Goal: Task Accomplishment & Management: Manage account settings

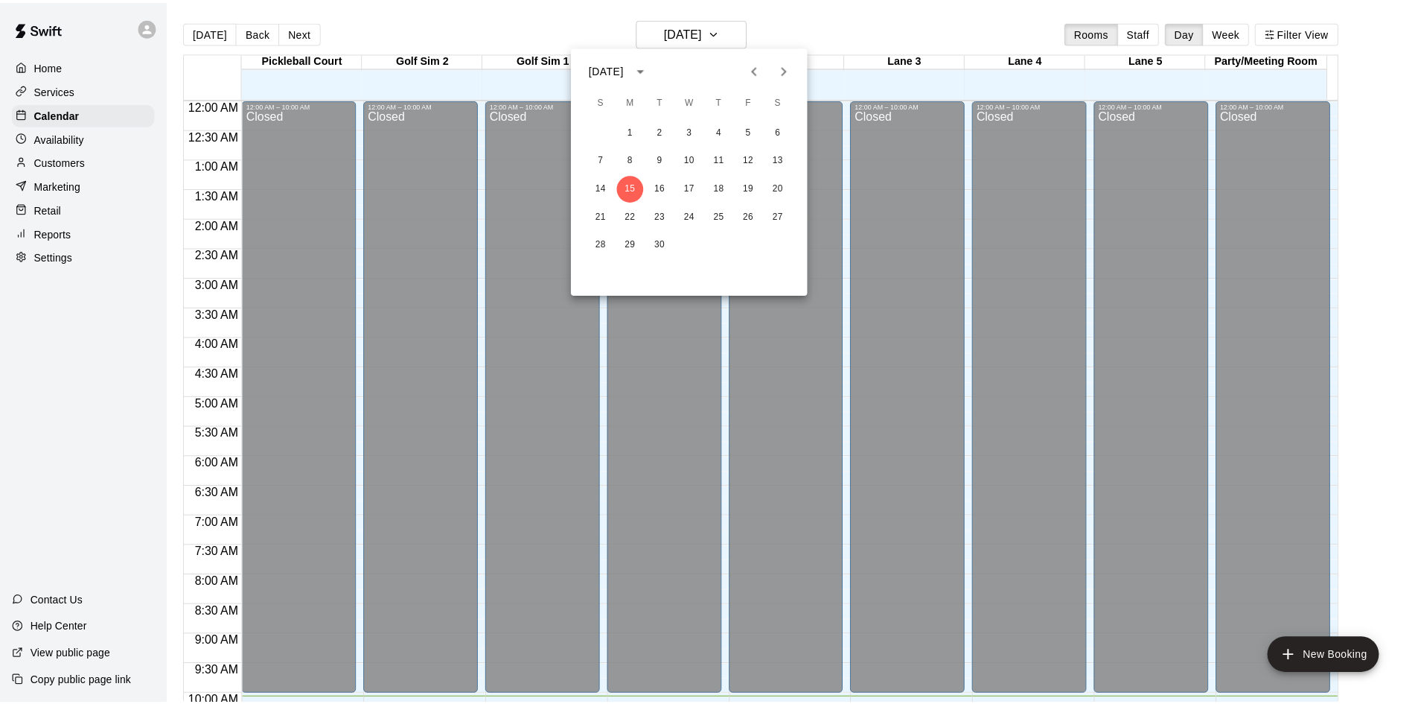
scroll to position [561, 0]
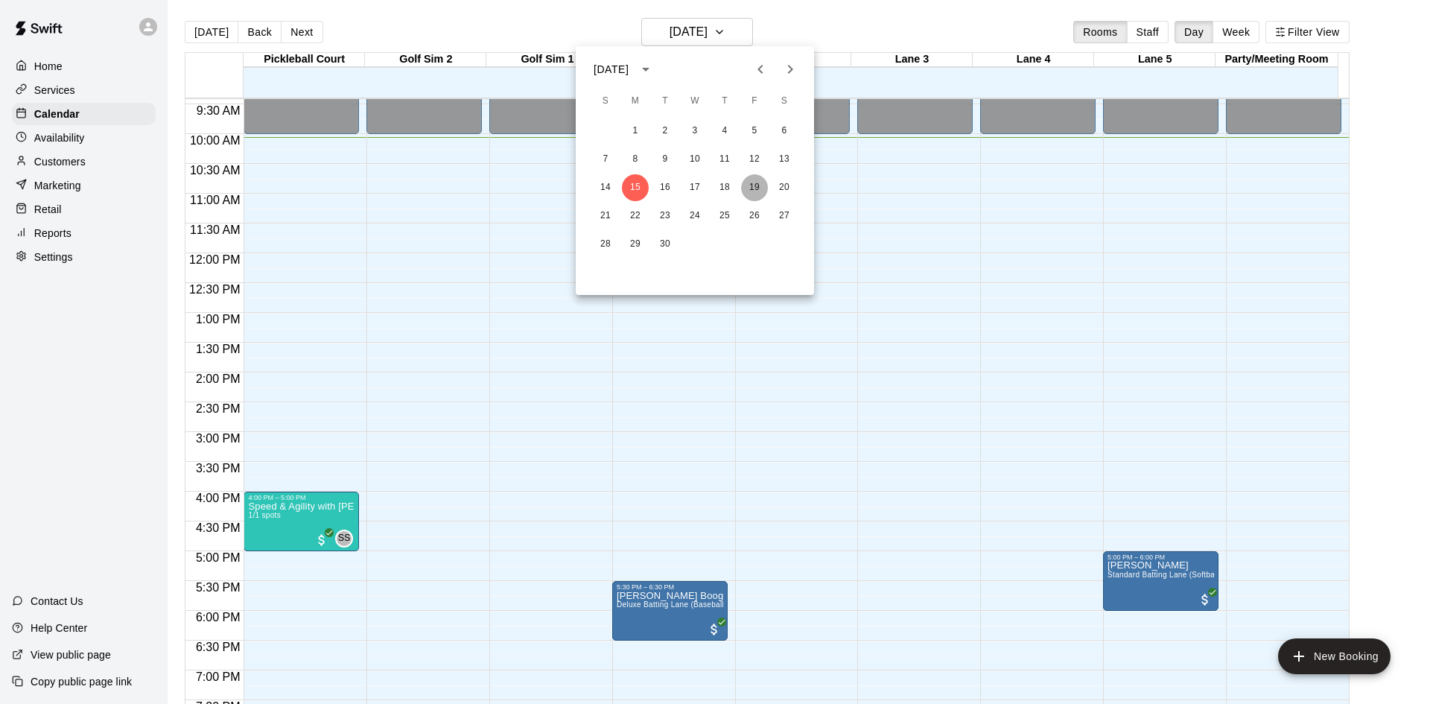
click at [760, 185] on button "19" at bounding box center [754, 187] width 27 height 27
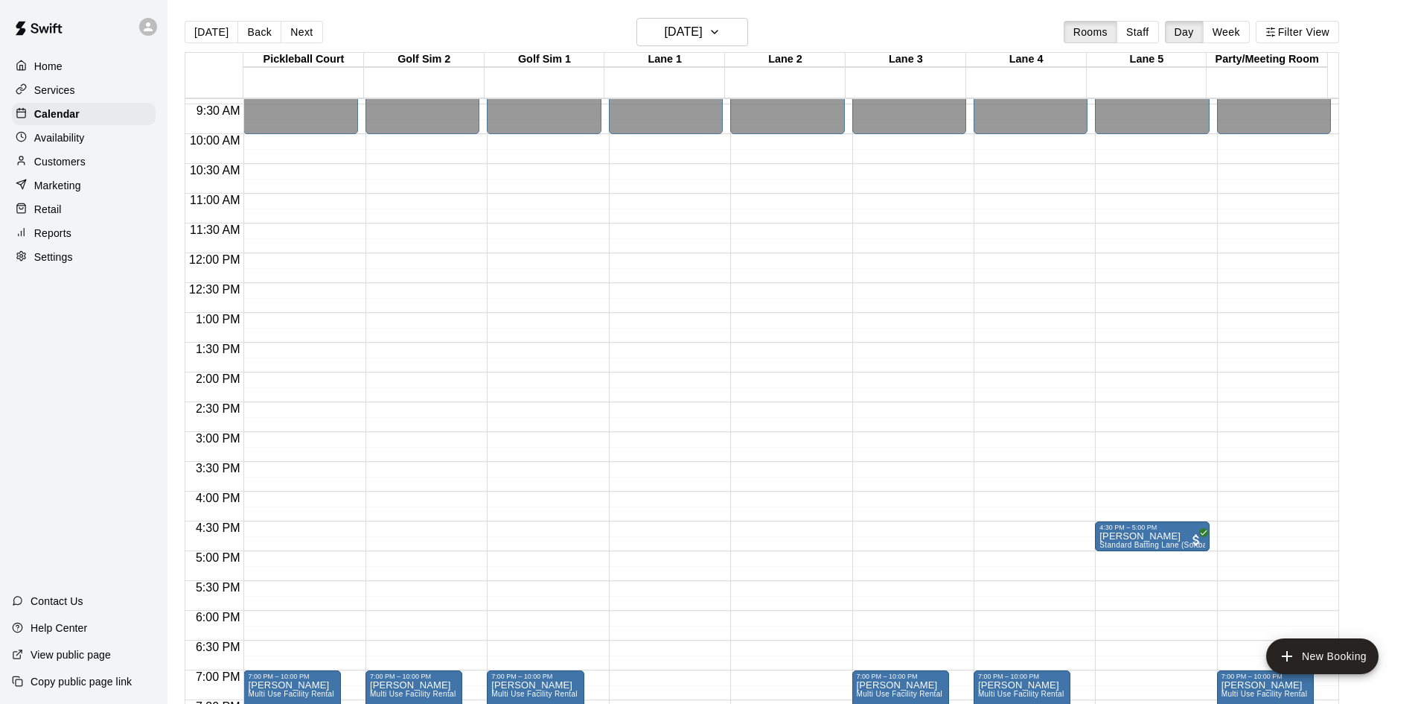
click at [76, 169] on p "Customers" at bounding box center [59, 161] width 51 height 15
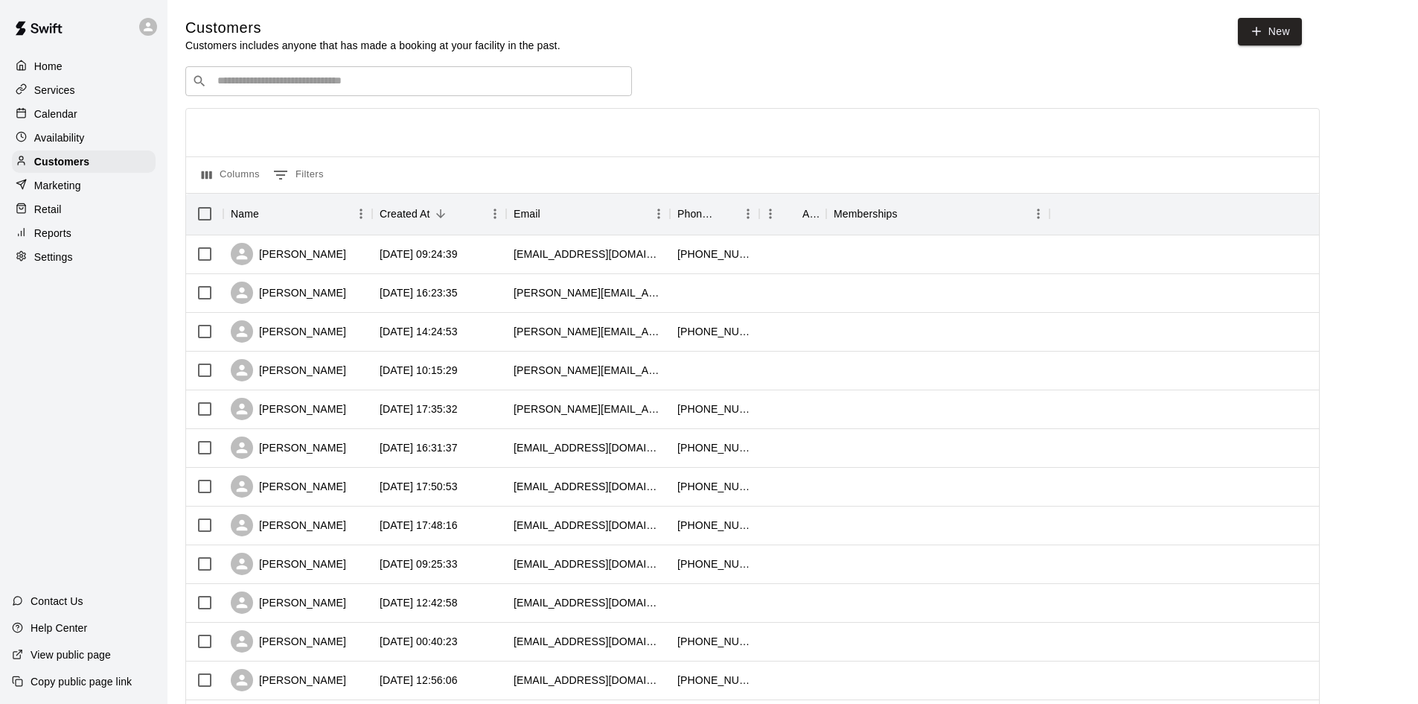
click at [312, 74] on div "​ ​" at bounding box center [408, 81] width 447 height 30
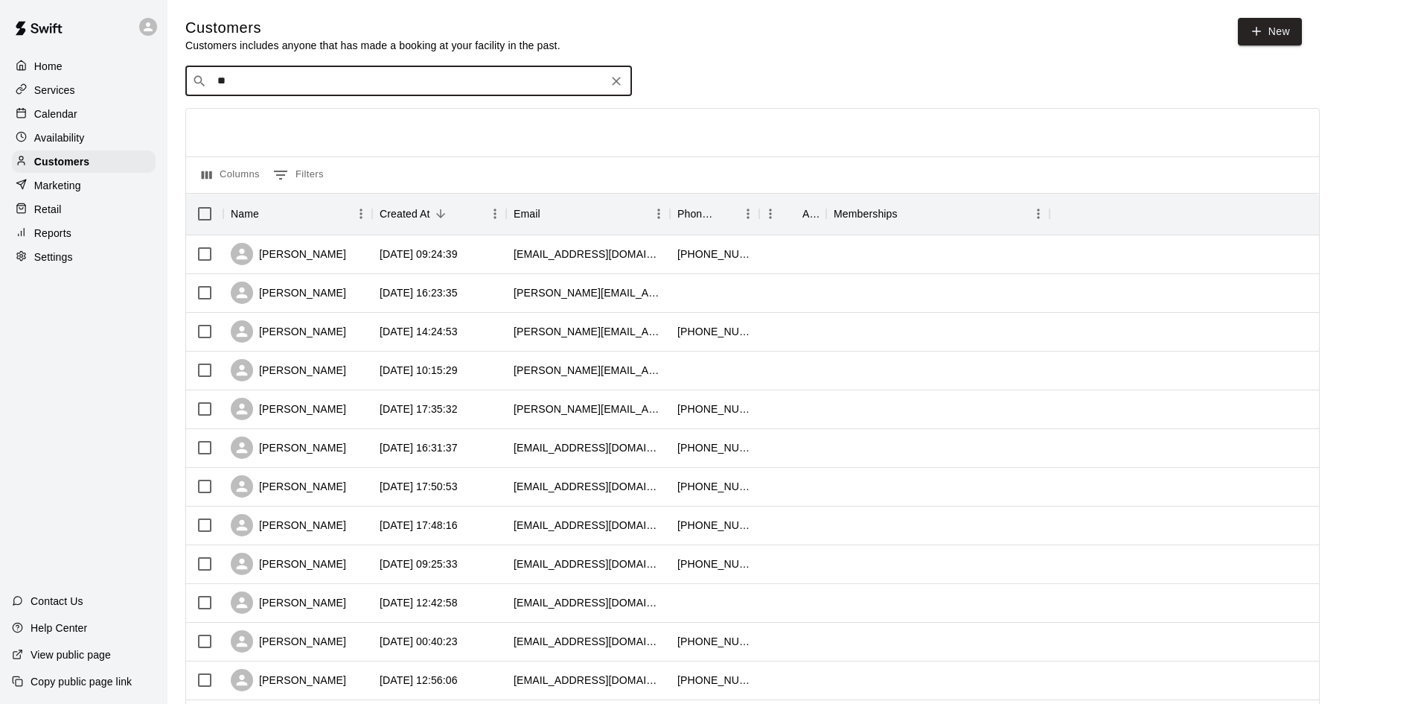
type input "***"
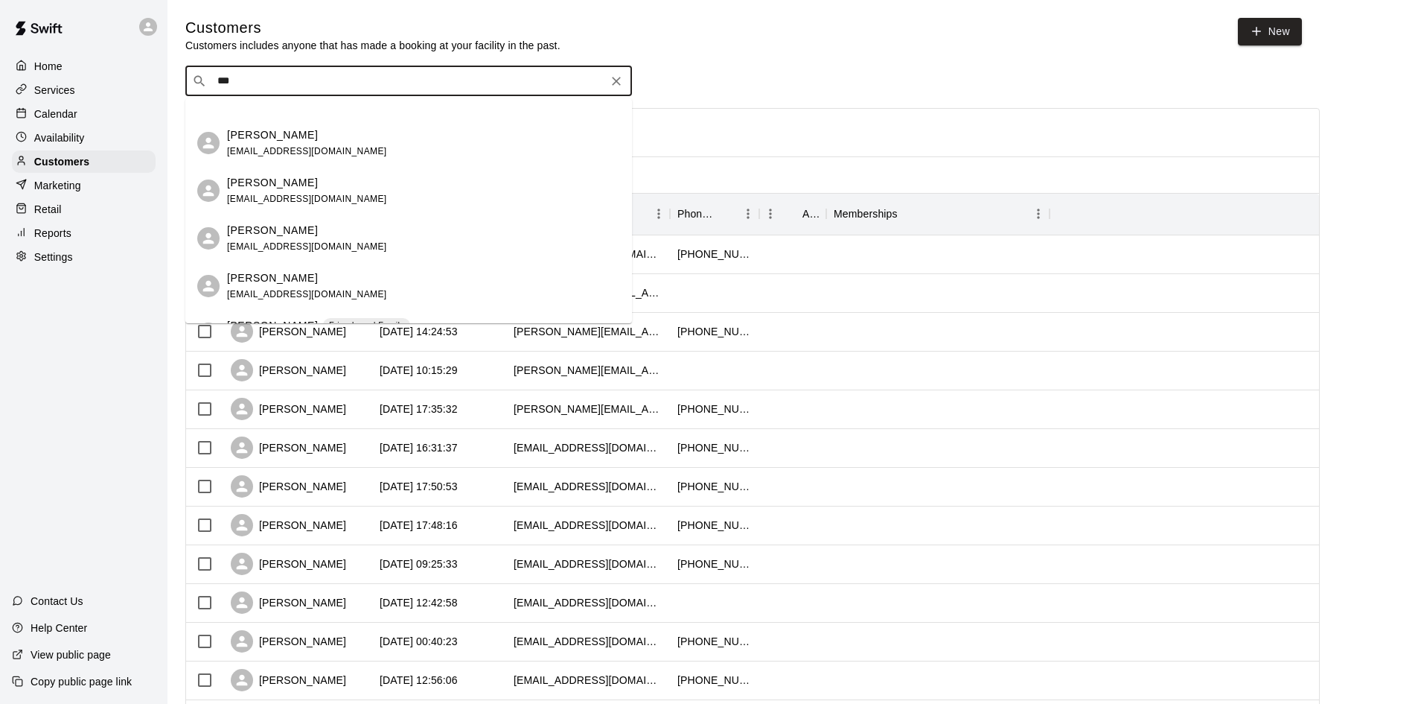
scroll to position [223, 0]
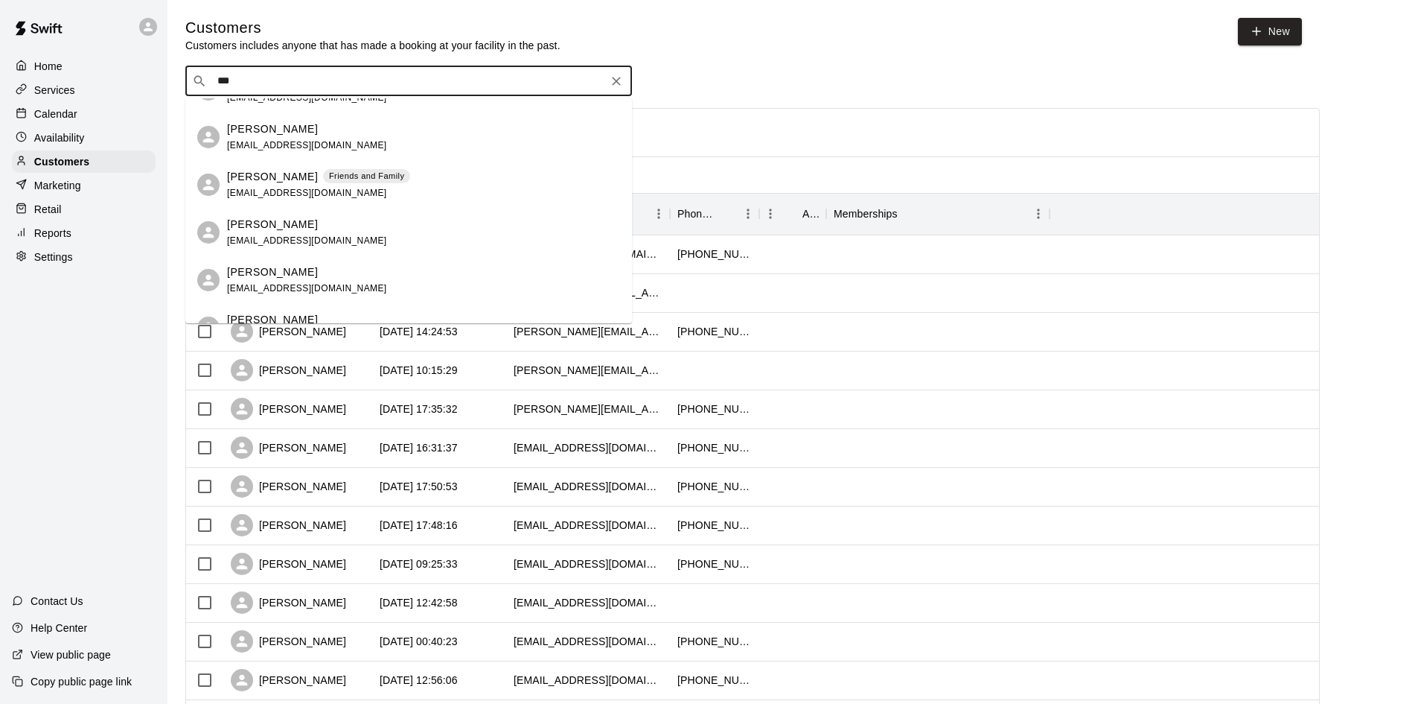
click at [340, 169] on div "Friends and Family" at bounding box center [366, 176] width 87 height 15
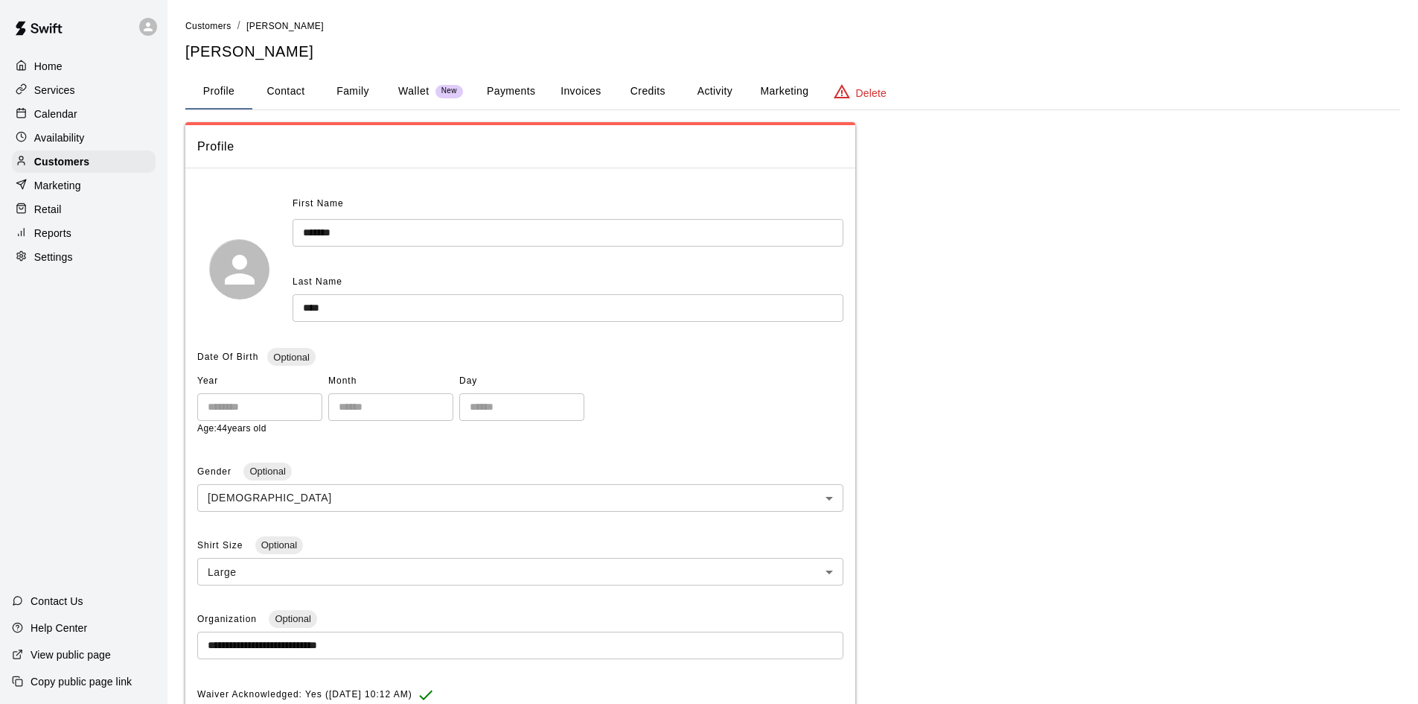
click at [666, 90] on button "Credits" at bounding box center [647, 92] width 67 height 36
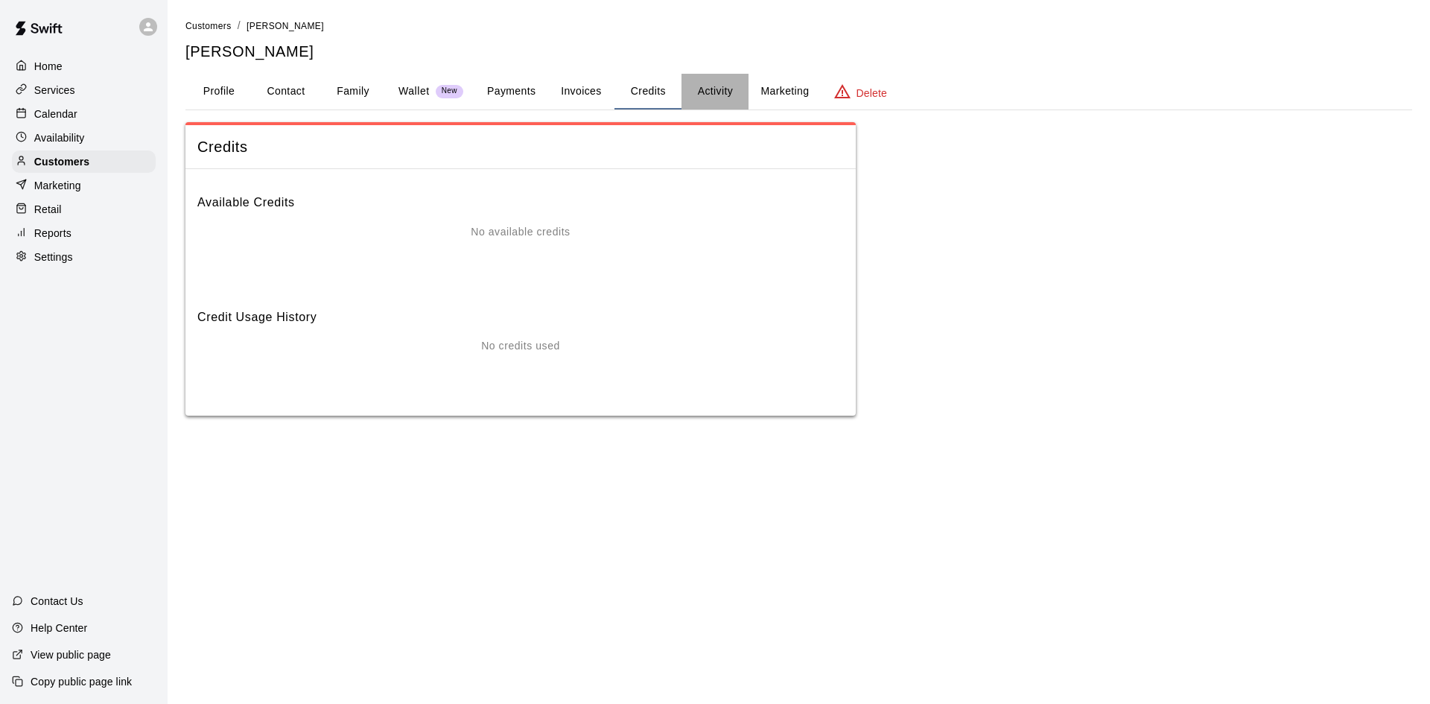
click at [723, 87] on button "Activity" at bounding box center [714, 92] width 67 height 36
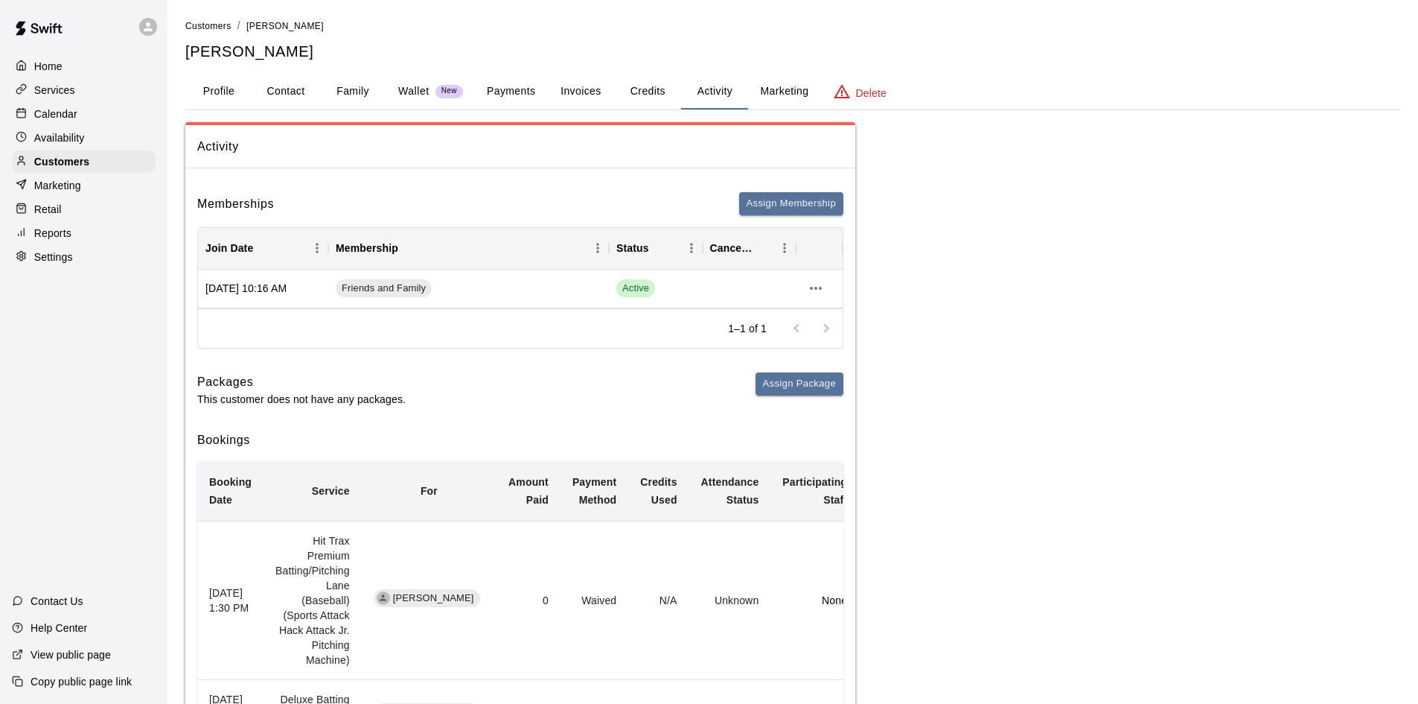
click at [67, 91] on p "Services" at bounding box center [54, 90] width 41 height 15
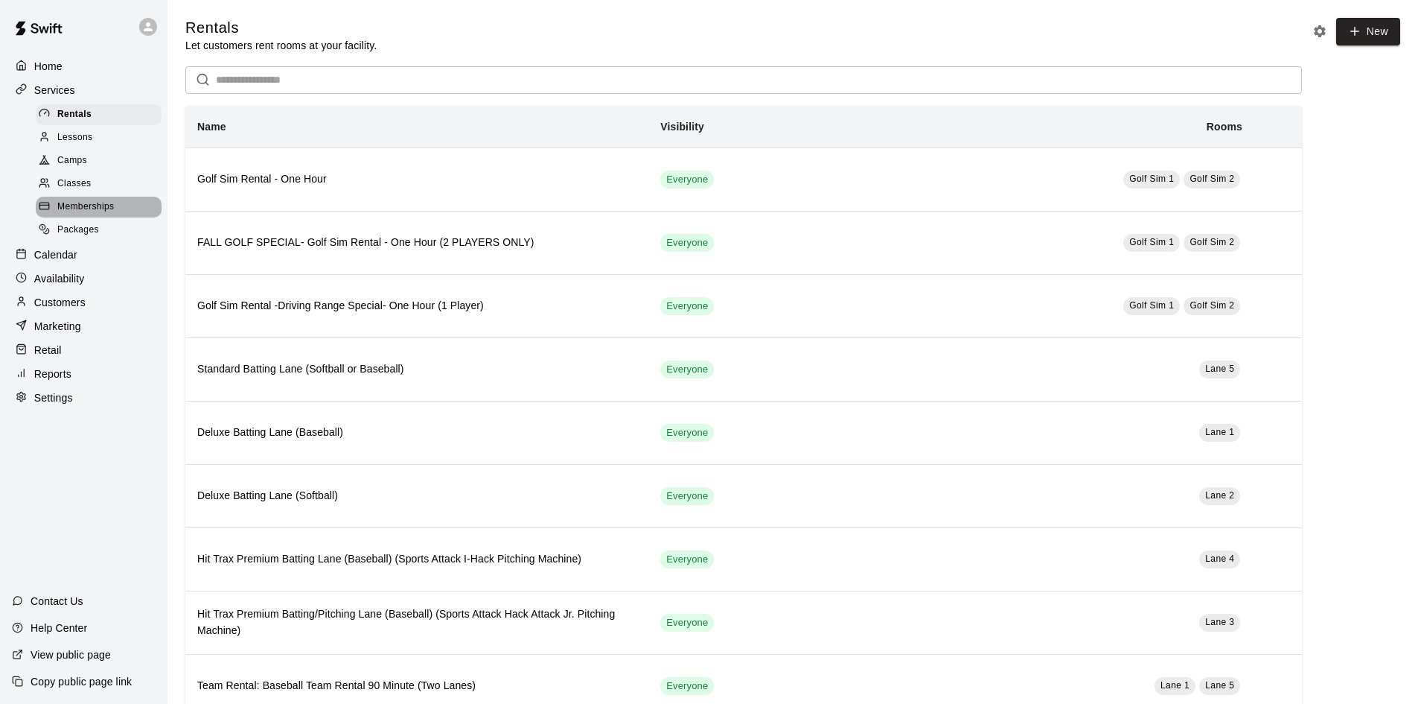
click at [90, 203] on div "Memberships" at bounding box center [99, 207] width 126 height 21
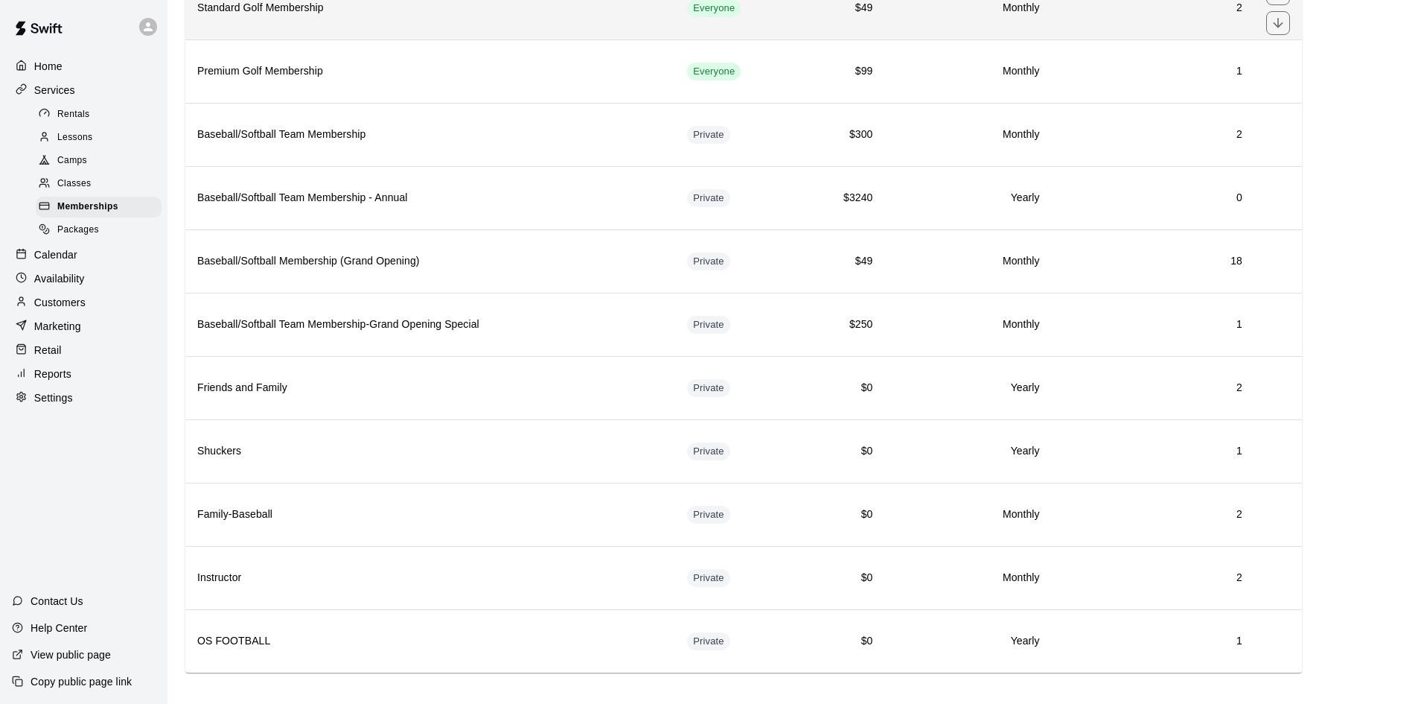
scroll to position [310, 0]
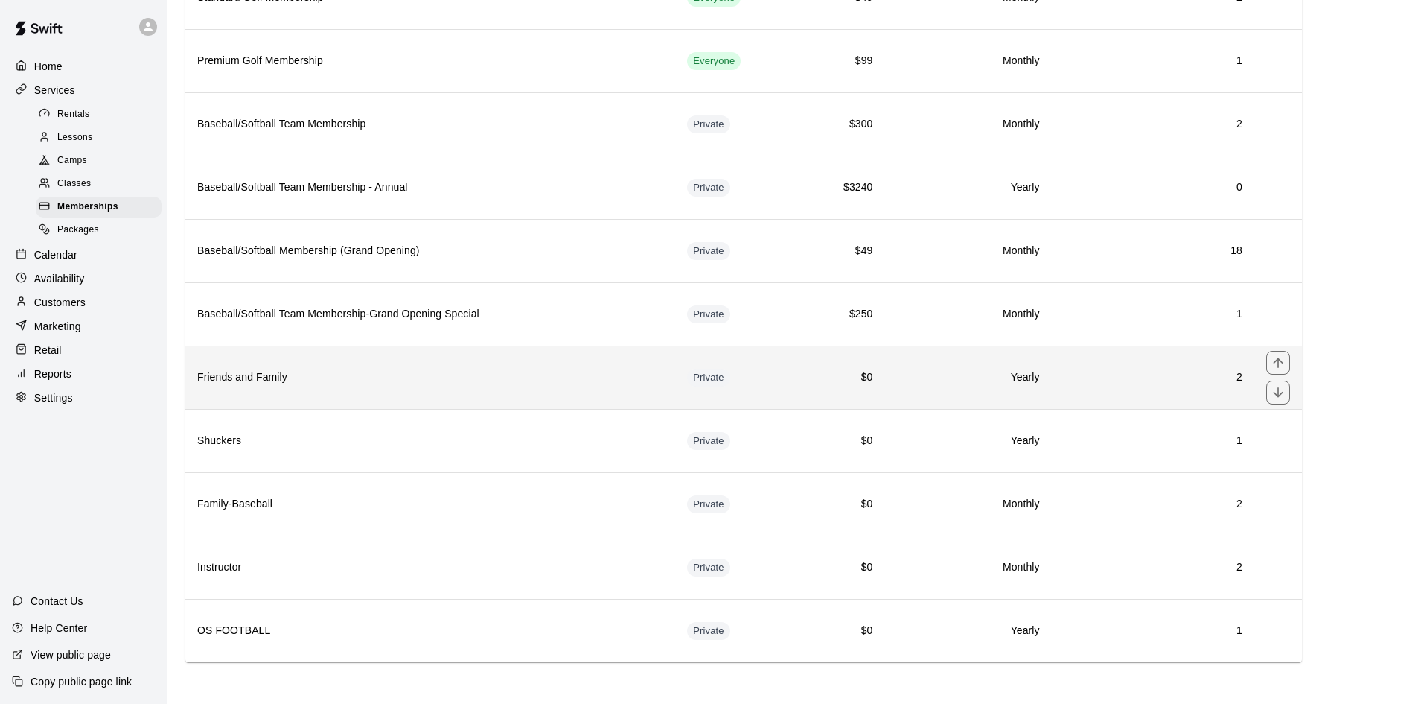
click at [530, 387] on th "Friends and Family" at bounding box center [430, 376] width 490 height 63
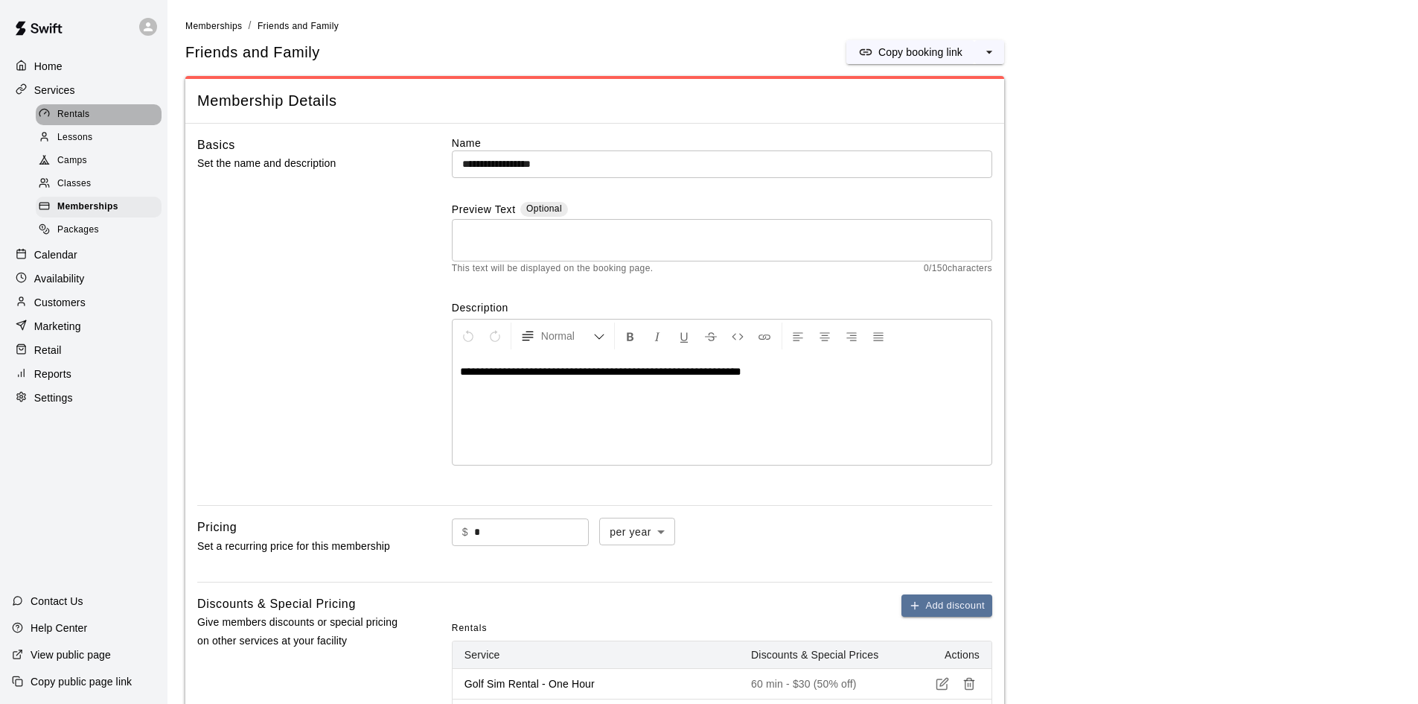
click at [85, 122] on span "Rentals" at bounding box center [73, 114] width 33 height 15
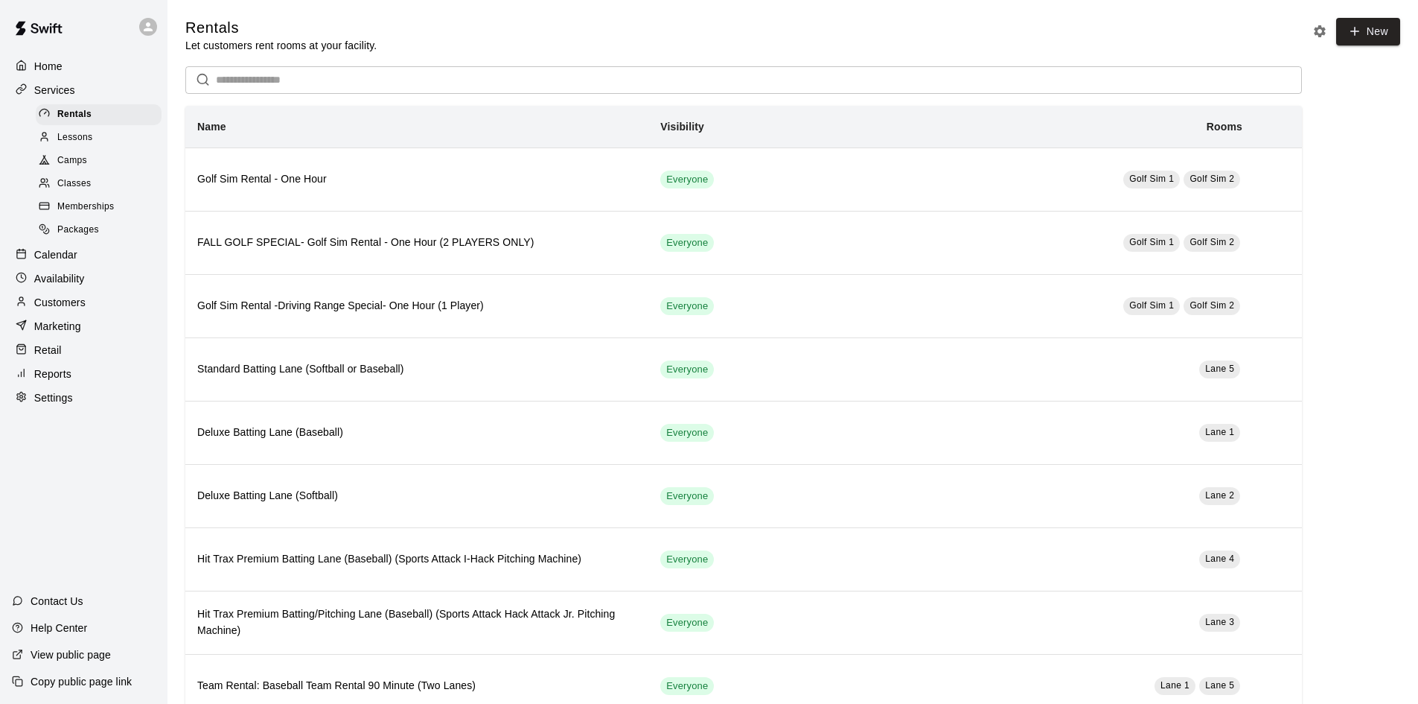
click at [61, 252] on div "Calendar" at bounding box center [84, 254] width 144 height 22
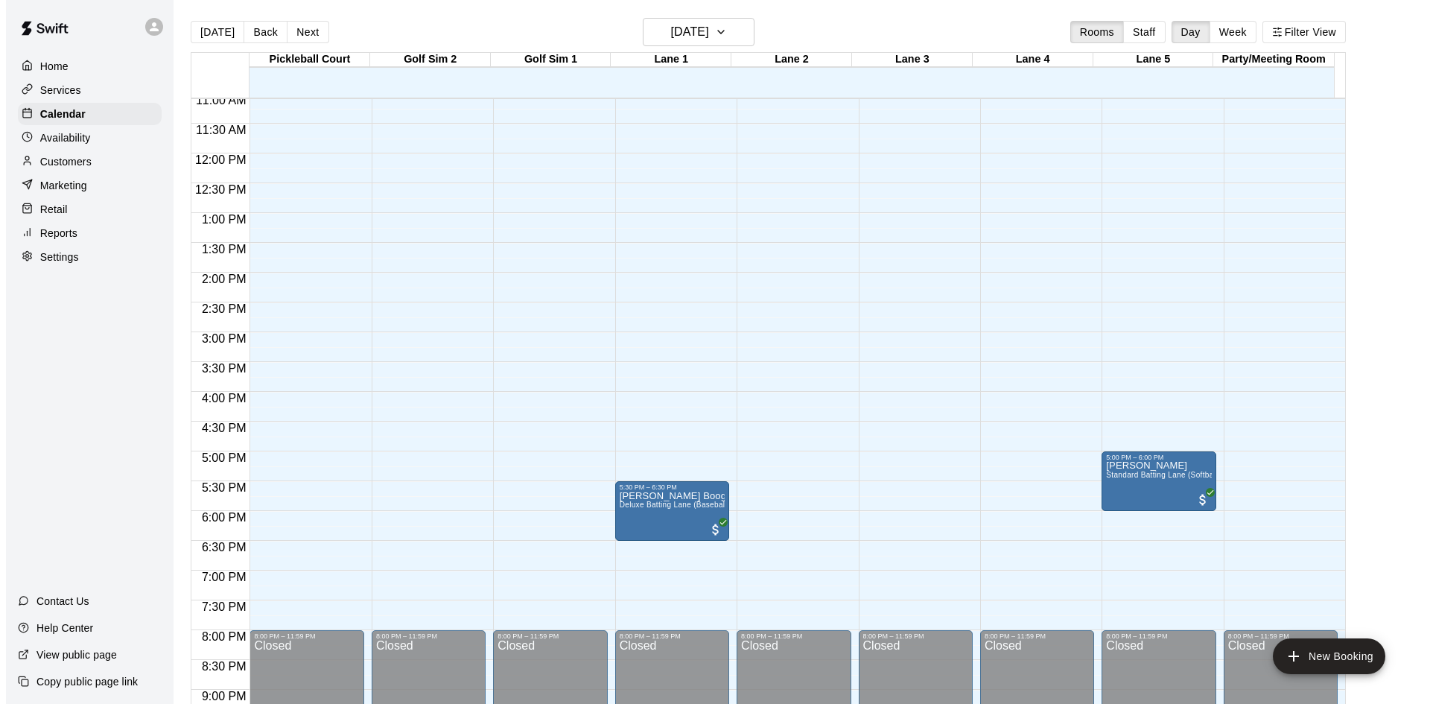
scroll to position [586, 0]
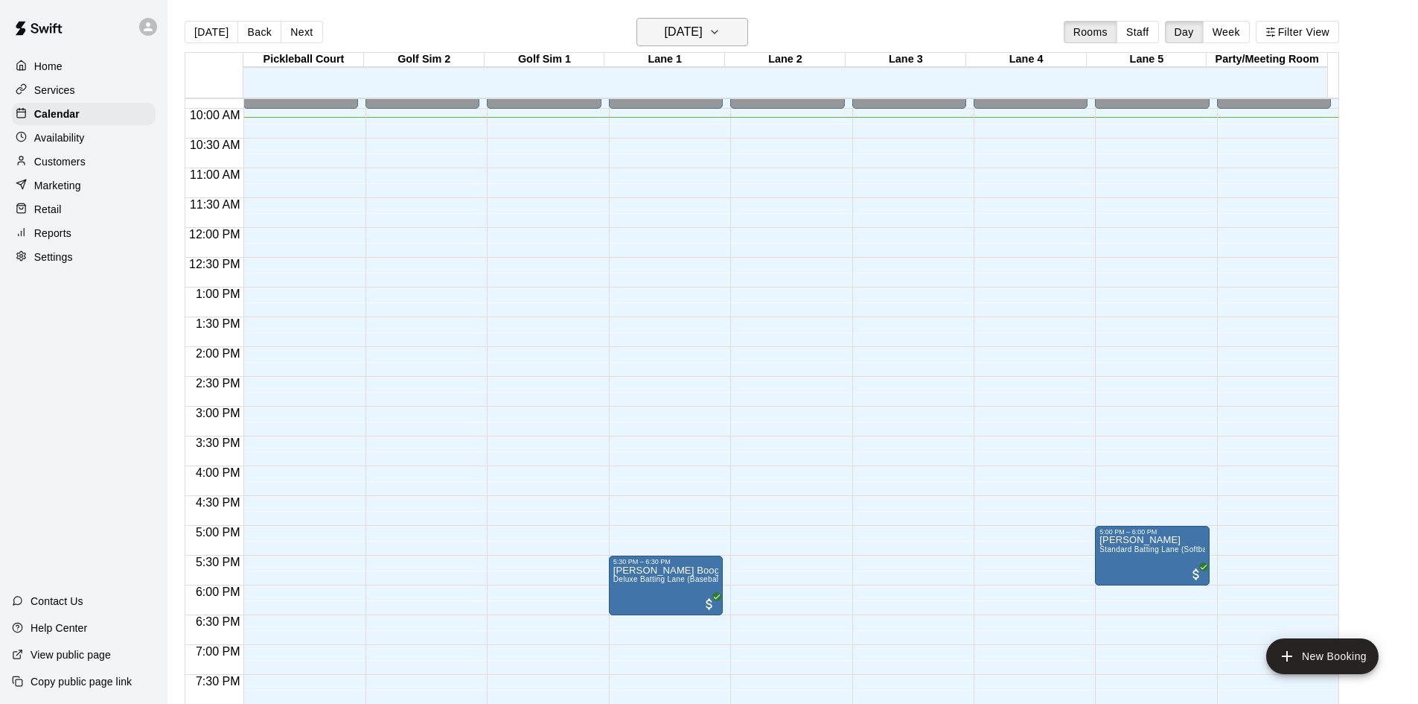
click at [684, 29] on h6 "[DATE]" at bounding box center [684, 32] width 38 height 21
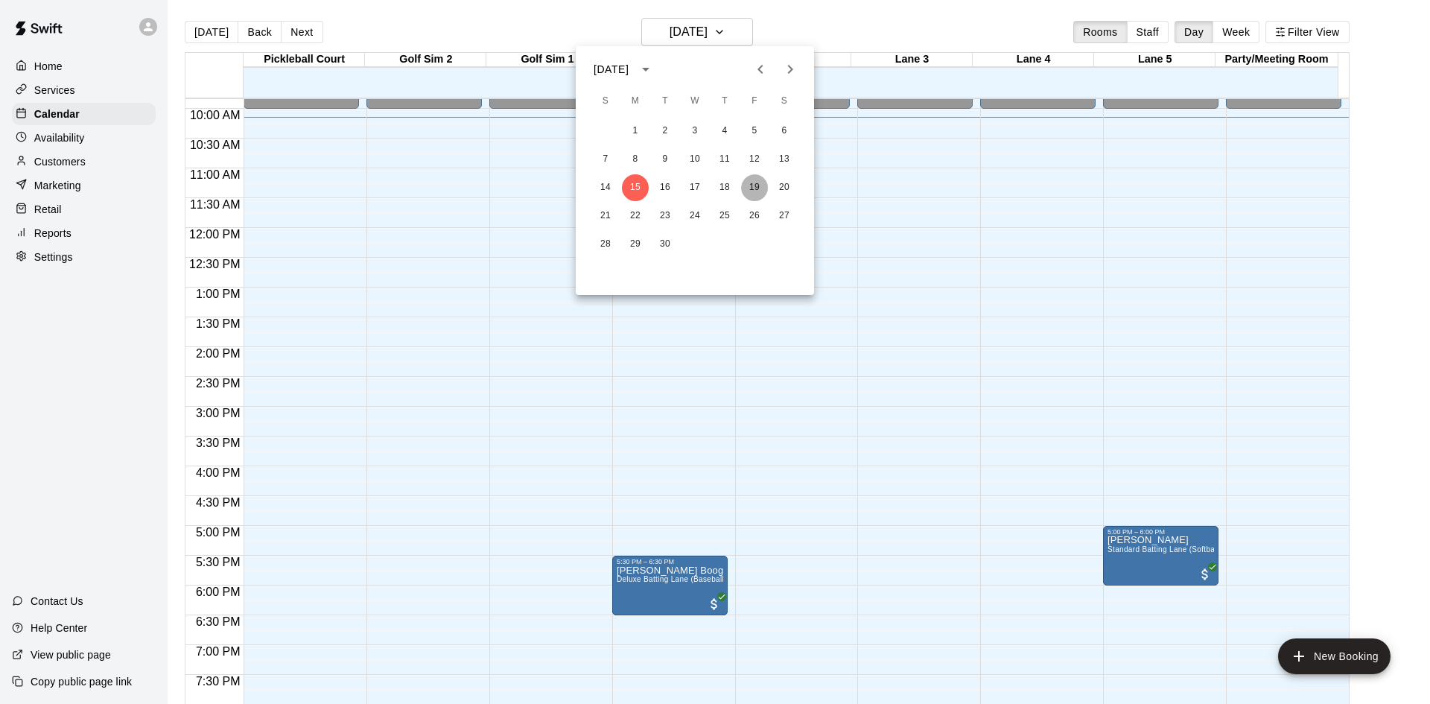
click at [757, 185] on button "19" at bounding box center [754, 187] width 27 height 27
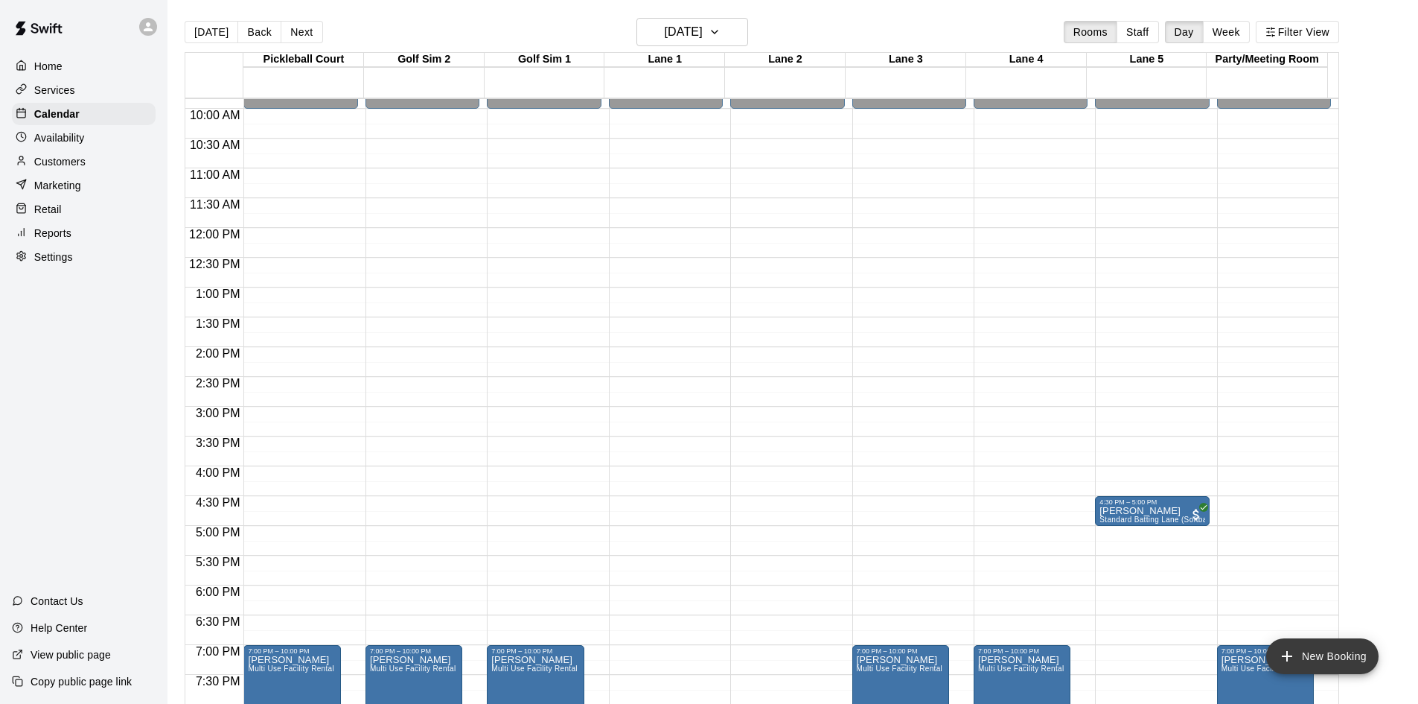
click at [1322, 654] on button "New Booking" at bounding box center [1323, 656] width 112 height 36
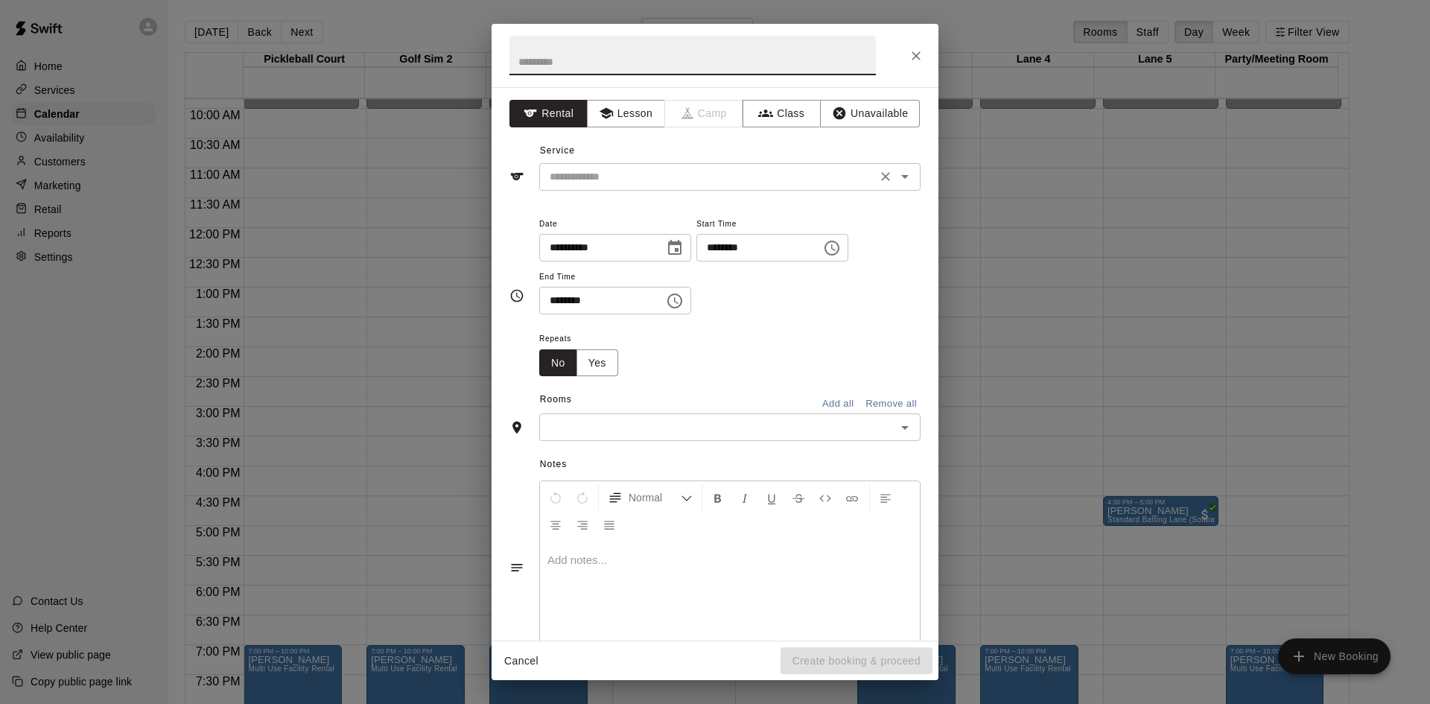
click at [590, 185] on input "text" at bounding box center [708, 177] width 328 height 19
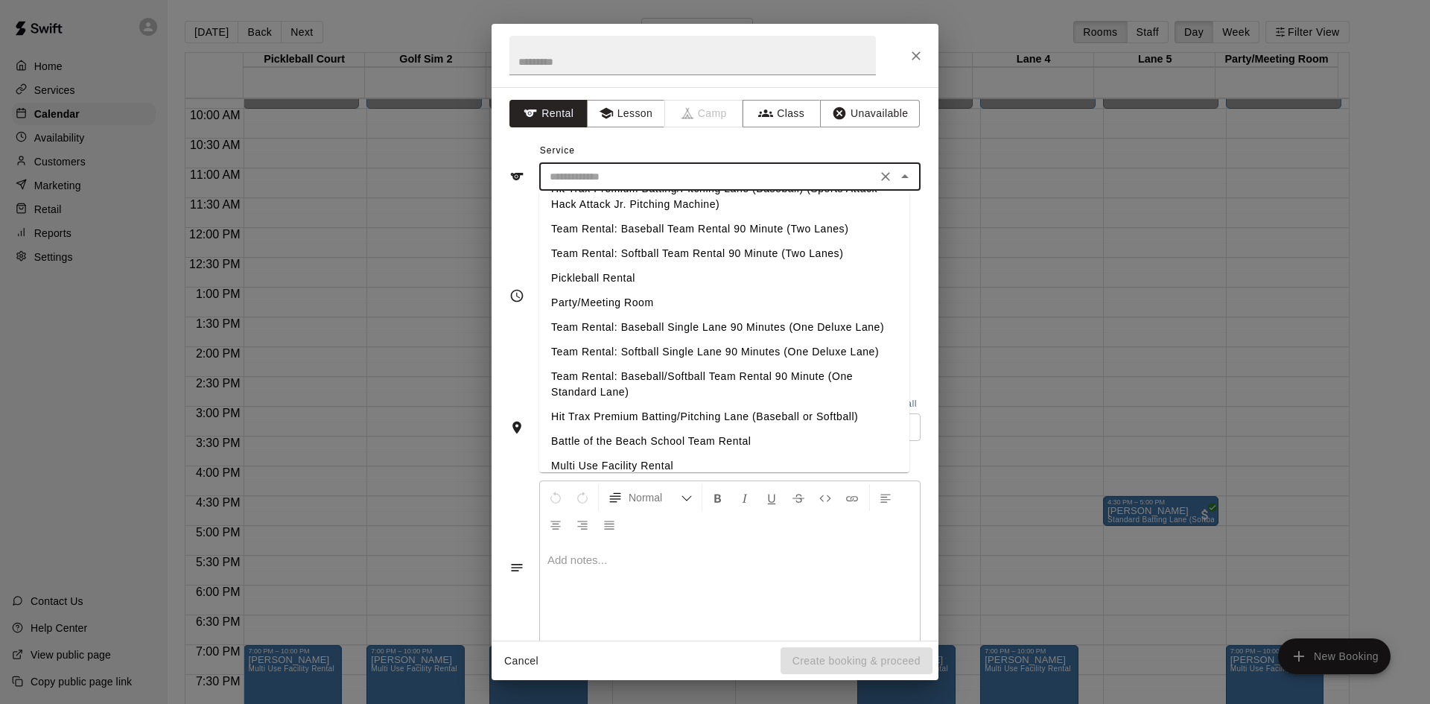
scroll to position [260, 0]
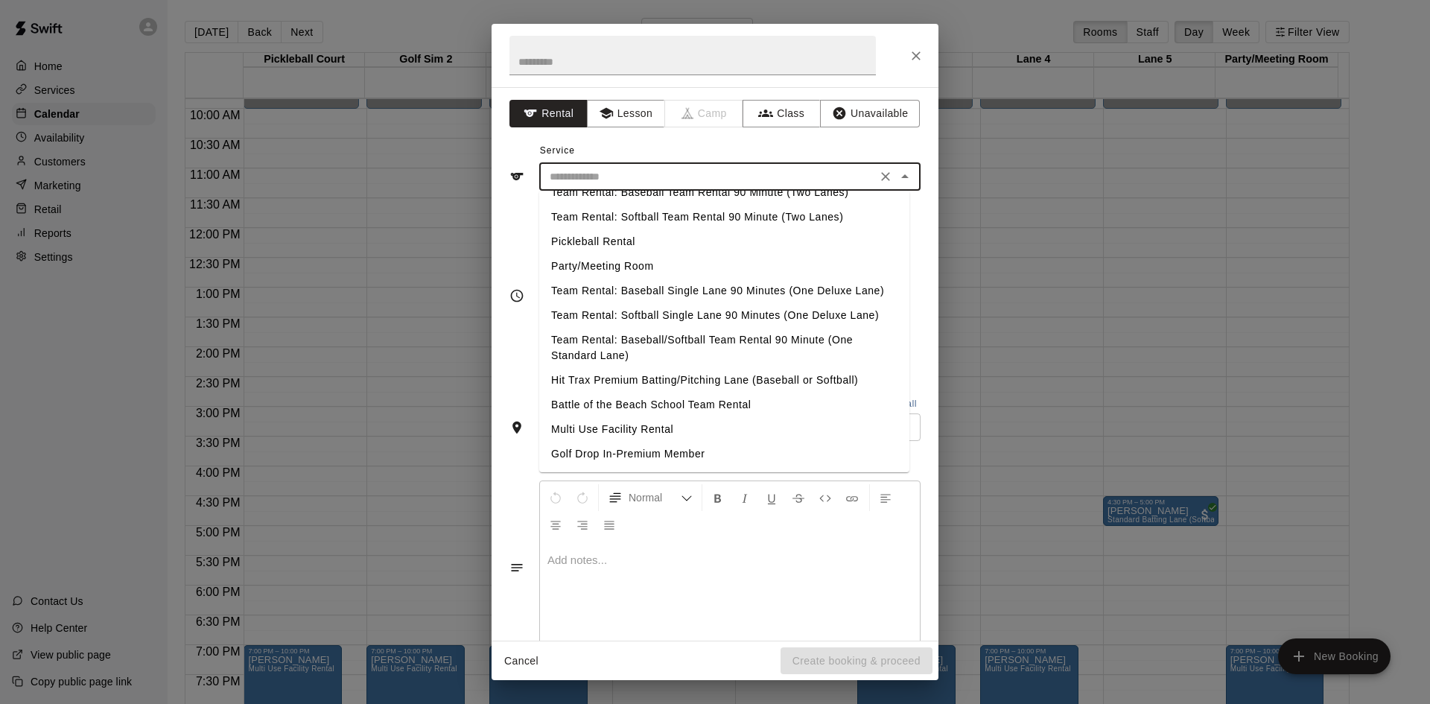
click at [777, 197] on li "Team Rental: Baseball Team Rental 90 Minute (Two Lanes)" at bounding box center [724, 192] width 370 height 25
type input "**********"
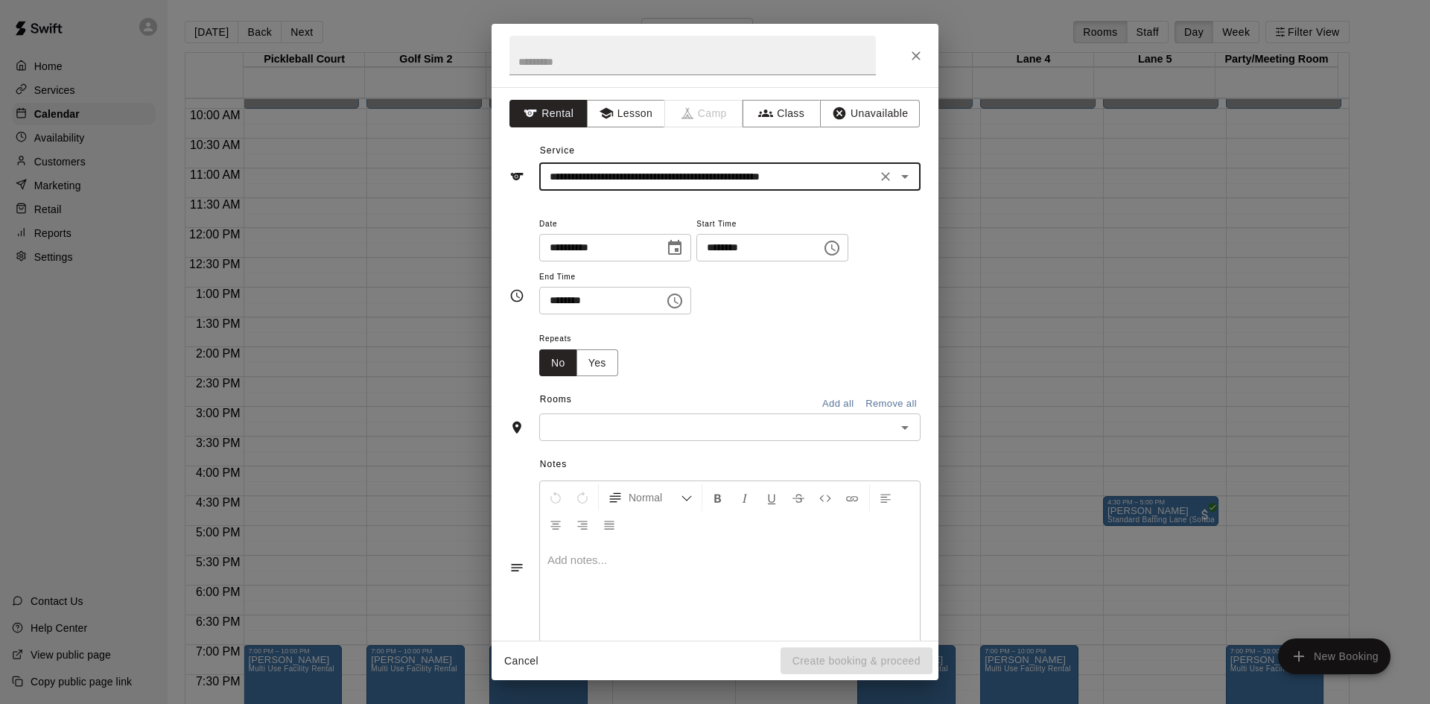
click at [736, 246] on input "********" at bounding box center [753, 248] width 115 height 28
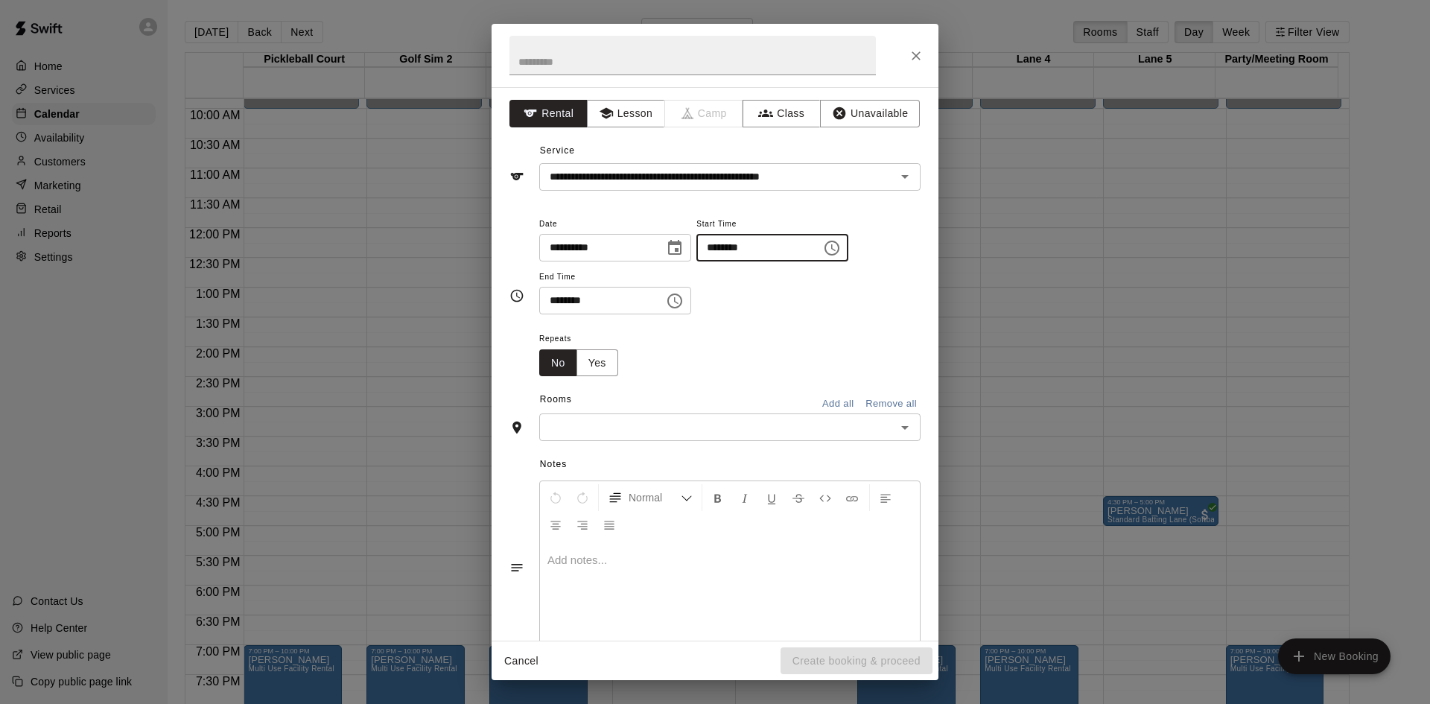
click at [773, 251] on input "********" at bounding box center [753, 248] width 115 height 28
click at [770, 246] on input "********" at bounding box center [753, 248] width 115 height 28
type input "********"
click at [547, 297] on input "********" at bounding box center [596, 301] width 115 height 28
drag, startPoint x: 582, startPoint y: 299, endPoint x: 600, endPoint y: 302, distance: 18.0
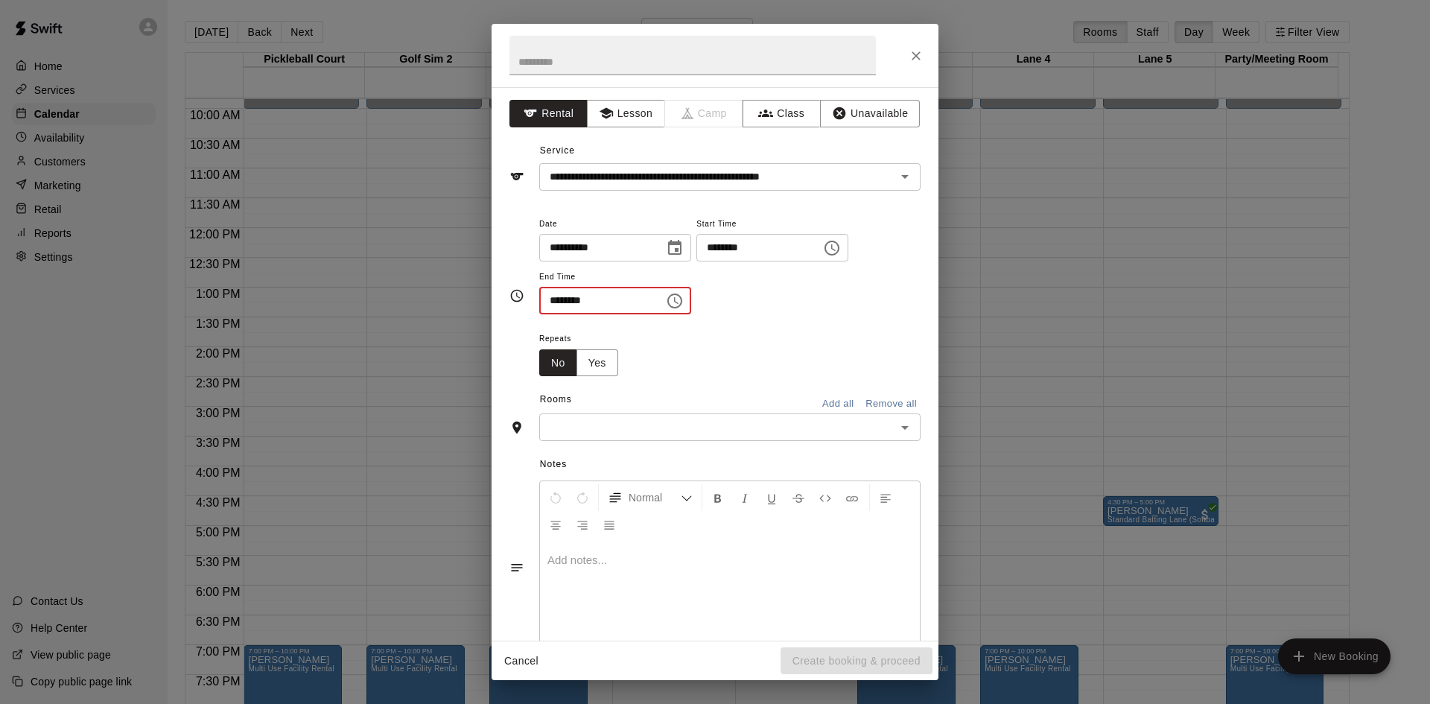
click at [600, 302] on input "********" at bounding box center [596, 301] width 115 height 28
type input "********"
click at [998, 350] on div "**********" at bounding box center [715, 352] width 1430 height 704
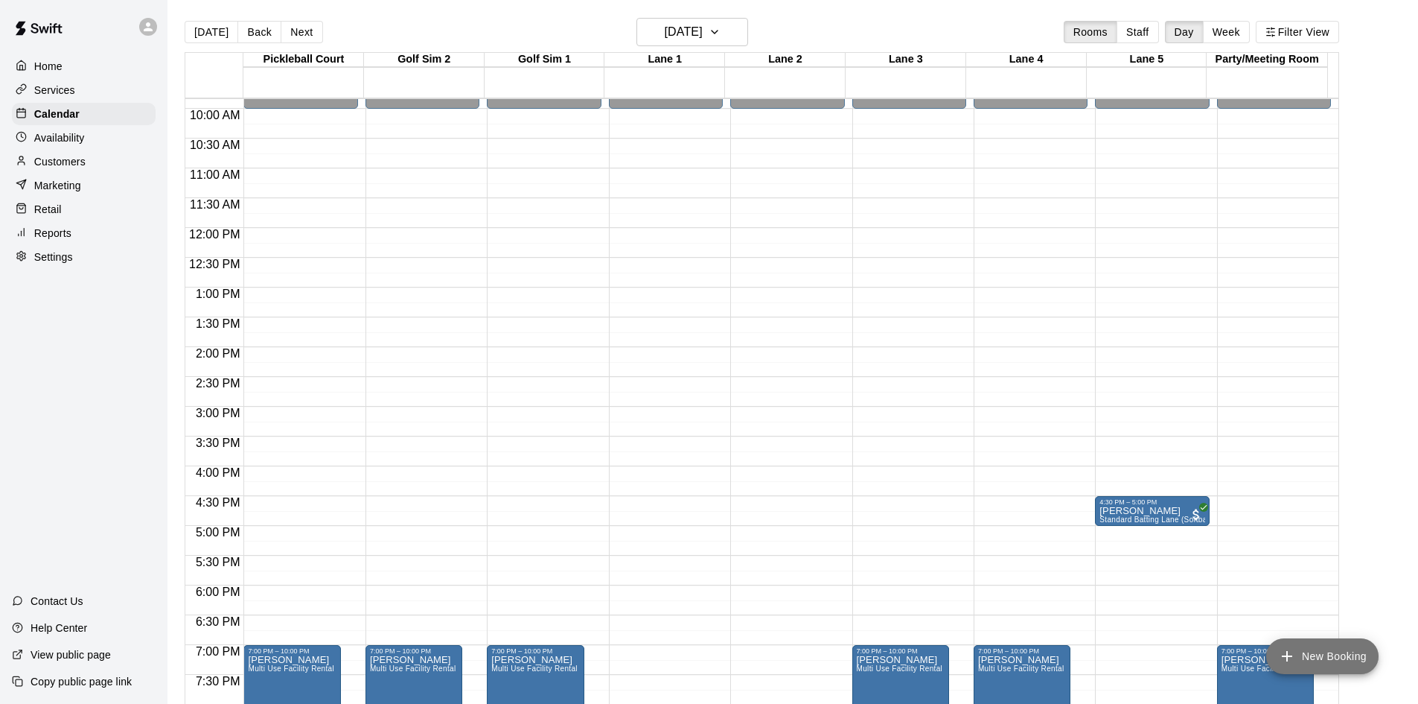
click at [1326, 652] on button "New Booking" at bounding box center [1323, 656] width 112 height 36
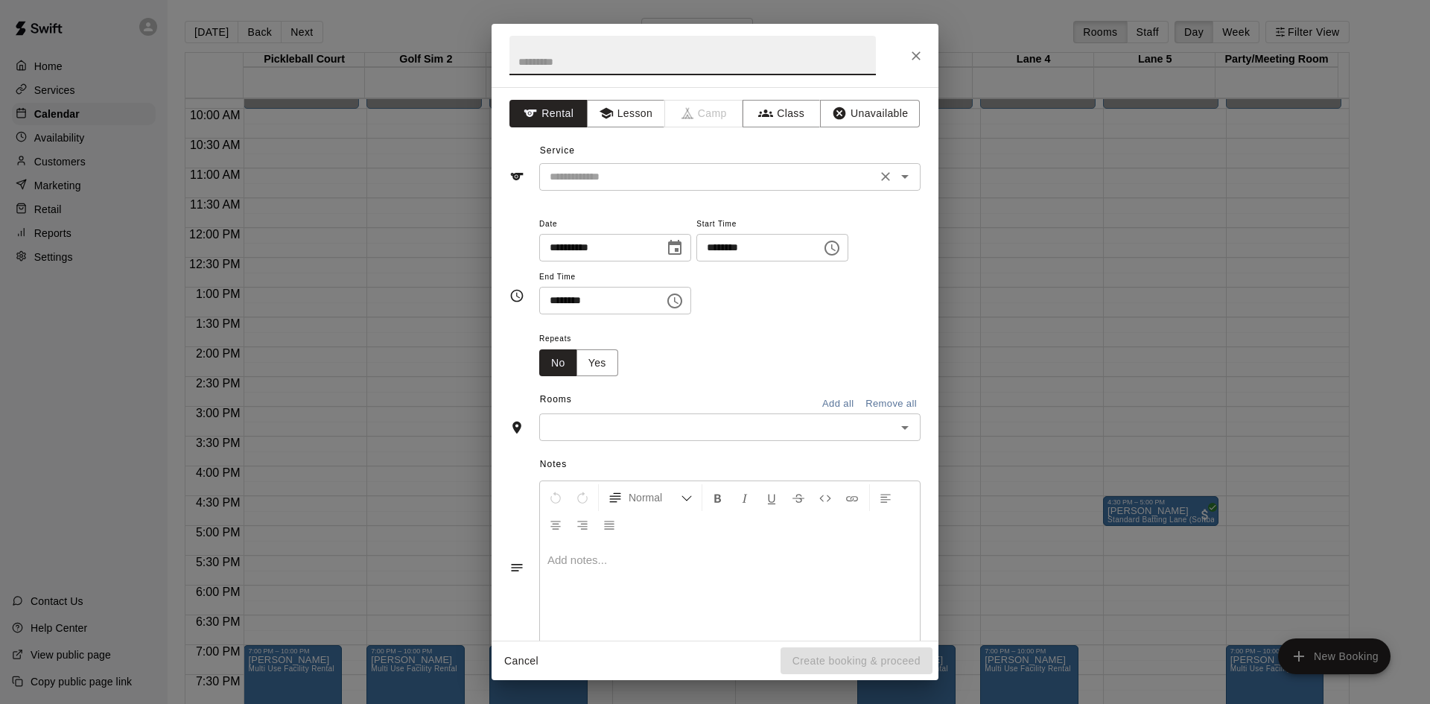
click at [601, 186] on div "​" at bounding box center [729, 177] width 381 height 28
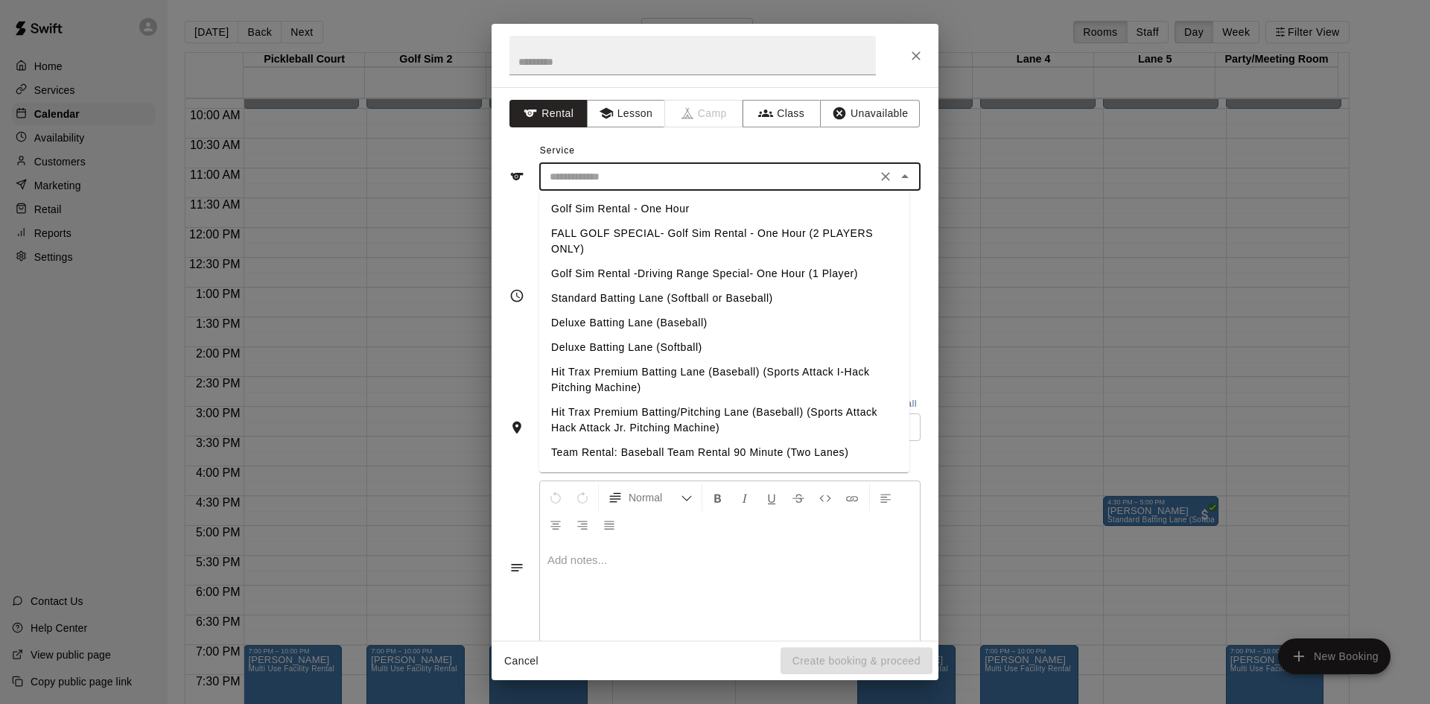
click at [691, 454] on li "Team Rental: Baseball Team Rental 90 Minute (Two Lanes)" at bounding box center [724, 452] width 370 height 25
type input "**********"
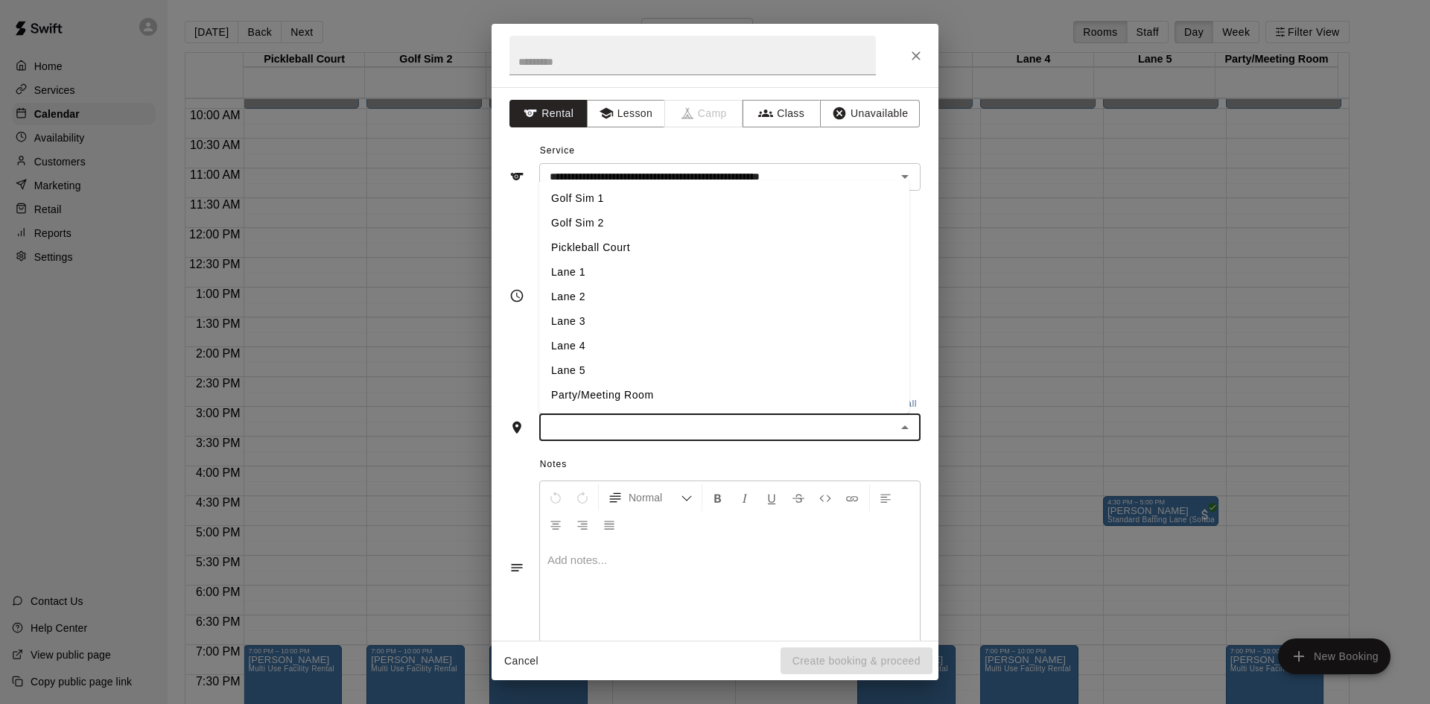
click at [574, 432] on input "text" at bounding box center [718, 427] width 348 height 19
click at [594, 273] on li "Lane 1" at bounding box center [724, 272] width 370 height 25
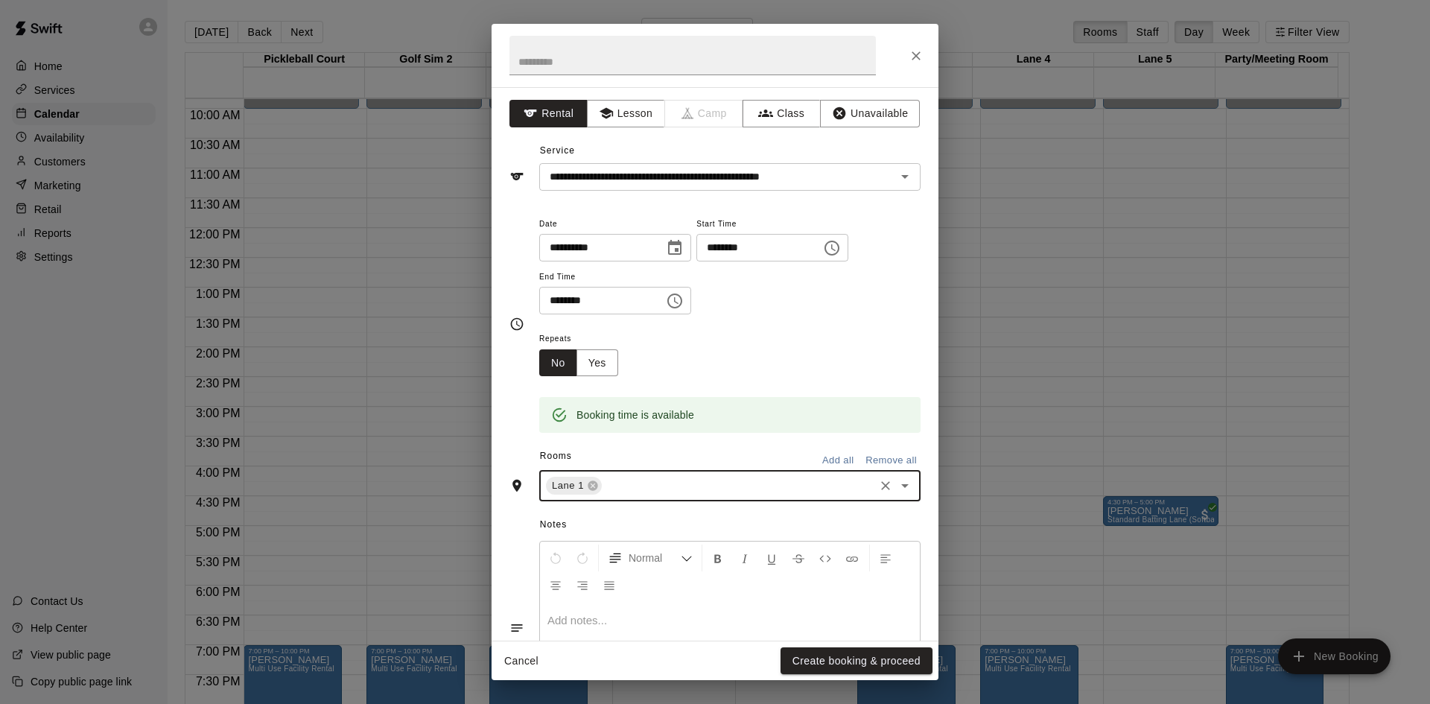
click at [618, 485] on input "text" at bounding box center [738, 486] width 268 height 19
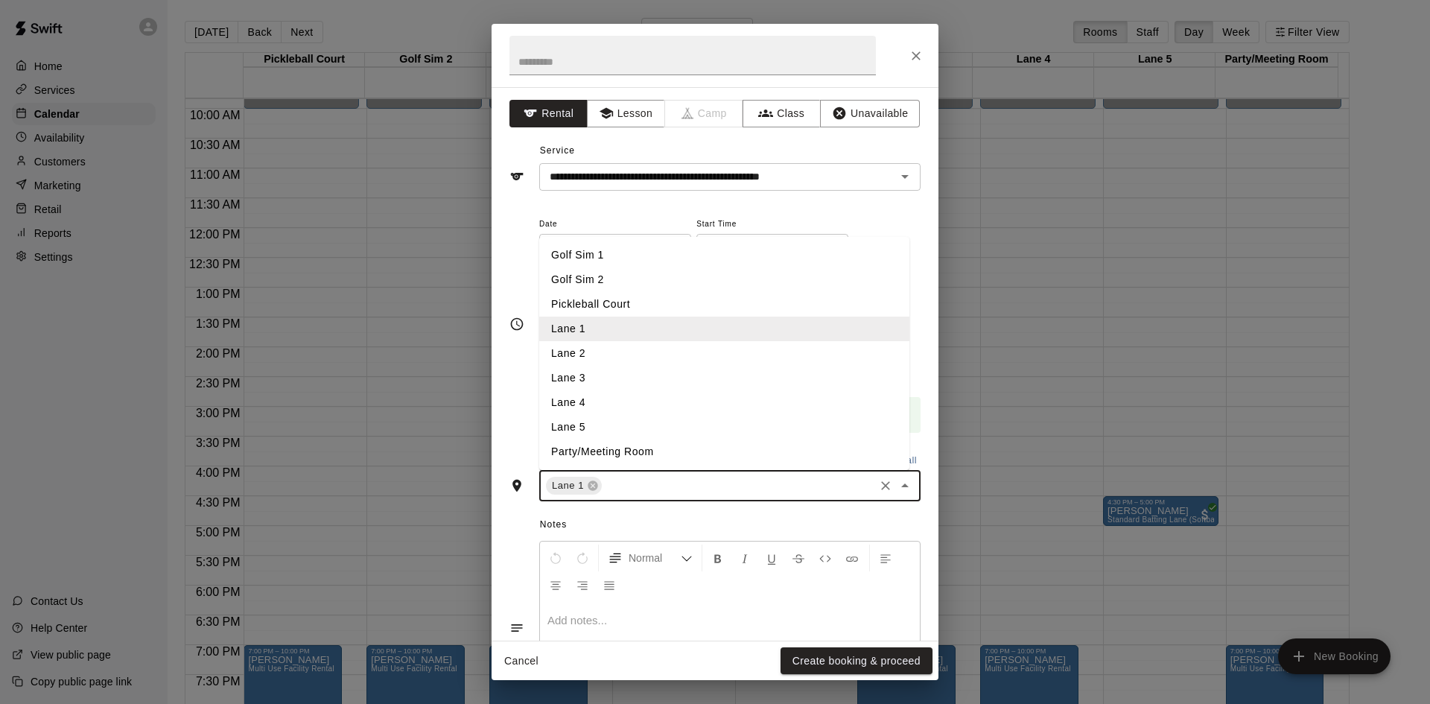
click at [596, 424] on li "Lane 5" at bounding box center [724, 427] width 370 height 25
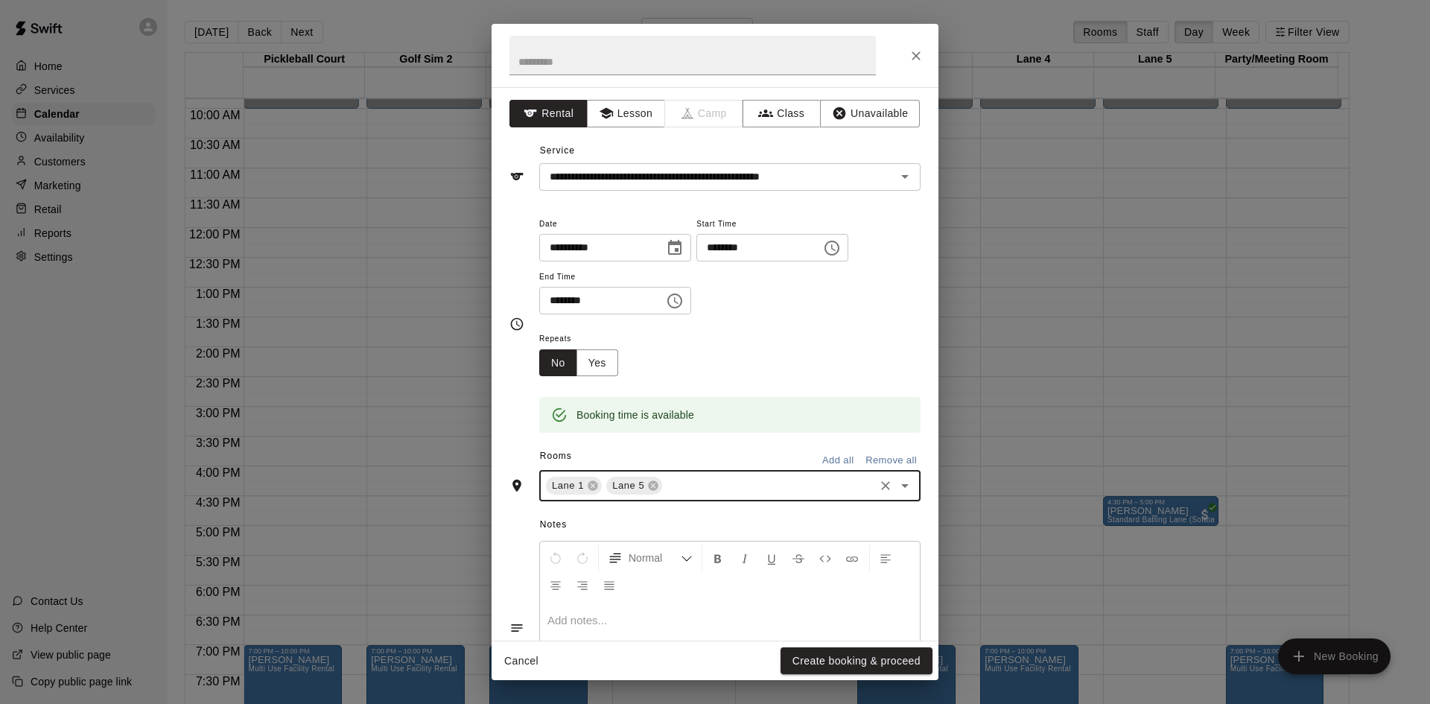
scroll to position [101, 0]
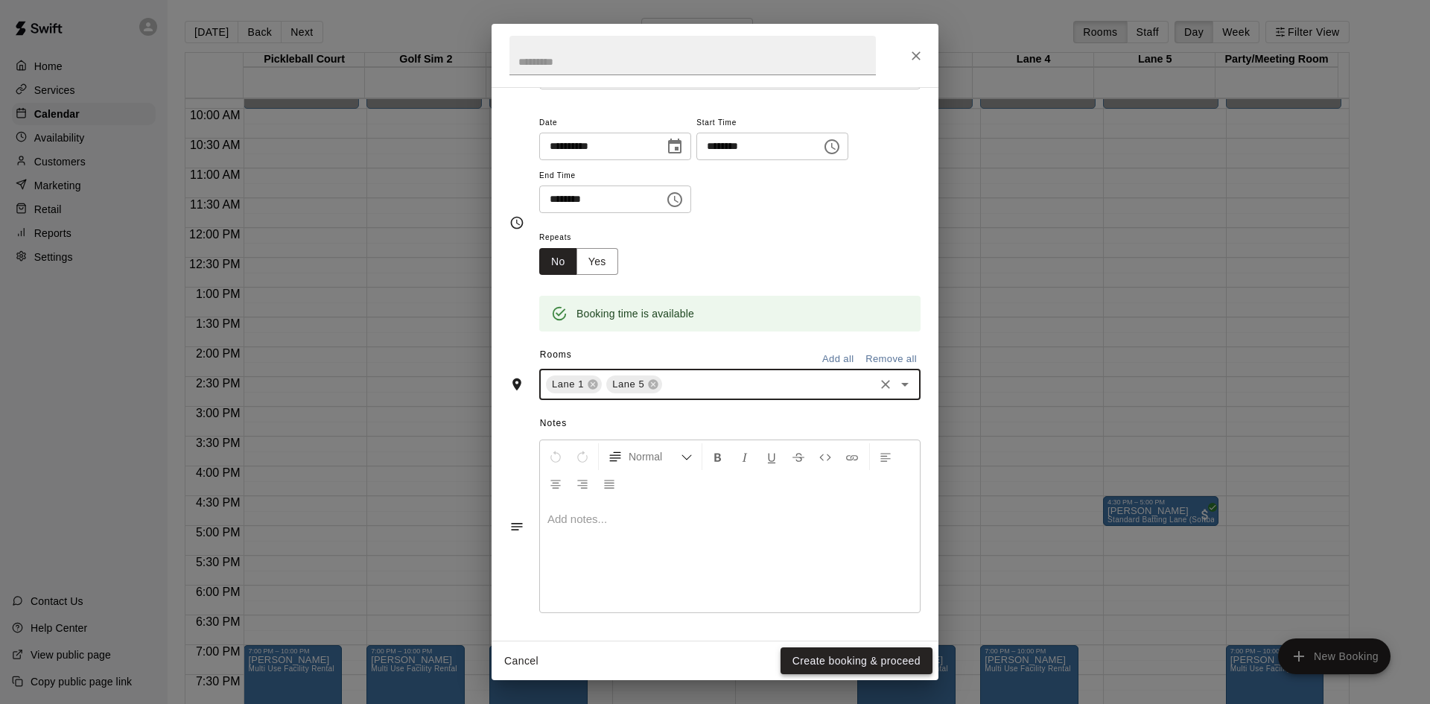
click at [855, 669] on button "Create booking & proceed" at bounding box center [856, 661] width 152 height 28
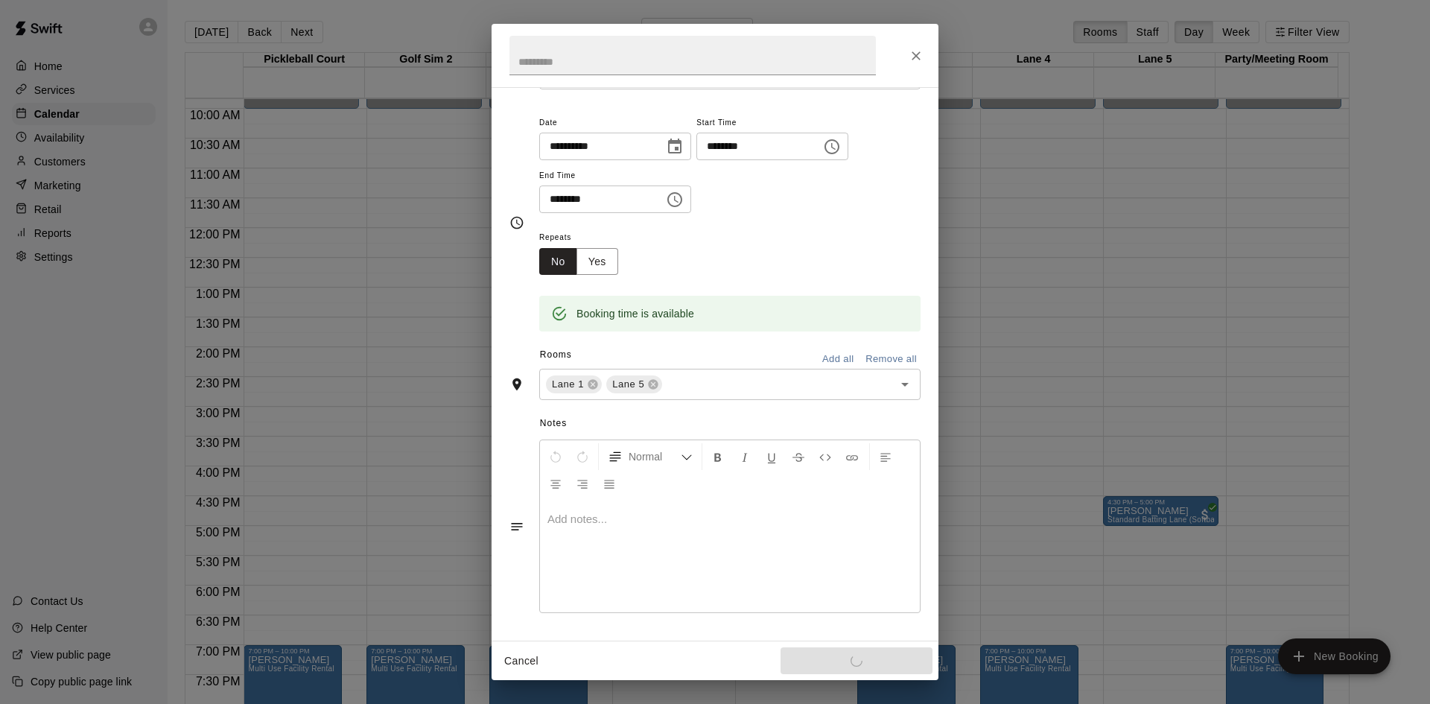
scroll to position [0, 0]
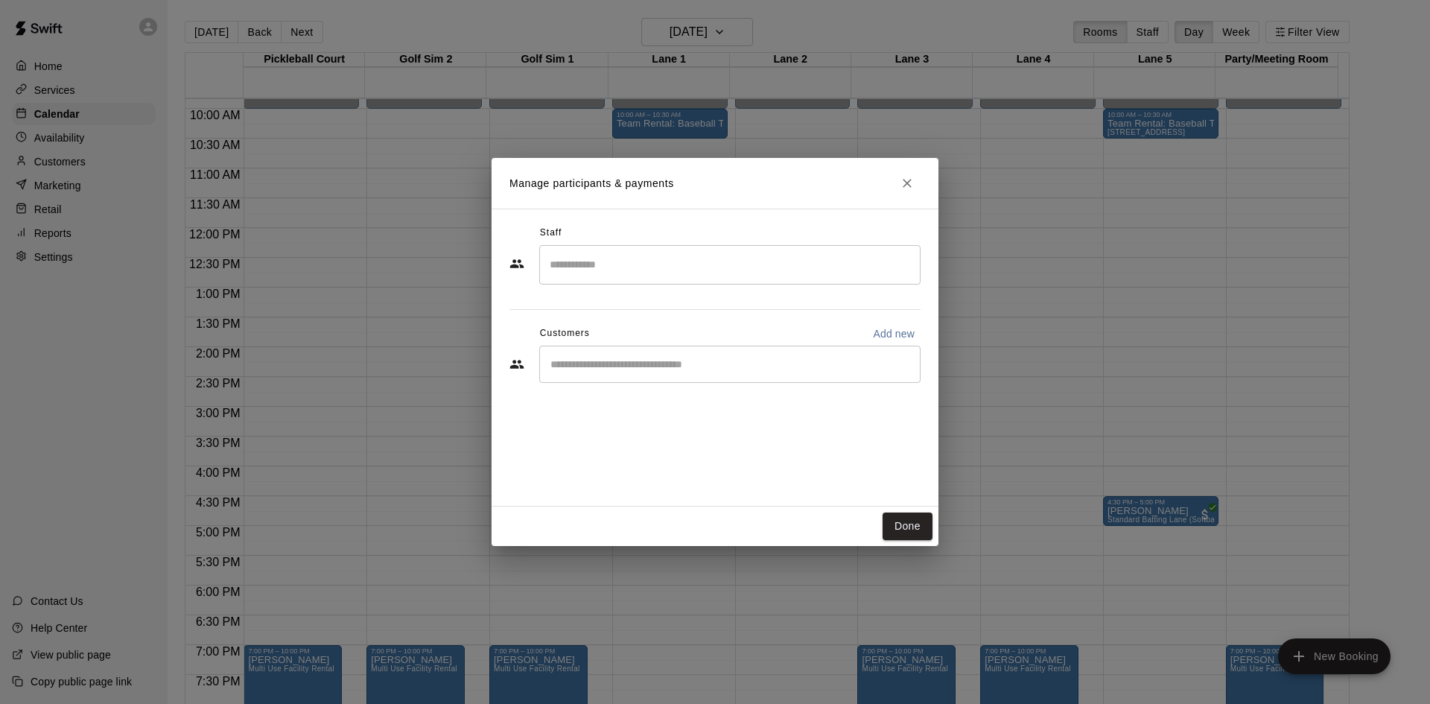
click at [602, 363] on input "Start typing to search customers..." at bounding box center [730, 364] width 368 height 15
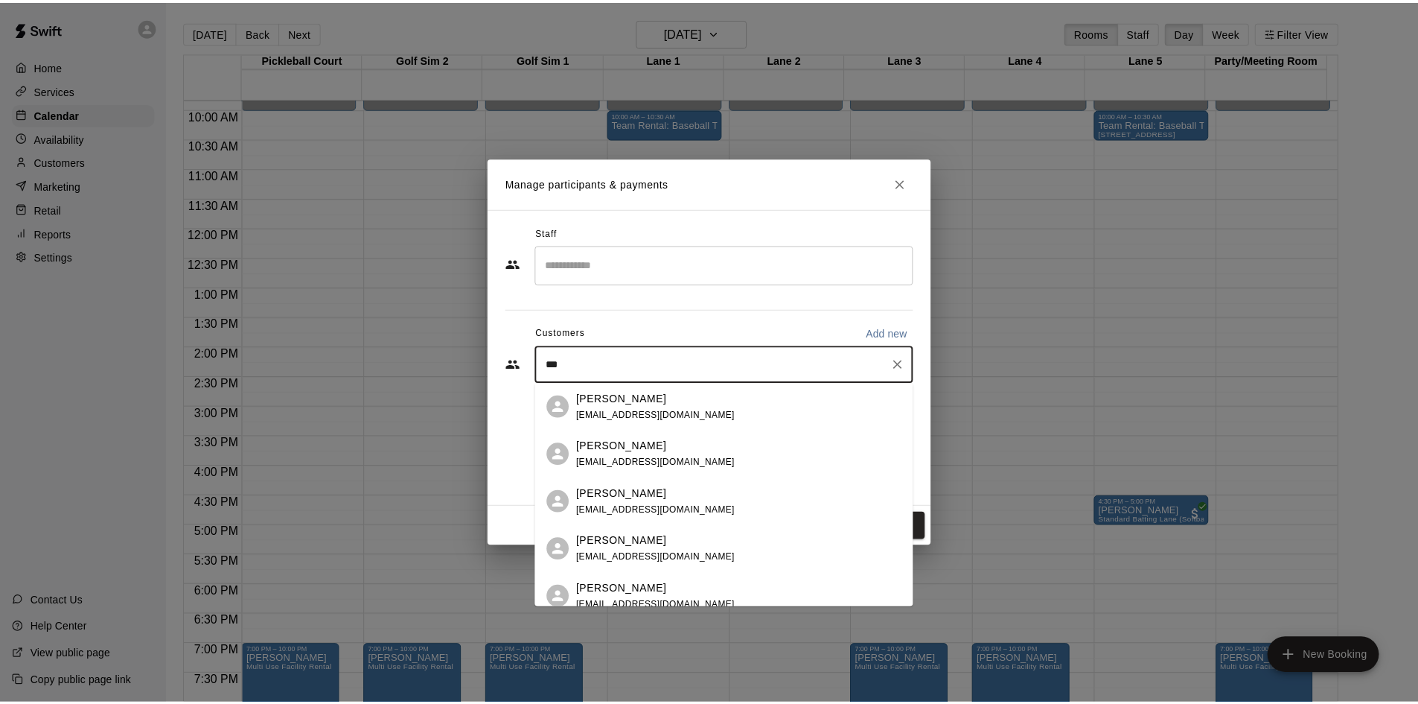
scroll to position [149, 0]
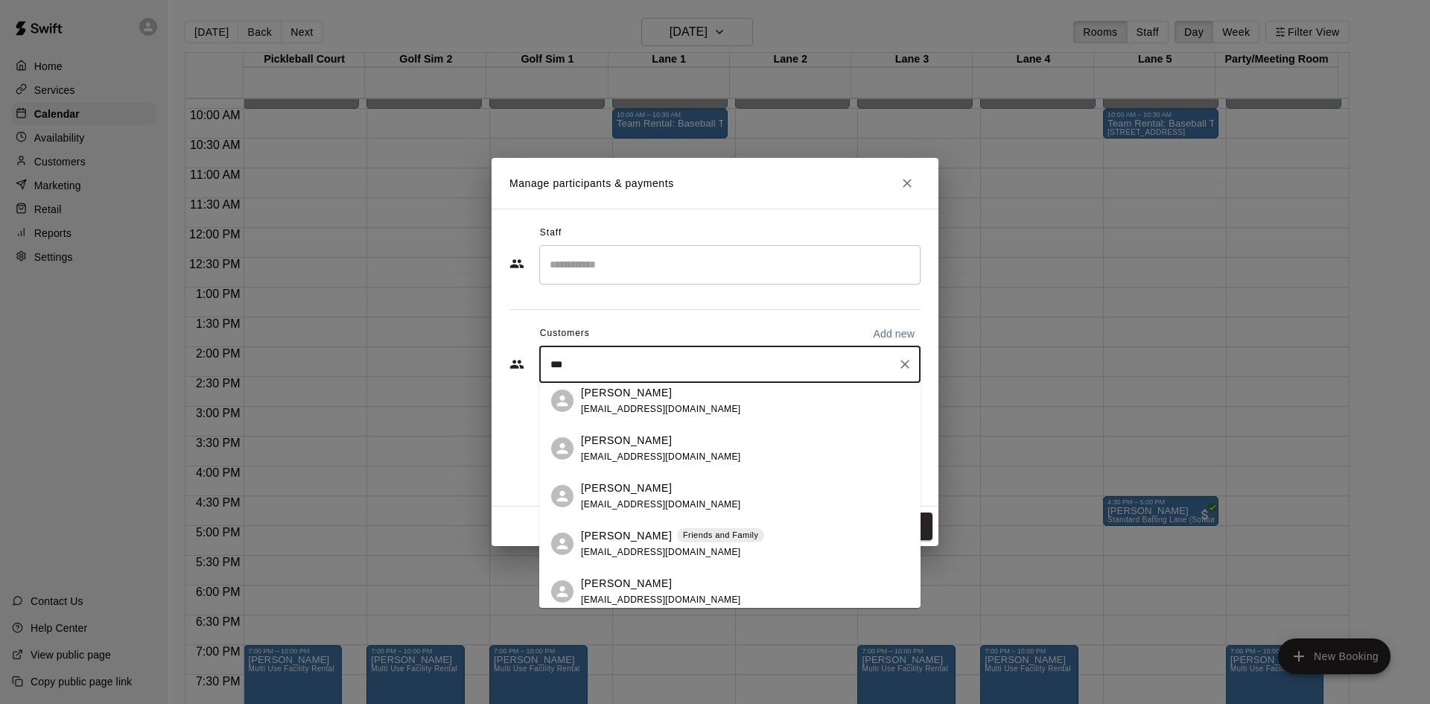
type input "***"
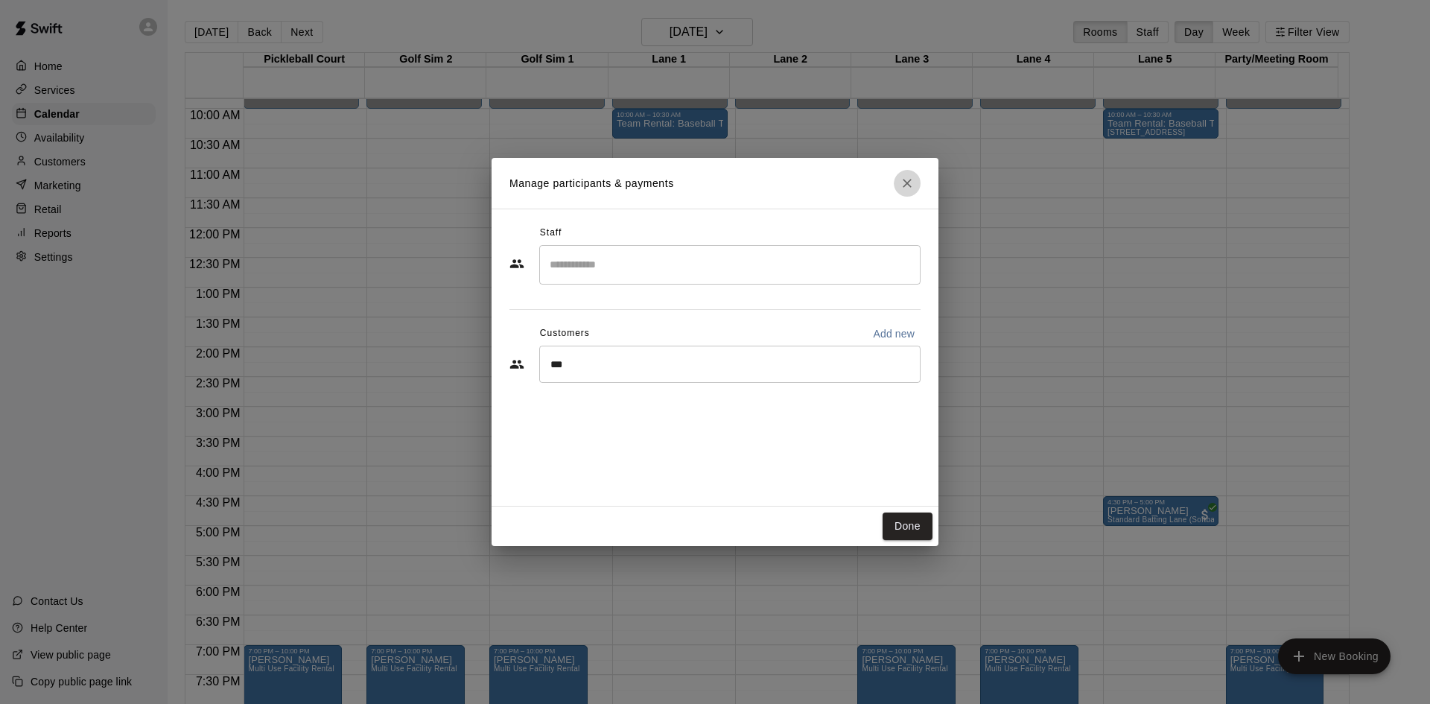
click at [904, 182] on icon "Close" at bounding box center [906, 183] width 15 height 15
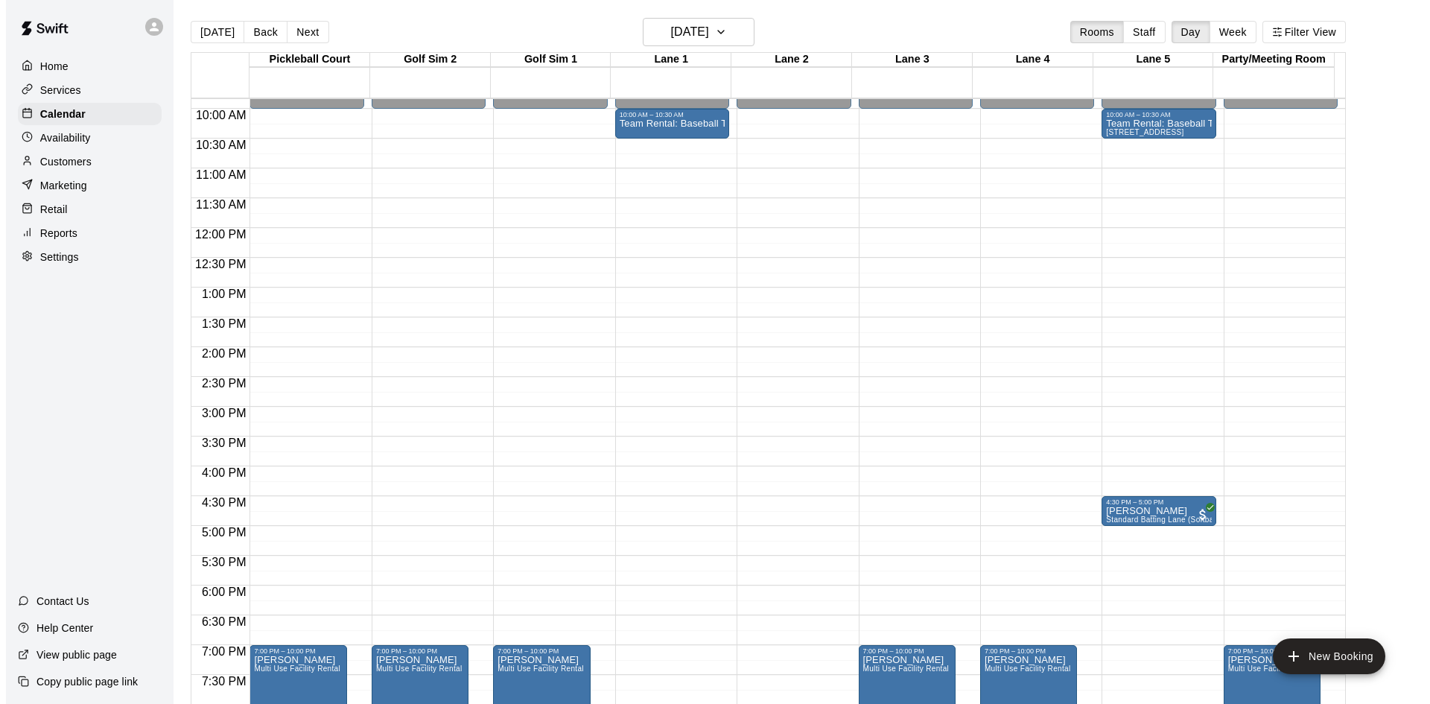
scroll to position [437, 0]
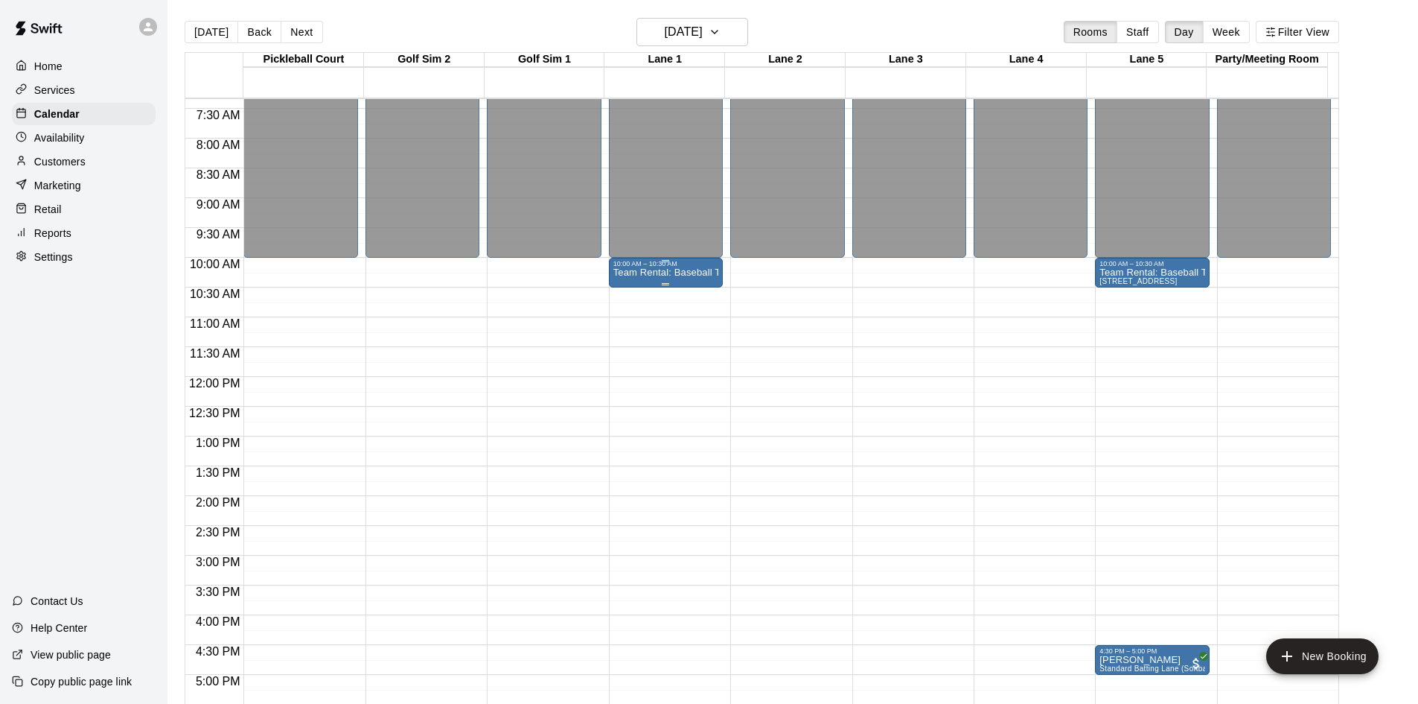
click at [655, 267] on div "10:00 AM – 10:30 AM" at bounding box center [666, 263] width 105 height 7
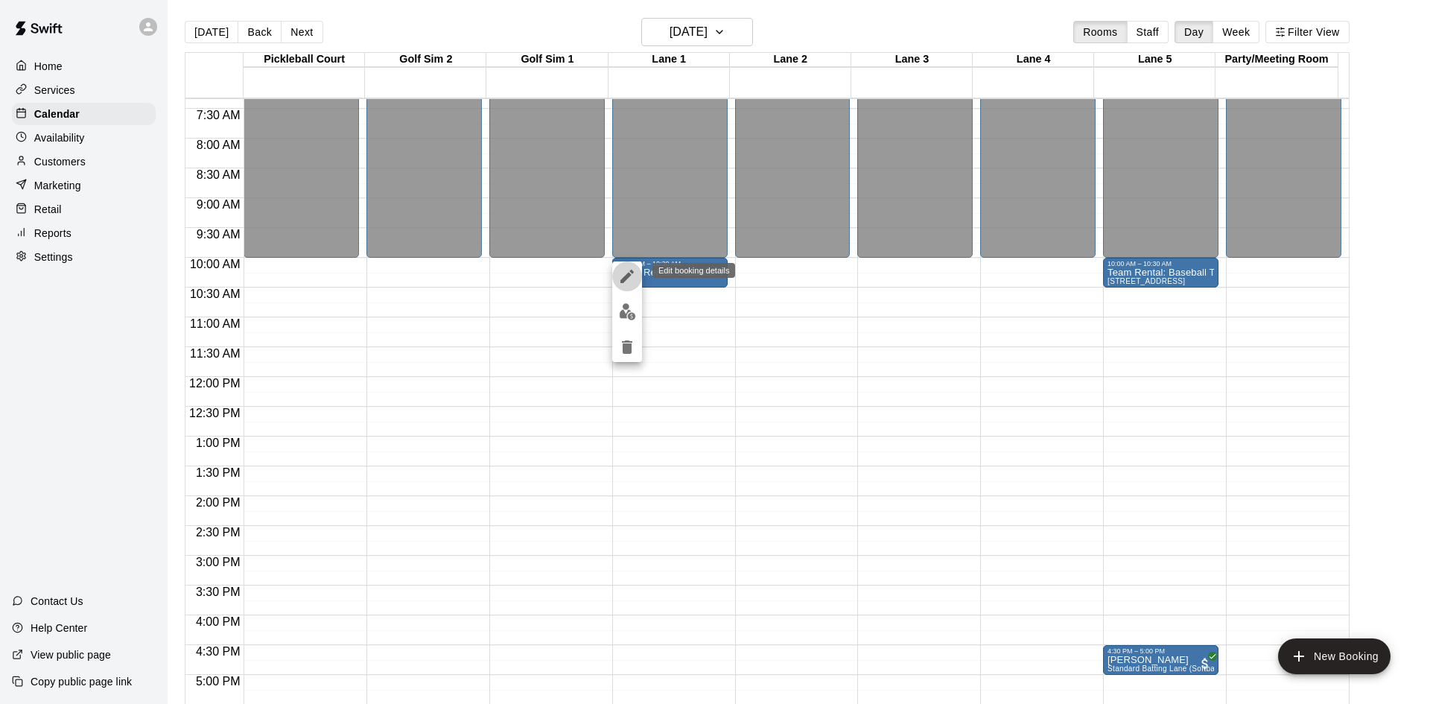
click at [626, 278] on icon "edit" at bounding box center [626, 276] width 13 height 13
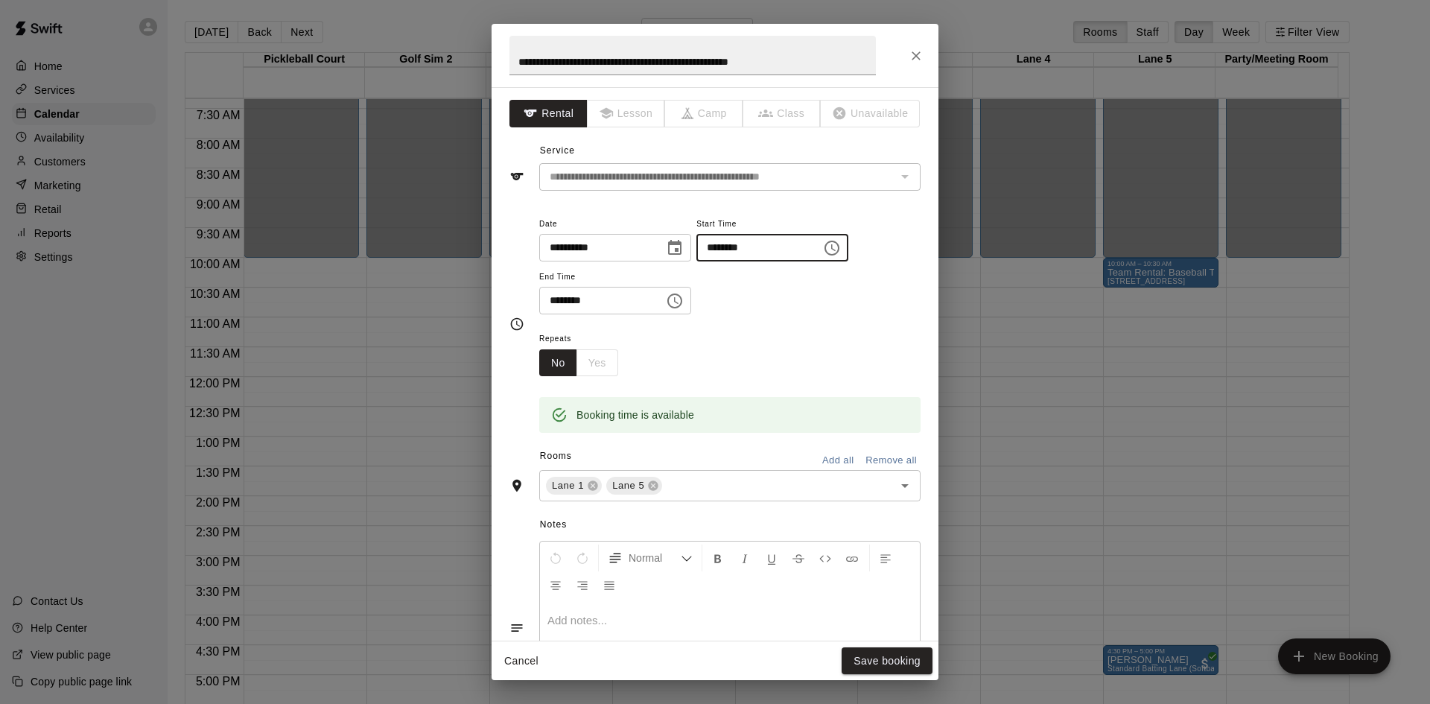
click at [771, 248] on input "********" at bounding box center [753, 248] width 115 height 28
type input "********"
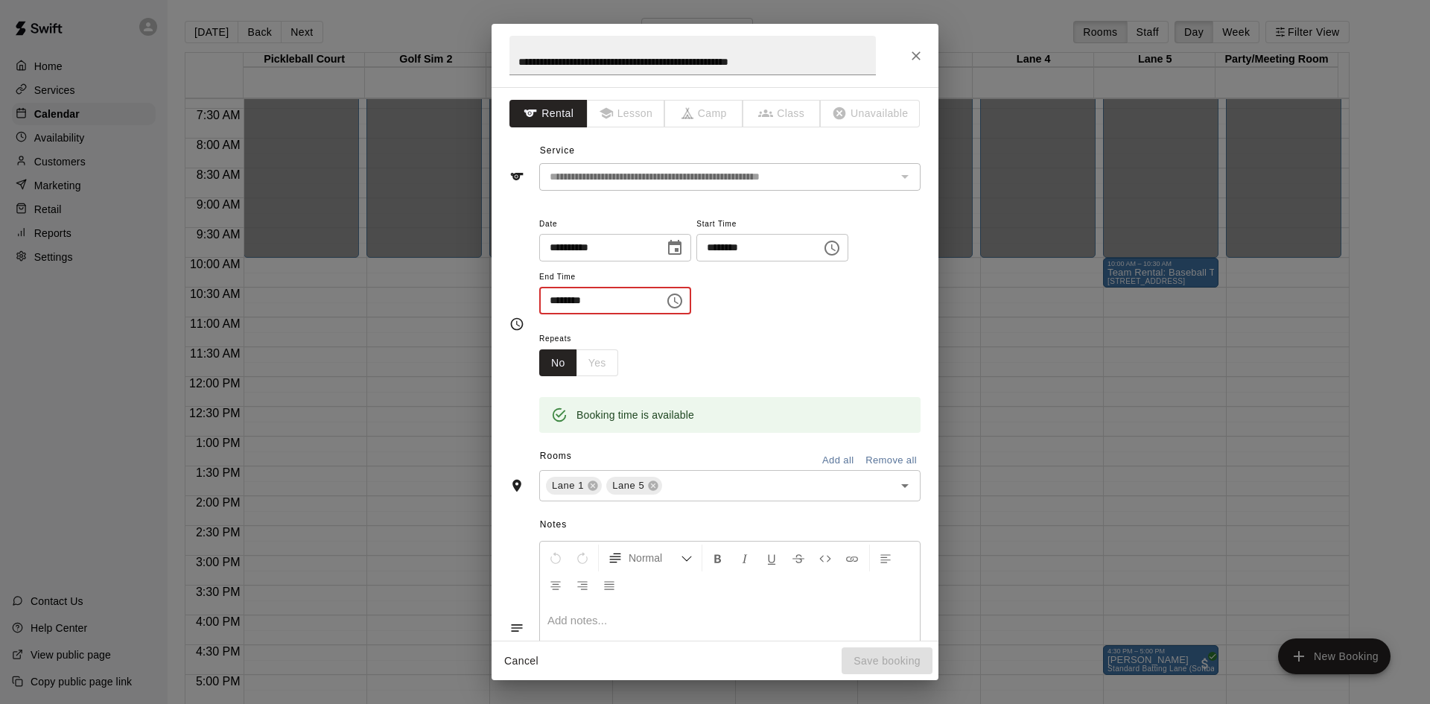
click at [574, 303] on input "********" at bounding box center [596, 301] width 115 height 28
click at [557, 305] on input "********" at bounding box center [596, 301] width 115 height 28
click at [595, 299] on input "********" at bounding box center [596, 301] width 115 height 28
drag, startPoint x: 590, startPoint y: 299, endPoint x: 605, endPoint y: 311, distance: 19.5
click at [591, 299] on input "********" at bounding box center [596, 301] width 115 height 28
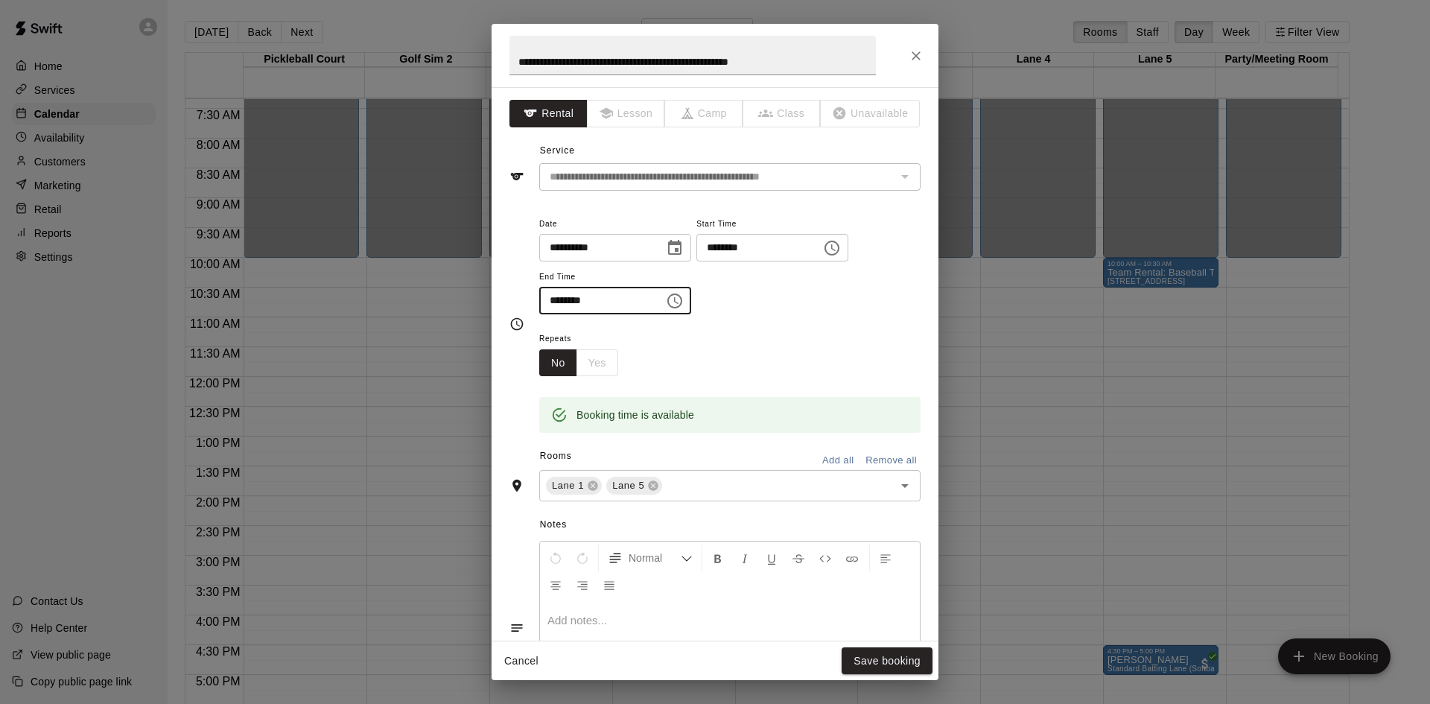
type input "********"
click at [642, 332] on div "Repeats No Yes" at bounding box center [729, 352] width 381 height 47
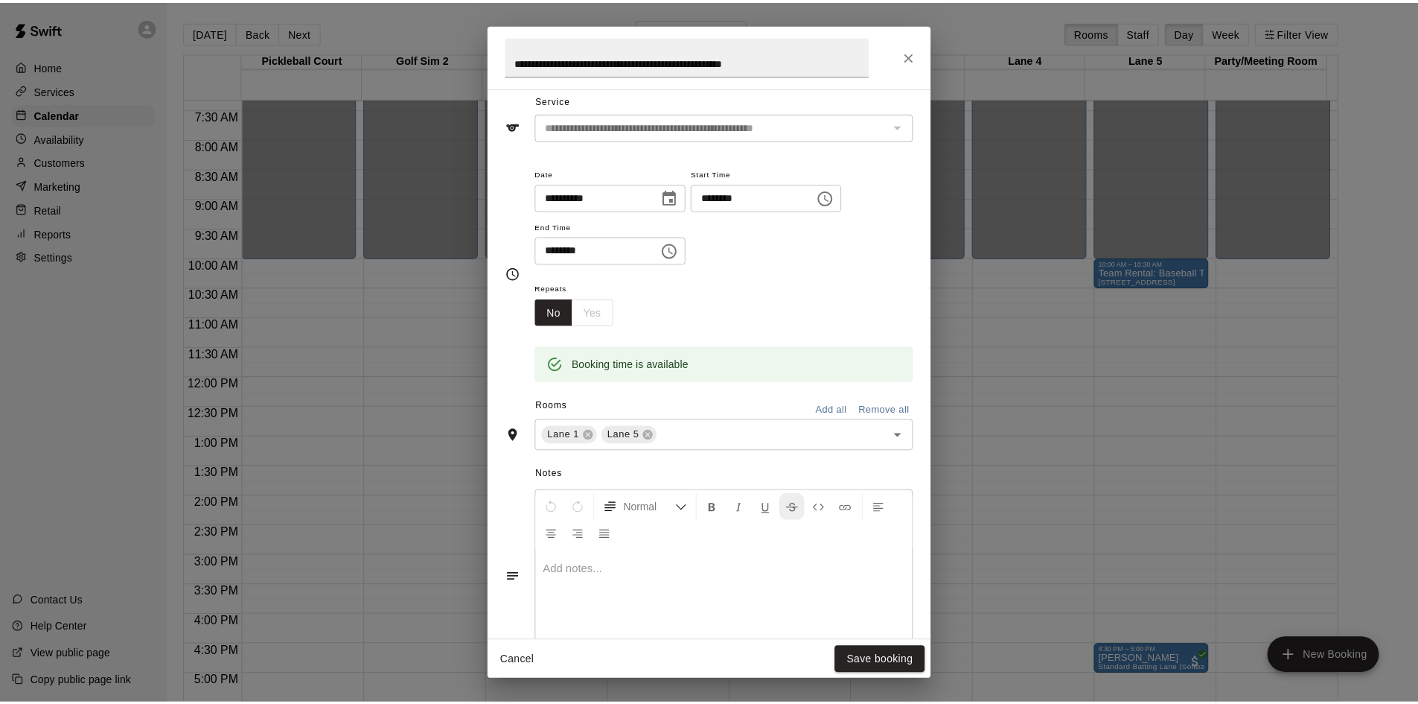
scroll to position [0, 0]
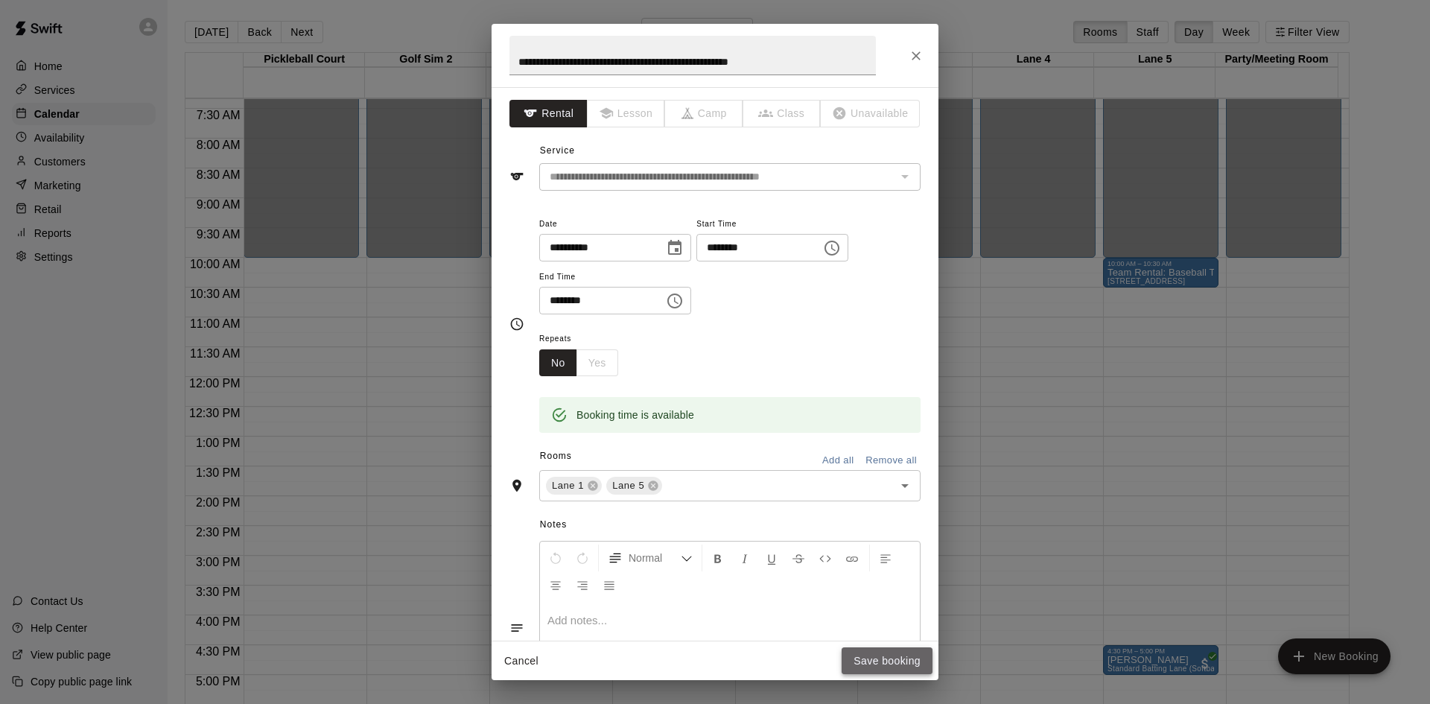
click at [885, 658] on button "Save booking" at bounding box center [886, 661] width 91 height 28
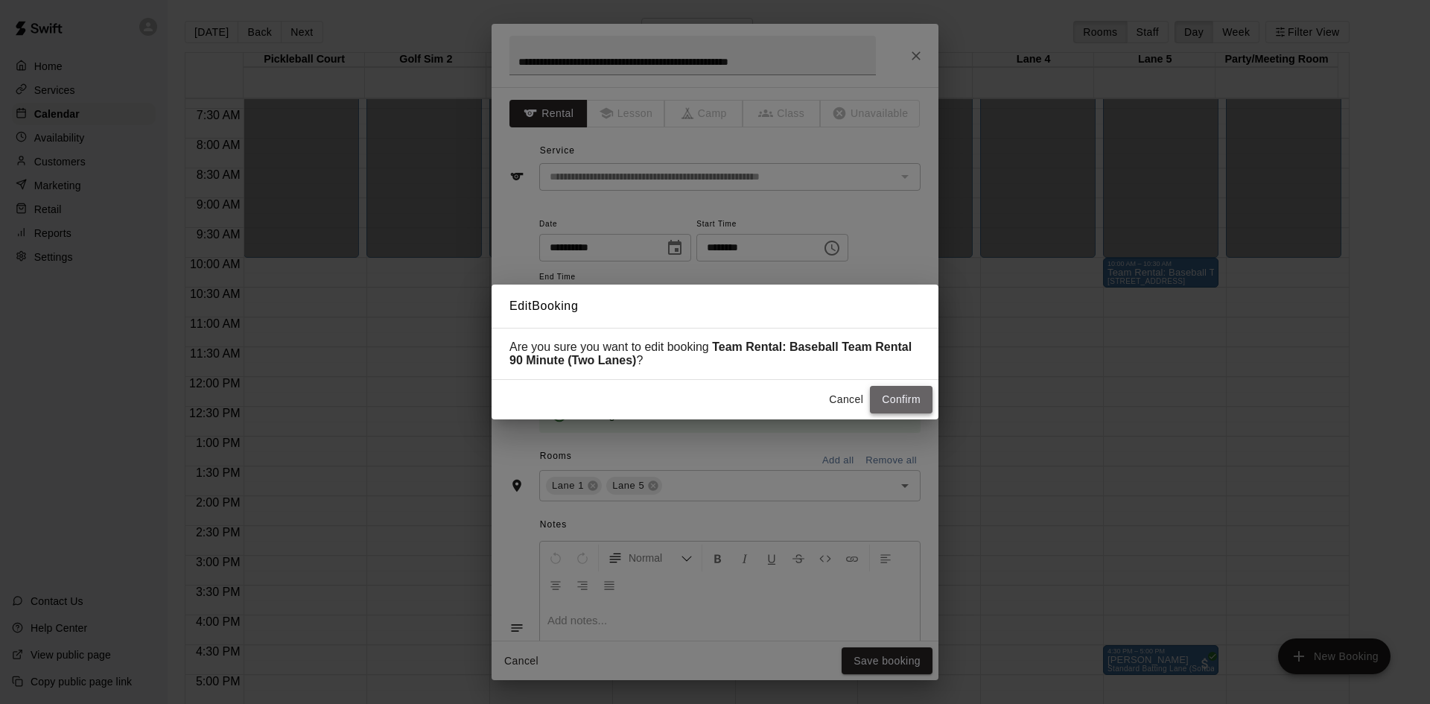
click at [921, 394] on button "Confirm" at bounding box center [901, 400] width 63 height 28
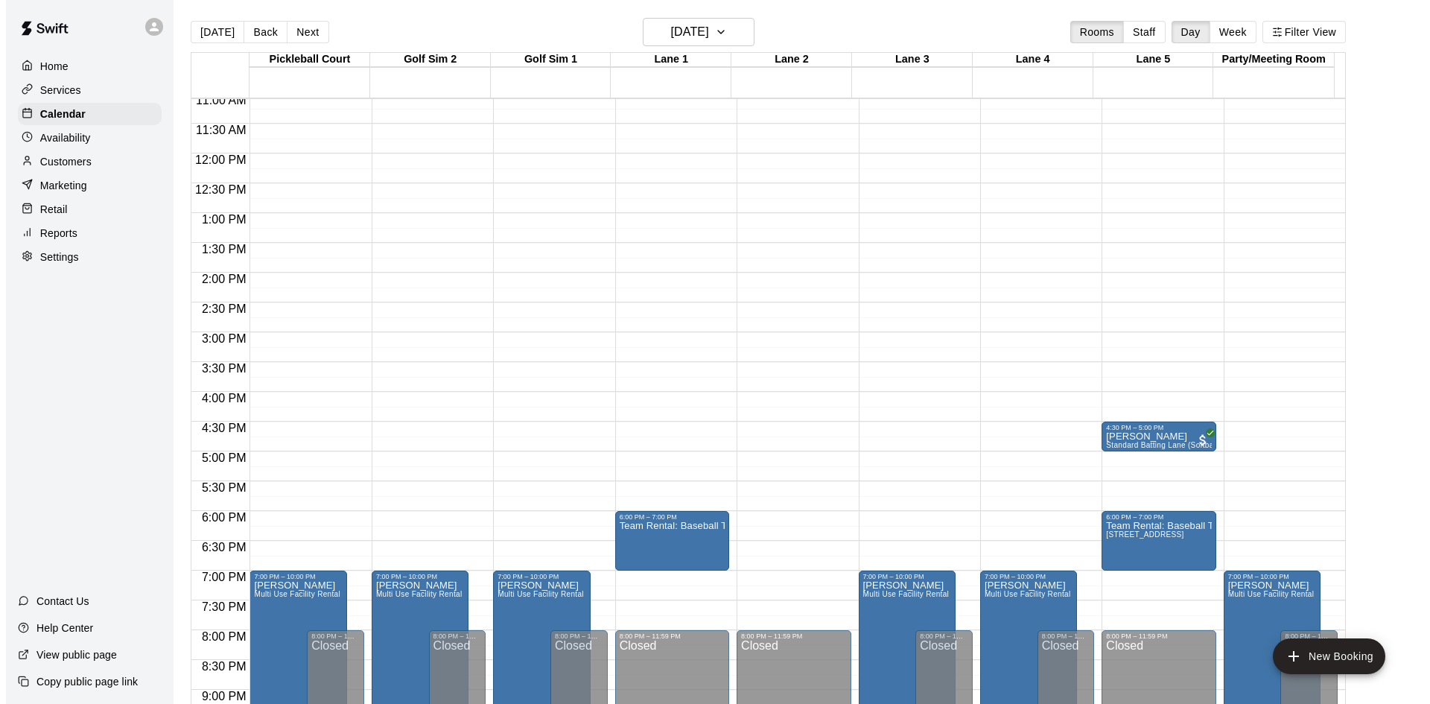
scroll to position [735, 0]
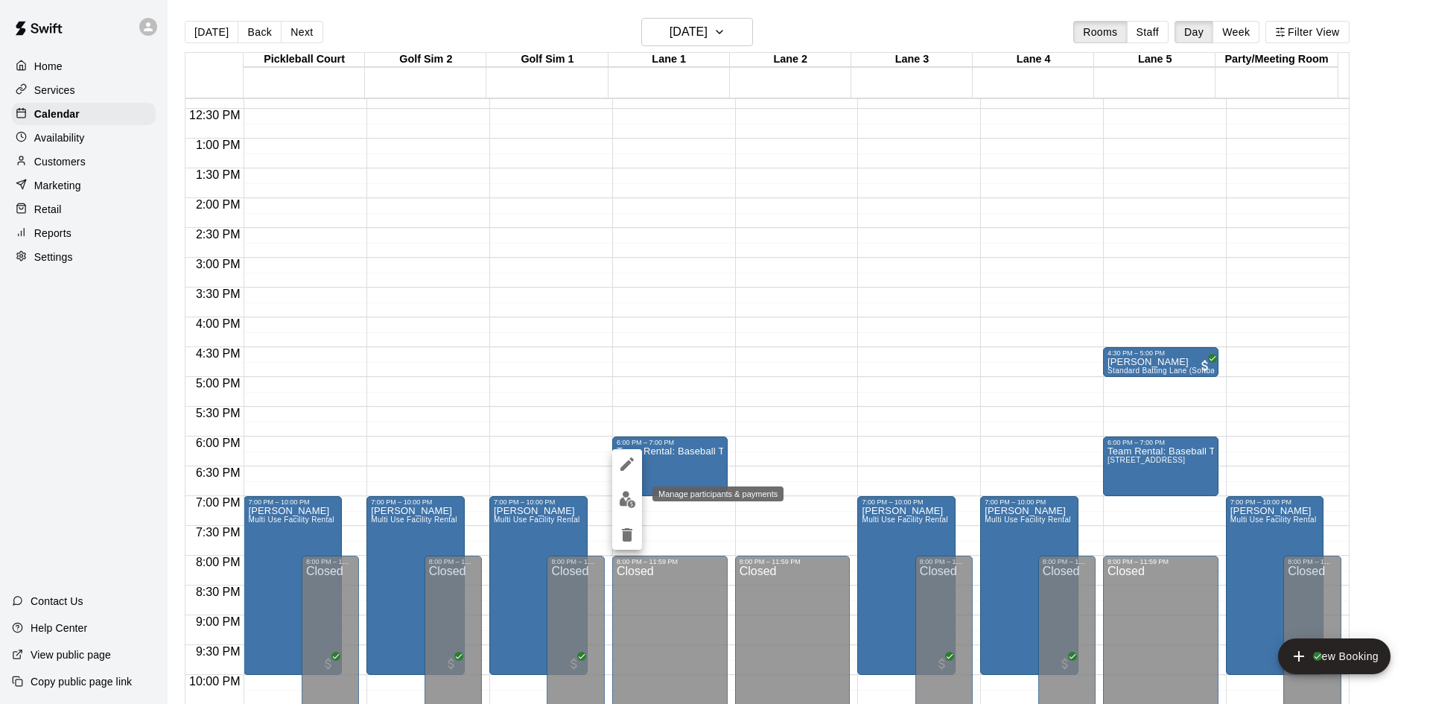
click at [632, 498] on img "edit" at bounding box center [627, 499] width 17 height 17
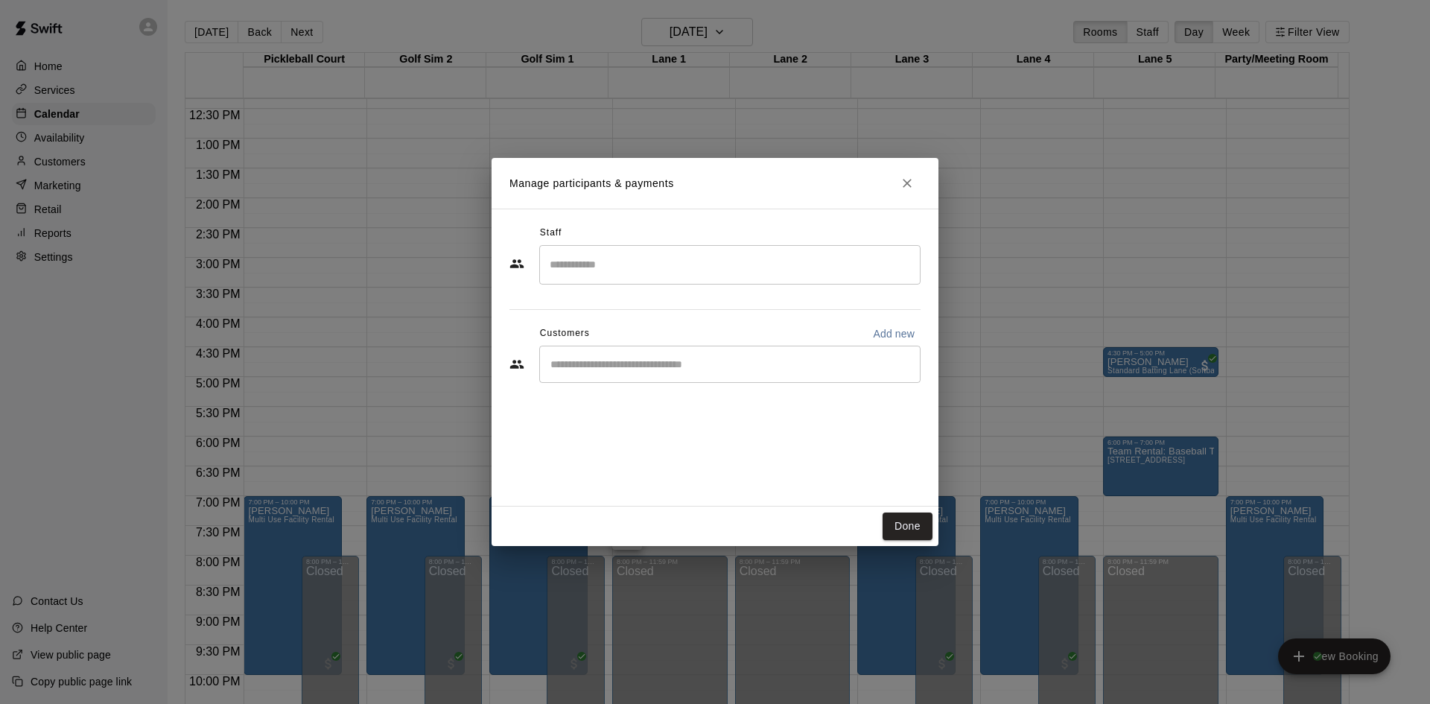
click at [608, 361] on input "Start typing to search customers..." at bounding box center [730, 364] width 368 height 15
type input "***"
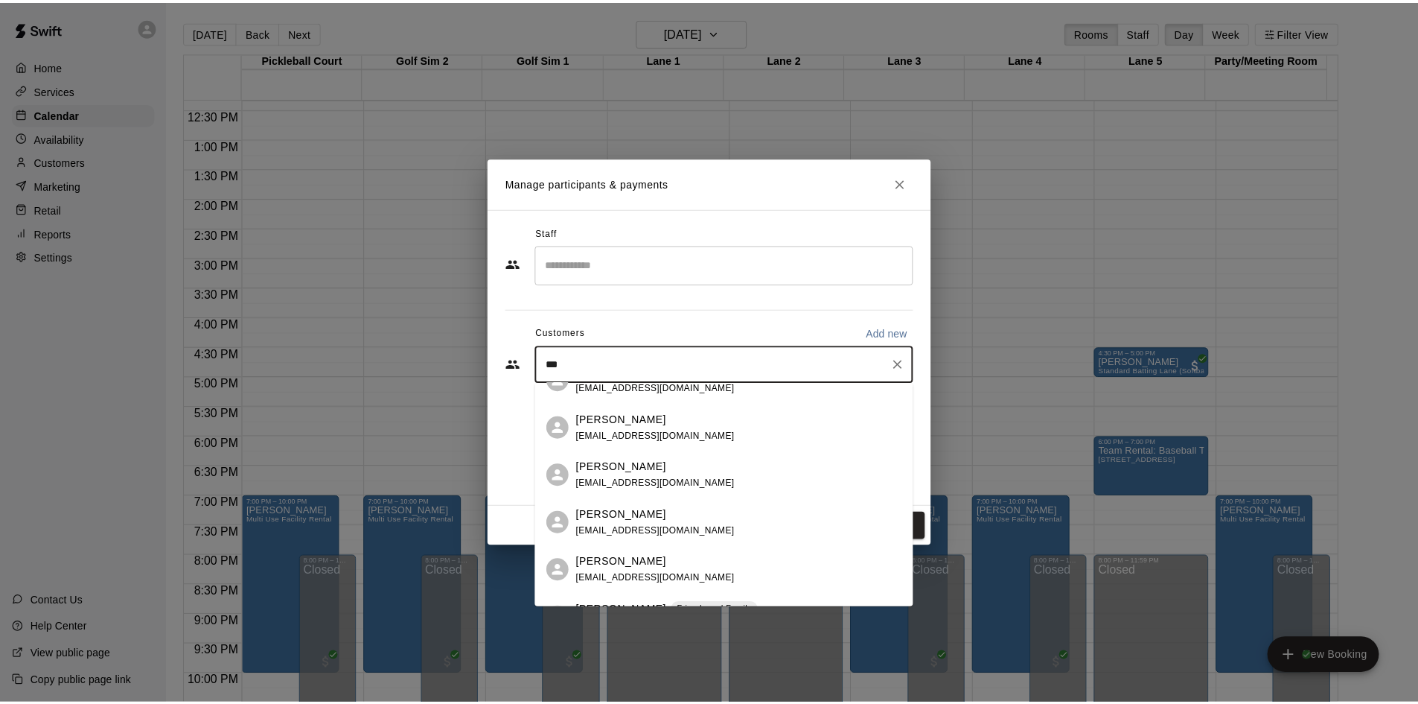
scroll to position [149, 0]
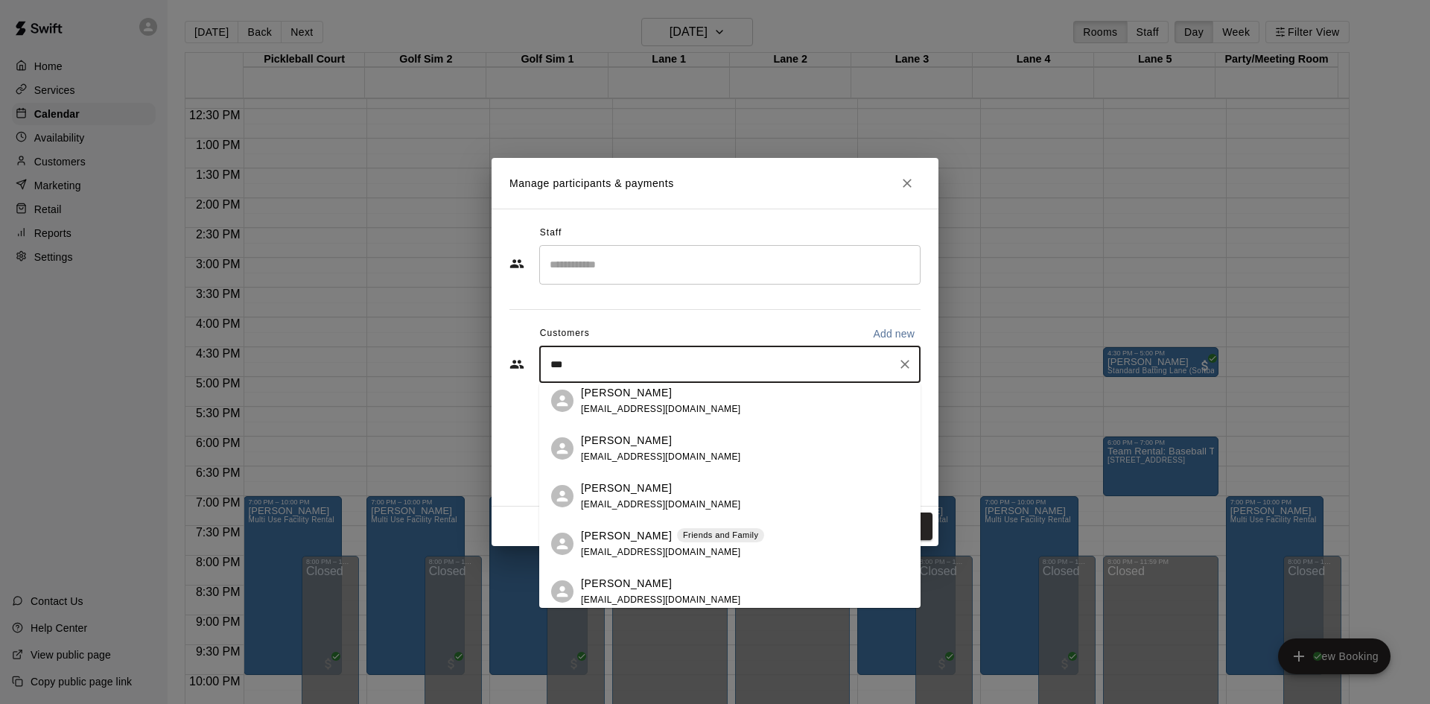
click at [679, 546] on div "Timothy Burt Friends and Family tburt10@gmail.com" at bounding box center [672, 544] width 183 height 32
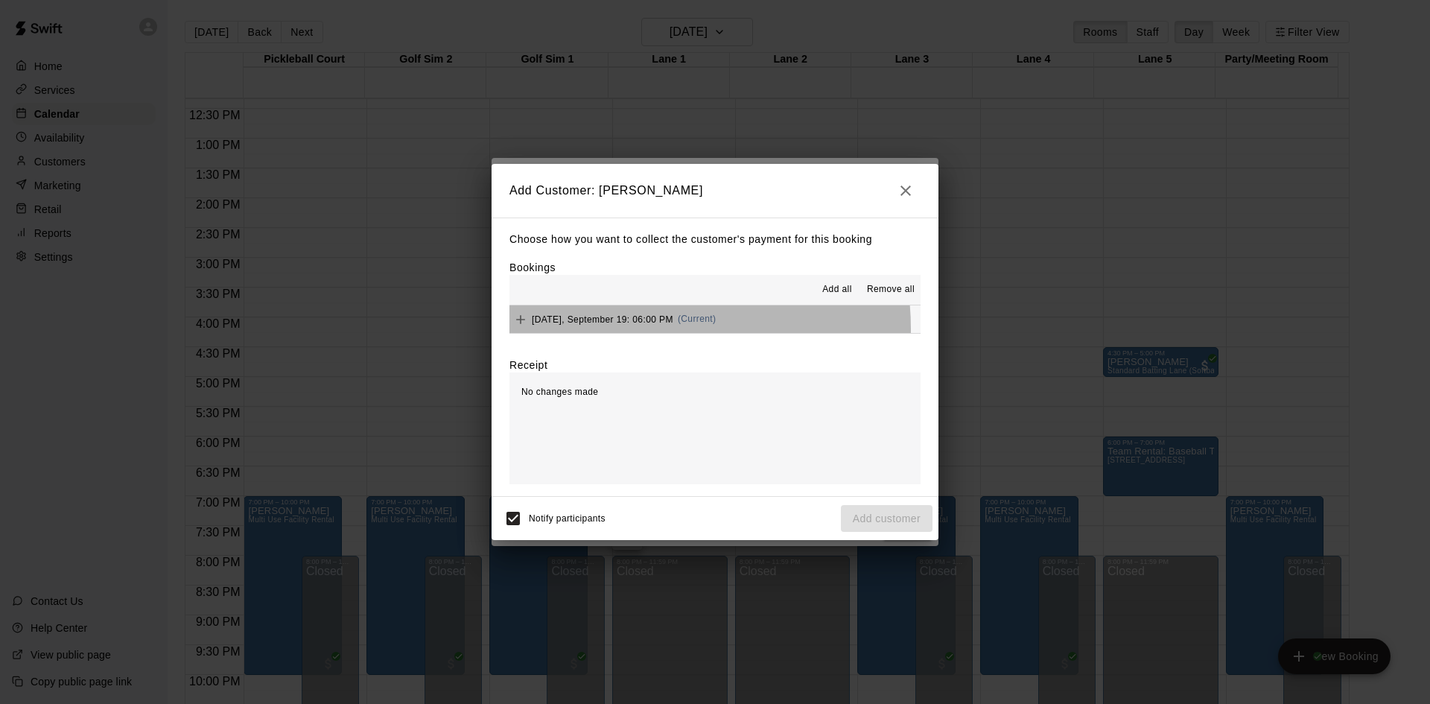
click at [636, 329] on div "Friday, September 19: 06:00 PM (Current)" at bounding box center [612, 319] width 206 height 22
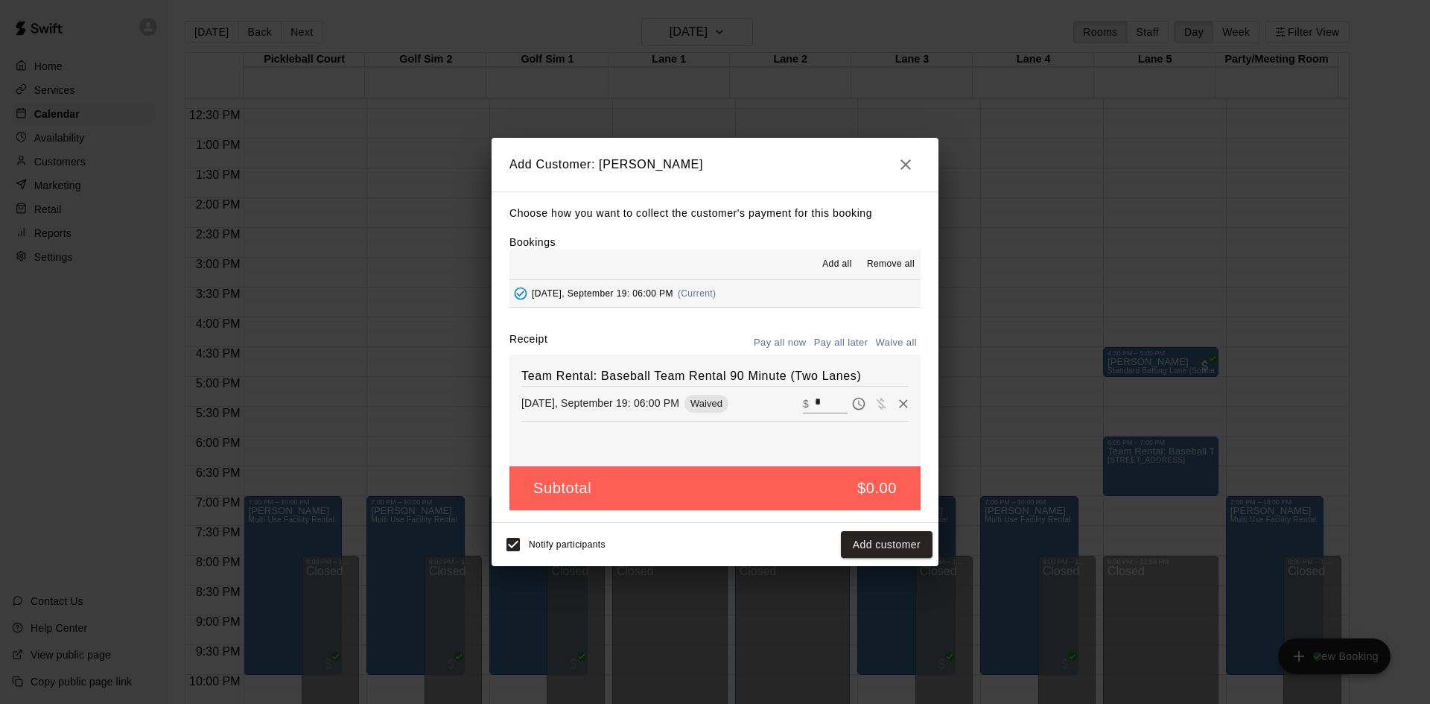
click at [694, 401] on span "Waived" at bounding box center [706, 403] width 44 height 11
click at [803, 402] on div "​ $ *" at bounding box center [825, 403] width 45 height 19
click at [902, 167] on icon "button" at bounding box center [905, 164] width 10 height 10
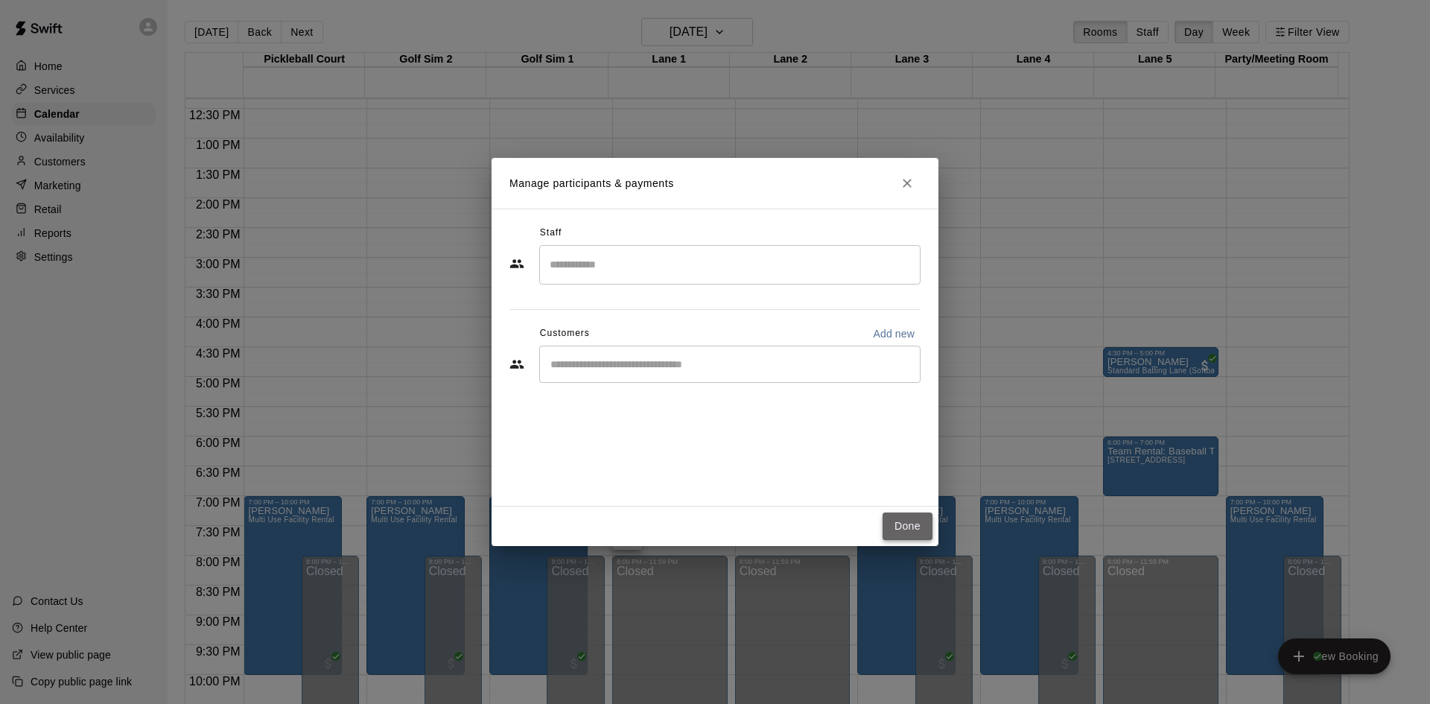
click at [899, 525] on button "Done" at bounding box center [907, 526] width 50 height 28
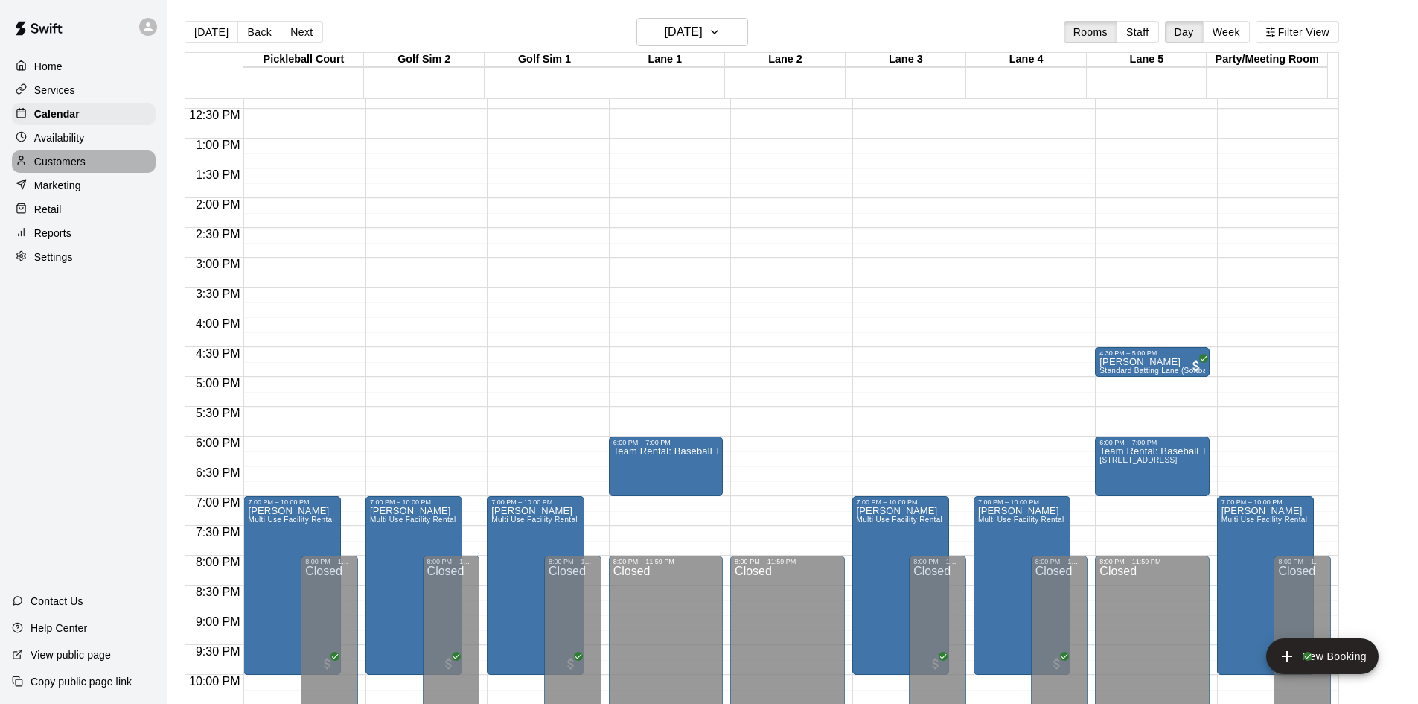
click at [74, 169] on p "Customers" at bounding box center [59, 161] width 51 height 15
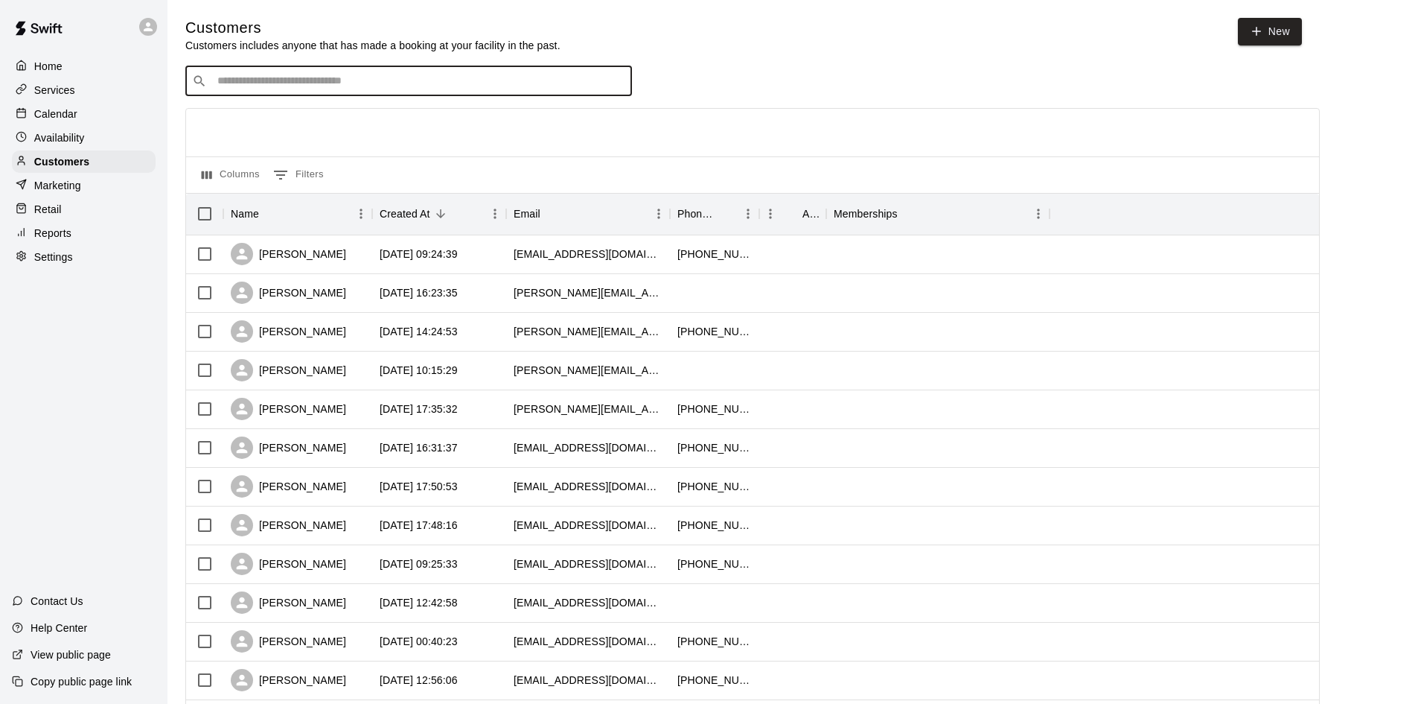
click at [261, 82] on input "Search customers by name or email" at bounding box center [419, 81] width 413 height 15
type input "***"
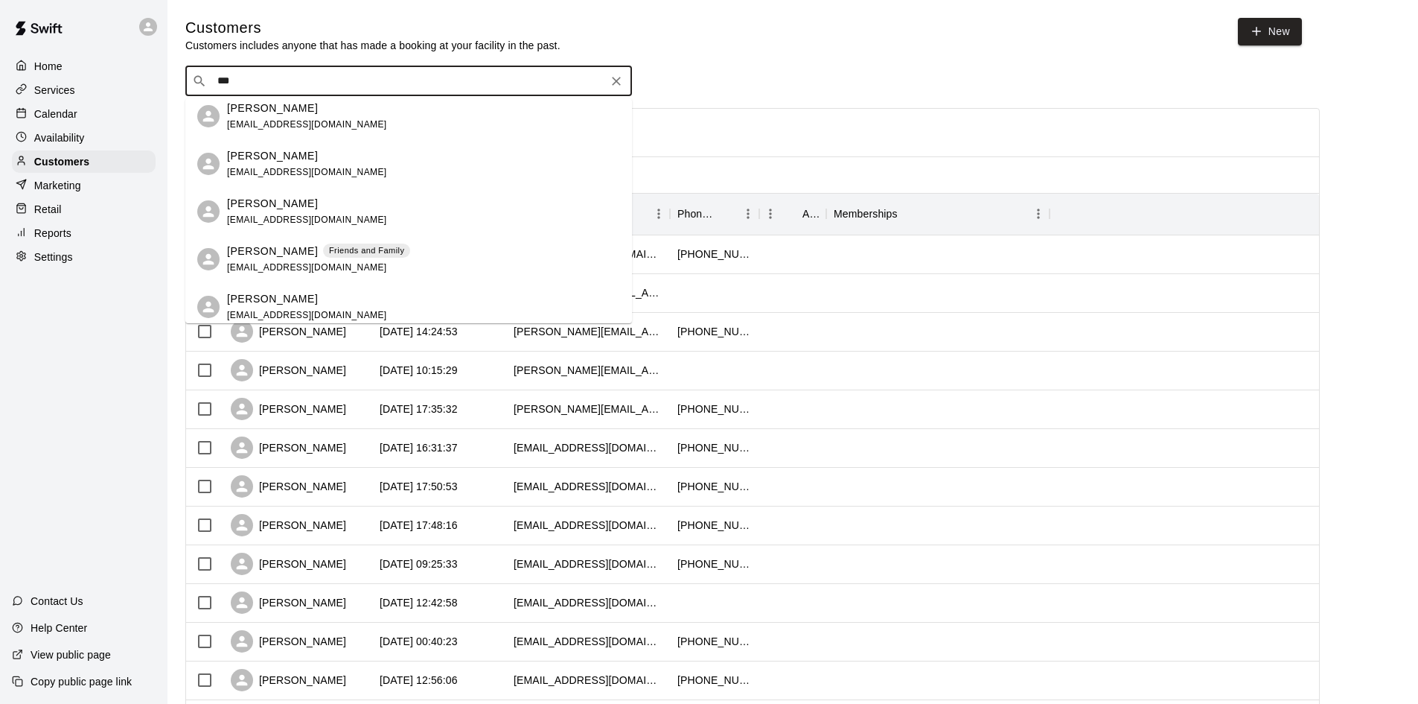
scroll to position [223, 0]
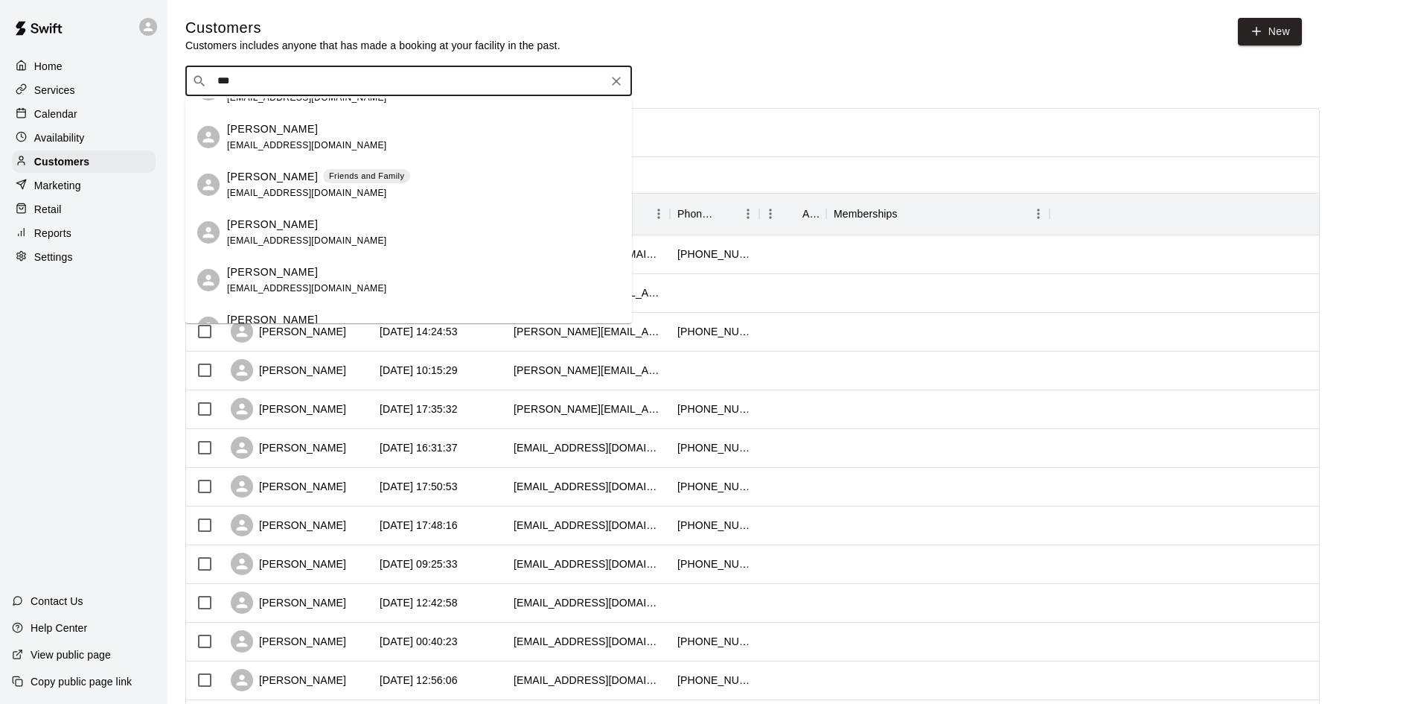
click at [315, 193] on div "Timothy Burt Friends and Family tburt10@gmail.com" at bounding box center [318, 185] width 183 height 32
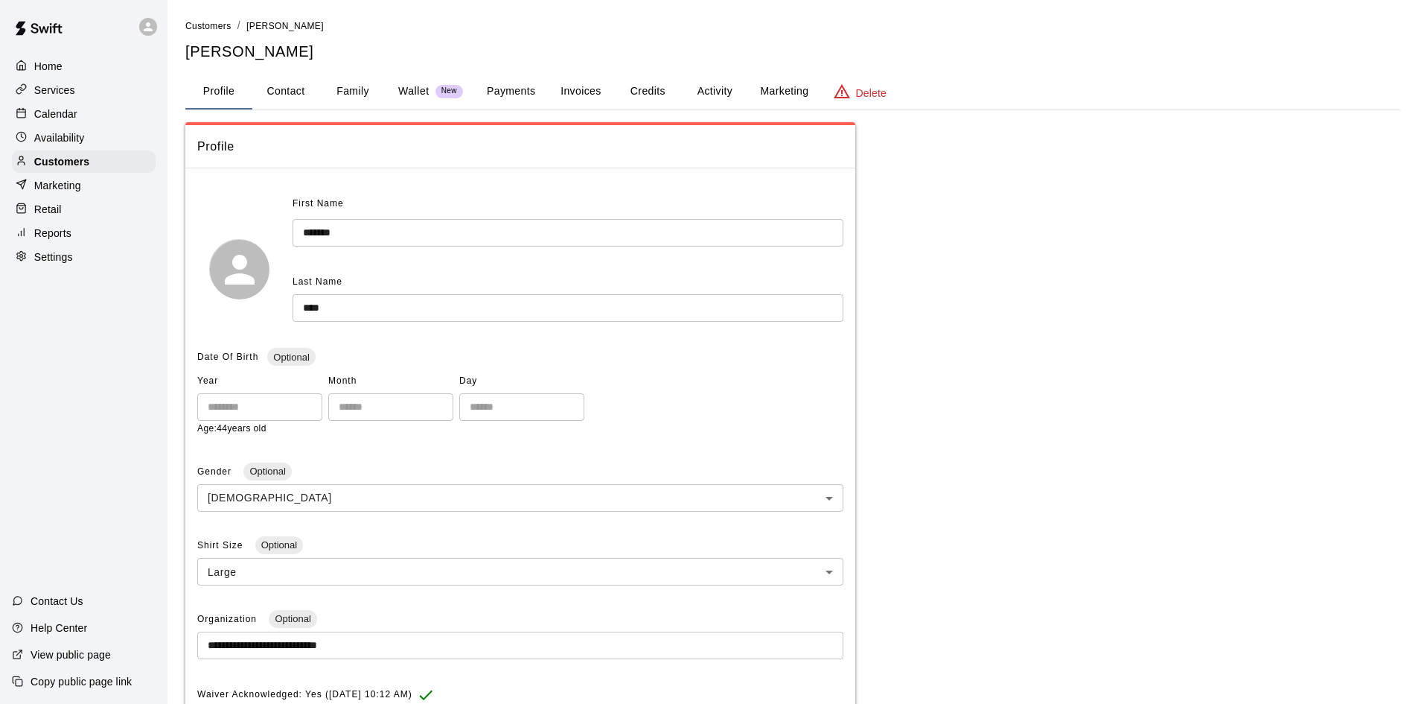
click at [50, 89] on p "Services" at bounding box center [54, 90] width 41 height 15
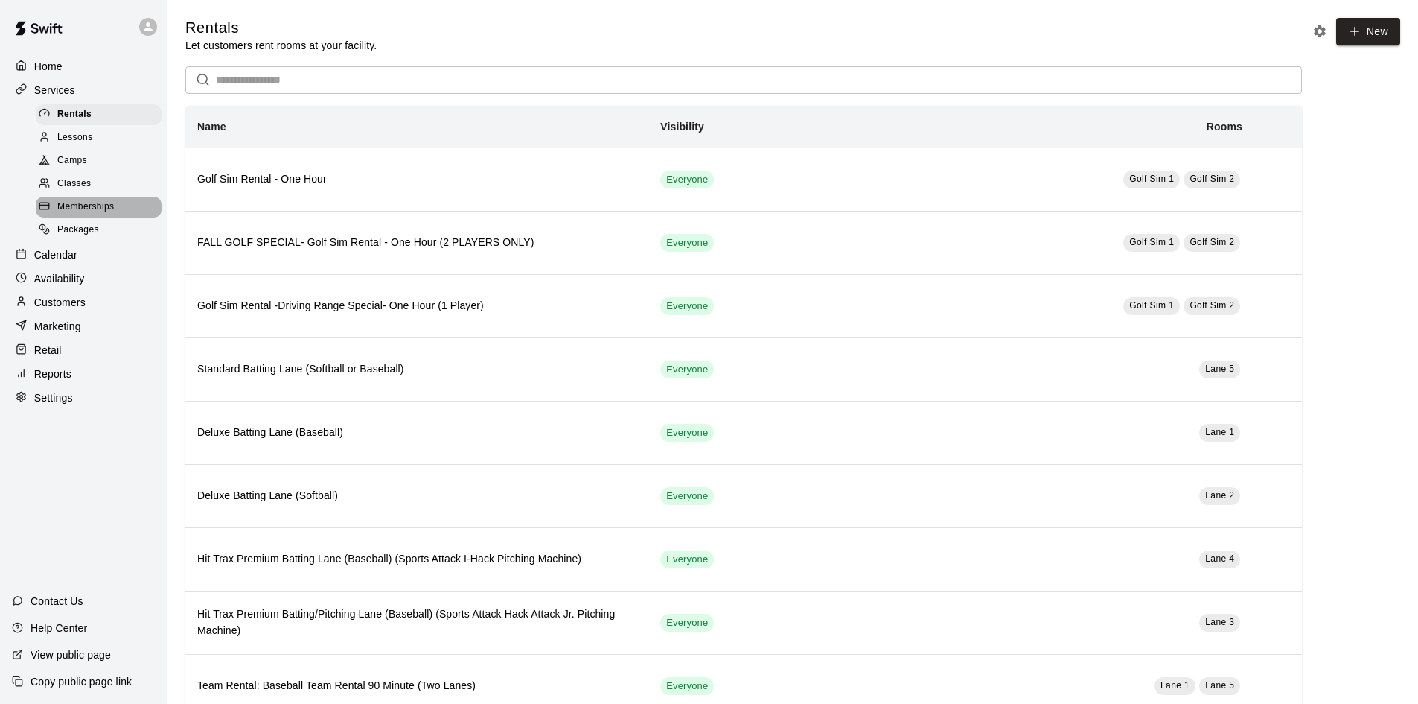
click at [101, 214] on span "Memberships" at bounding box center [85, 207] width 57 height 15
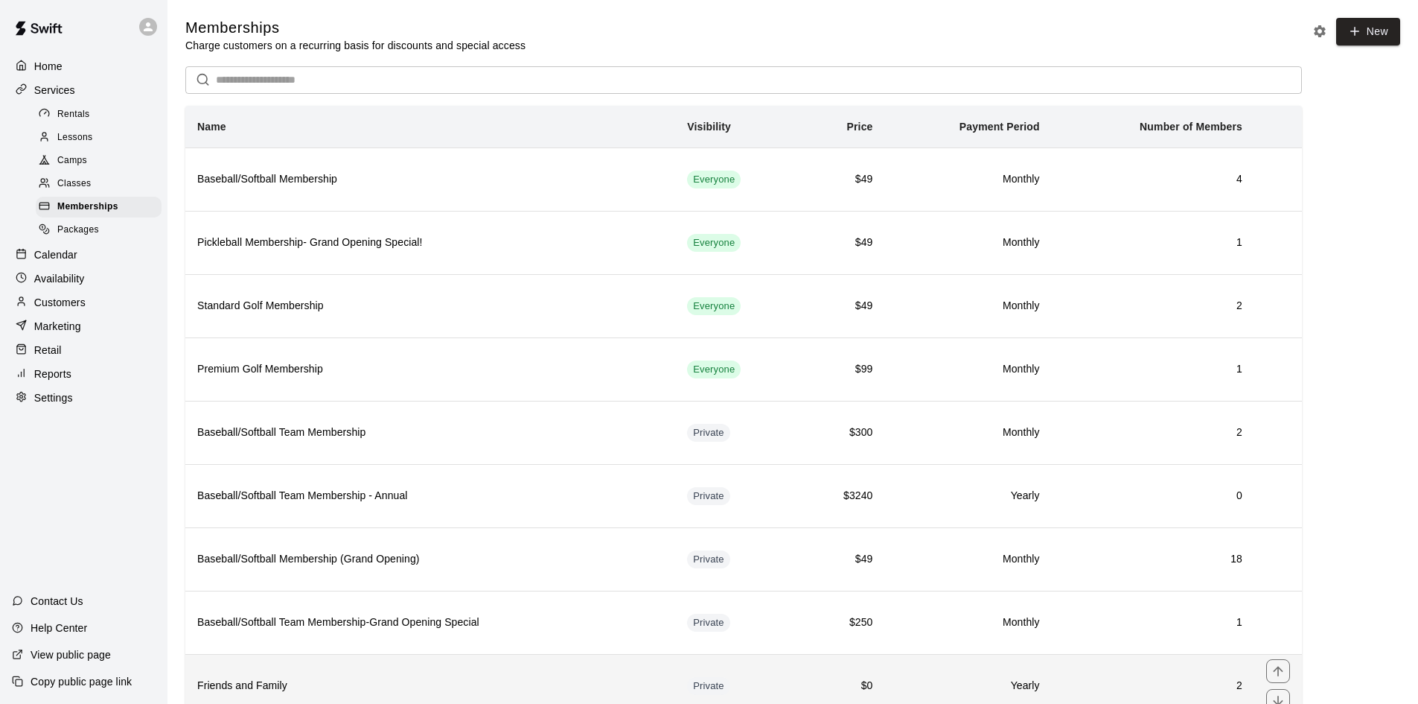
click at [498, 694] on h6 "Friends and Family" at bounding box center [430, 686] width 466 height 16
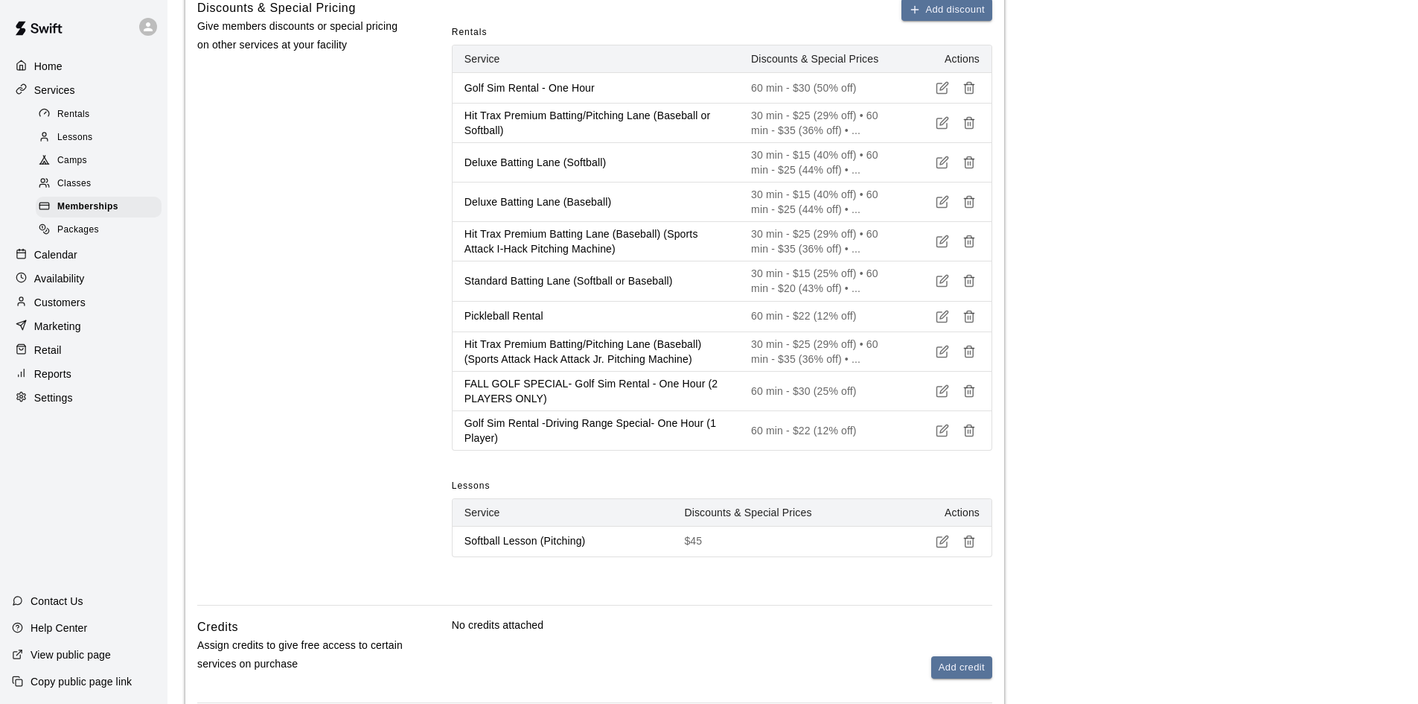
scroll to position [745, 0]
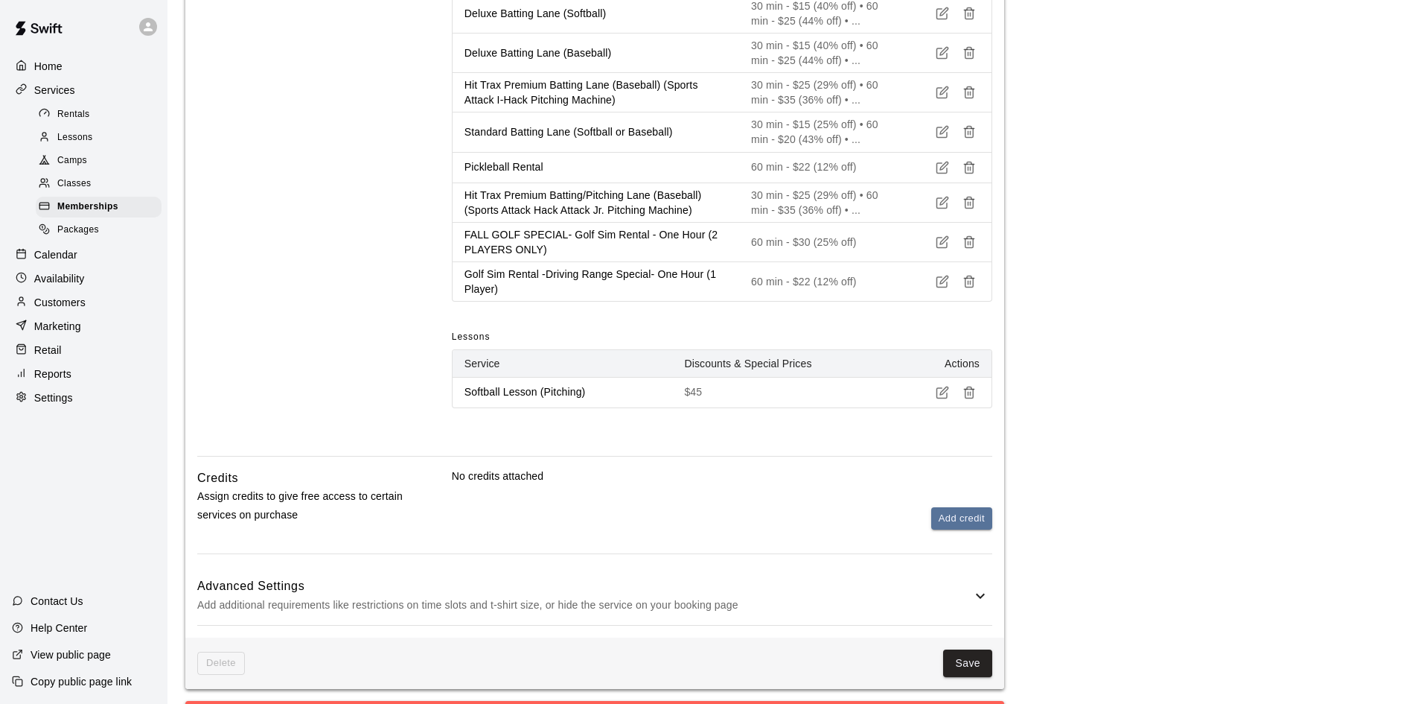
click at [987, 597] on icon at bounding box center [981, 596] width 18 height 18
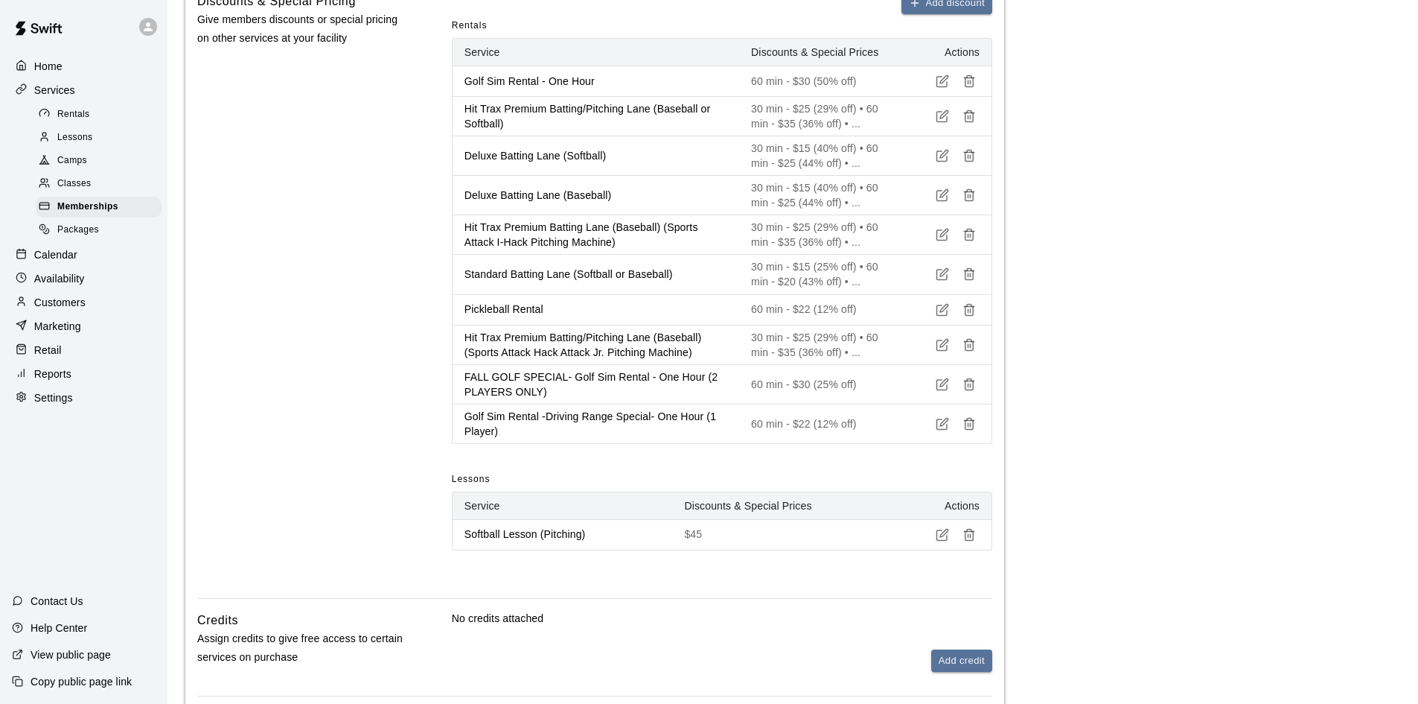
scroll to position [305, 0]
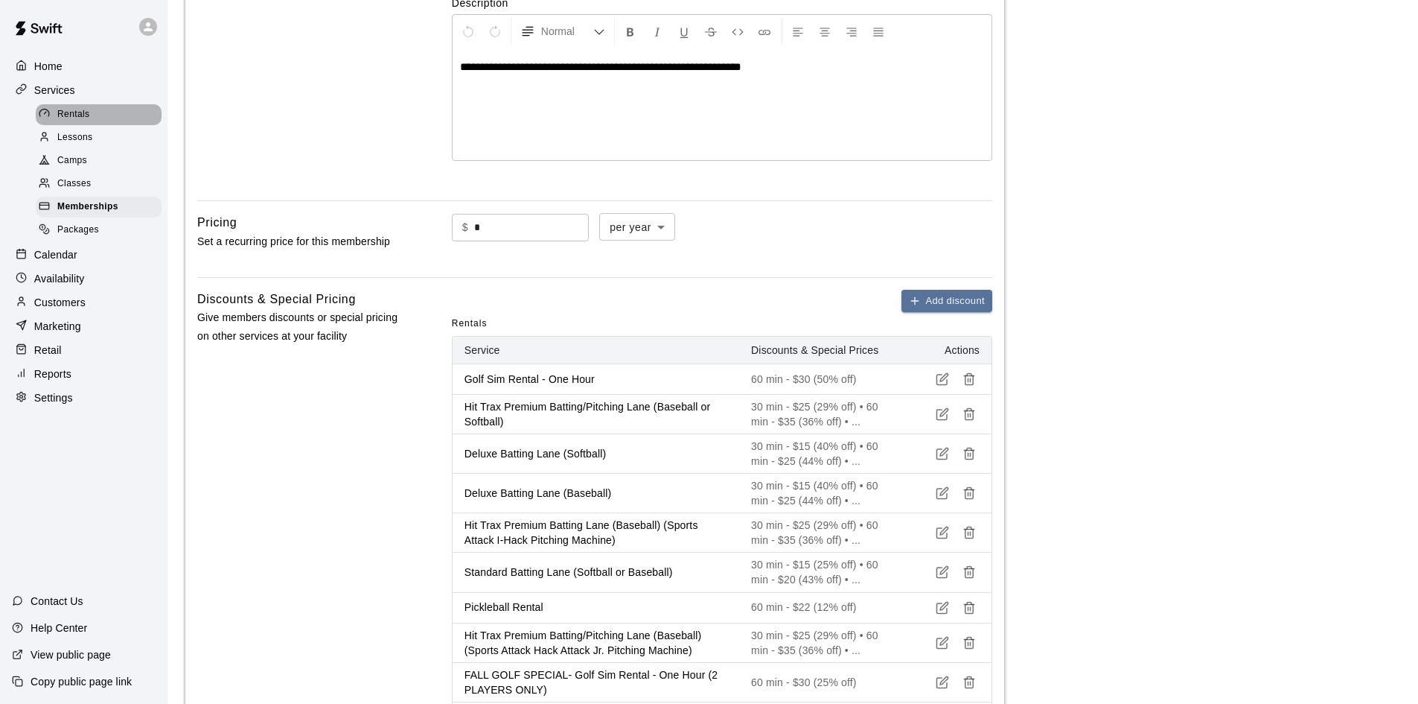
click at [85, 118] on span "Rentals" at bounding box center [73, 114] width 33 height 15
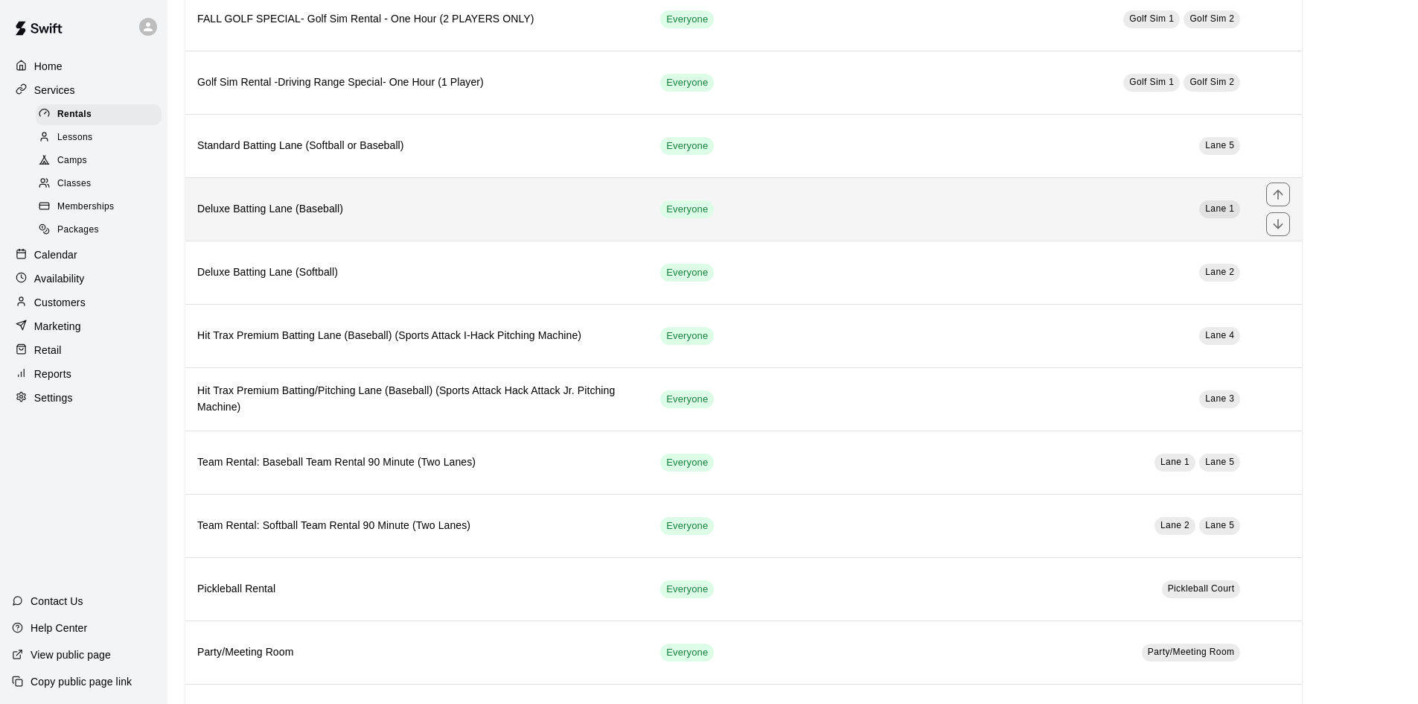
scroll to position [298, 0]
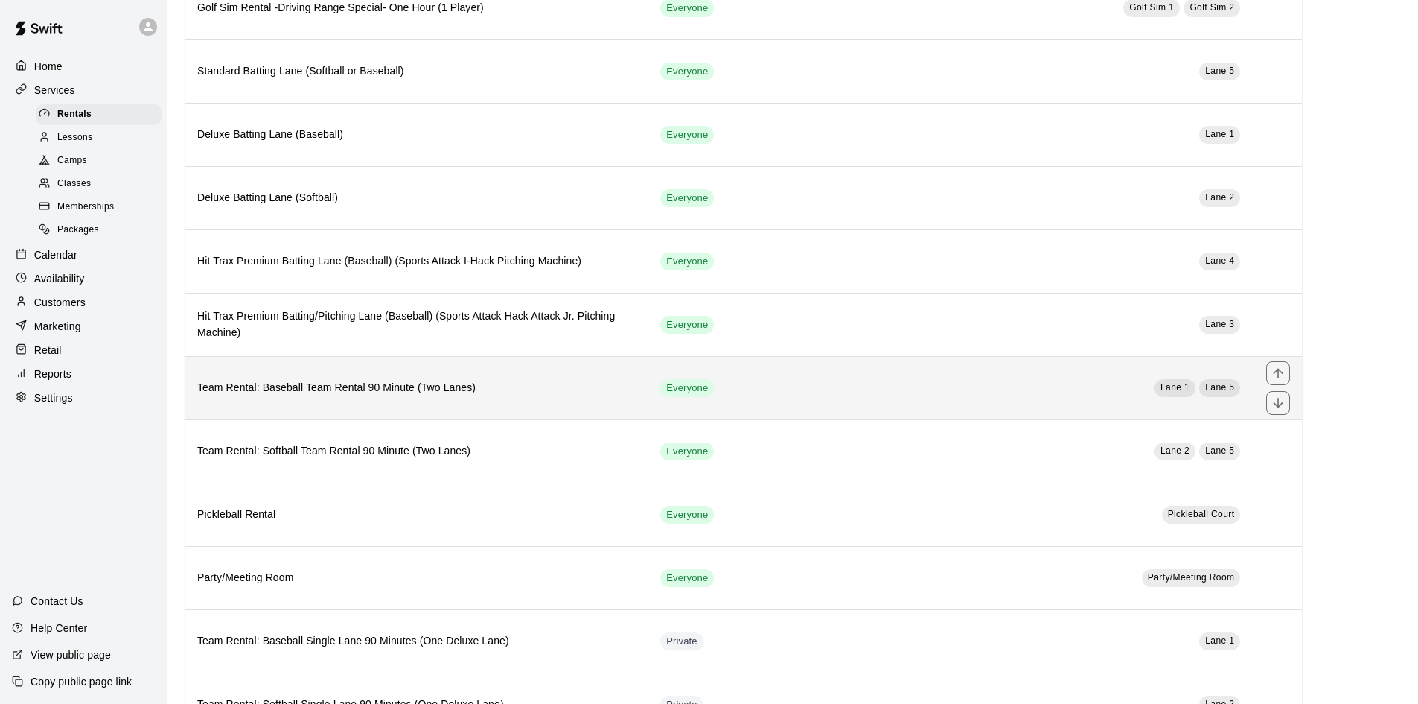
click at [419, 387] on h6 "Team Rental: Baseball Team Rental 90 Minute (Two Lanes)" at bounding box center [416, 388] width 439 height 16
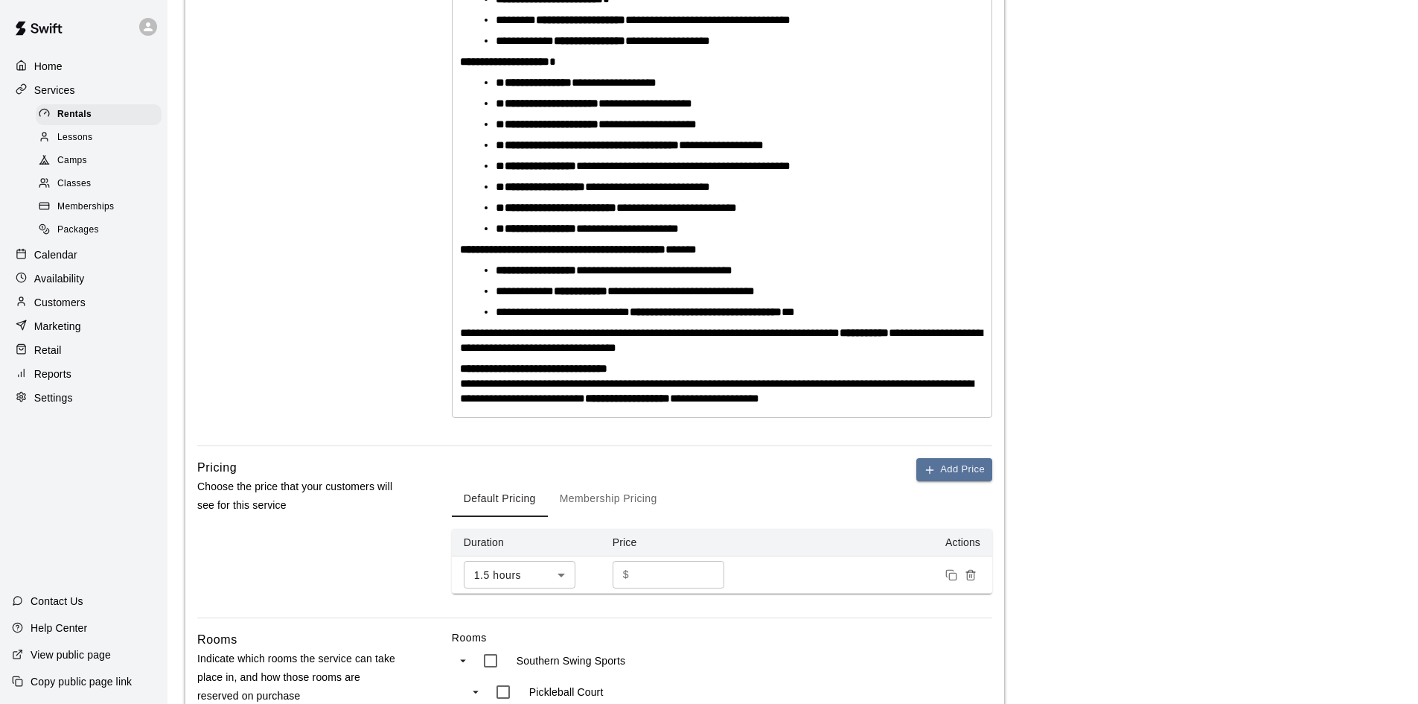
scroll to position [768, 0]
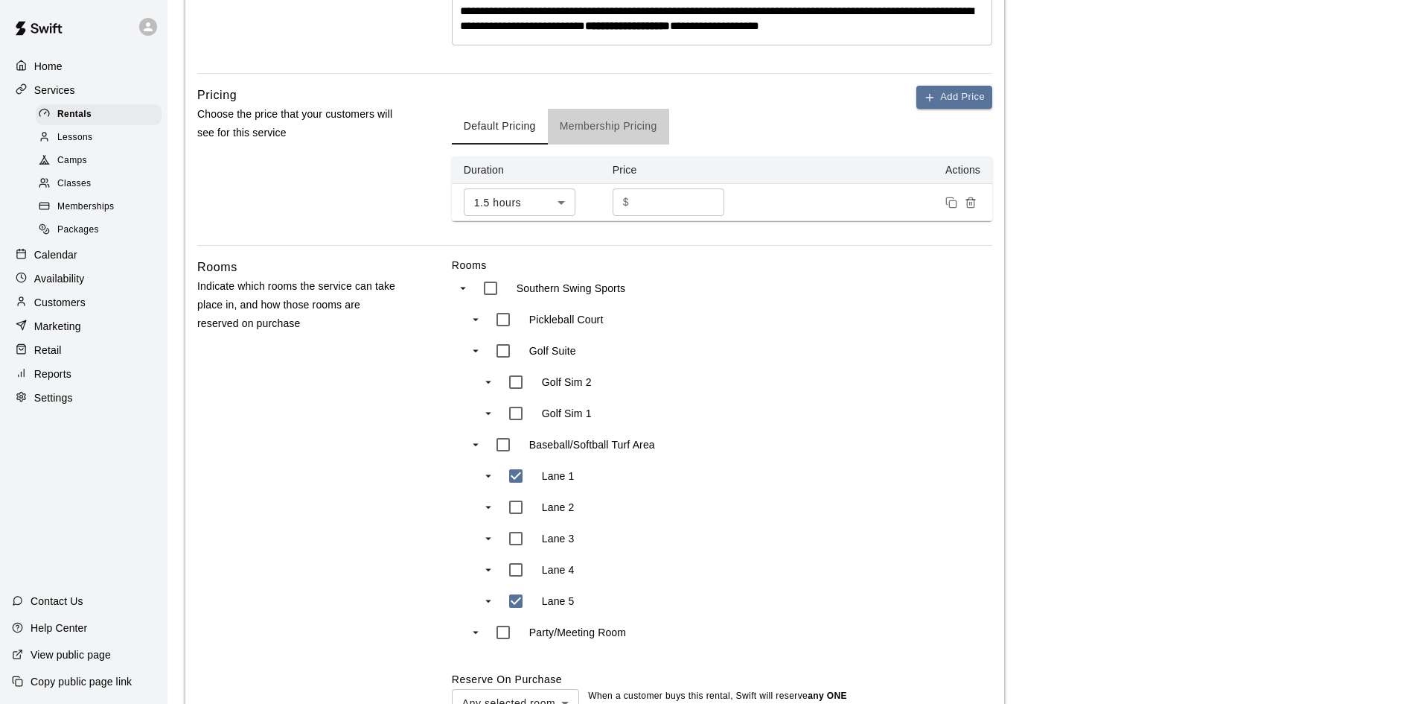
click at [605, 134] on button "Membership Pricing" at bounding box center [608, 127] width 121 height 36
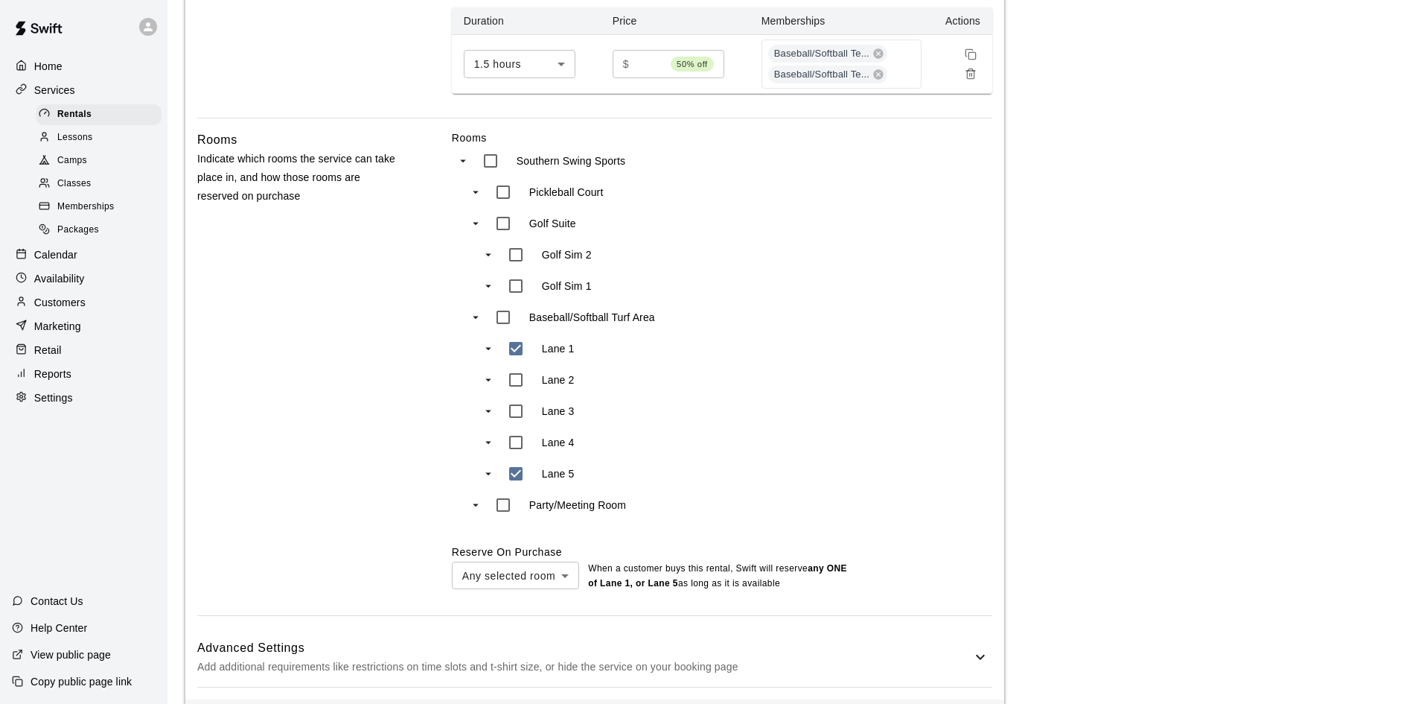
scroll to position [982, 0]
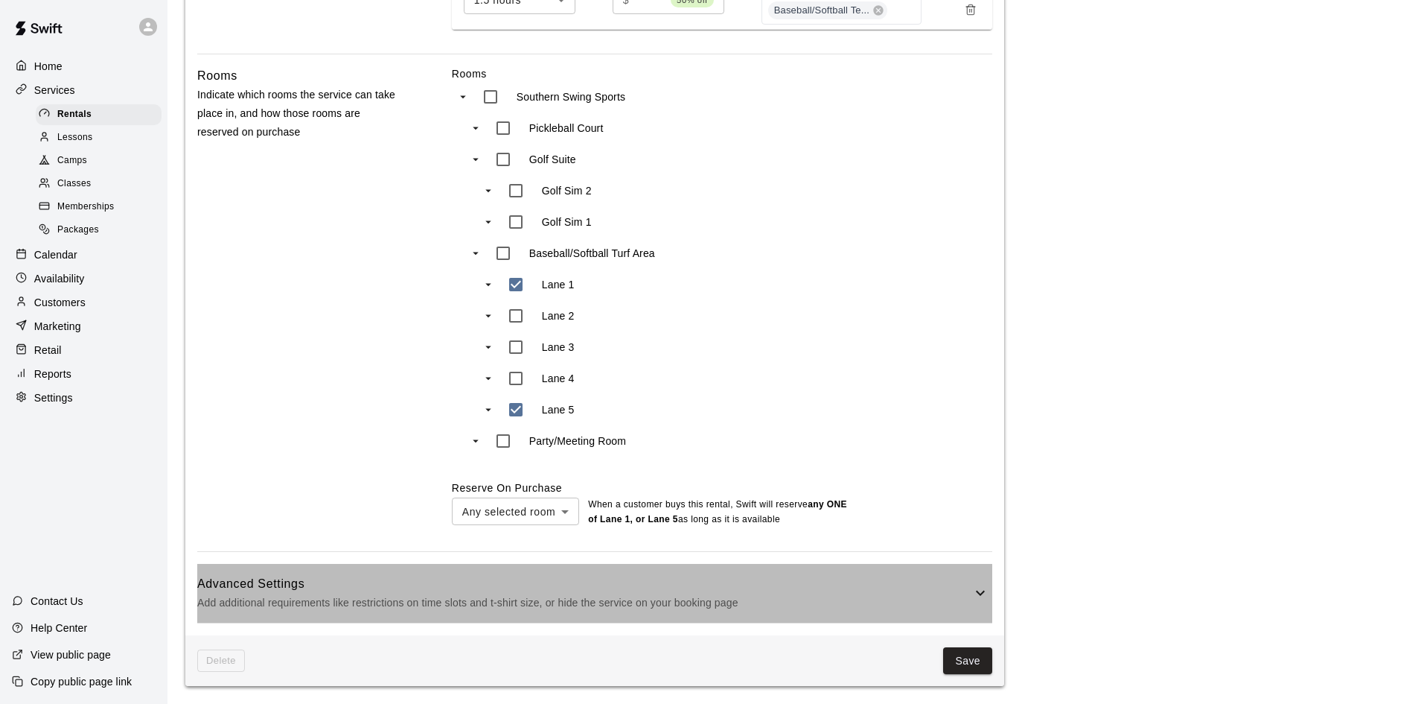
click at [940, 582] on h6 "Advanced Settings" at bounding box center [584, 583] width 774 height 19
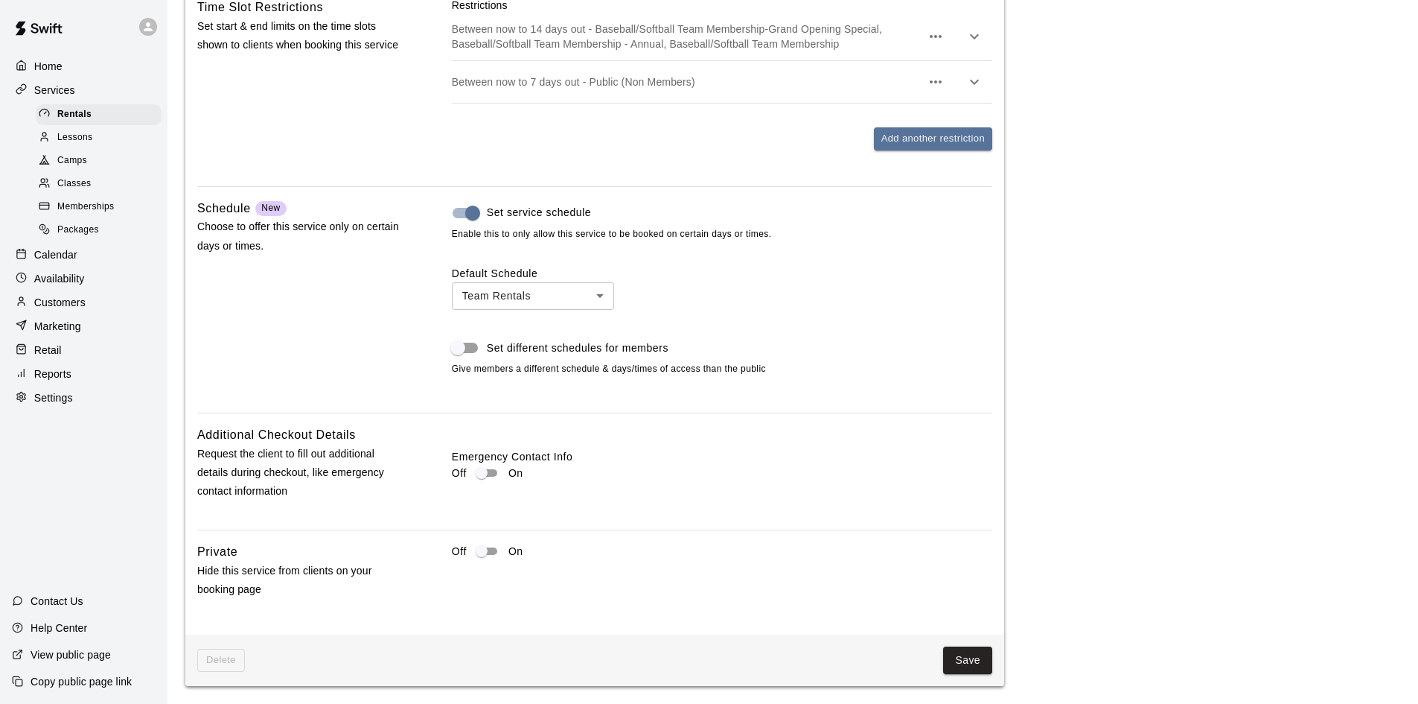
scroll to position [1525, 0]
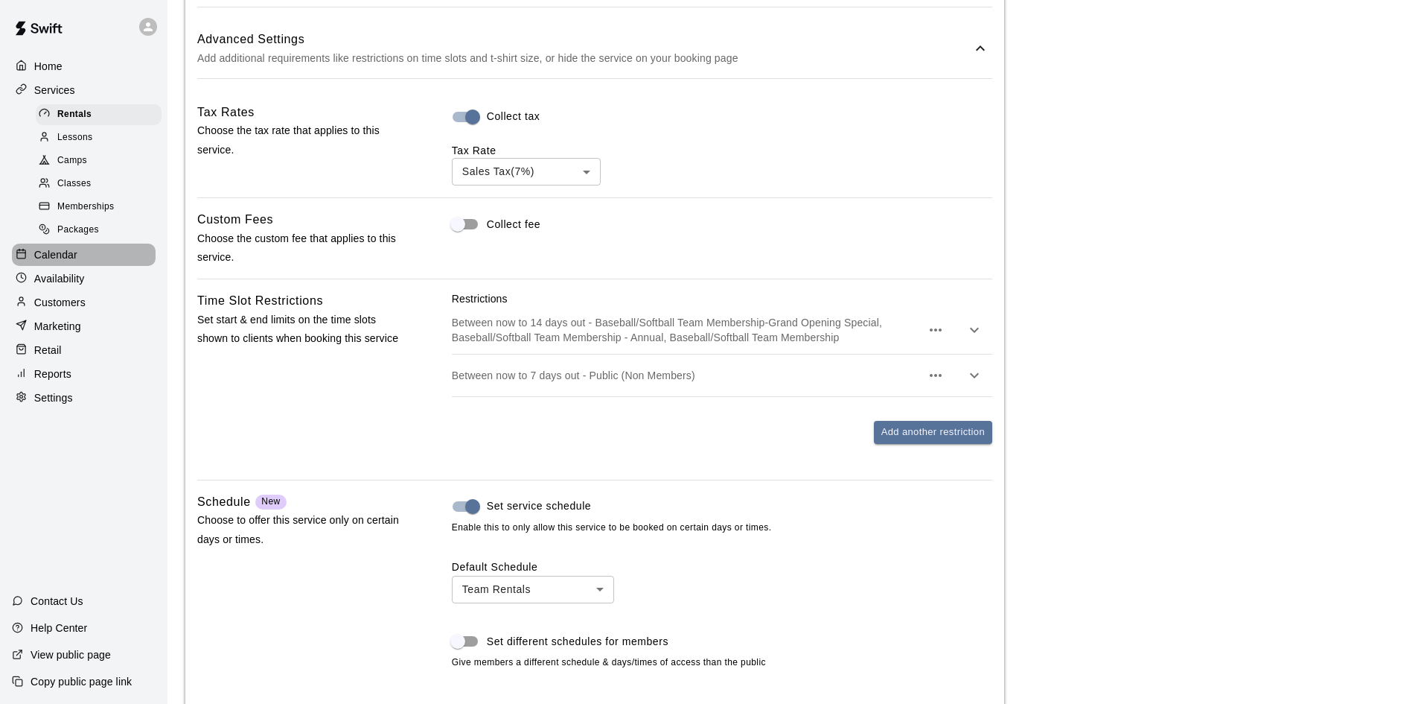
click at [45, 260] on p "Calendar" at bounding box center [55, 254] width 43 height 15
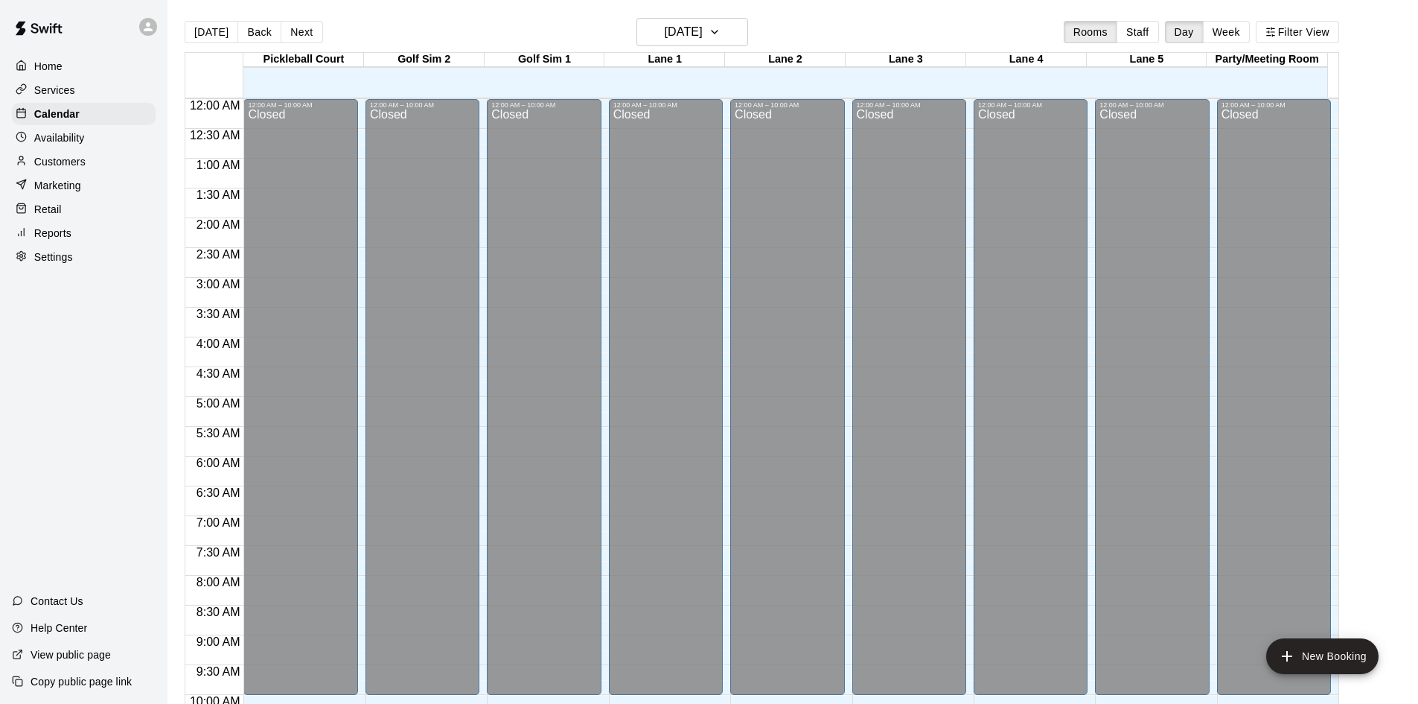
scroll to position [614, 0]
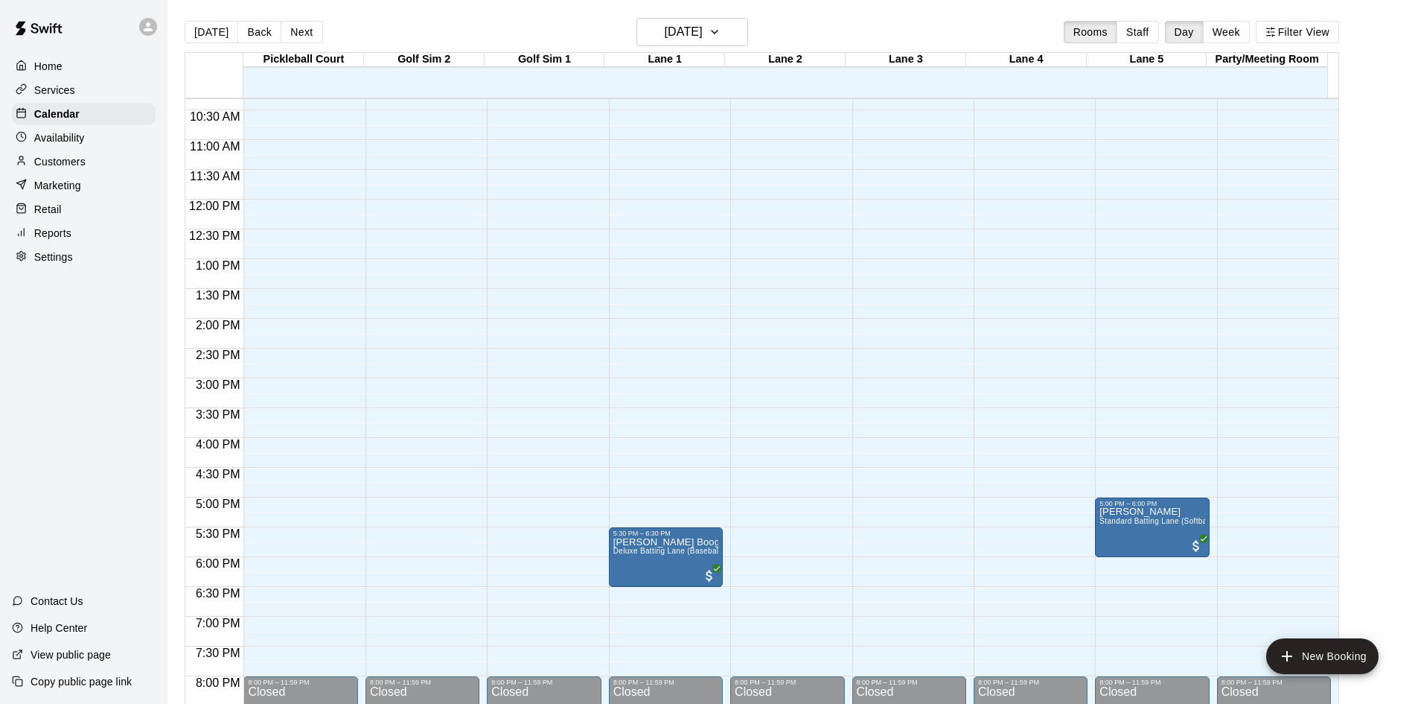
click at [83, 168] on p "Customers" at bounding box center [59, 161] width 51 height 15
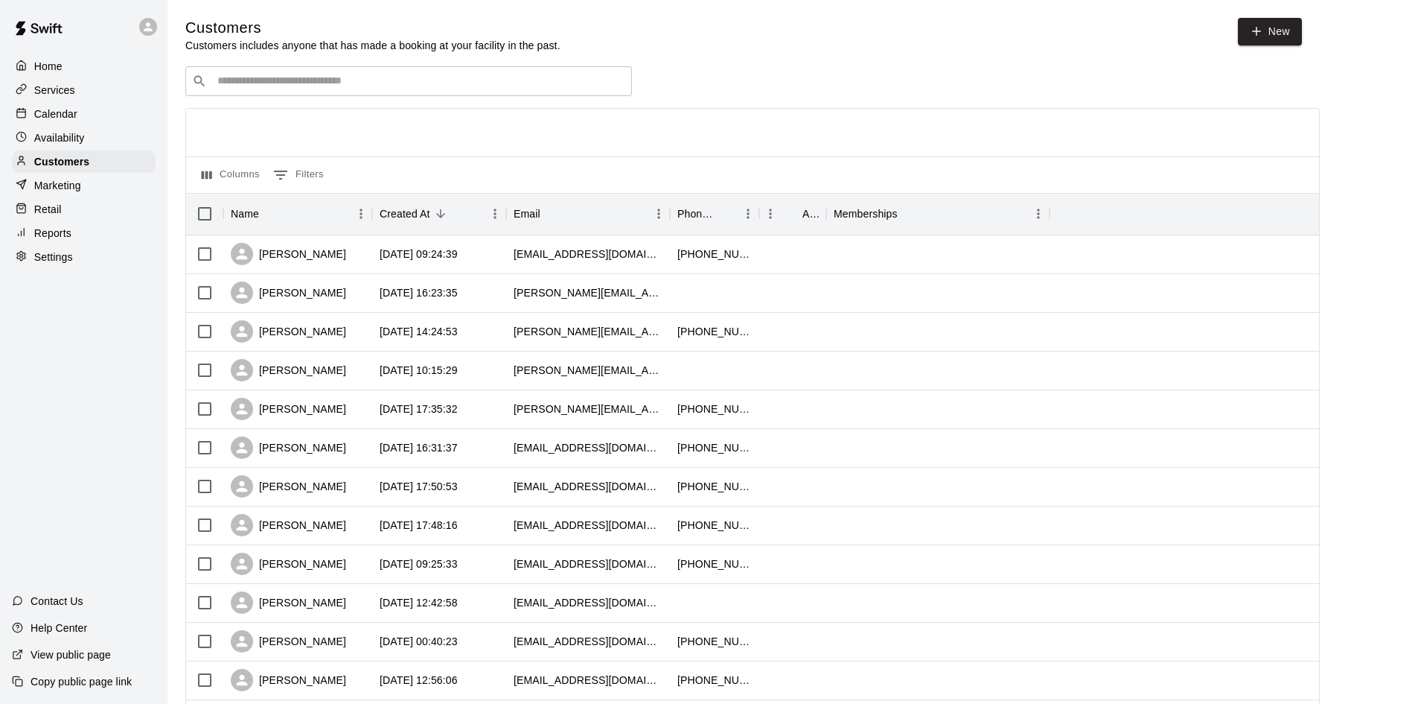
click at [309, 91] on div "​ ​" at bounding box center [408, 81] width 447 height 30
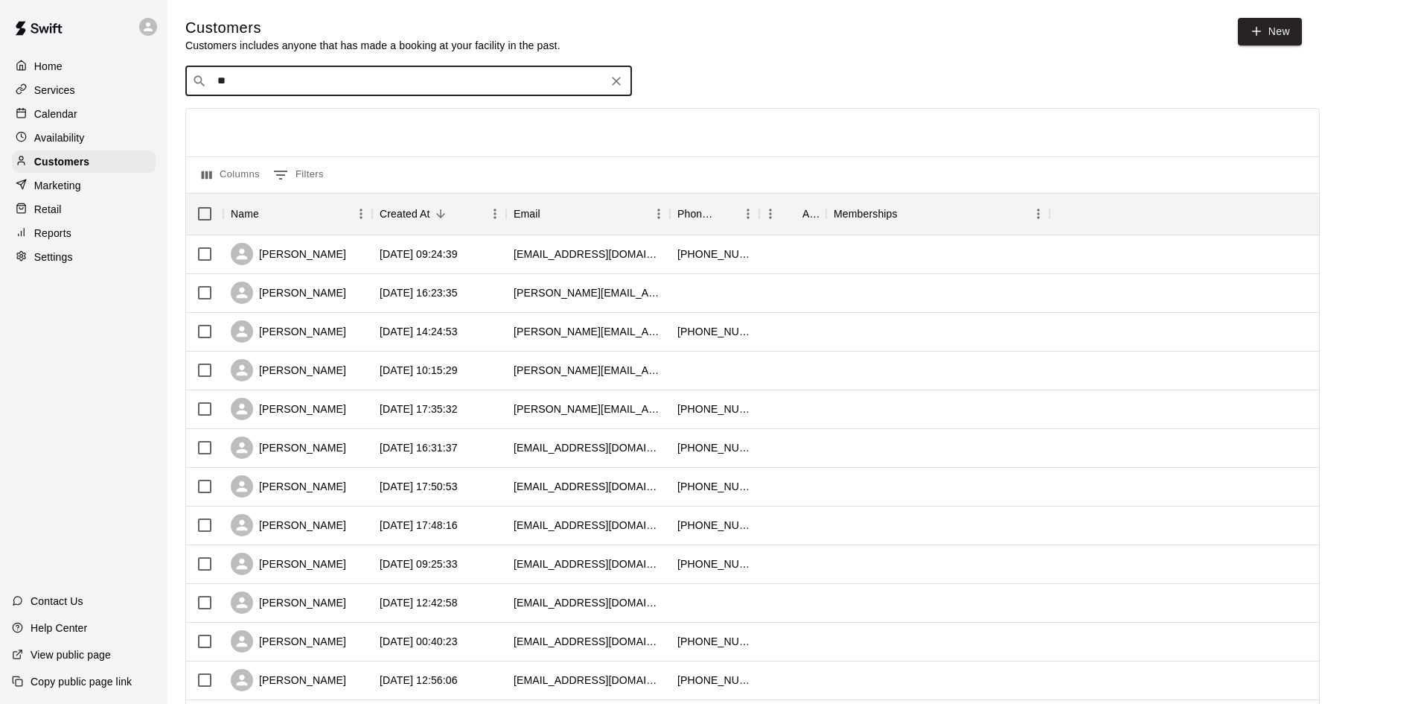
type input "***"
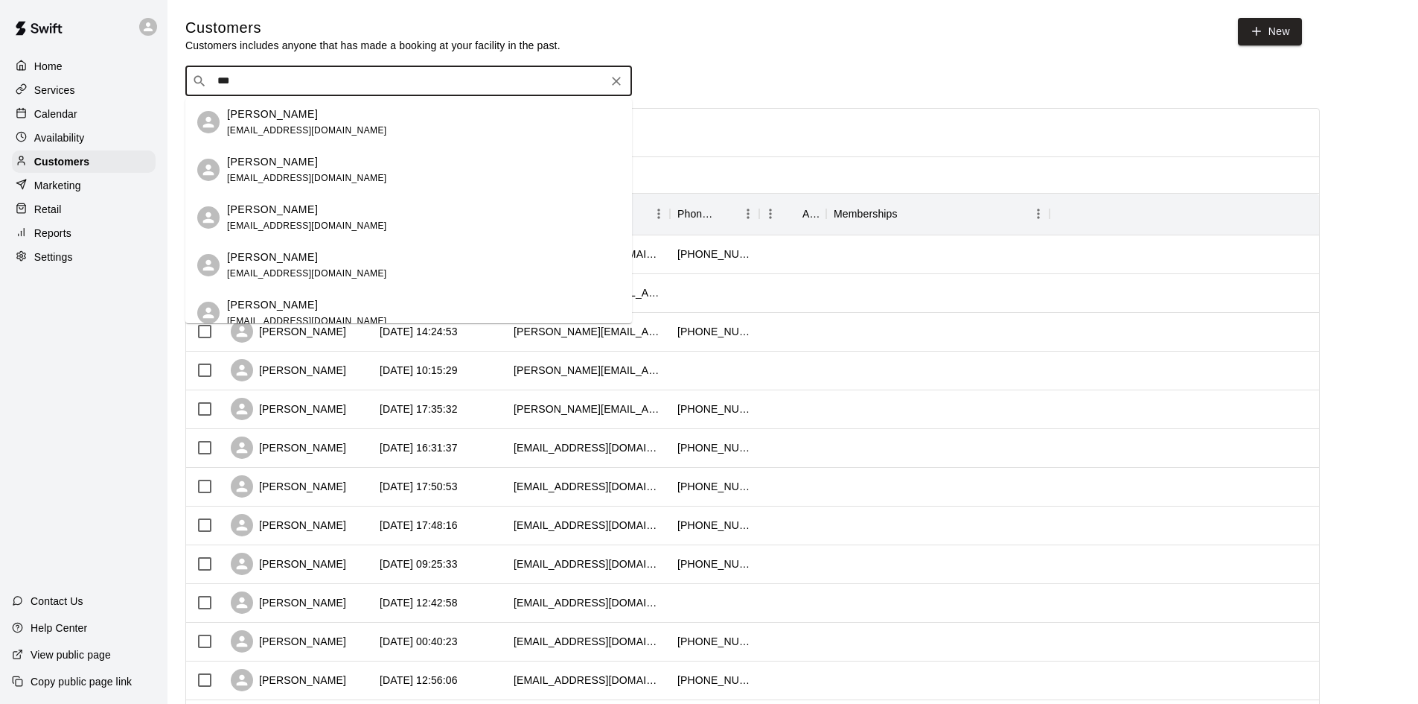
scroll to position [149, 0]
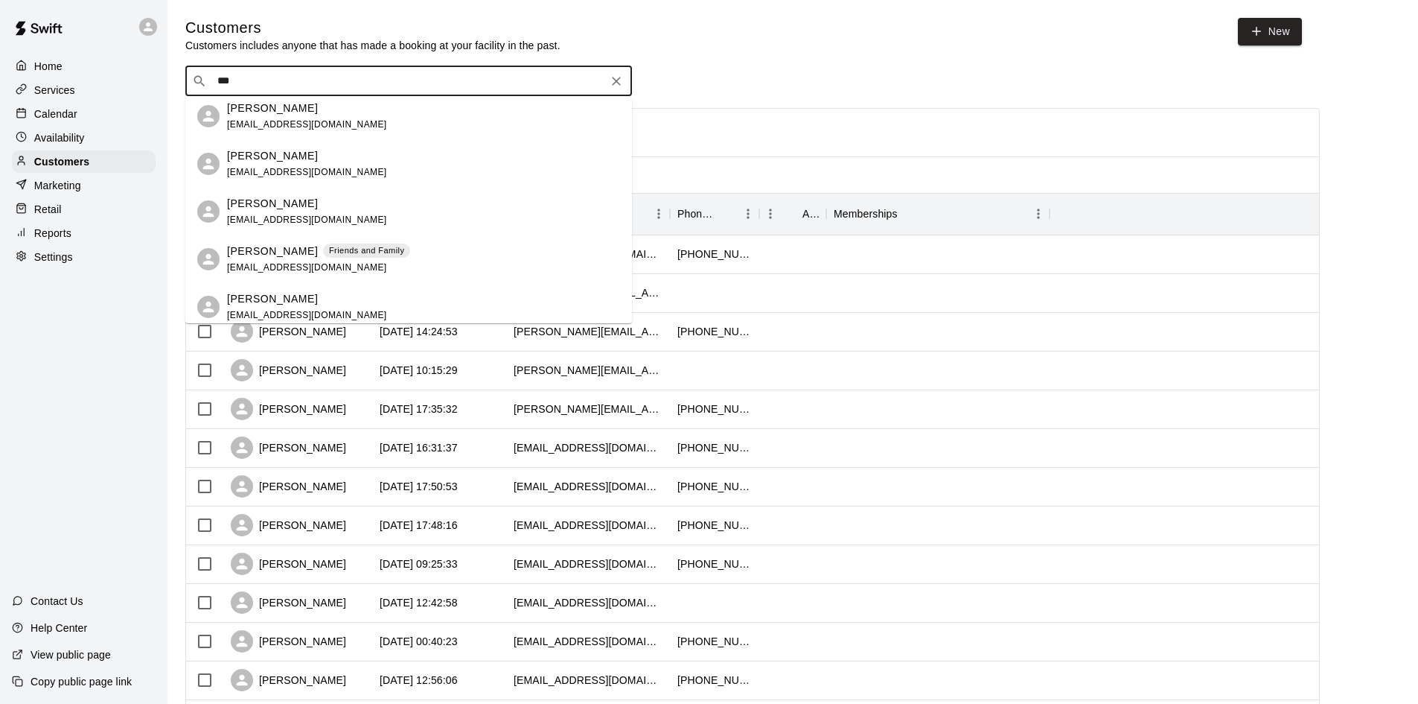
click at [280, 245] on p "Timothy Burt" at bounding box center [272, 251] width 91 height 16
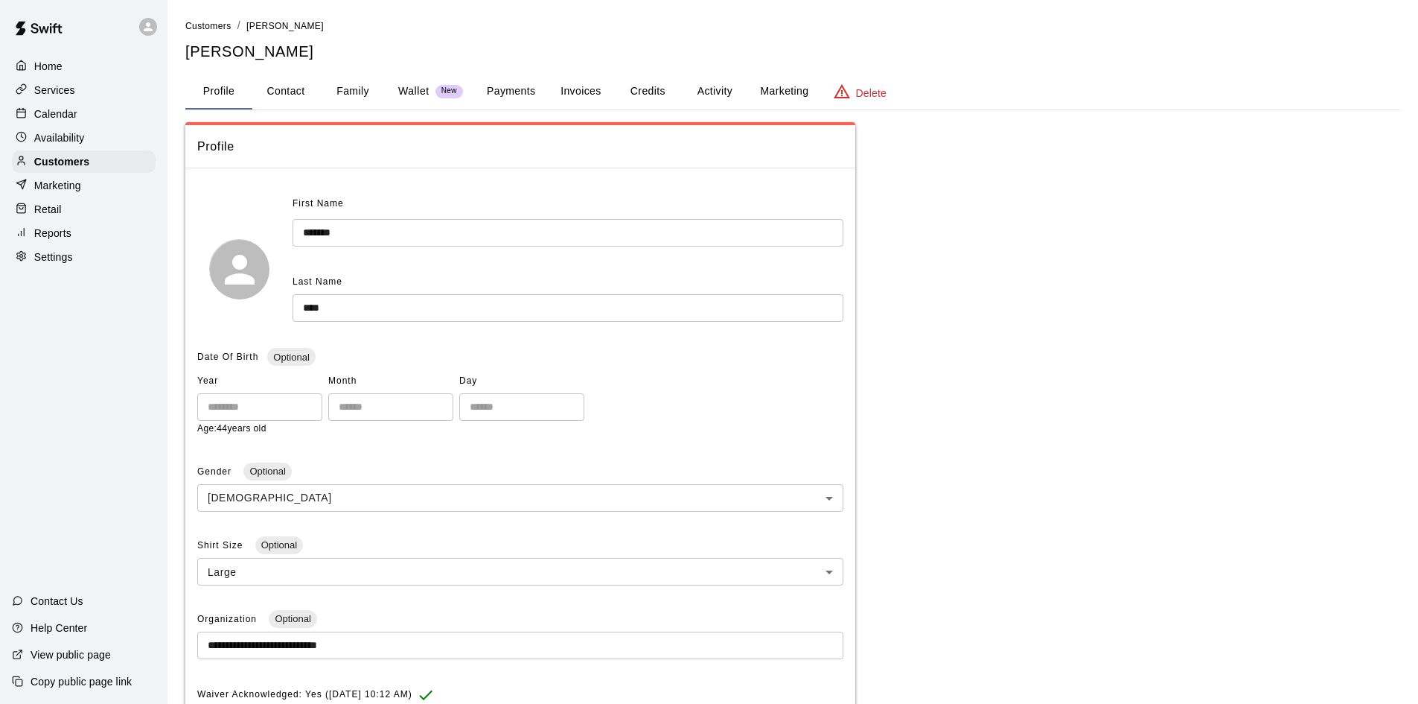
click at [754, 92] on button "Marketing" at bounding box center [784, 92] width 72 height 36
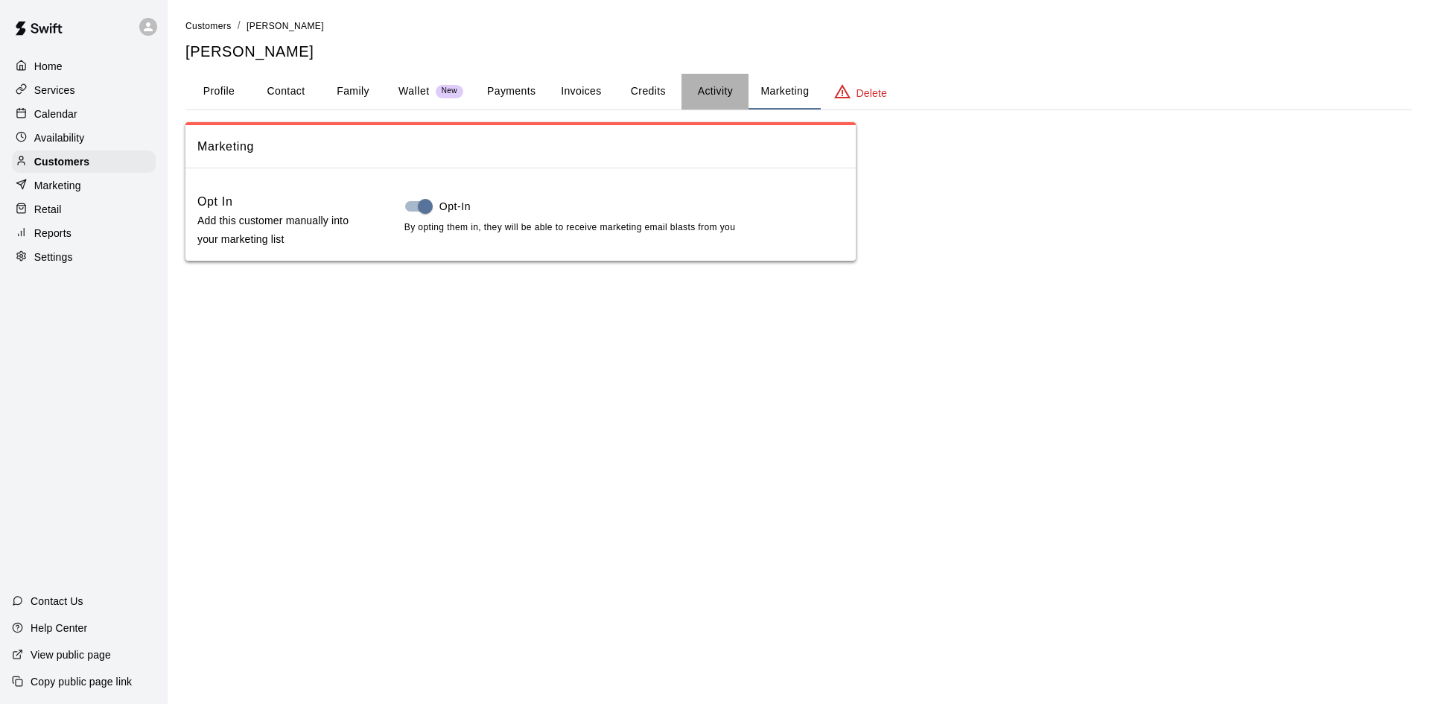
click at [695, 85] on button "Activity" at bounding box center [714, 92] width 67 height 36
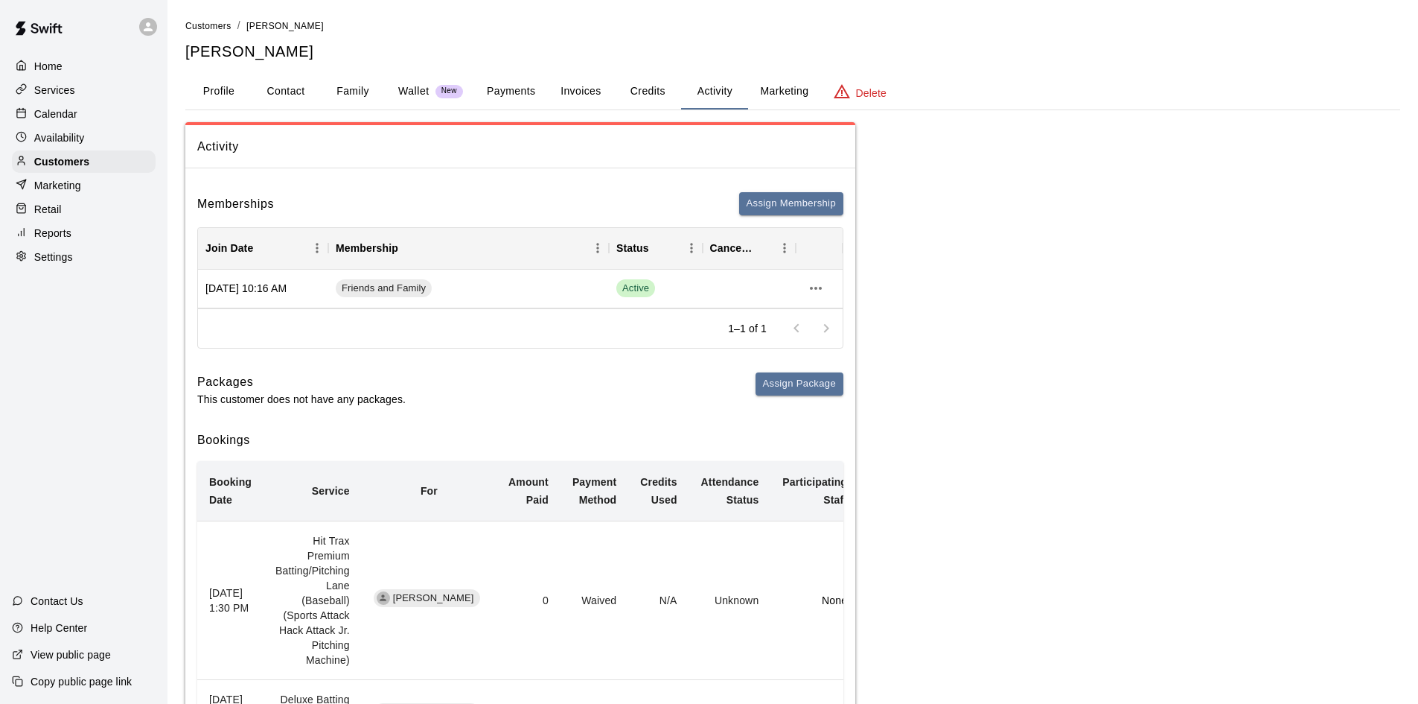
click at [518, 100] on button "Payments" at bounding box center [511, 92] width 72 height 36
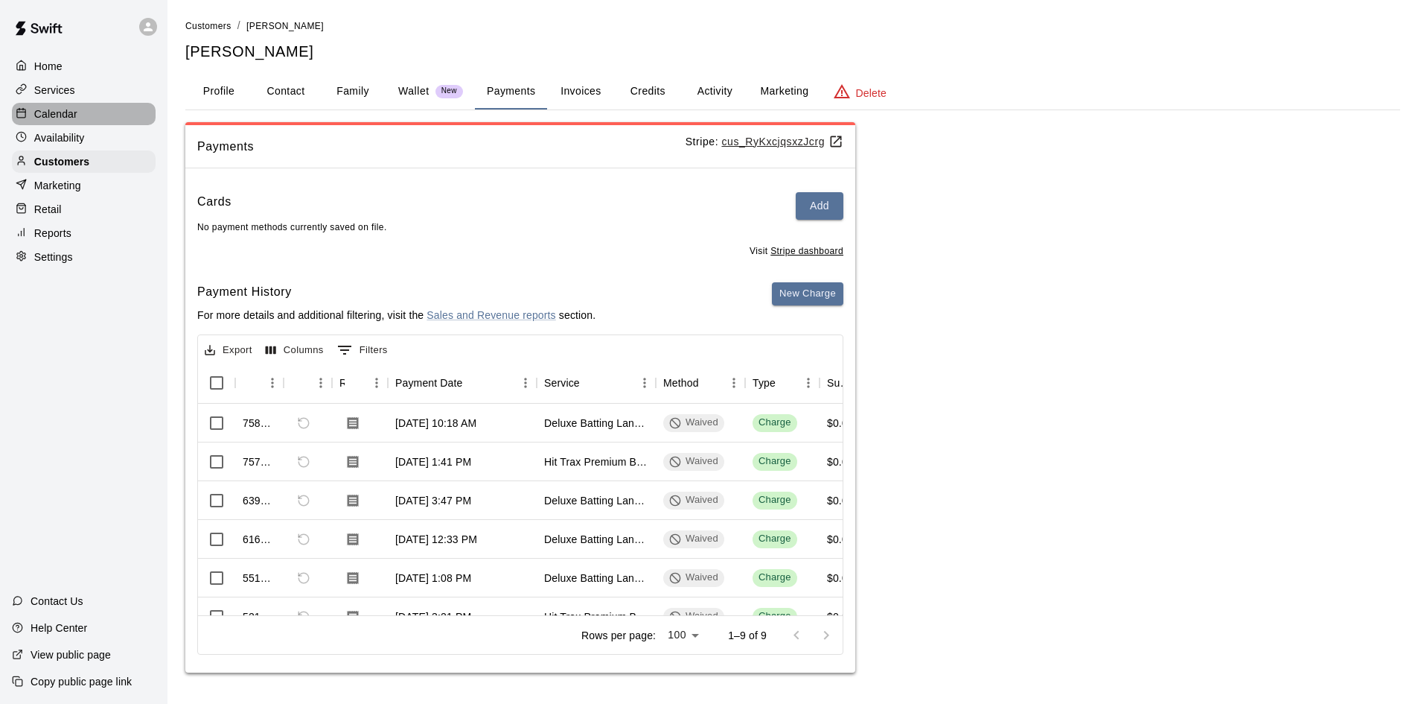
click at [101, 119] on div "Calendar" at bounding box center [84, 114] width 144 height 22
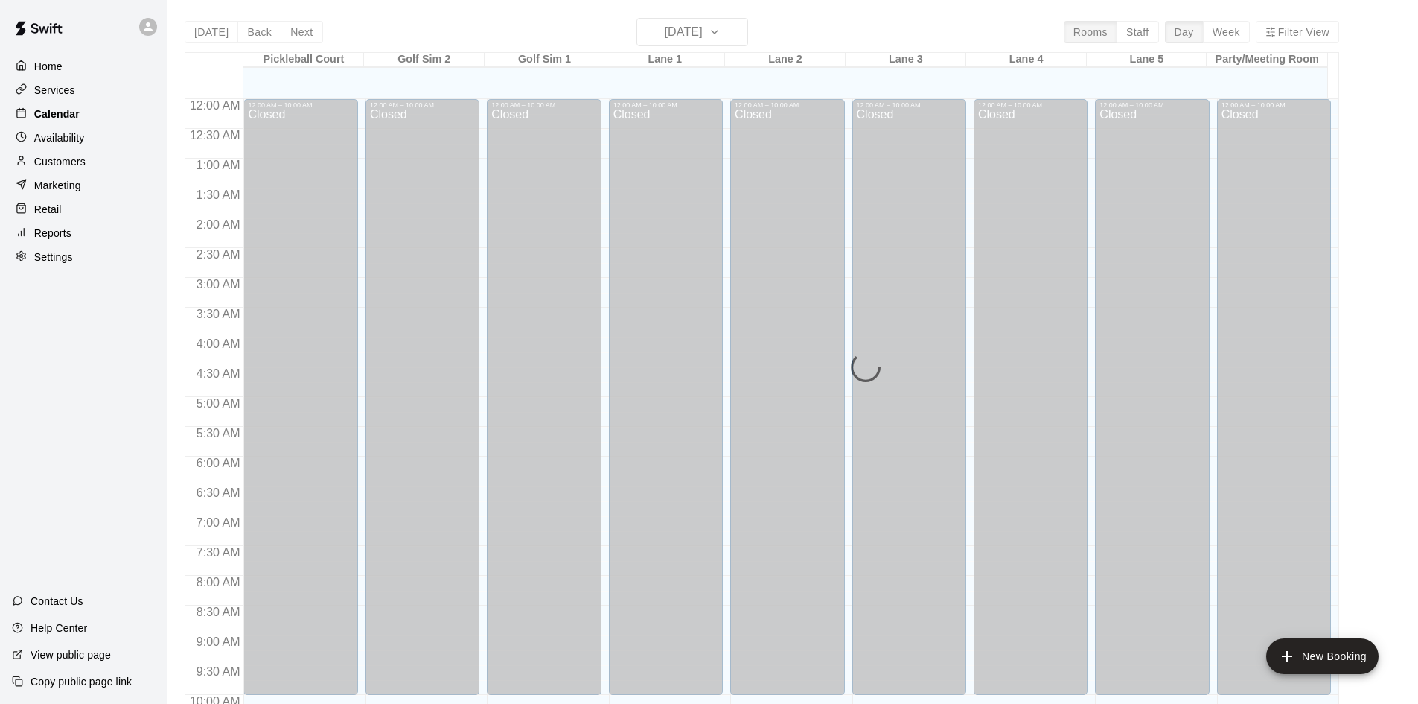
scroll to position [615, 0]
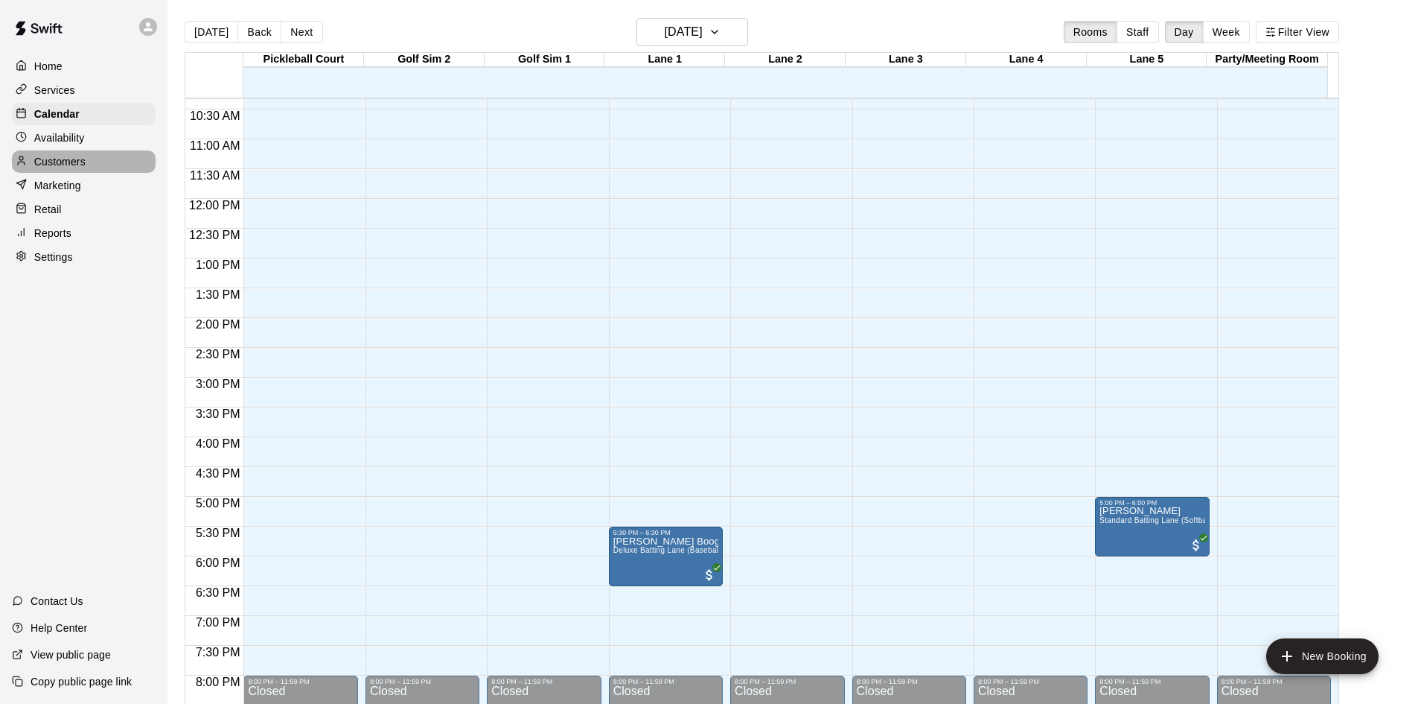
click at [63, 173] on div "Customers" at bounding box center [84, 161] width 144 height 22
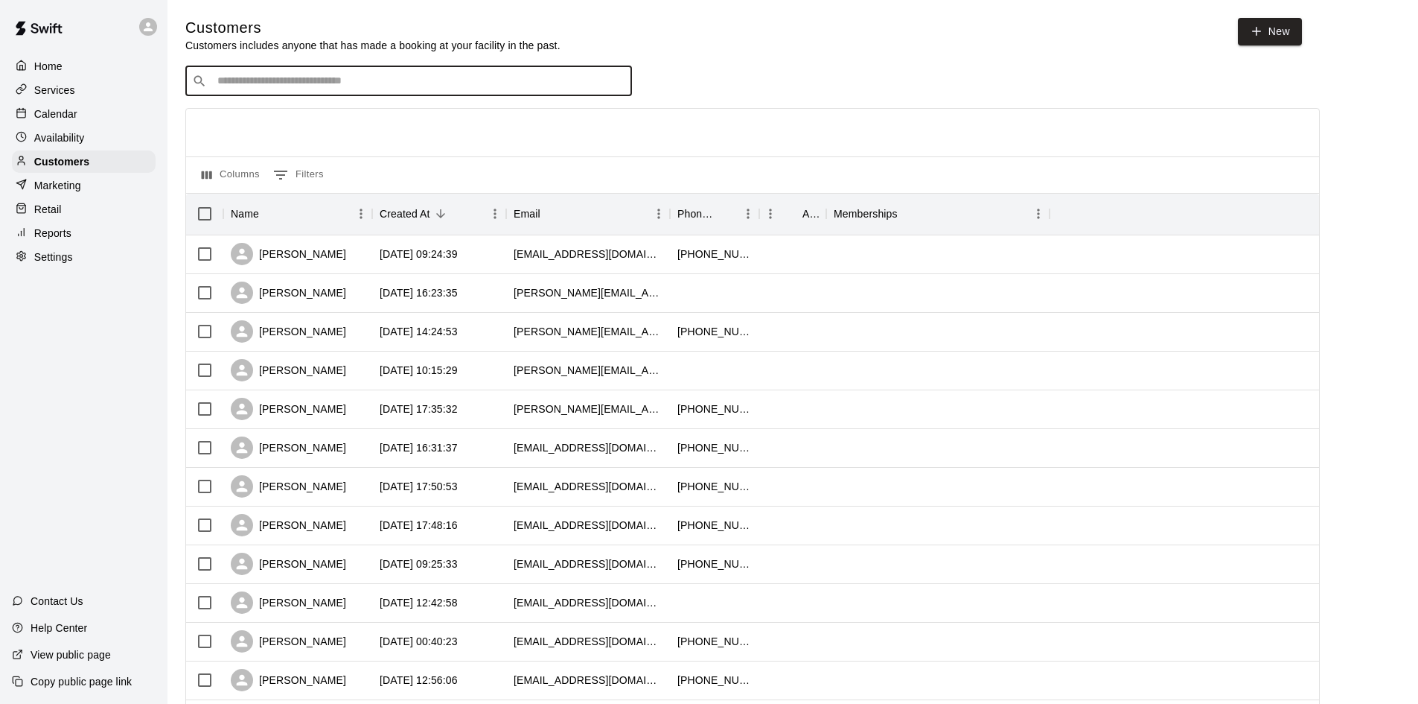
click at [264, 83] on input "Search customers by name or email" at bounding box center [419, 81] width 413 height 15
type input "***"
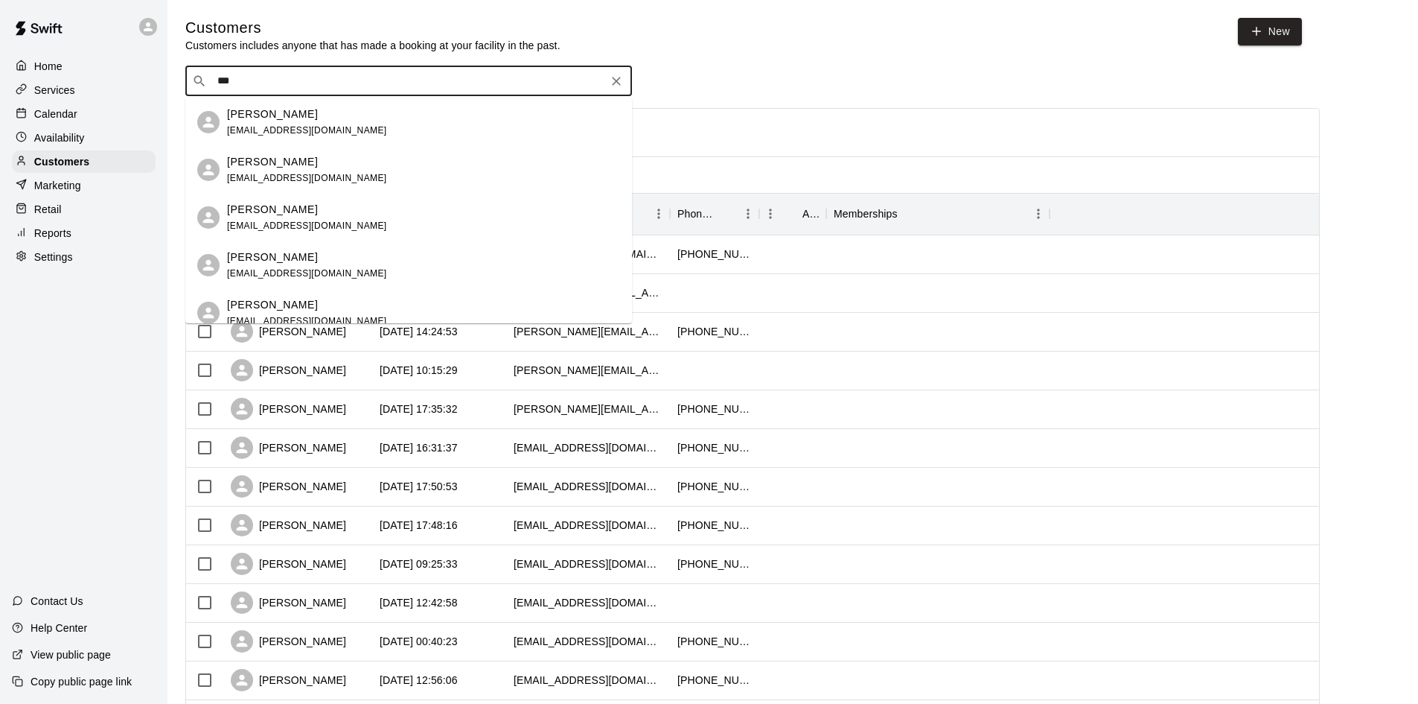
scroll to position [149, 0]
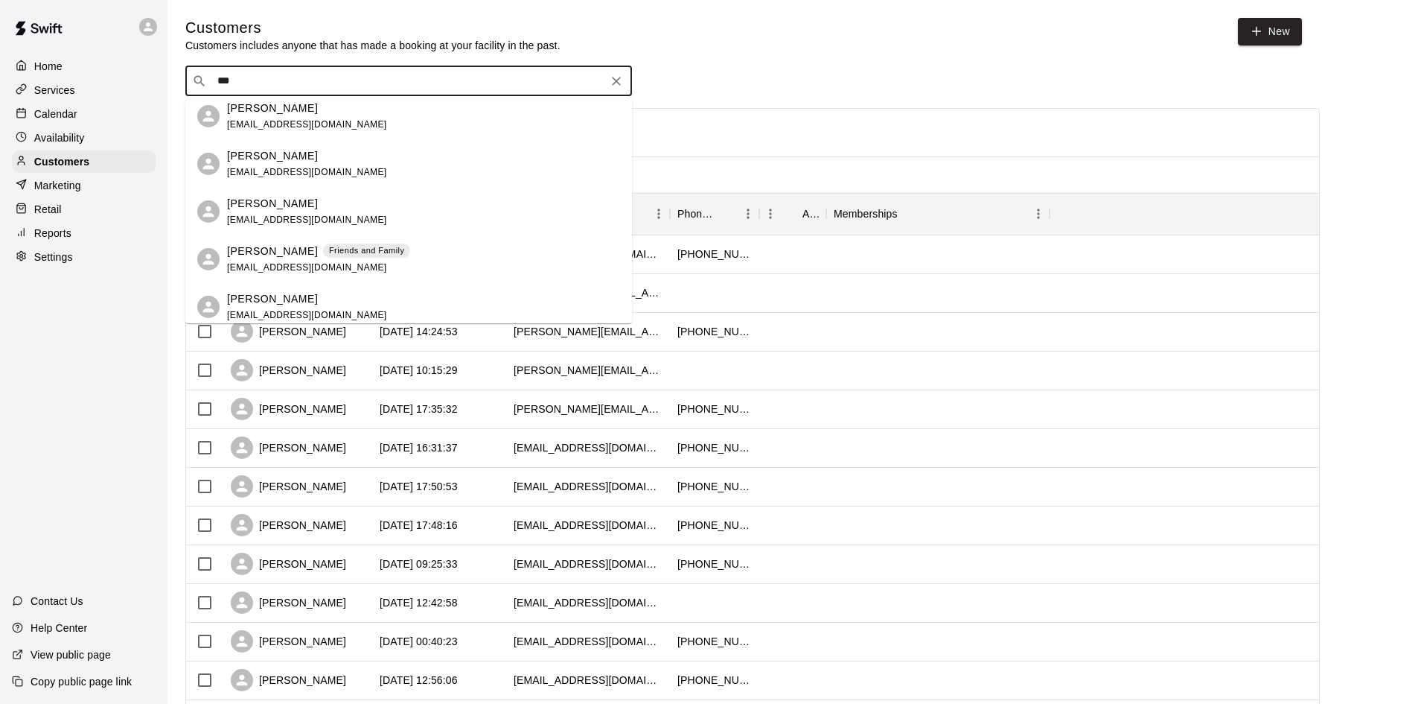
click at [345, 255] on p "Friends and Family" at bounding box center [366, 250] width 75 height 13
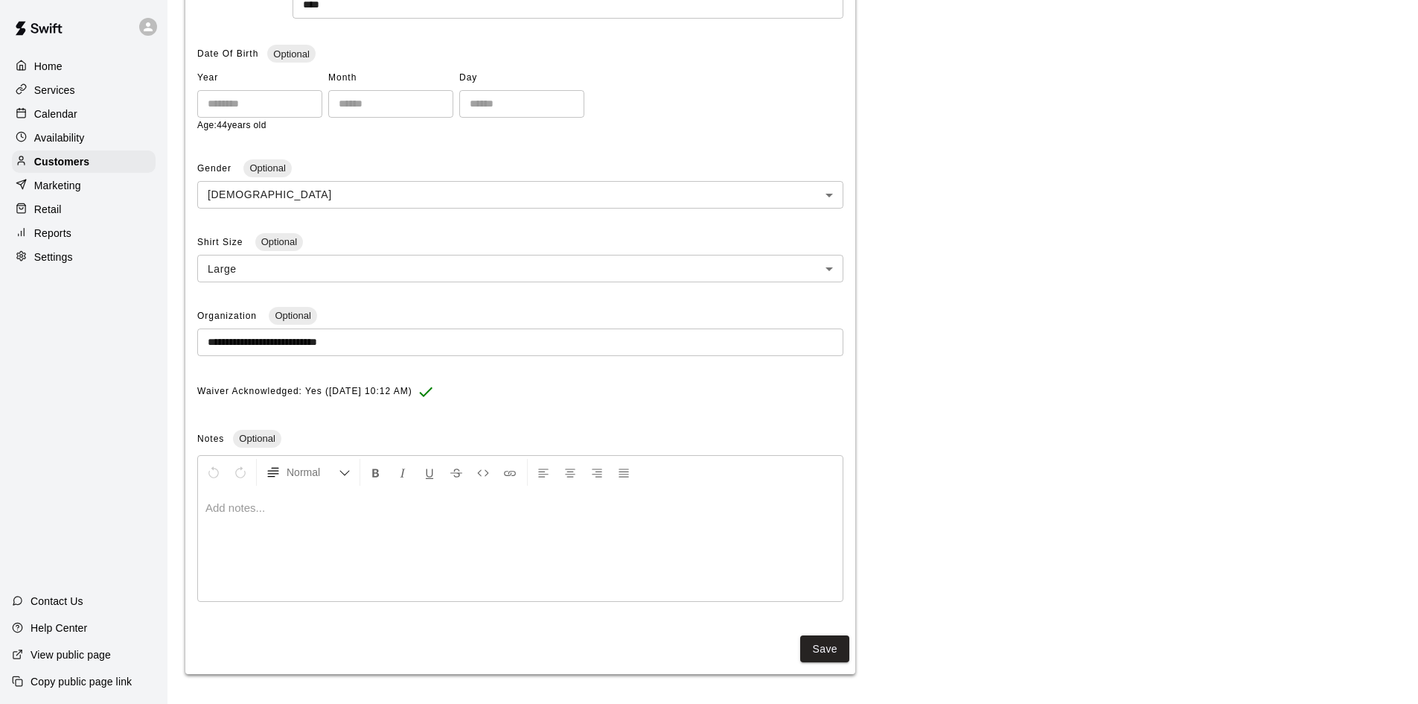
scroll to position [7, 0]
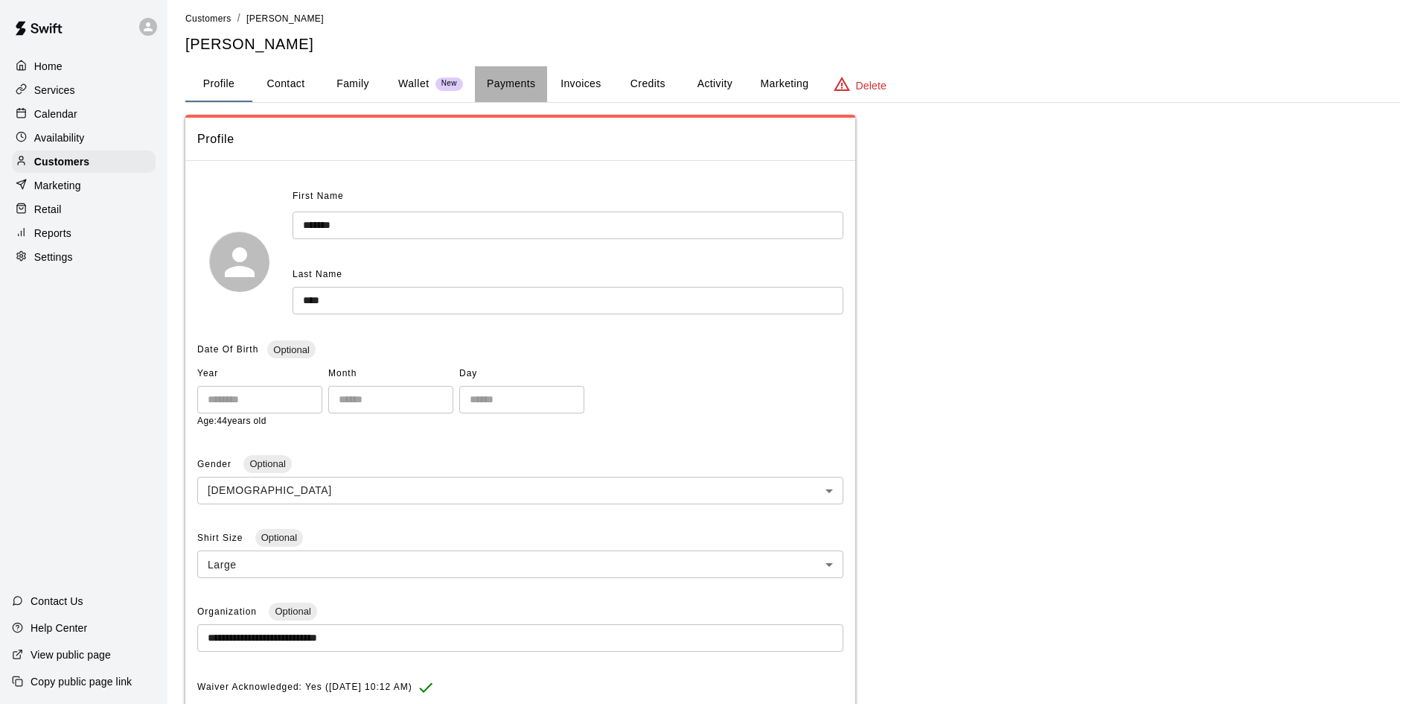
click at [515, 75] on button "Payments" at bounding box center [511, 84] width 72 height 36
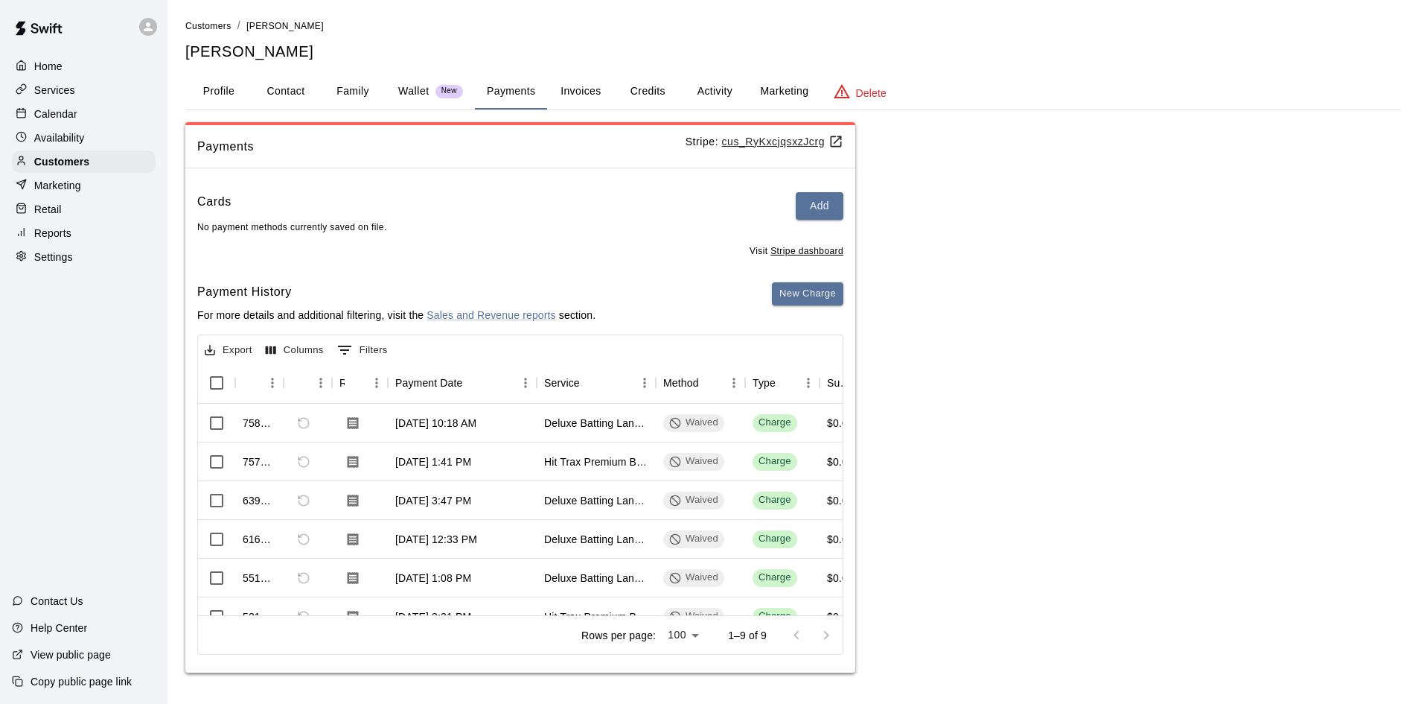
scroll to position [1, 0]
click at [575, 92] on button "Invoices" at bounding box center [580, 92] width 67 height 36
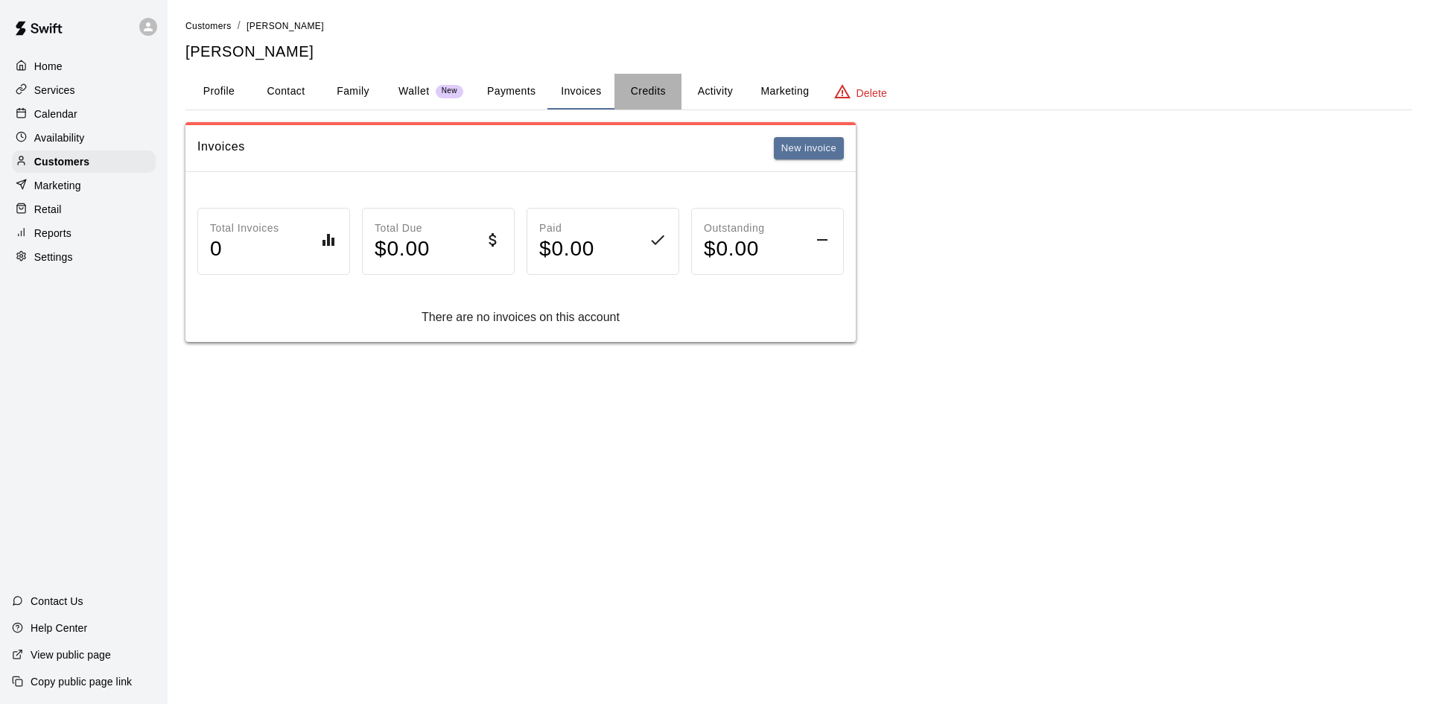
click at [638, 85] on button "Credits" at bounding box center [647, 92] width 67 height 36
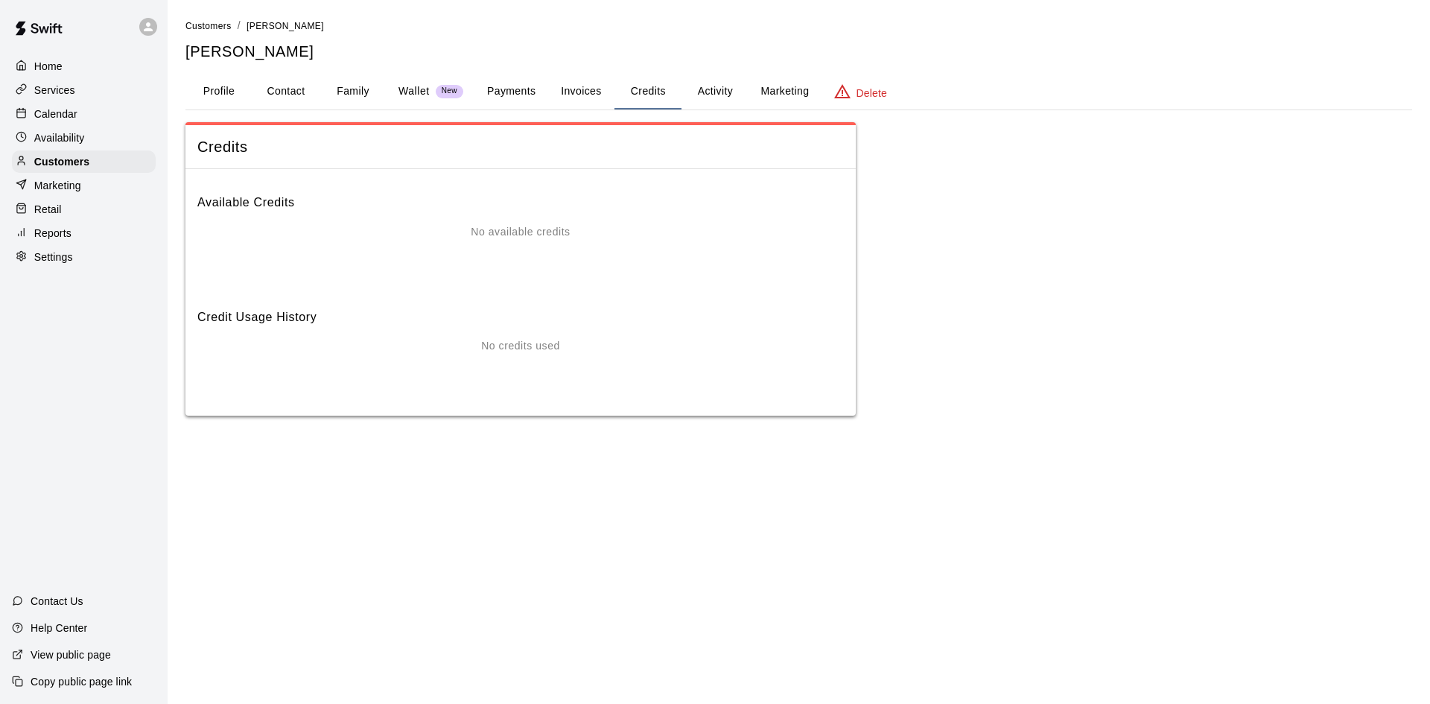
click at [716, 96] on button "Activity" at bounding box center [714, 92] width 67 height 36
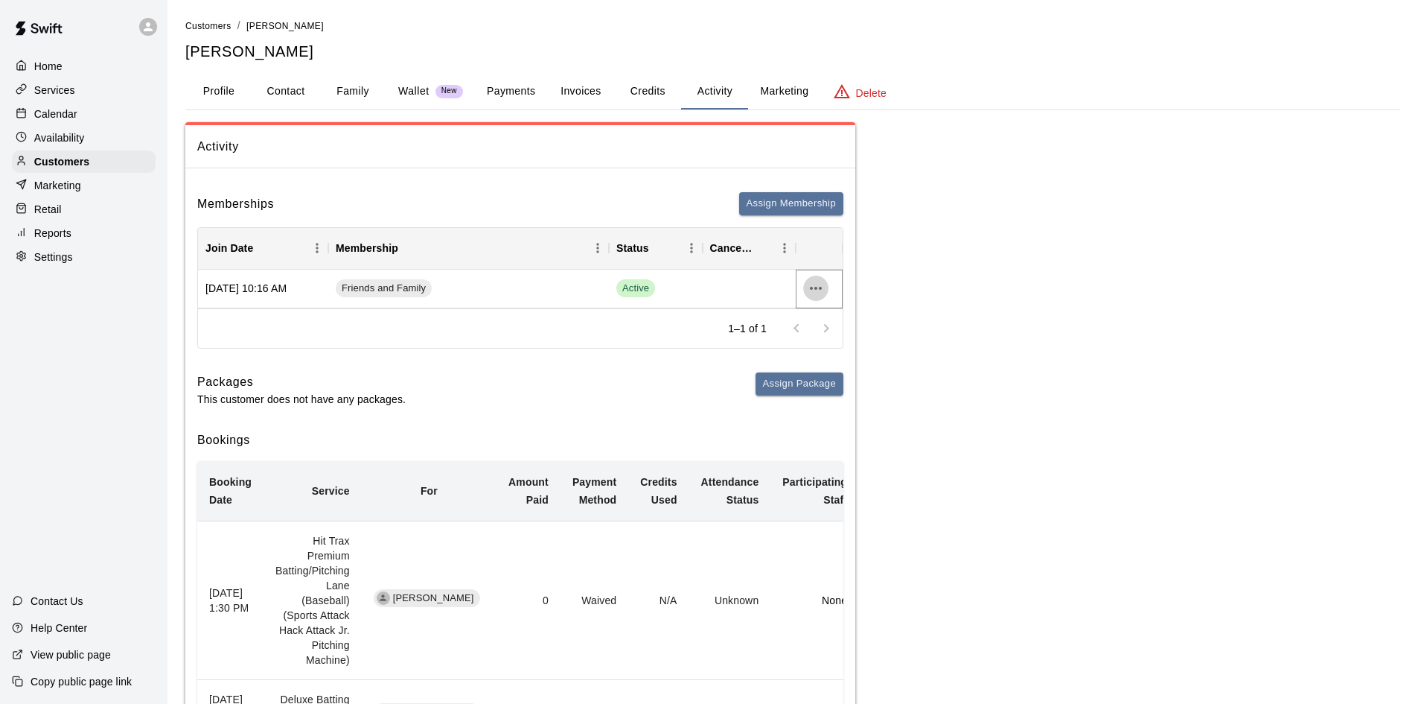
click at [824, 288] on icon "more actions" at bounding box center [816, 288] width 18 height 18
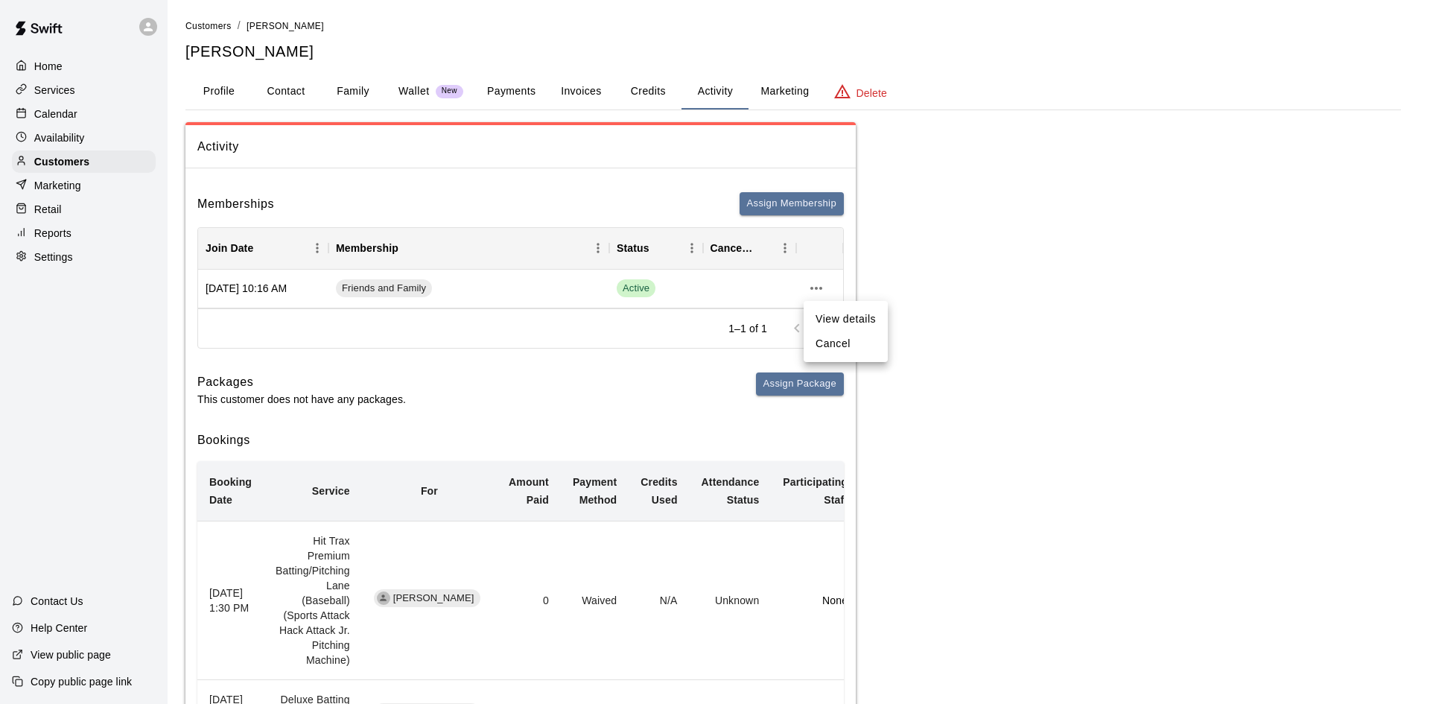
click at [786, 97] on div at bounding box center [715, 352] width 1430 height 704
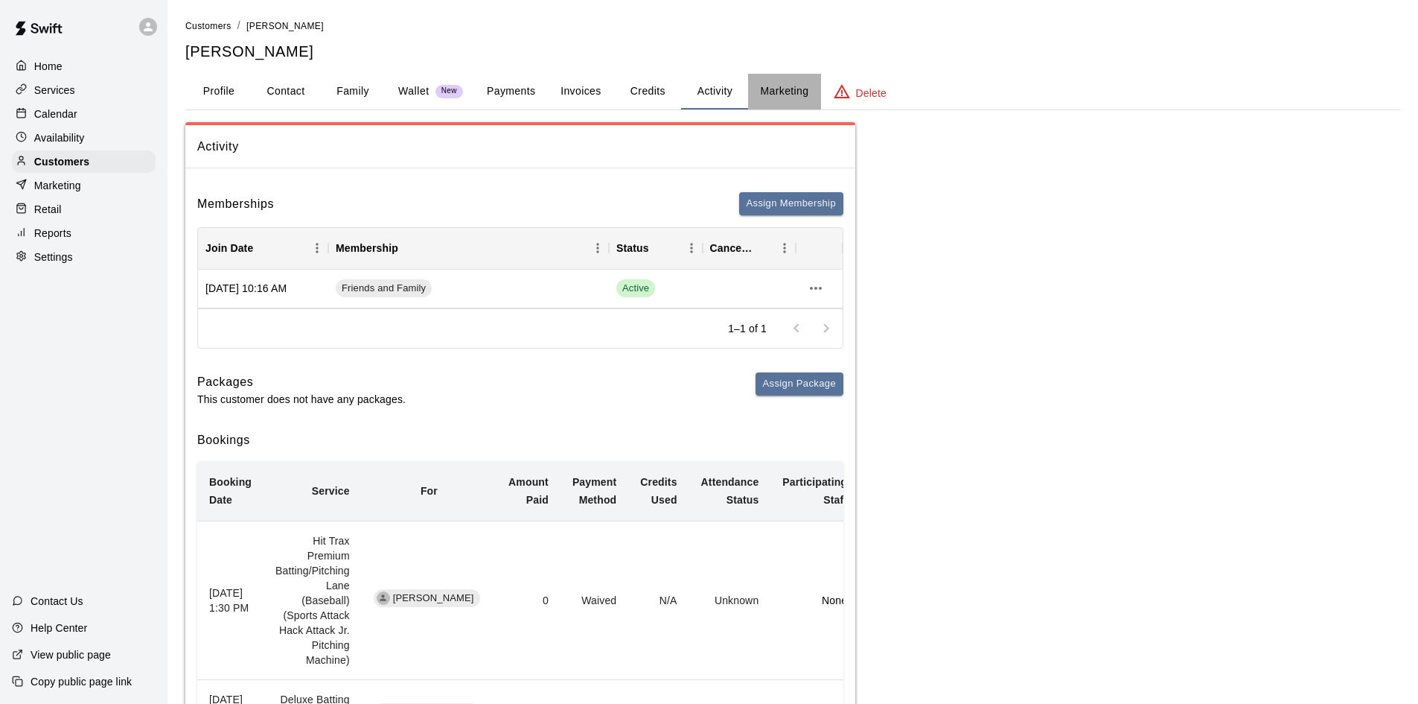
click at [788, 92] on button "Marketing" at bounding box center [784, 92] width 72 height 36
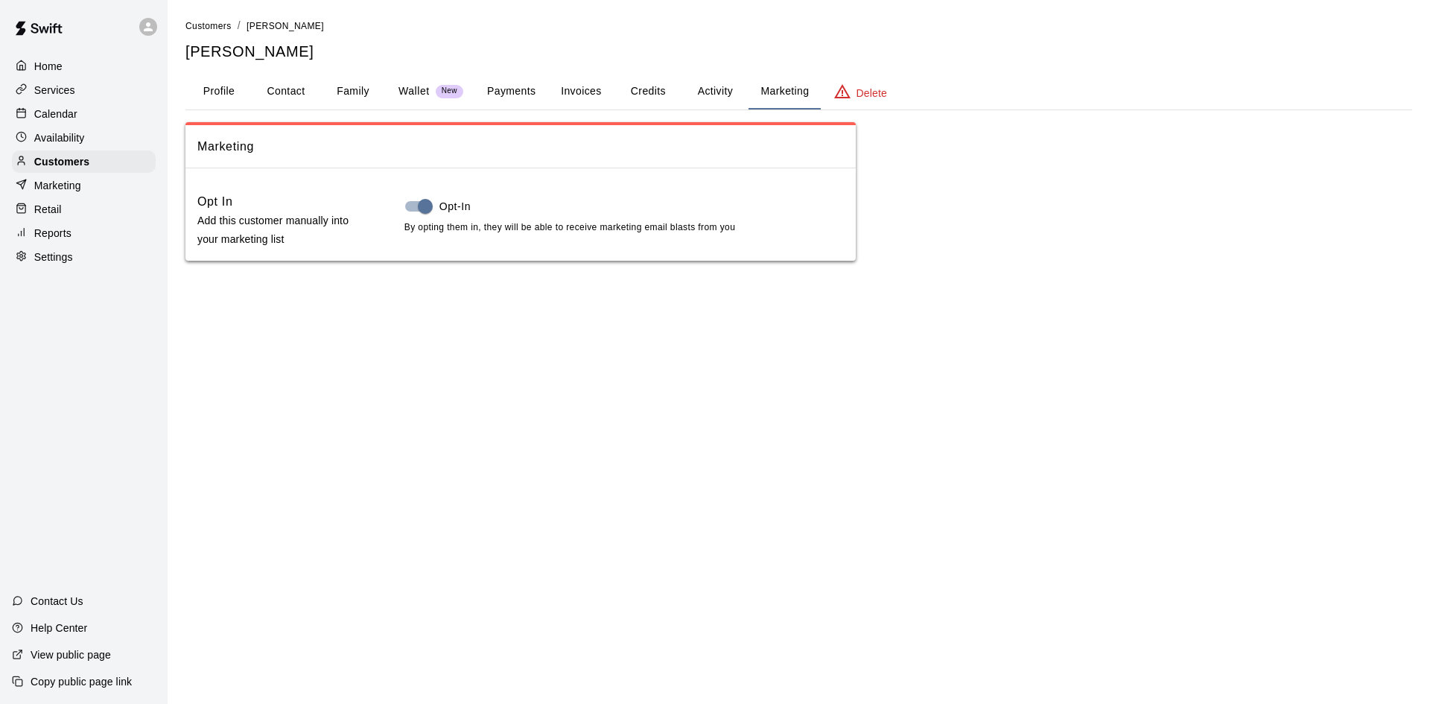
click at [52, 91] on p "Services" at bounding box center [54, 90] width 41 height 15
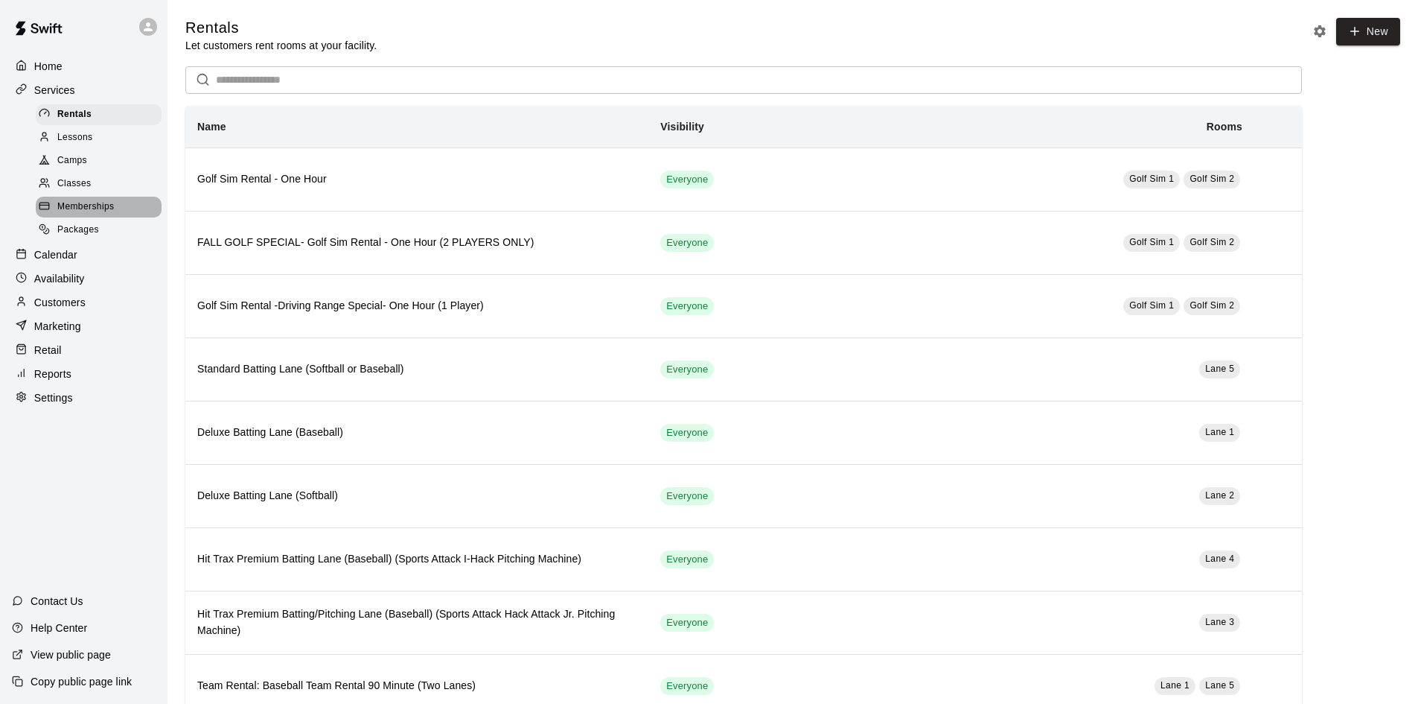
click at [102, 217] on div "Memberships" at bounding box center [99, 207] width 126 height 21
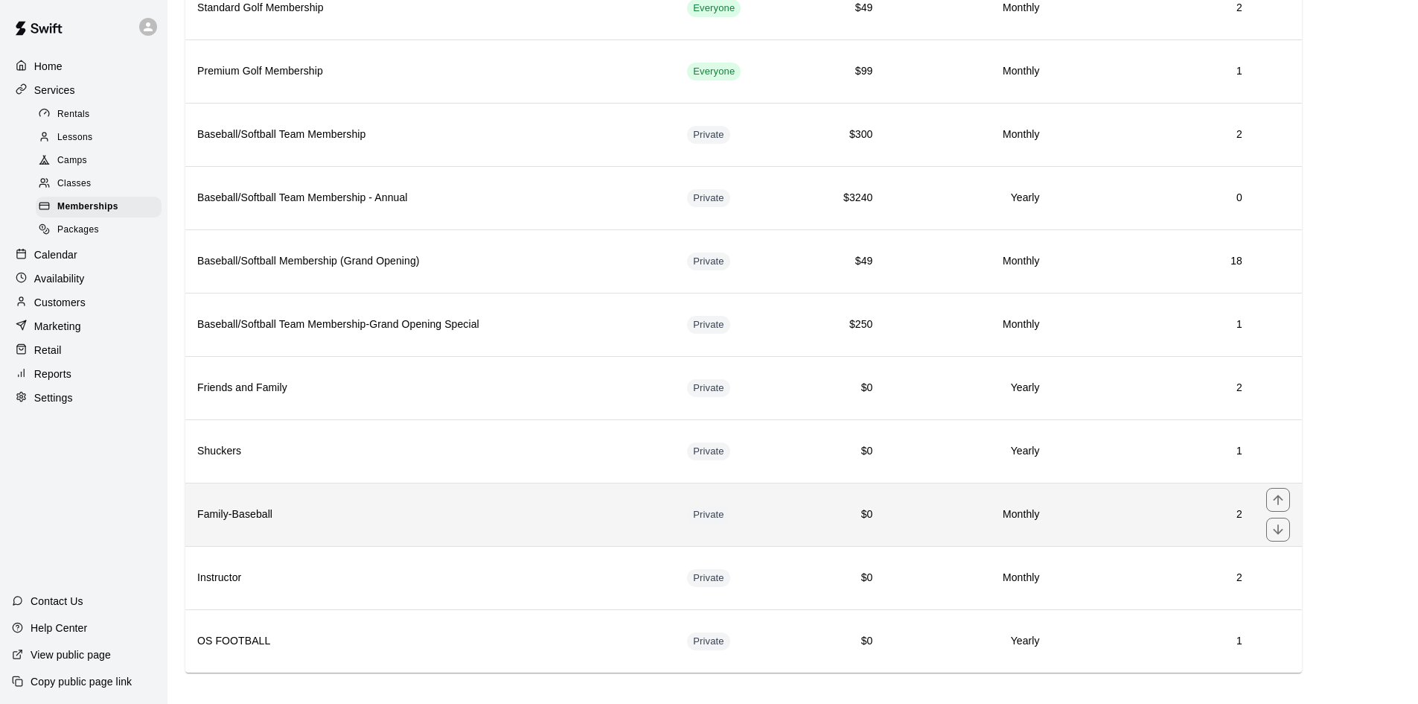
scroll to position [310, 0]
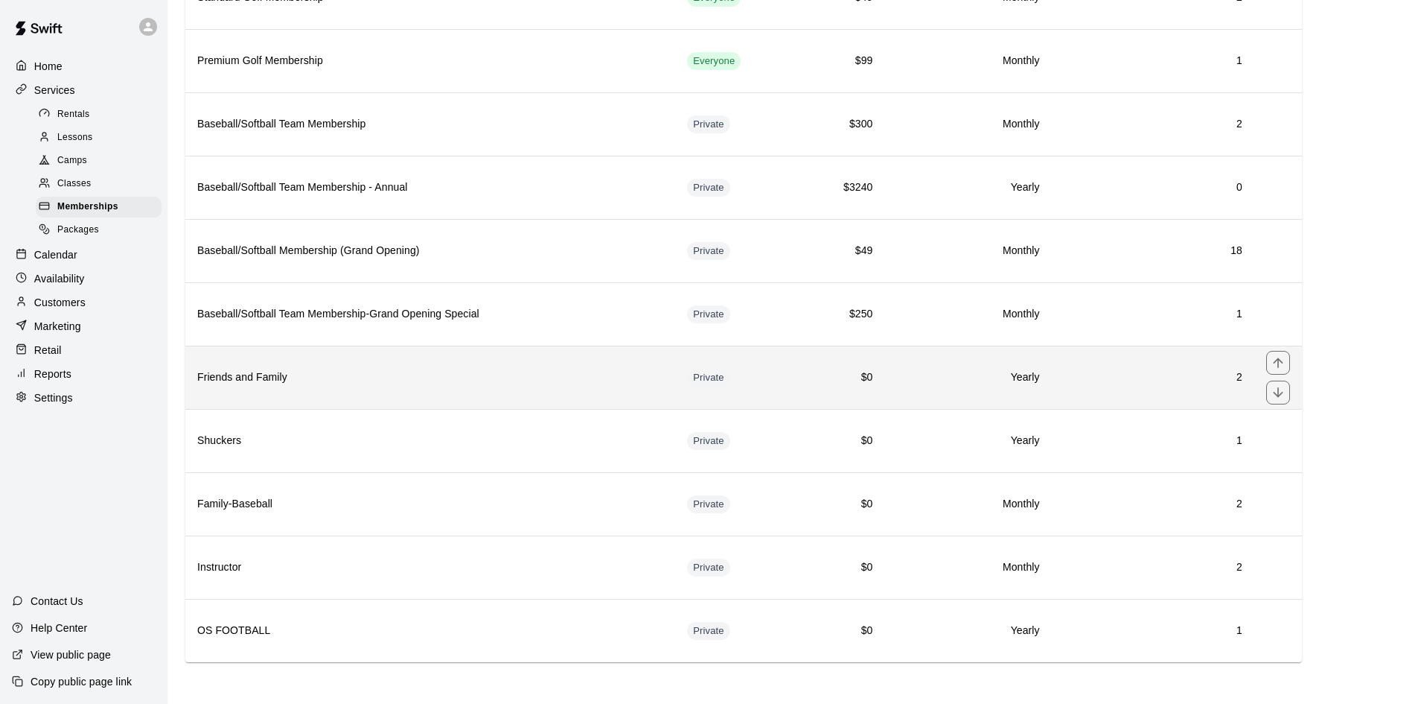
click at [413, 385] on h6 "Friends and Family" at bounding box center [430, 377] width 466 height 16
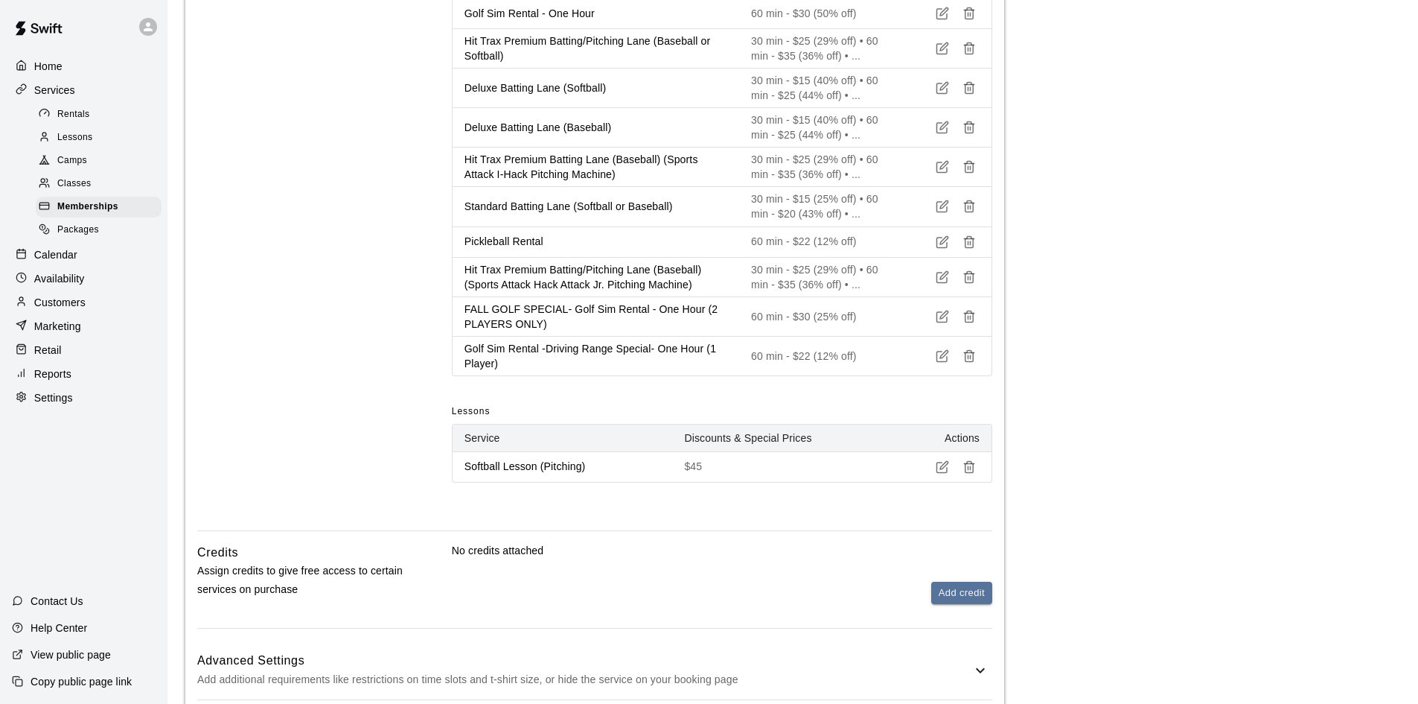
scroll to position [819, 0]
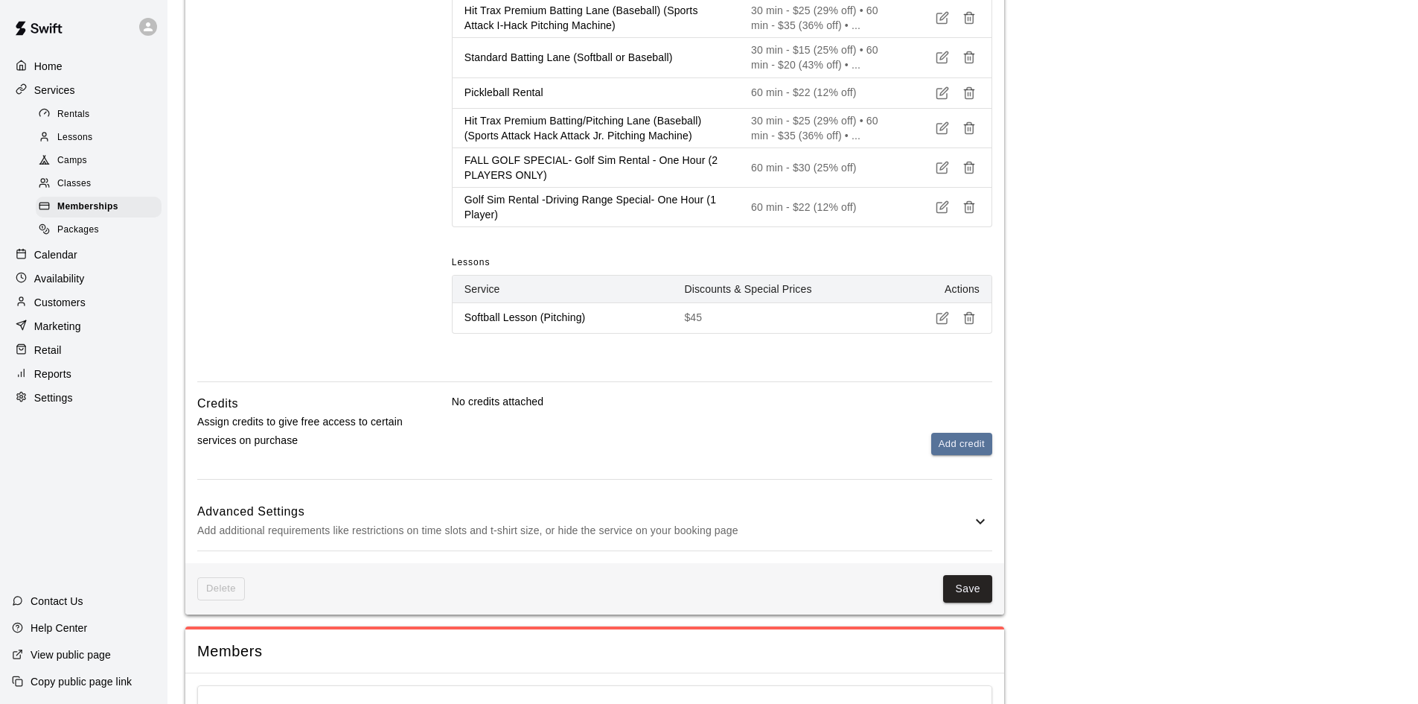
click at [956, 521] on p "Add additional requirements like restrictions on time slots and t-shirt size, o…" at bounding box center [584, 530] width 774 height 19
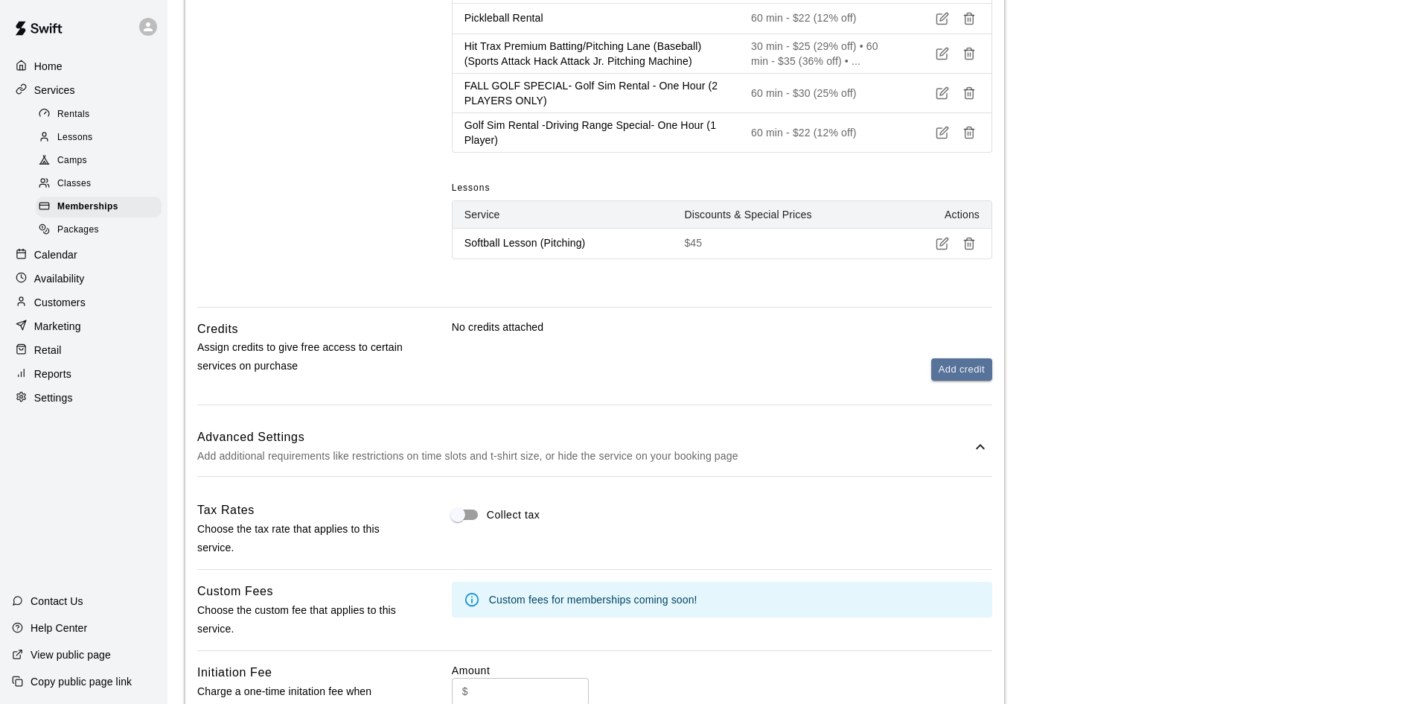
scroll to position [521, 0]
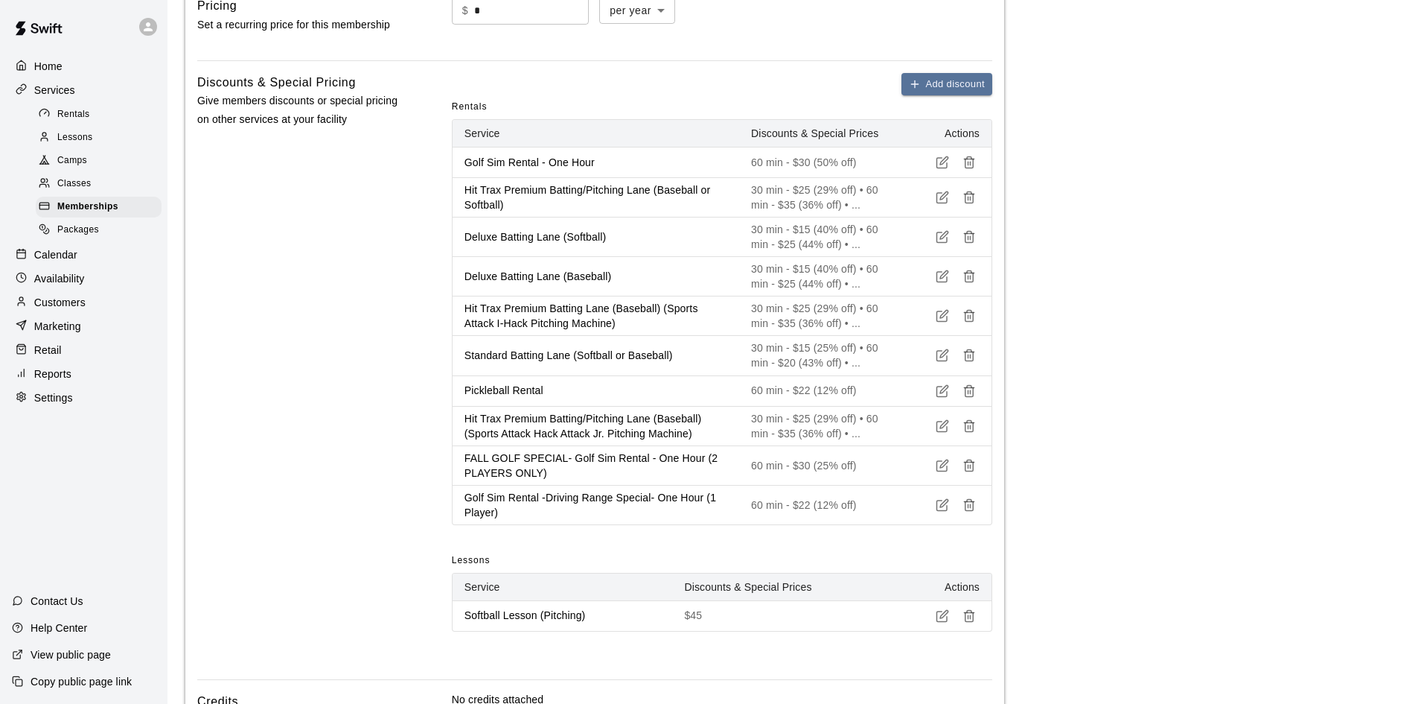
click at [921, 71] on div "**********" at bounding box center [594, 572] width 819 height 1940
click at [927, 86] on button "Add discount" at bounding box center [947, 84] width 91 height 23
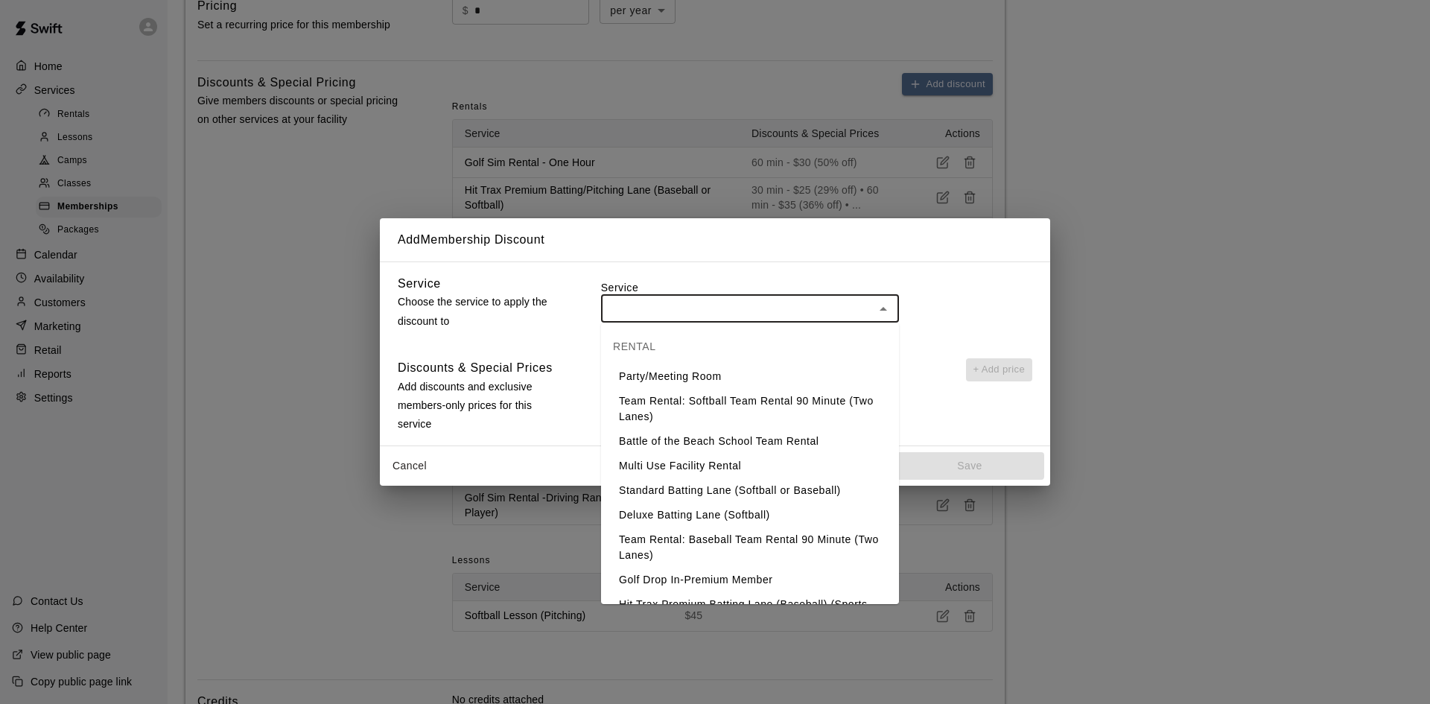
click at [689, 311] on input "text" at bounding box center [737, 308] width 264 height 19
click at [742, 547] on li "Team Rental: Baseball Team Rental 90 Minute (Two Lanes)" at bounding box center [750, 547] width 298 height 40
type input "**********"
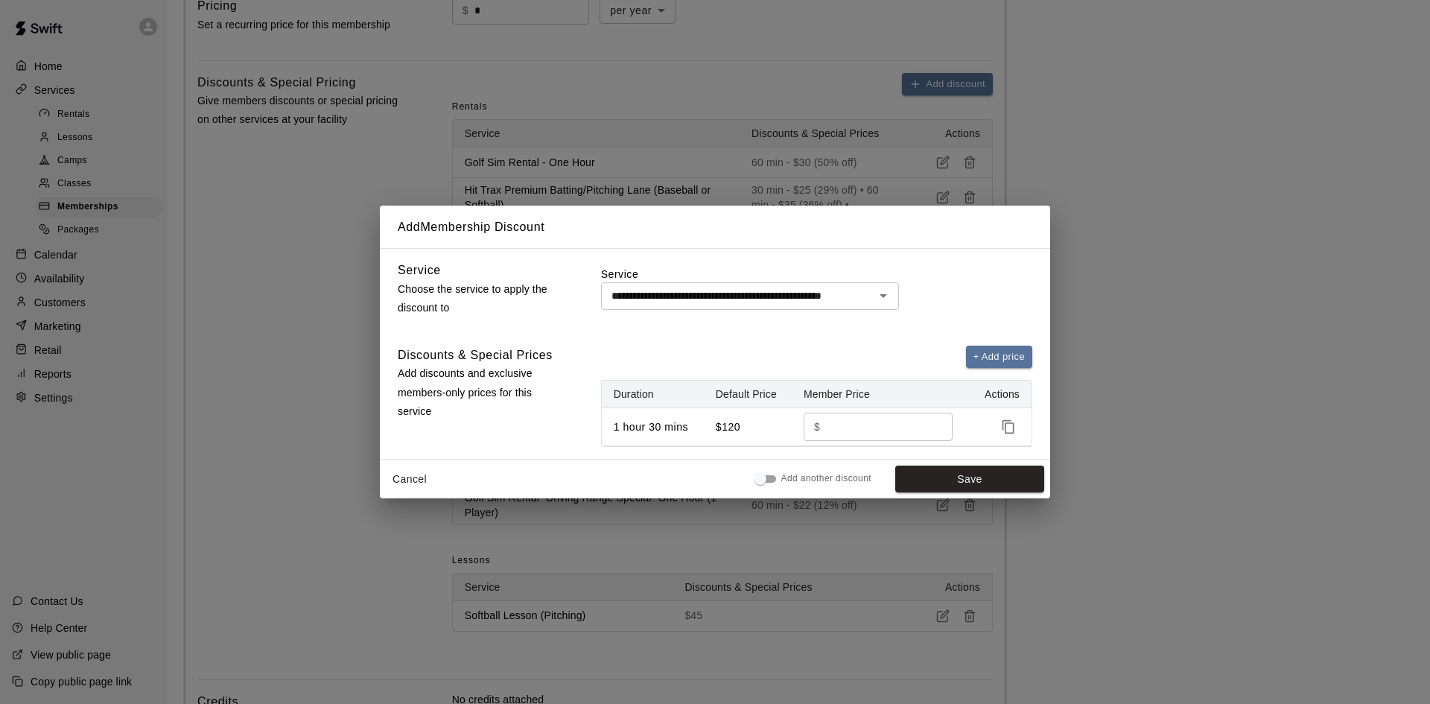
click at [842, 100] on div "**********" at bounding box center [715, 352] width 1430 height 704
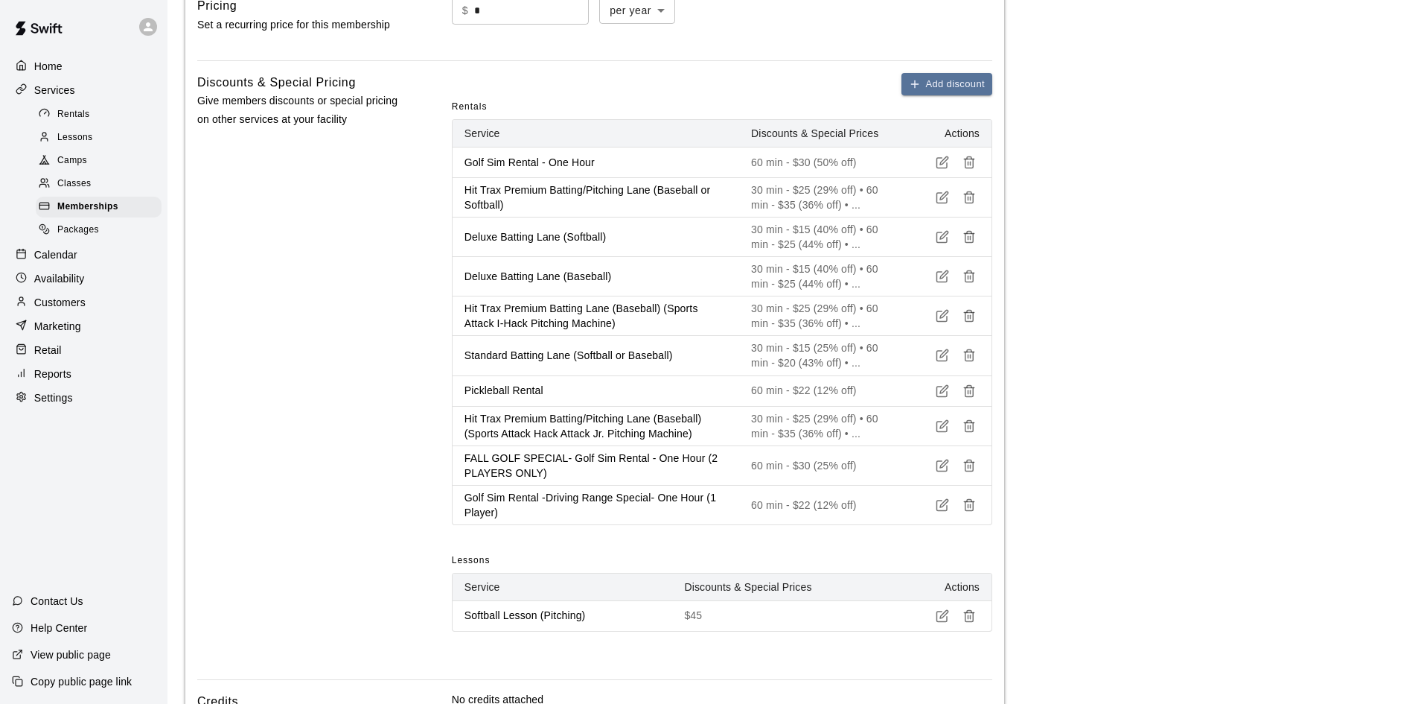
click at [52, 254] on p "Calendar" at bounding box center [55, 254] width 43 height 15
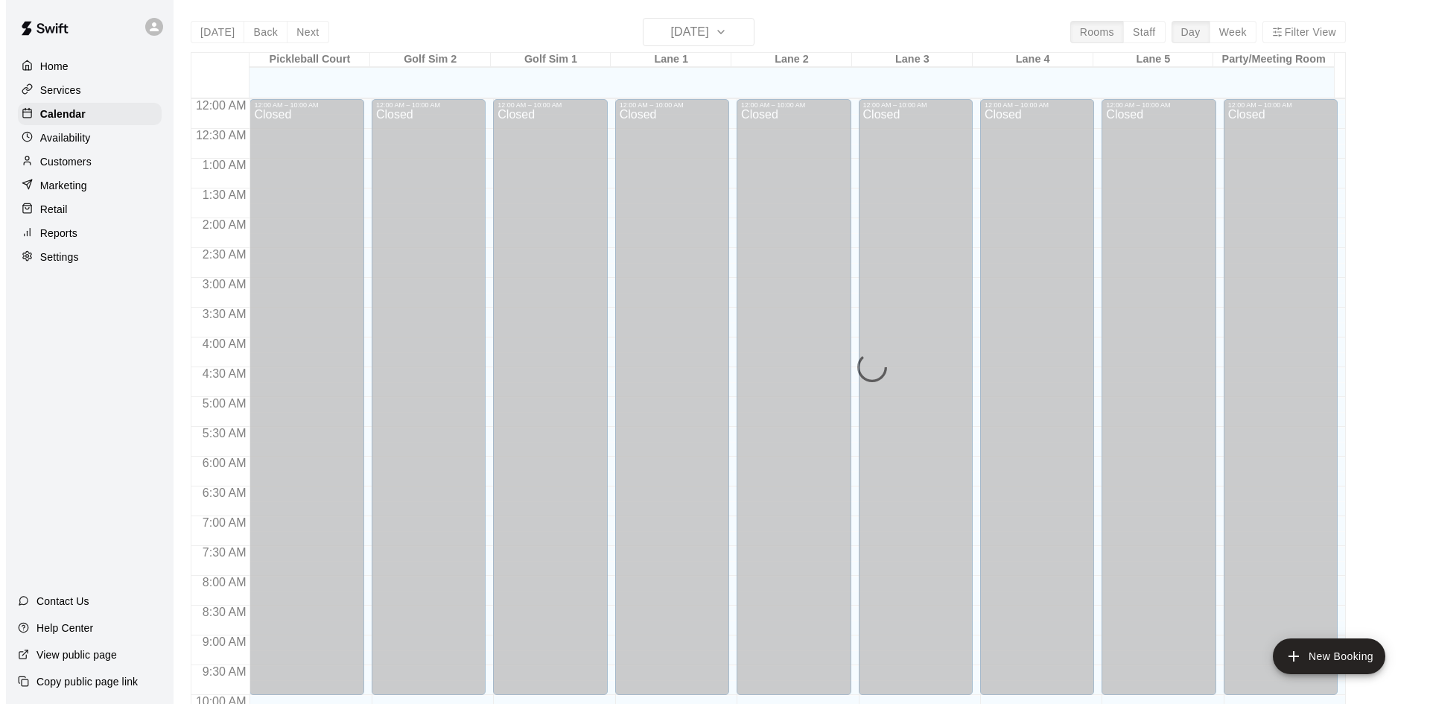
scroll to position [618, 0]
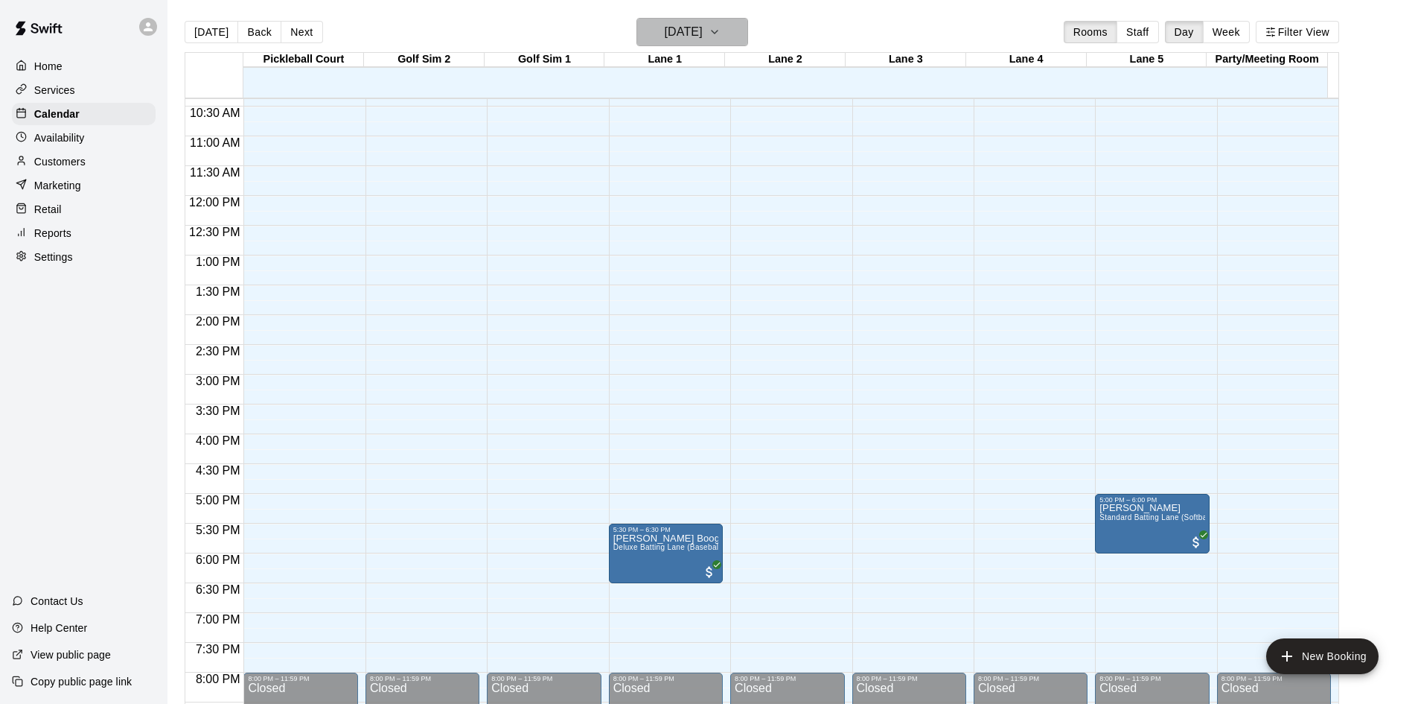
click at [676, 33] on h6 "[DATE]" at bounding box center [684, 32] width 38 height 21
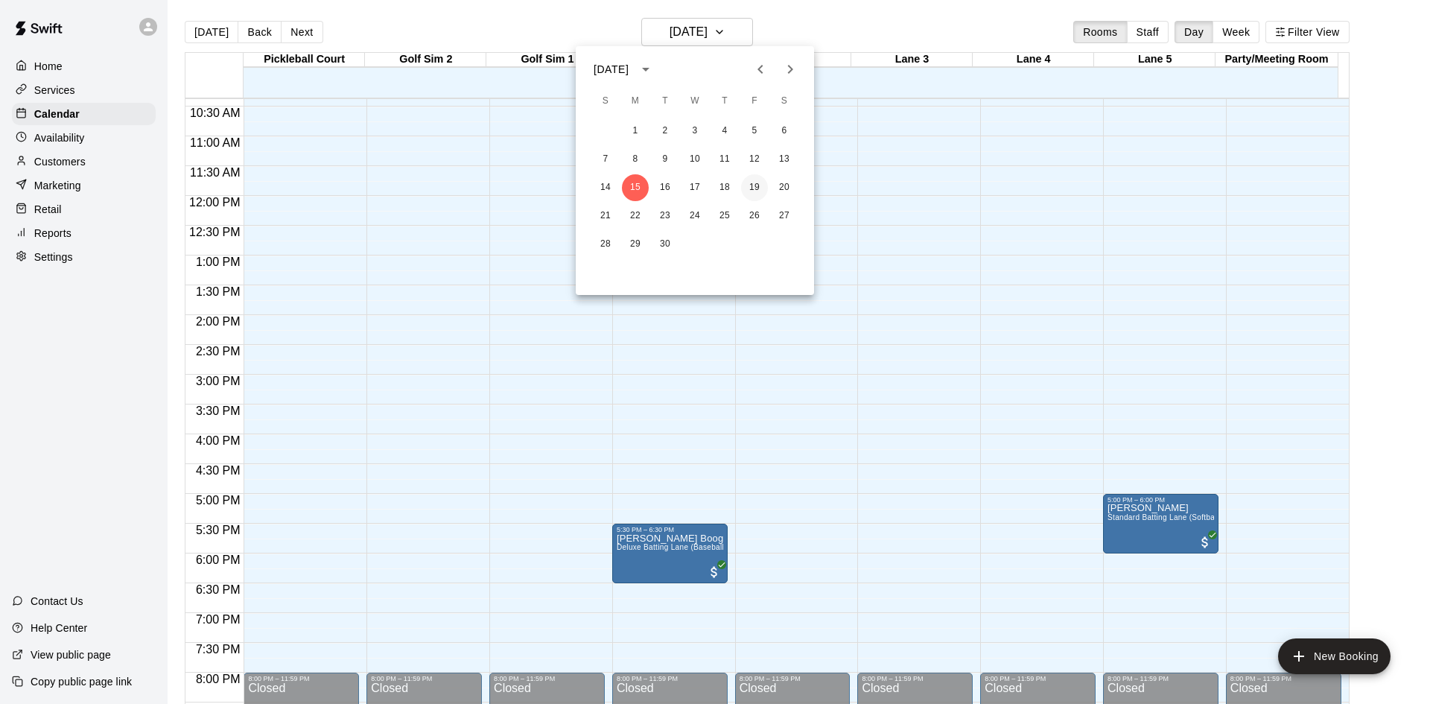
click at [754, 185] on button "19" at bounding box center [754, 187] width 27 height 27
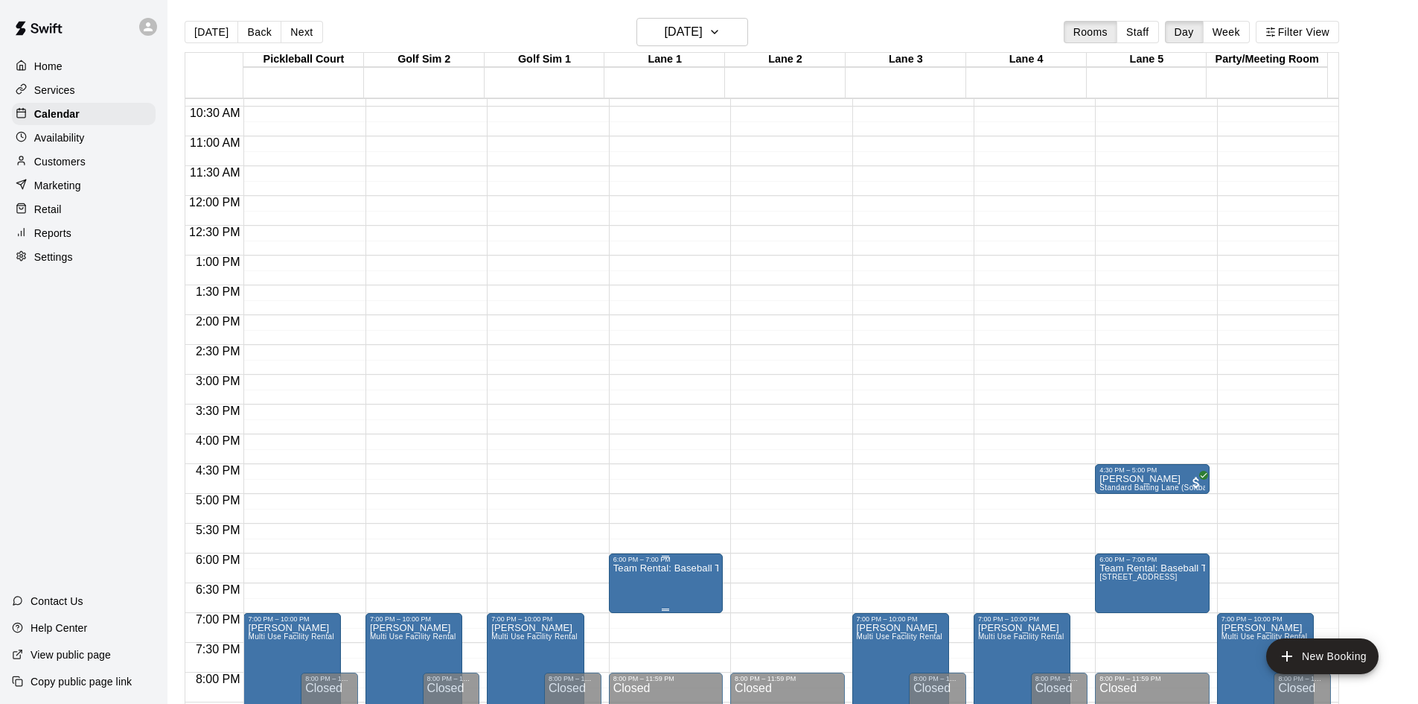
click at [687, 568] on p "Team Rental: Baseball Team Rental 90 Minute (Two Lanes)" at bounding box center [666, 568] width 105 height 0
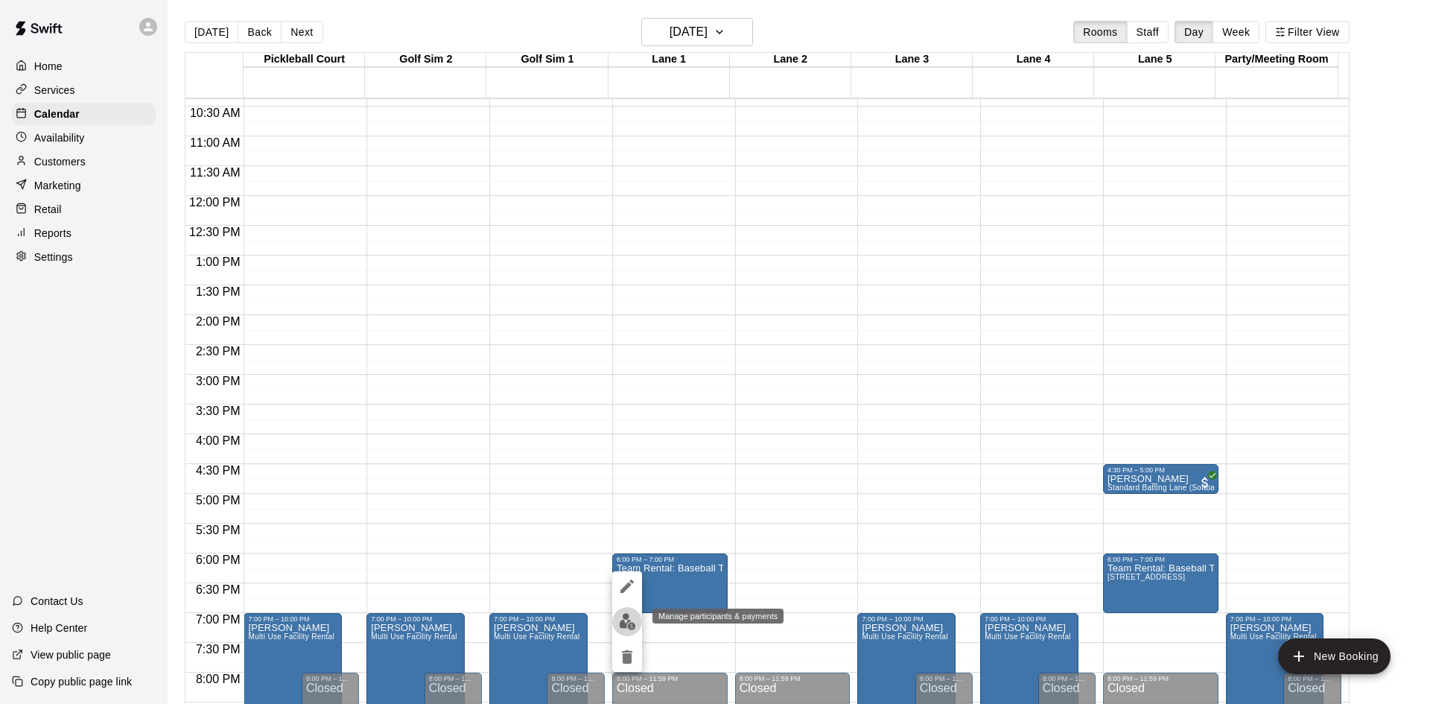
click at [625, 618] on img "edit" at bounding box center [627, 621] width 17 height 17
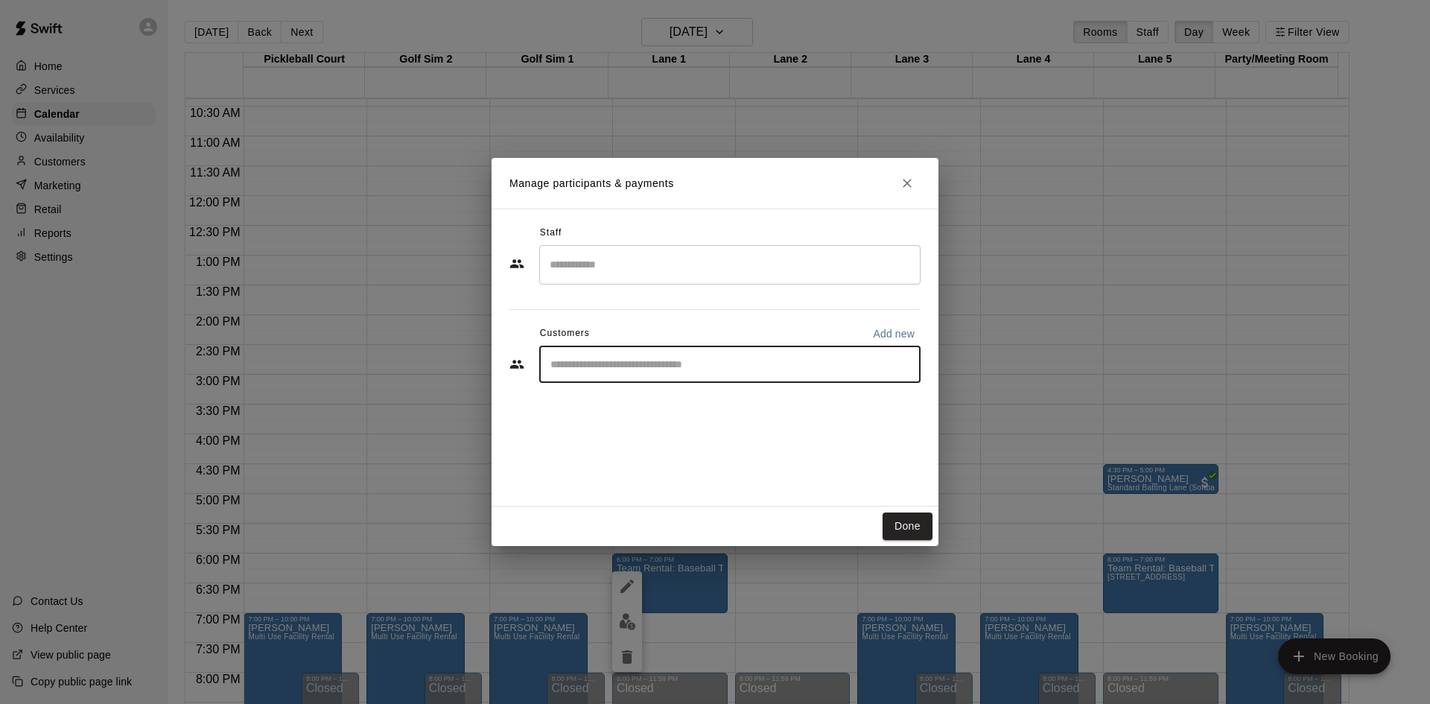
click at [612, 360] on input "Start typing to search customers..." at bounding box center [730, 364] width 368 height 15
type input "***"
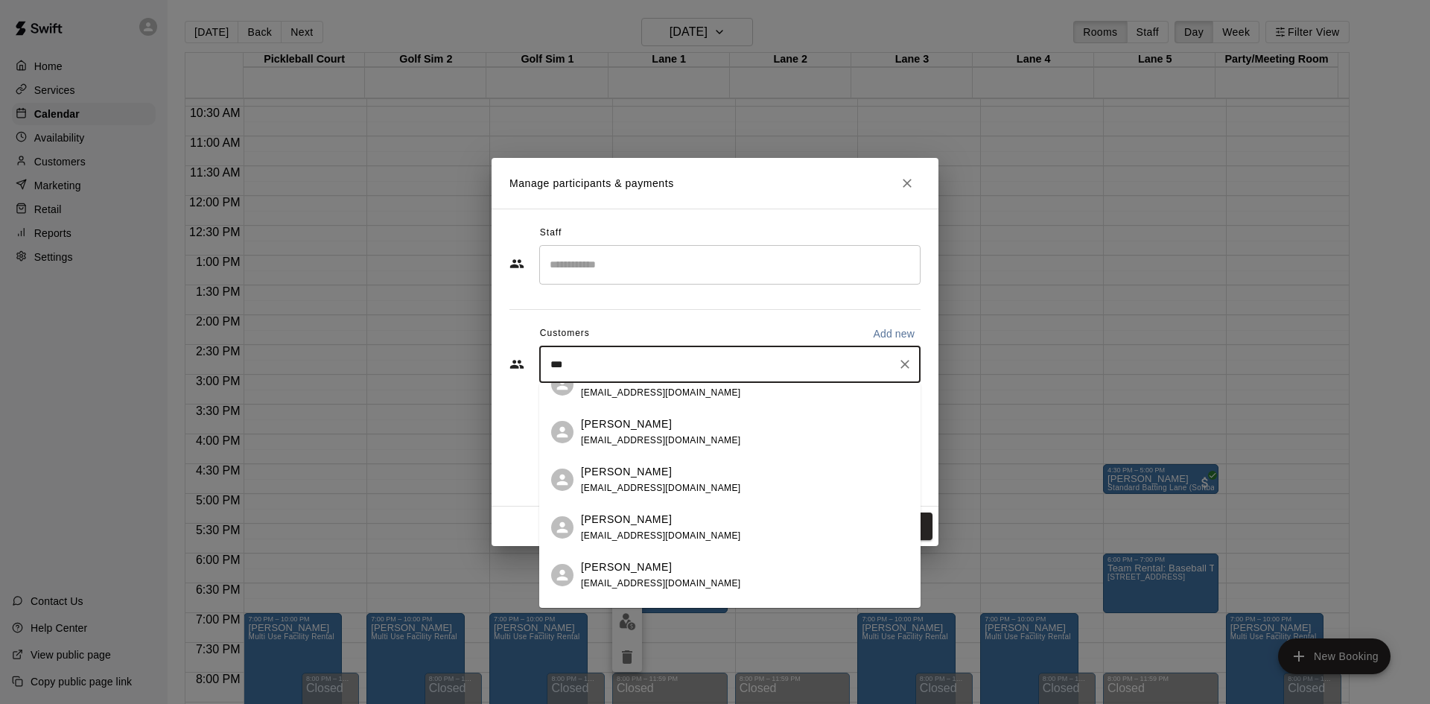
scroll to position [234, 0]
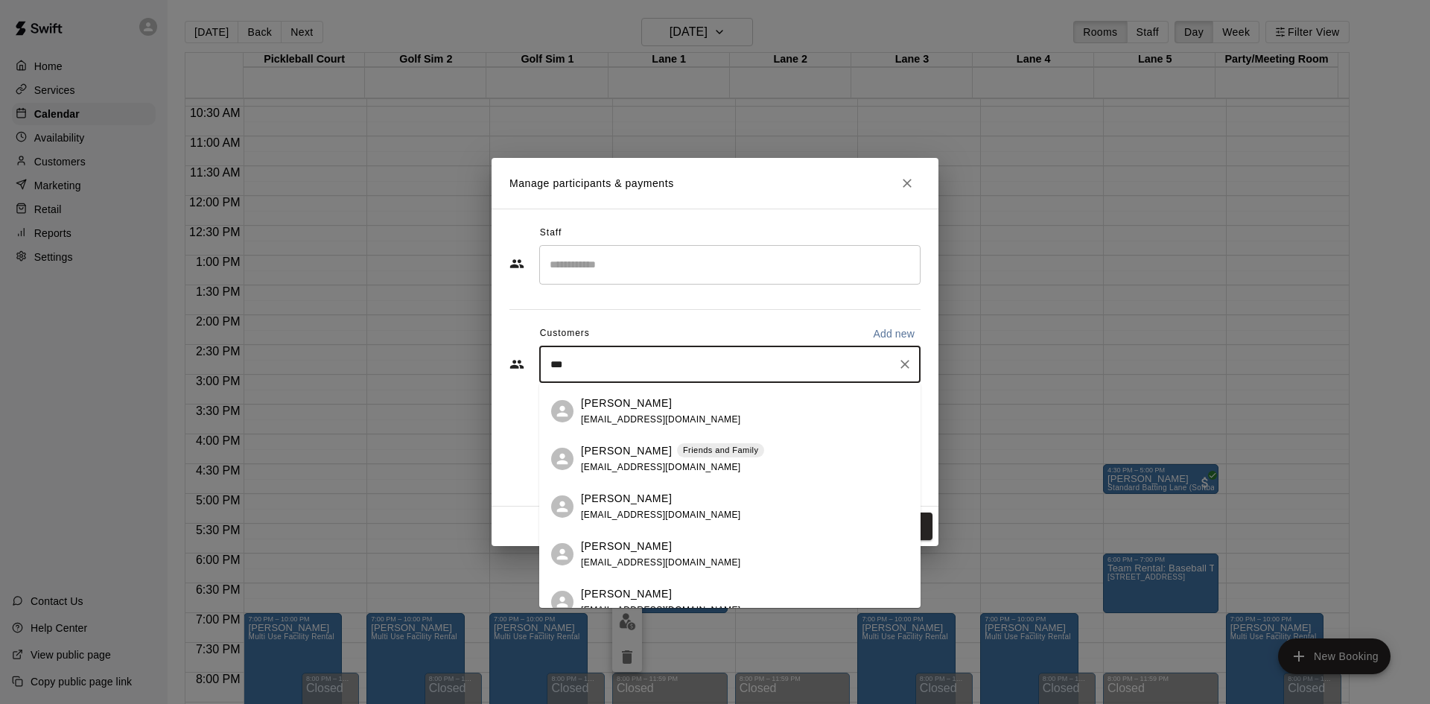
click at [629, 462] on span "tburt10@gmail.com" at bounding box center [661, 467] width 160 height 10
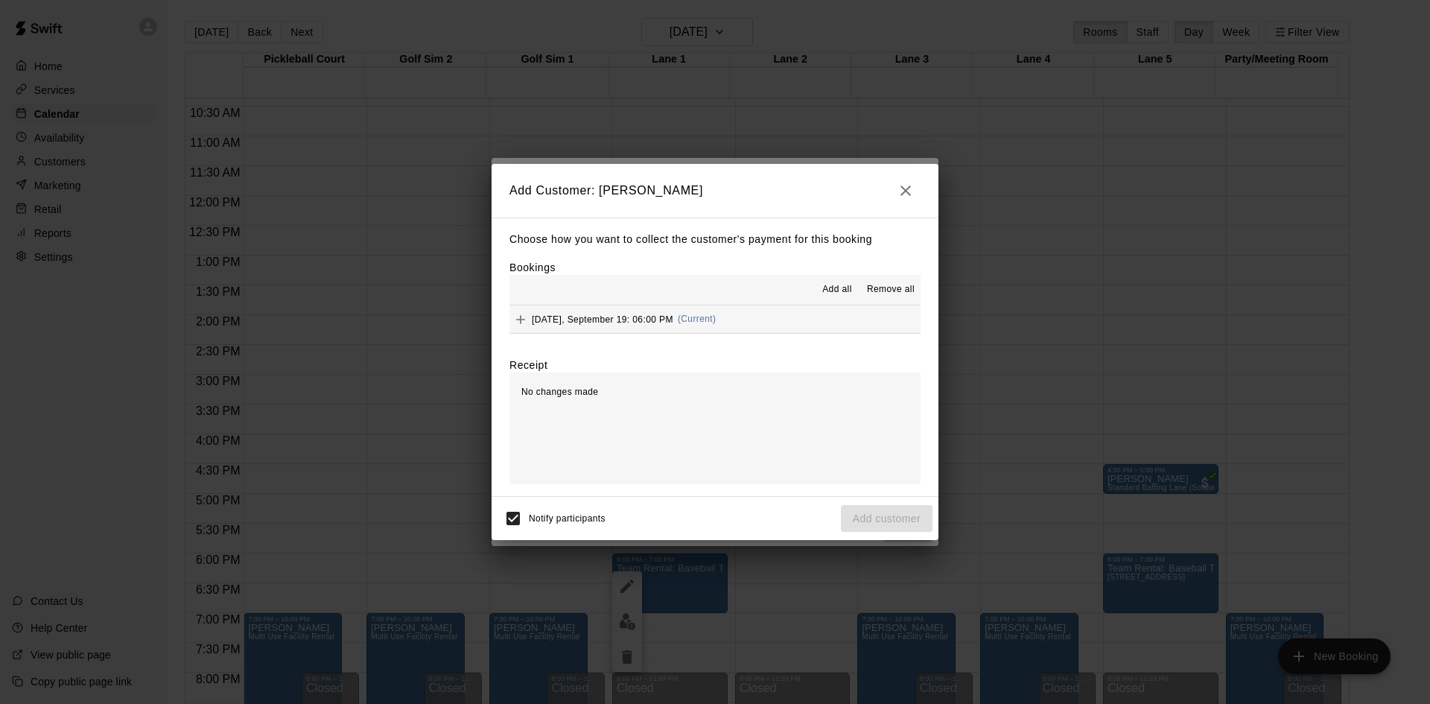
click at [612, 320] on span "Friday, September 19: 06:00 PM" at bounding box center [602, 318] width 141 height 10
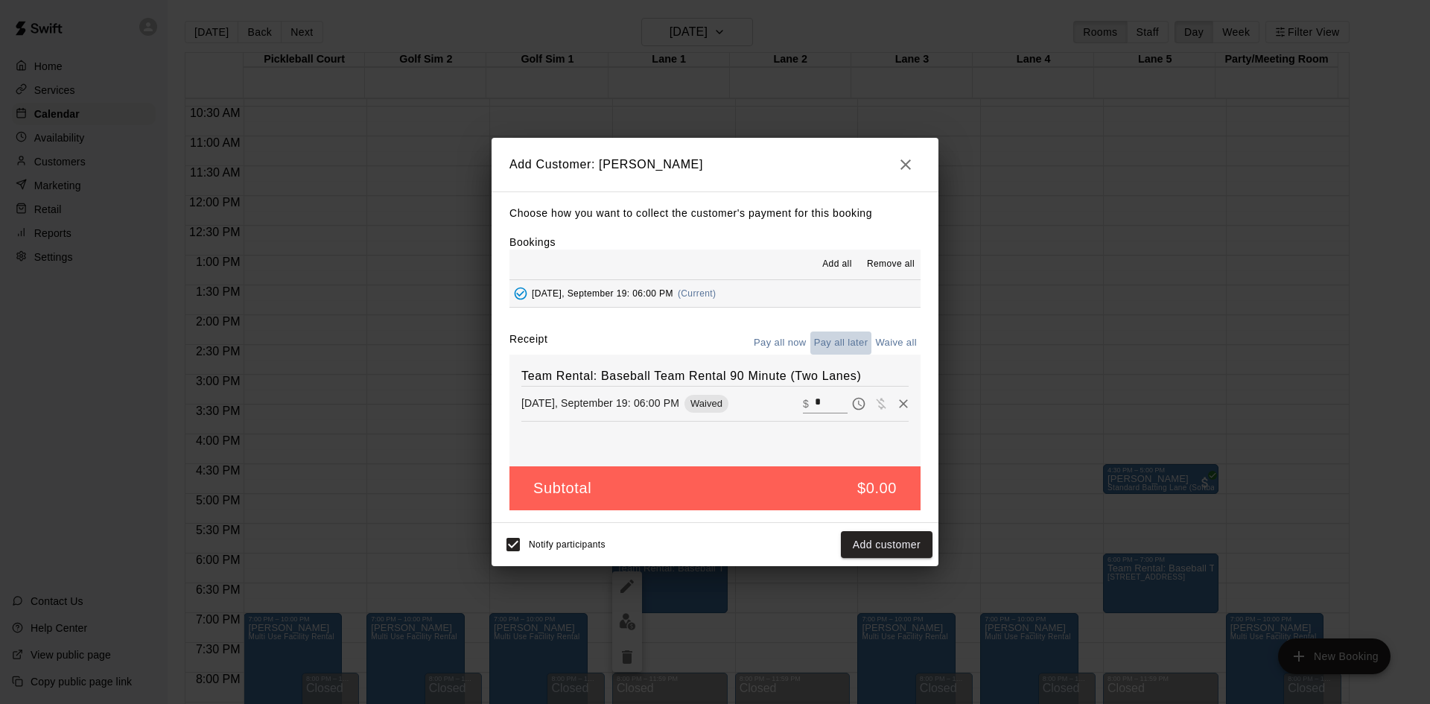
click at [838, 342] on button "Pay all later" at bounding box center [841, 342] width 62 height 23
click at [846, 265] on span "Add all" at bounding box center [837, 264] width 30 height 15
click at [793, 340] on button "Pay all now" at bounding box center [780, 342] width 60 height 23
click at [815, 410] on input "*" at bounding box center [831, 403] width 33 height 19
drag, startPoint x: 812, startPoint y: 407, endPoint x: 777, endPoint y: 402, distance: 34.6
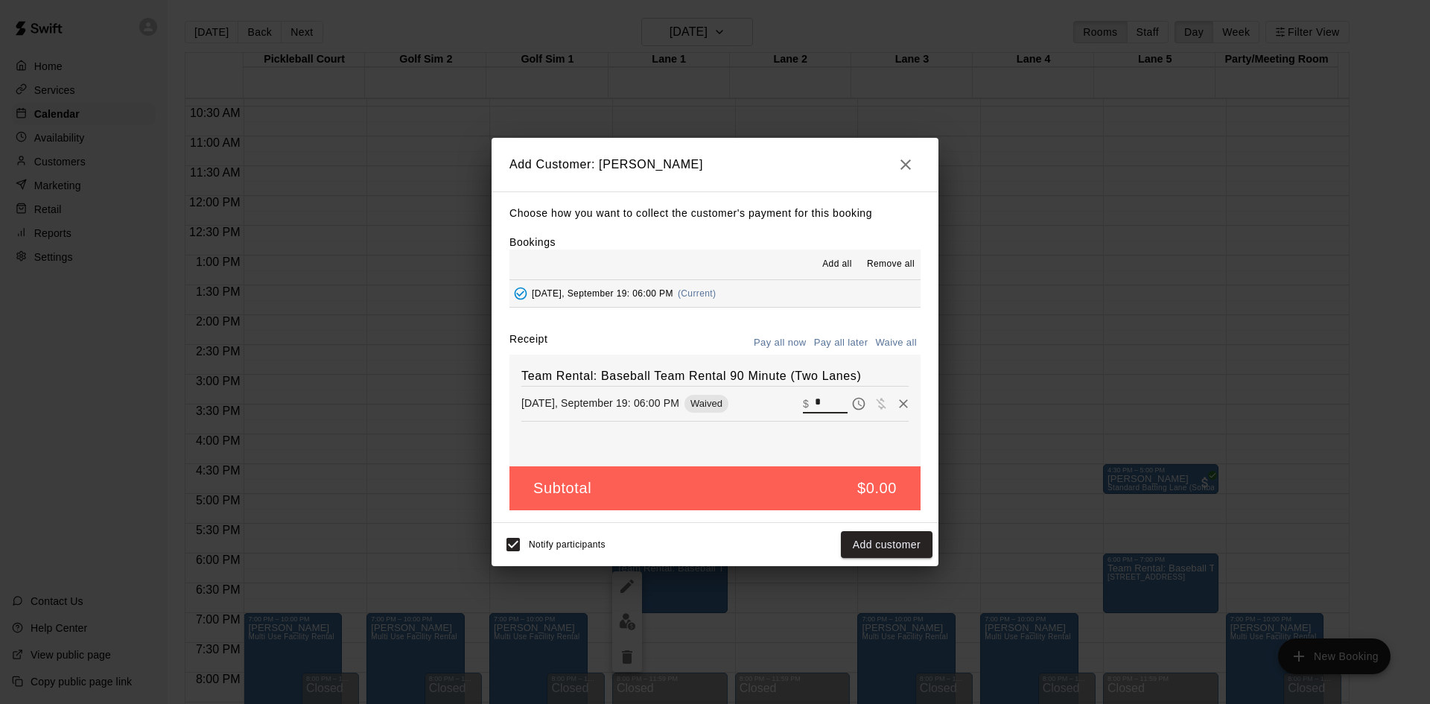
click at [777, 402] on div "Friday, September 19: 06:00 PM Waived ​ $ *" at bounding box center [714, 403] width 387 height 22
click at [910, 163] on icon "button" at bounding box center [905, 165] width 18 height 18
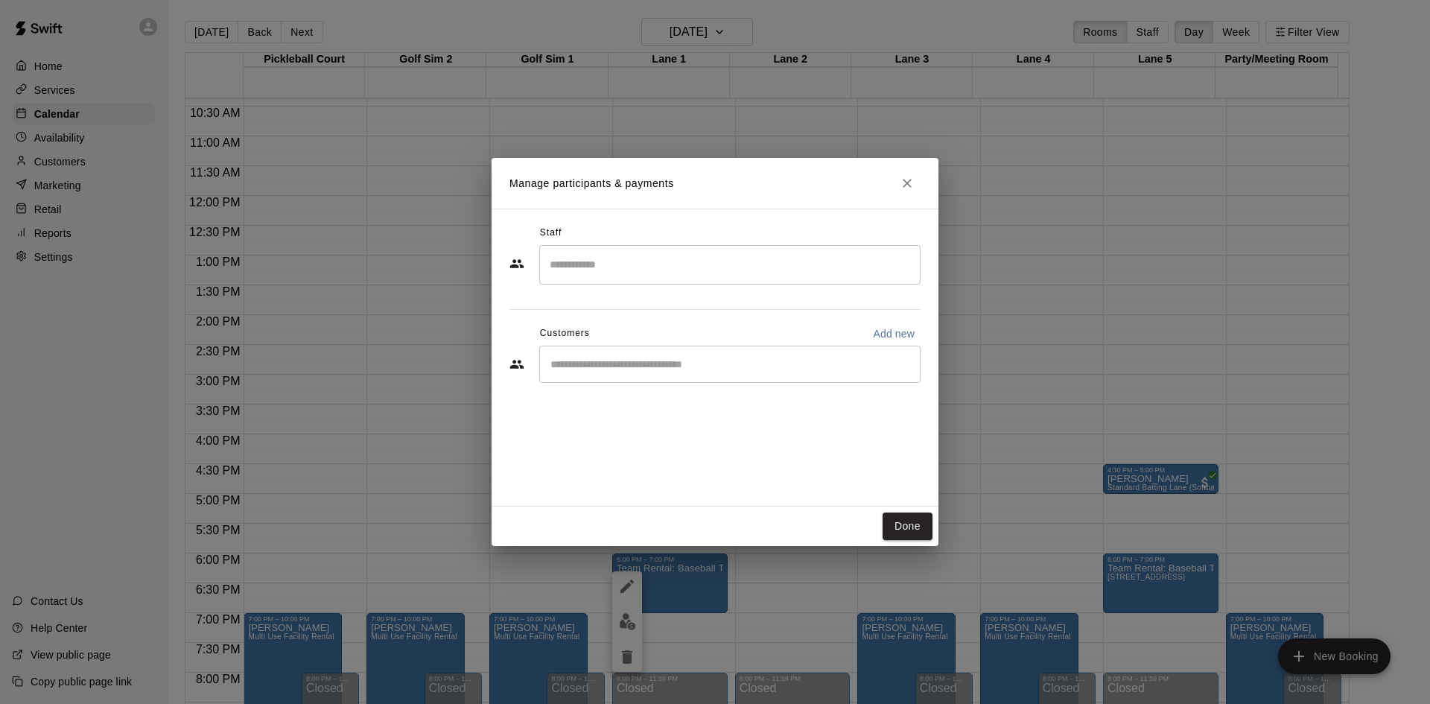
click at [905, 528] on button "Done" at bounding box center [907, 526] width 50 height 28
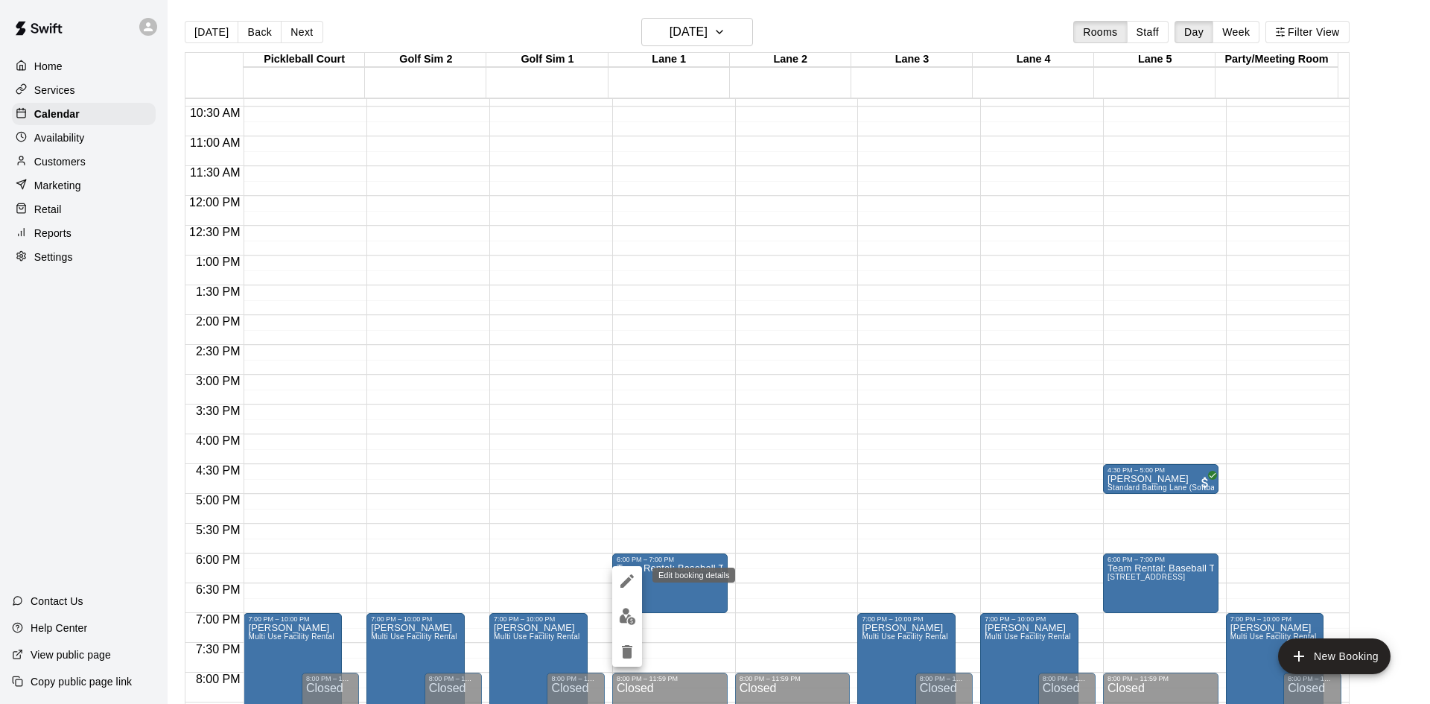
click at [631, 578] on icon "edit" at bounding box center [627, 581] width 18 height 18
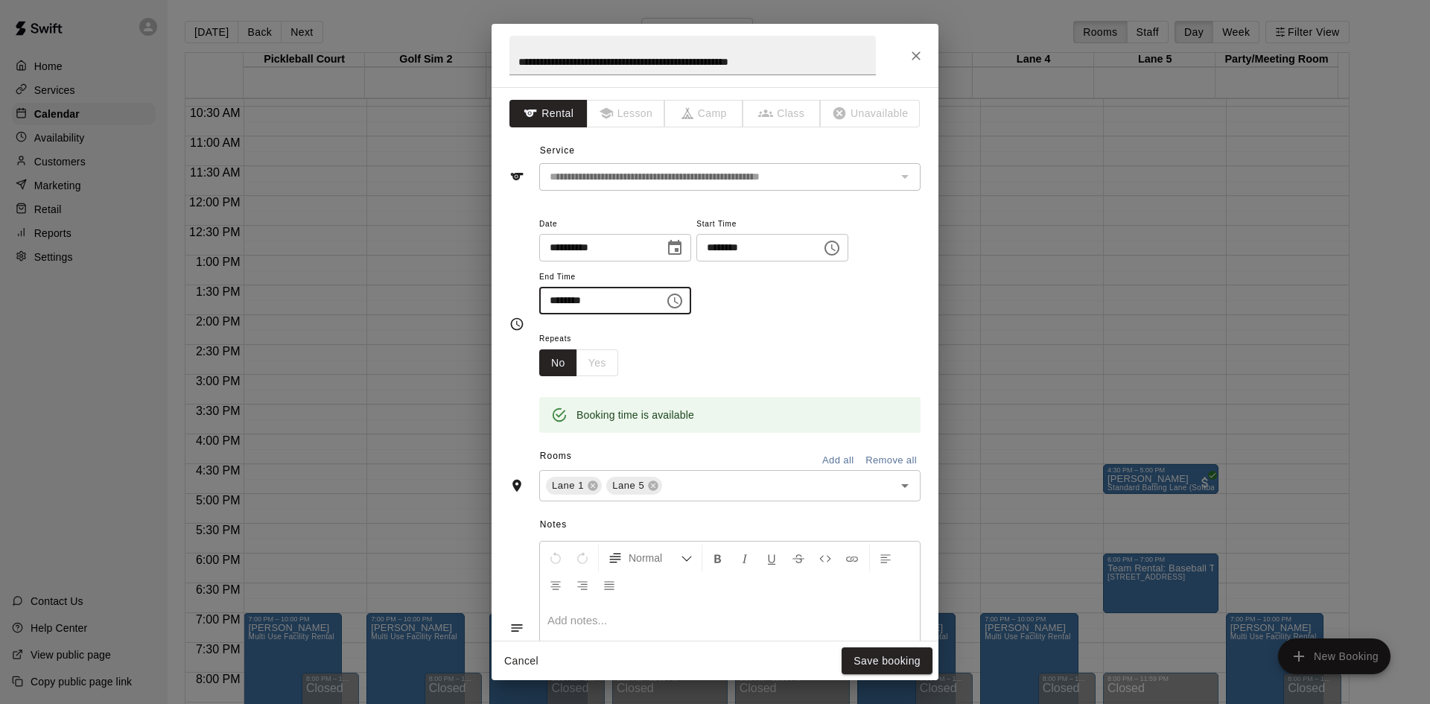
click at [577, 297] on input "********" at bounding box center [596, 301] width 115 height 28
type input "********"
click at [885, 656] on button "Save booking" at bounding box center [886, 661] width 91 height 28
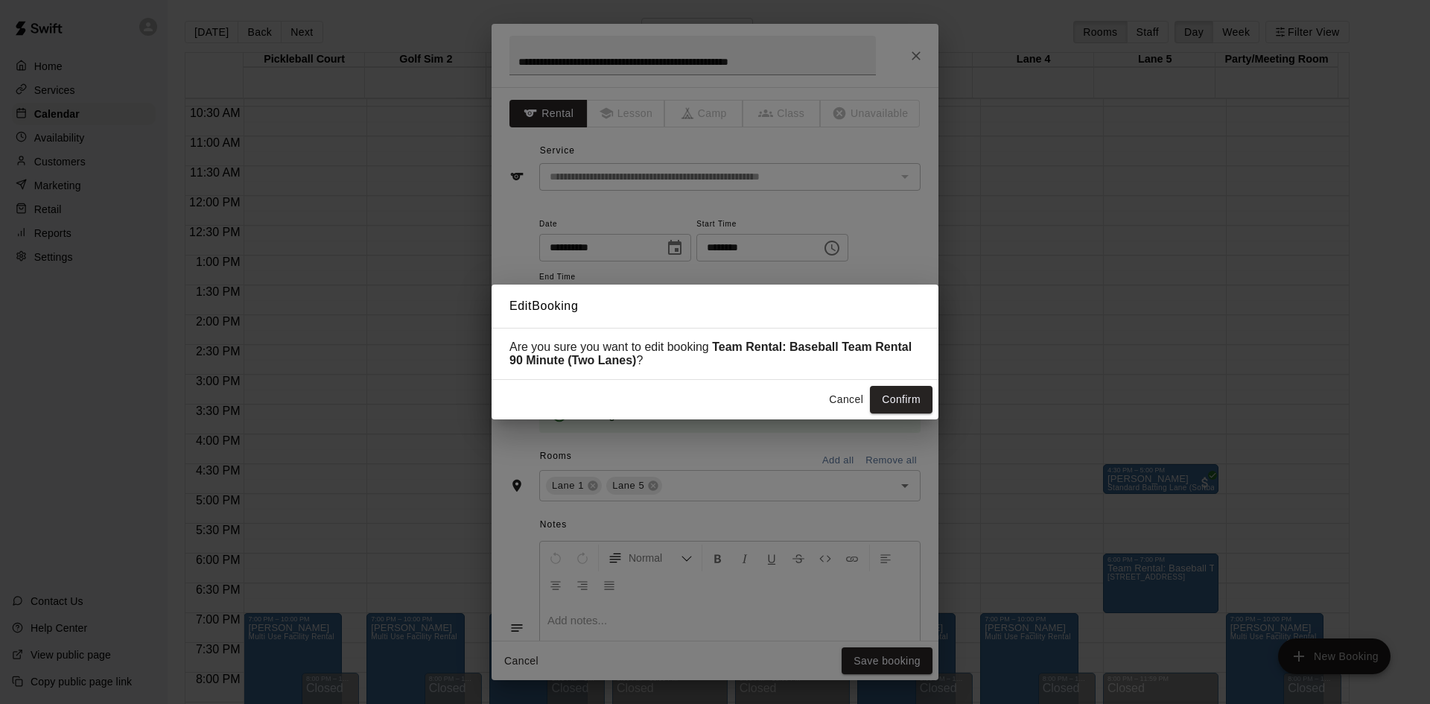
click at [887, 395] on button "Confirm" at bounding box center [901, 400] width 63 height 28
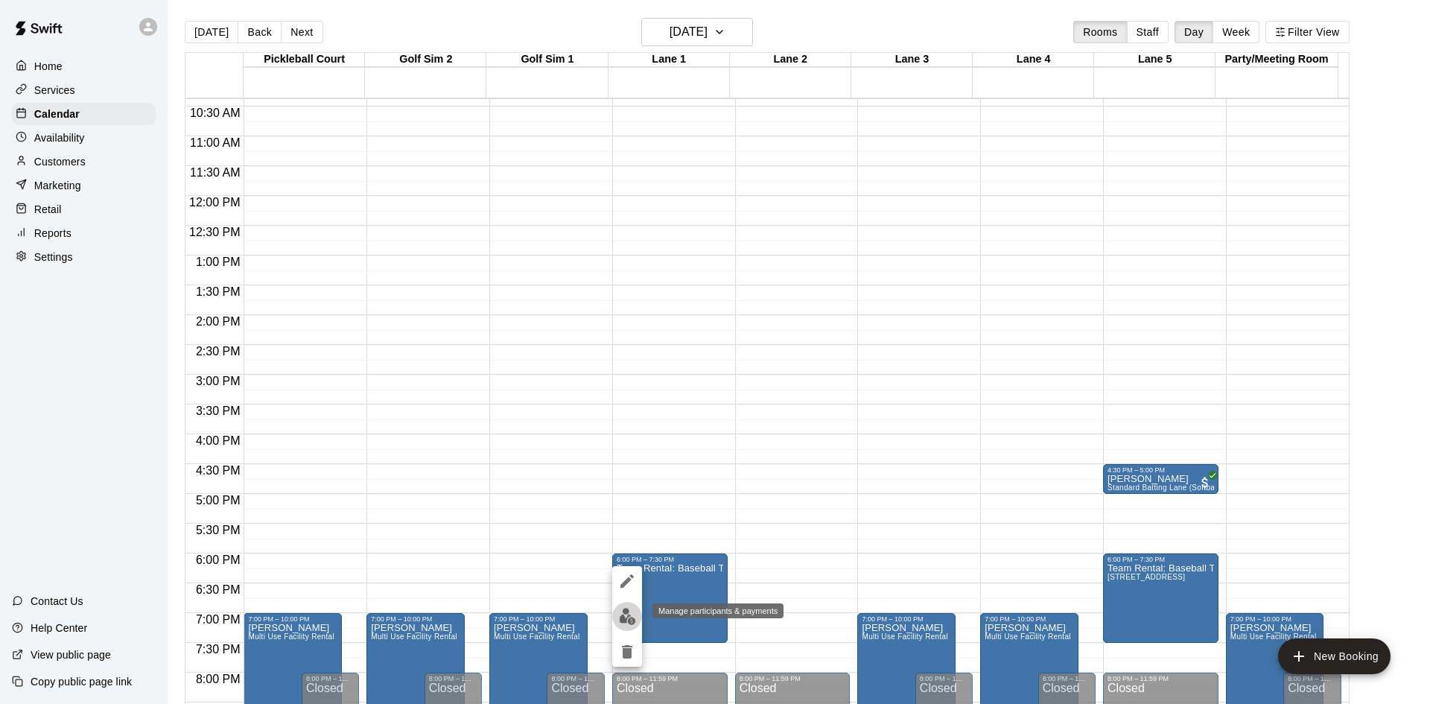
click at [629, 619] on img "edit" at bounding box center [627, 616] width 17 height 17
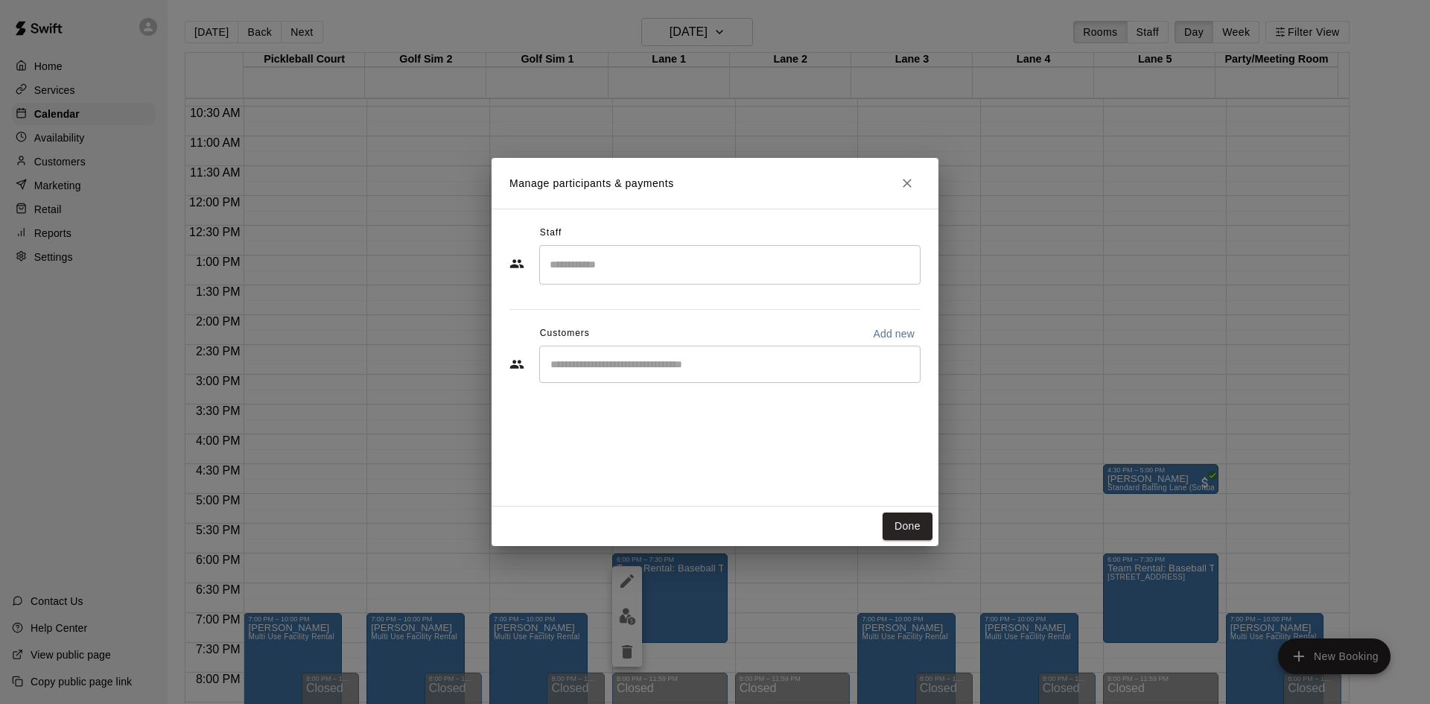
click at [600, 366] on input "Start typing to search customers..." at bounding box center [730, 364] width 368 height 15
type input "***"
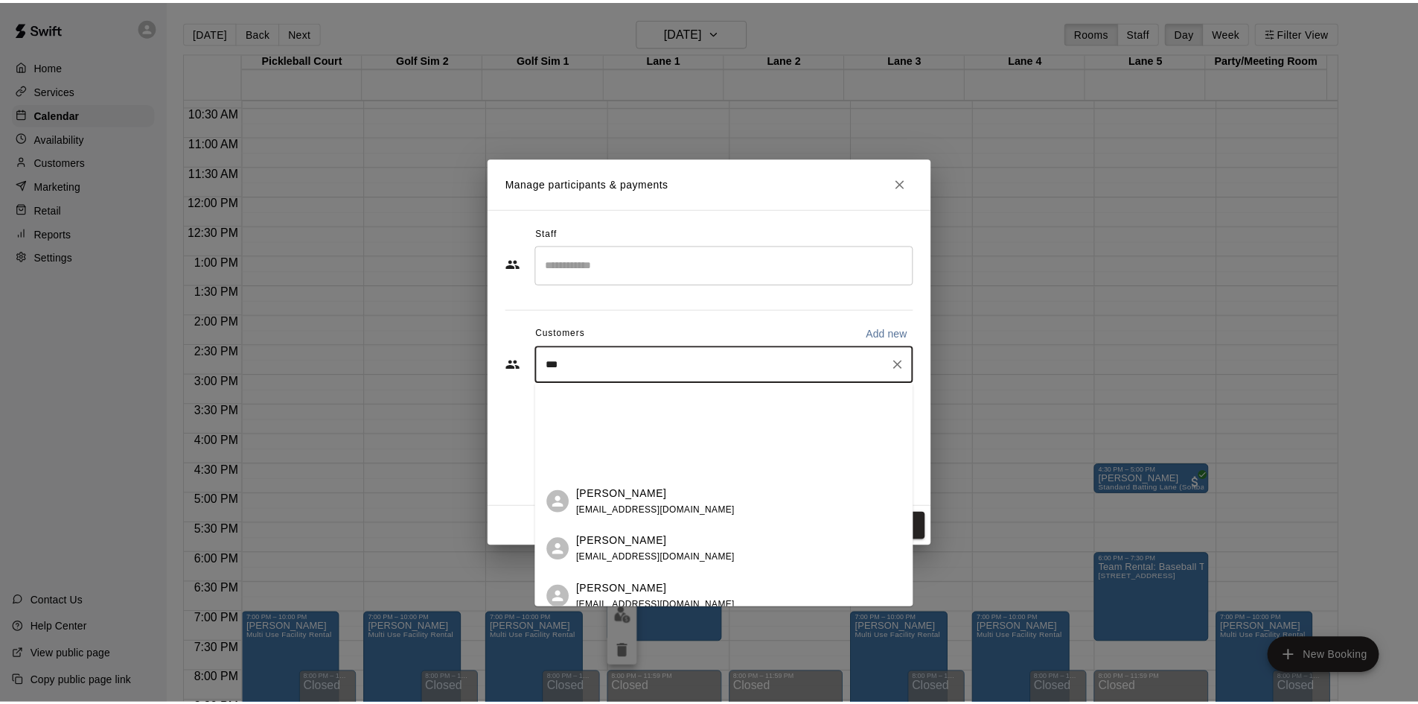
scroll to position [149, 0]
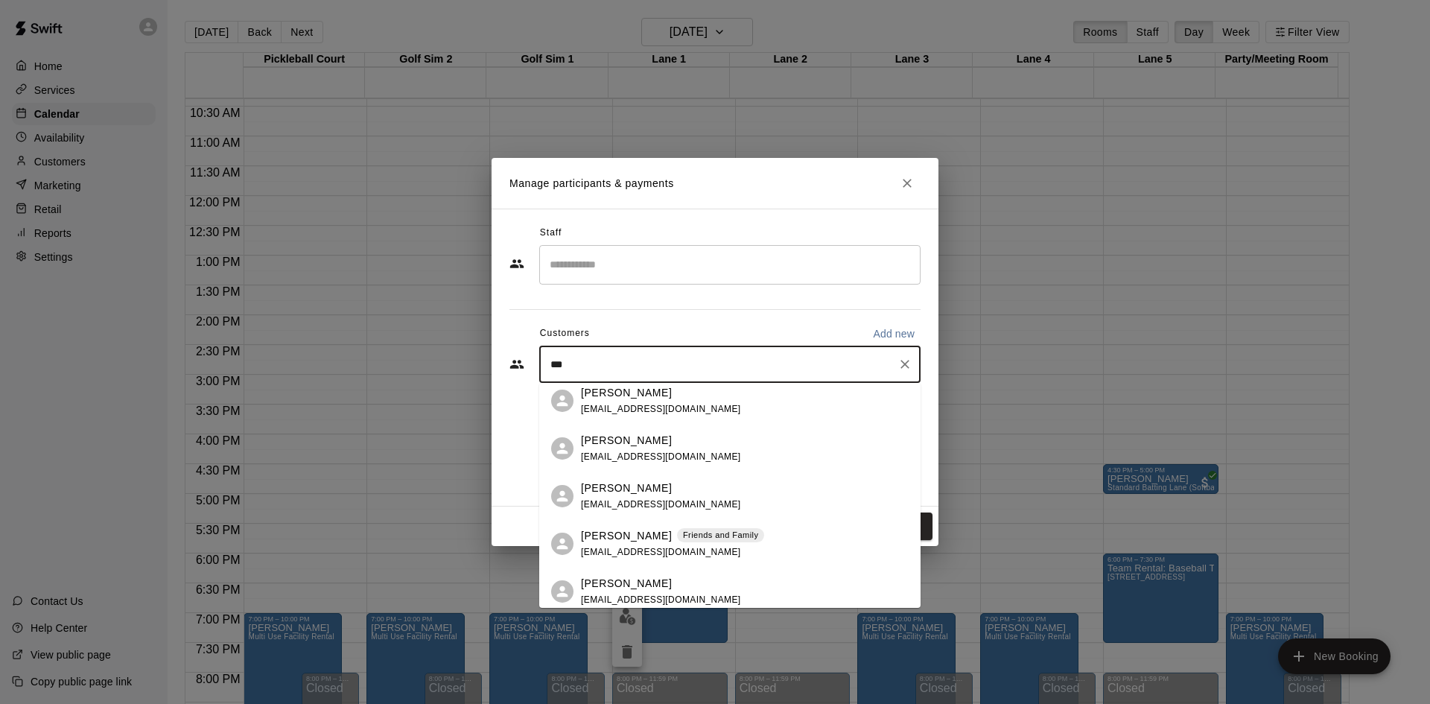
click at [677, 542] on div "Friends and Family" at bounding box center [720, 535] width 87 height 15
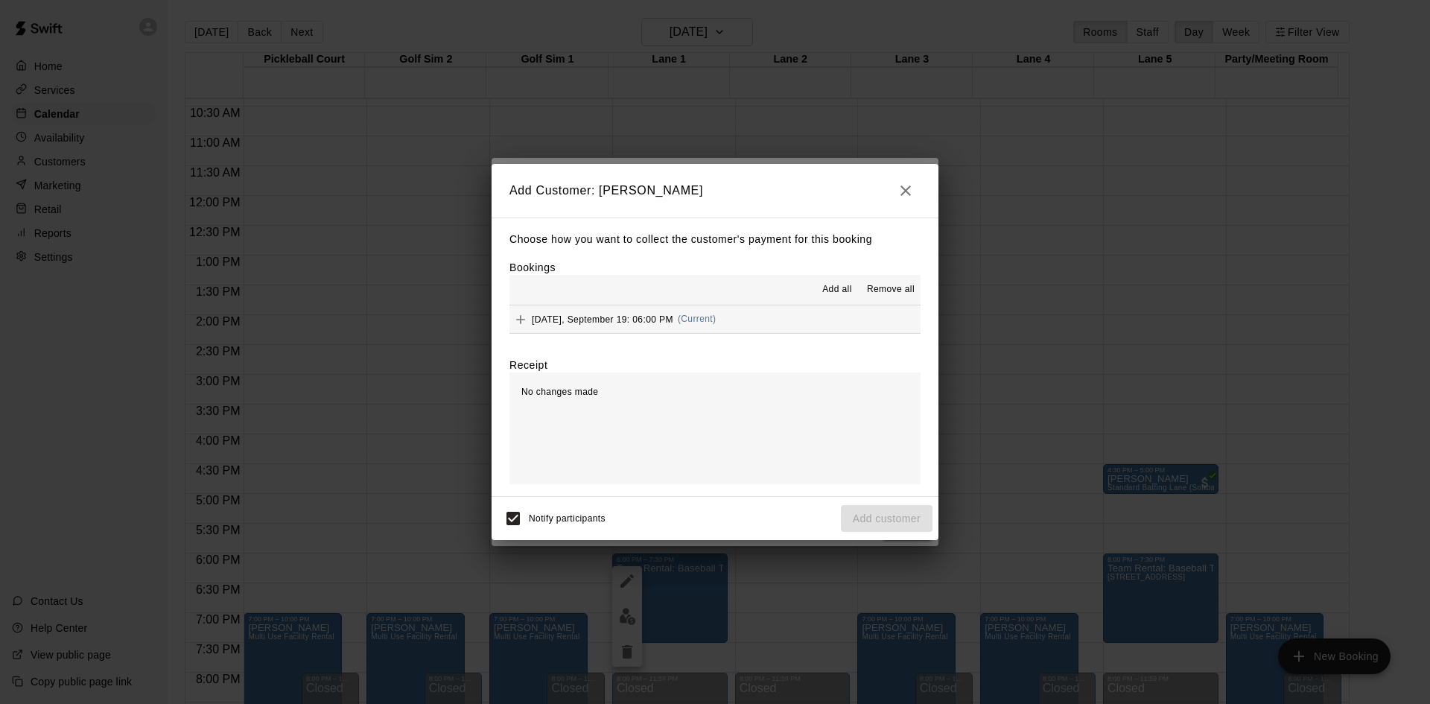
click at [662, 315] on span "Friday, September 19: 06:00 PM" at bounding box center [602, 318] width 141 height 10
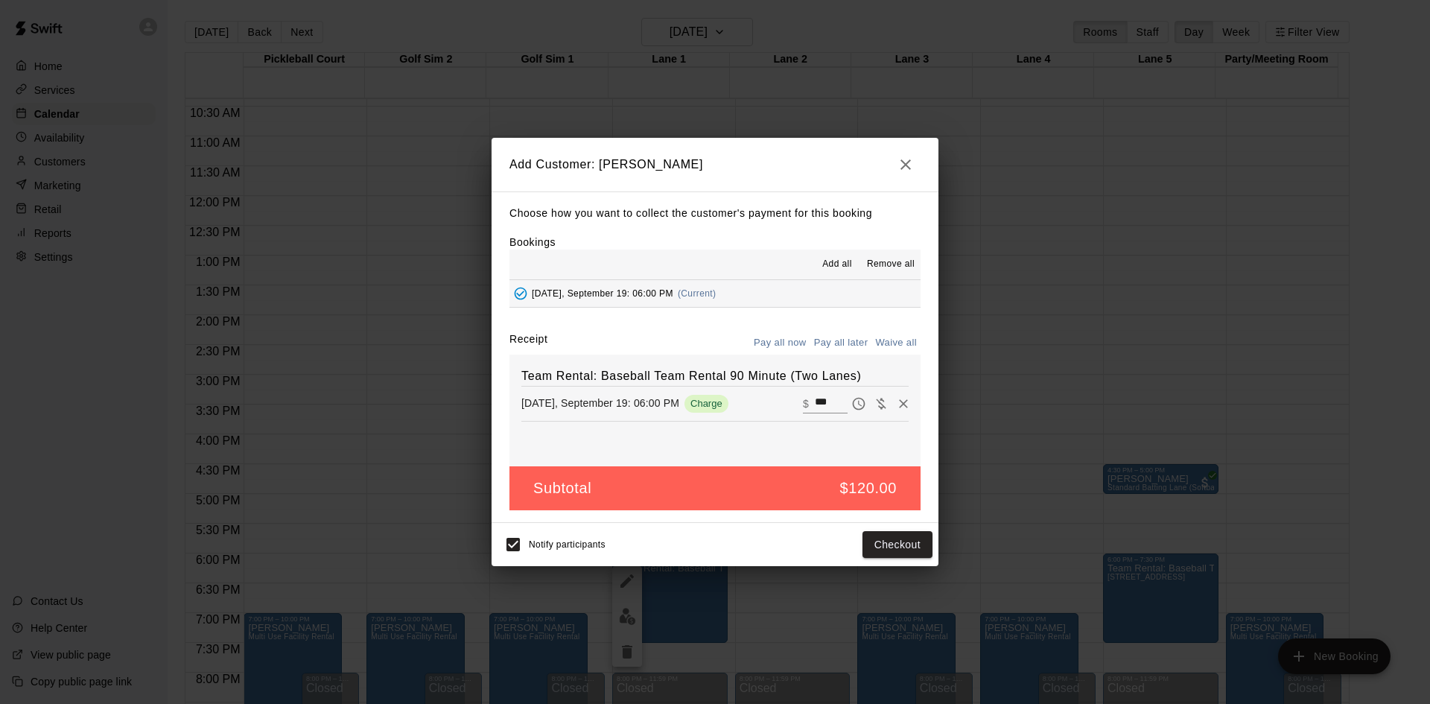
click at [760, 345] on button "Pay all now" at bounding box center [780, 342] width 60 height 23
click at [837, 340] on button "Pay all later" at bounding box center [841, 342] width 62 height 23
click at [892, 547] on button "Add customer" at bounding box center [887, 545] width 92 height 28
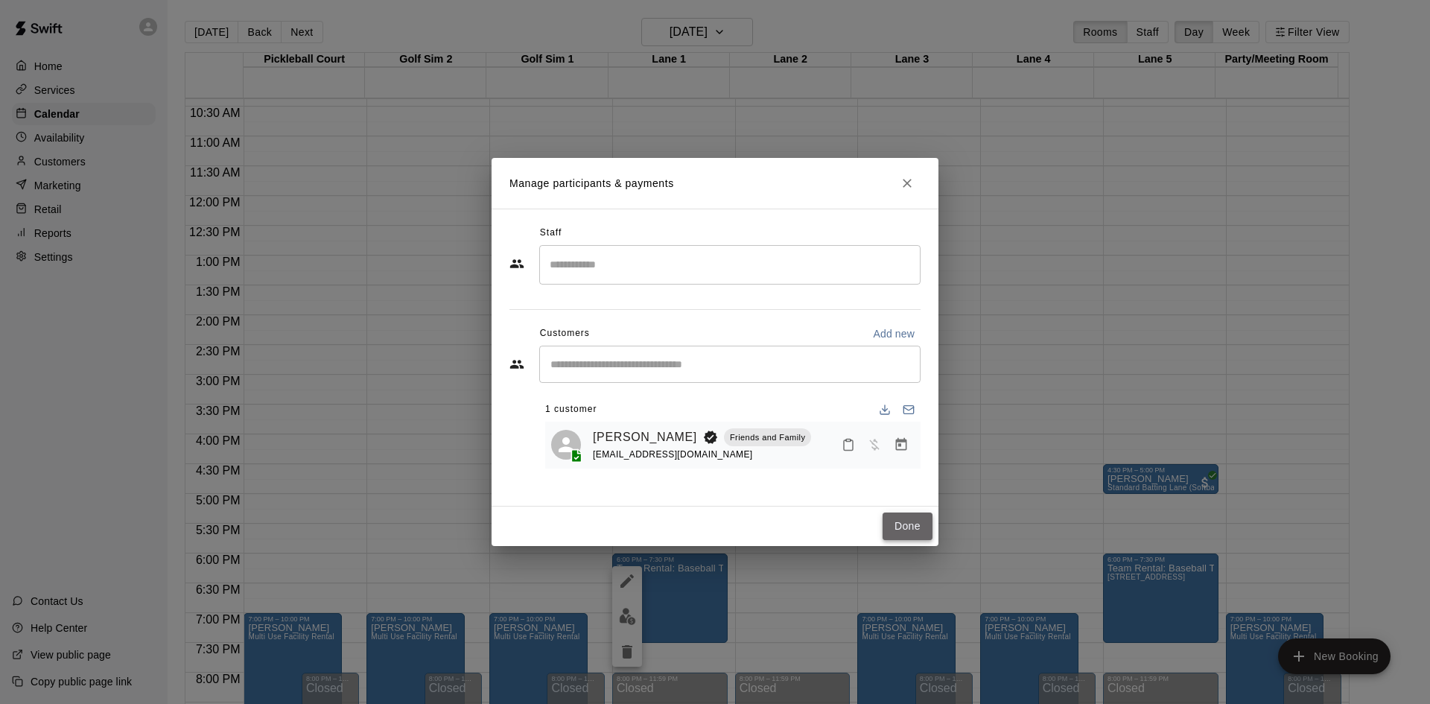
click at [905, 529] on button "Done" at bounding box center [907, 526] width 50 height 28
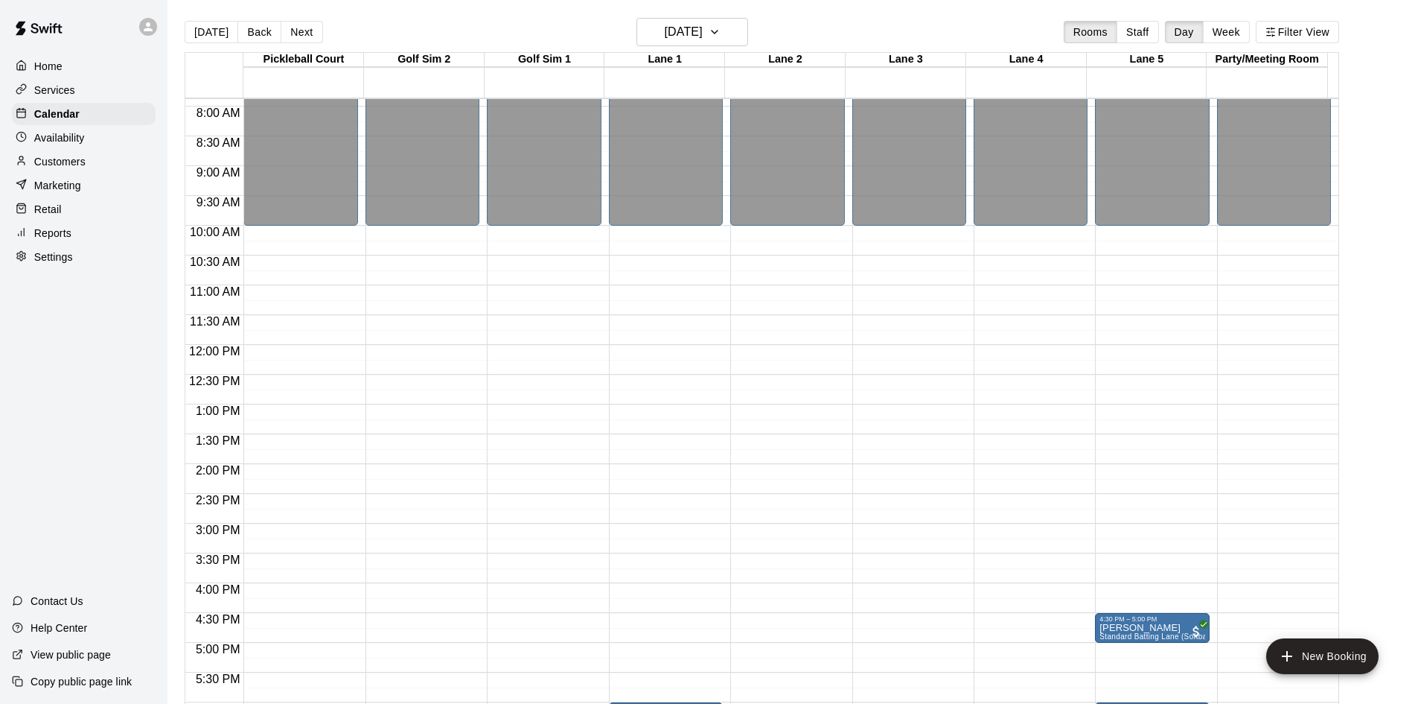
scroll to position [618, 0]
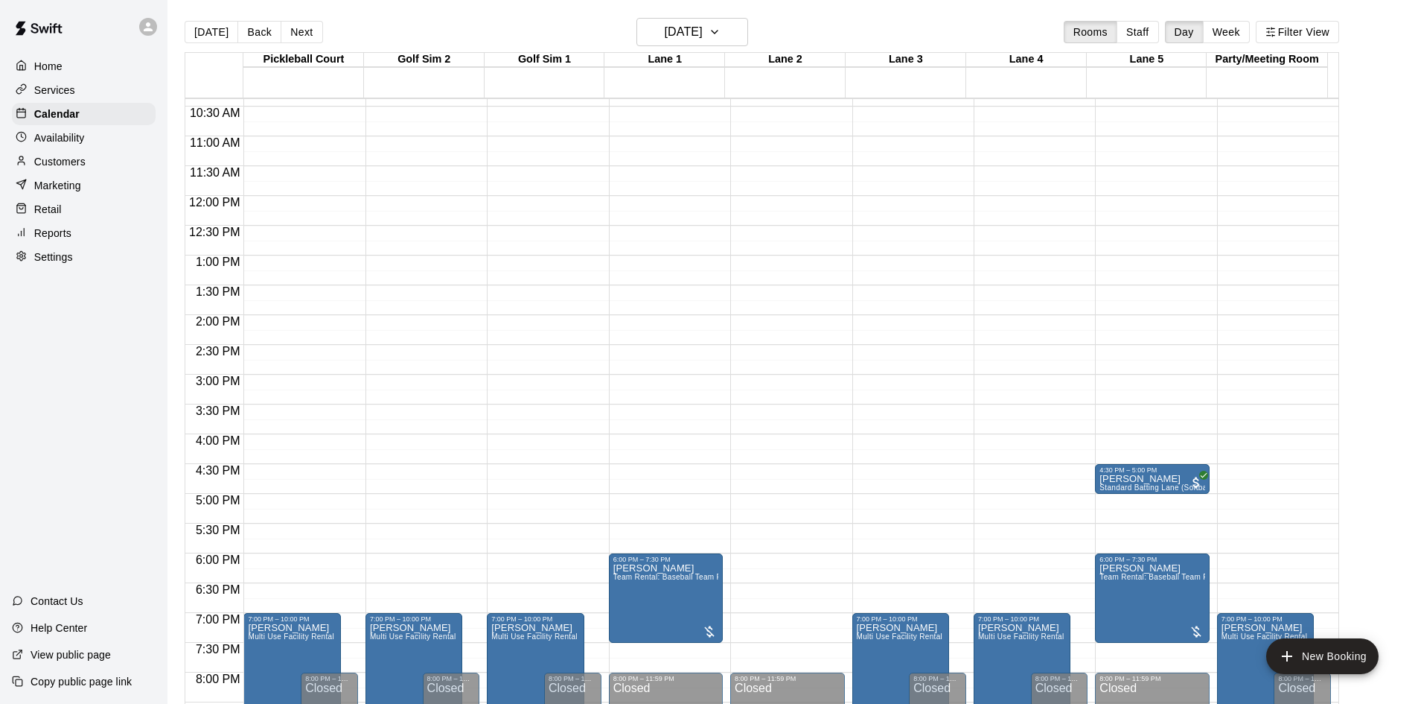
click at [31, 67] on div at bounding box center [25, 67] width 19 height 14
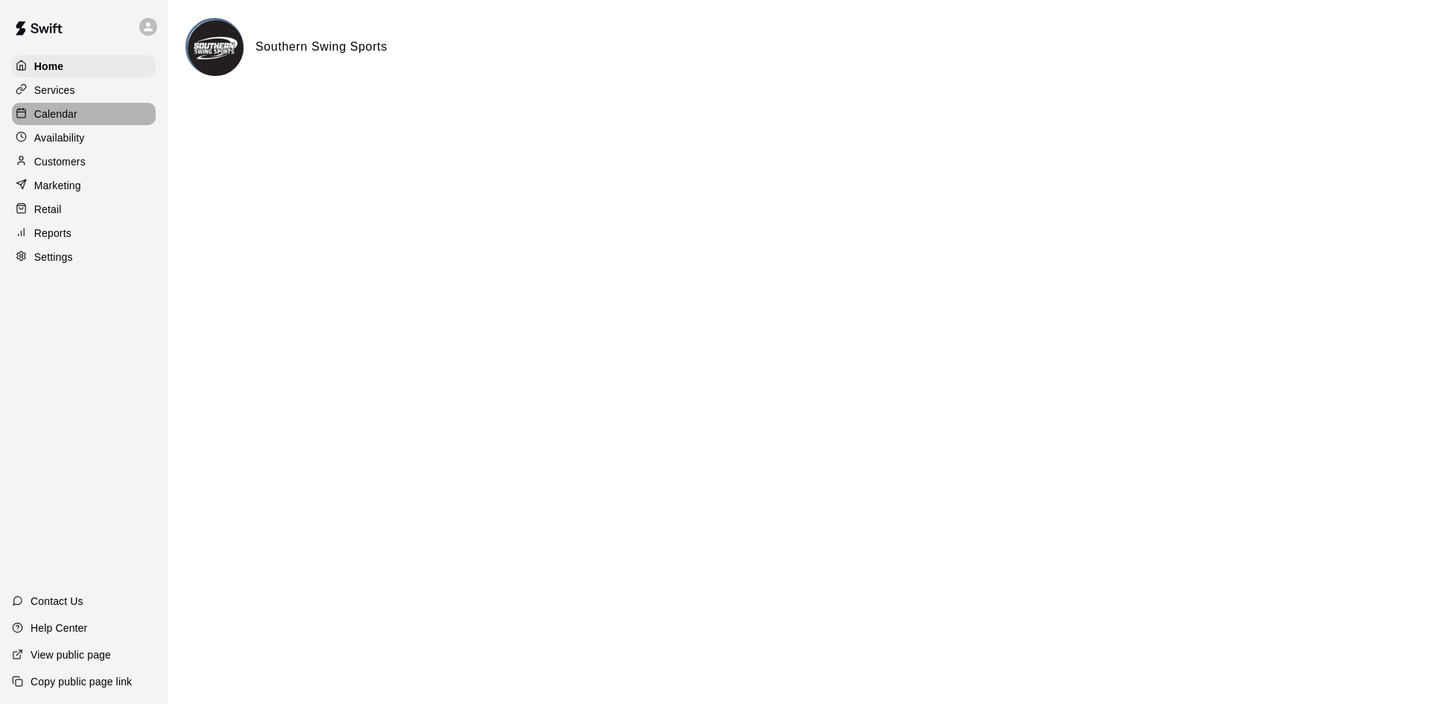
click at [72, 115] on p "Calendar" at bounding box center [55, 113] width 43 height 15
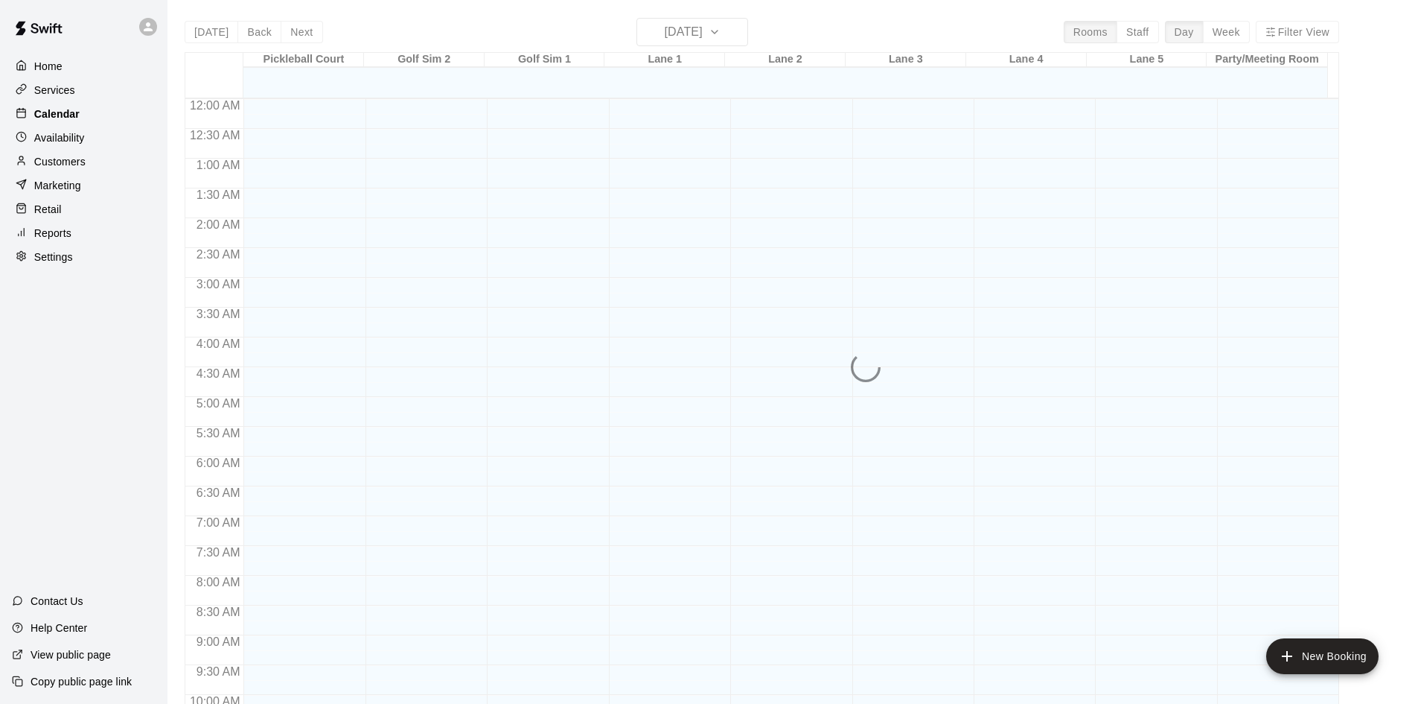
scroll to position [654, 0]
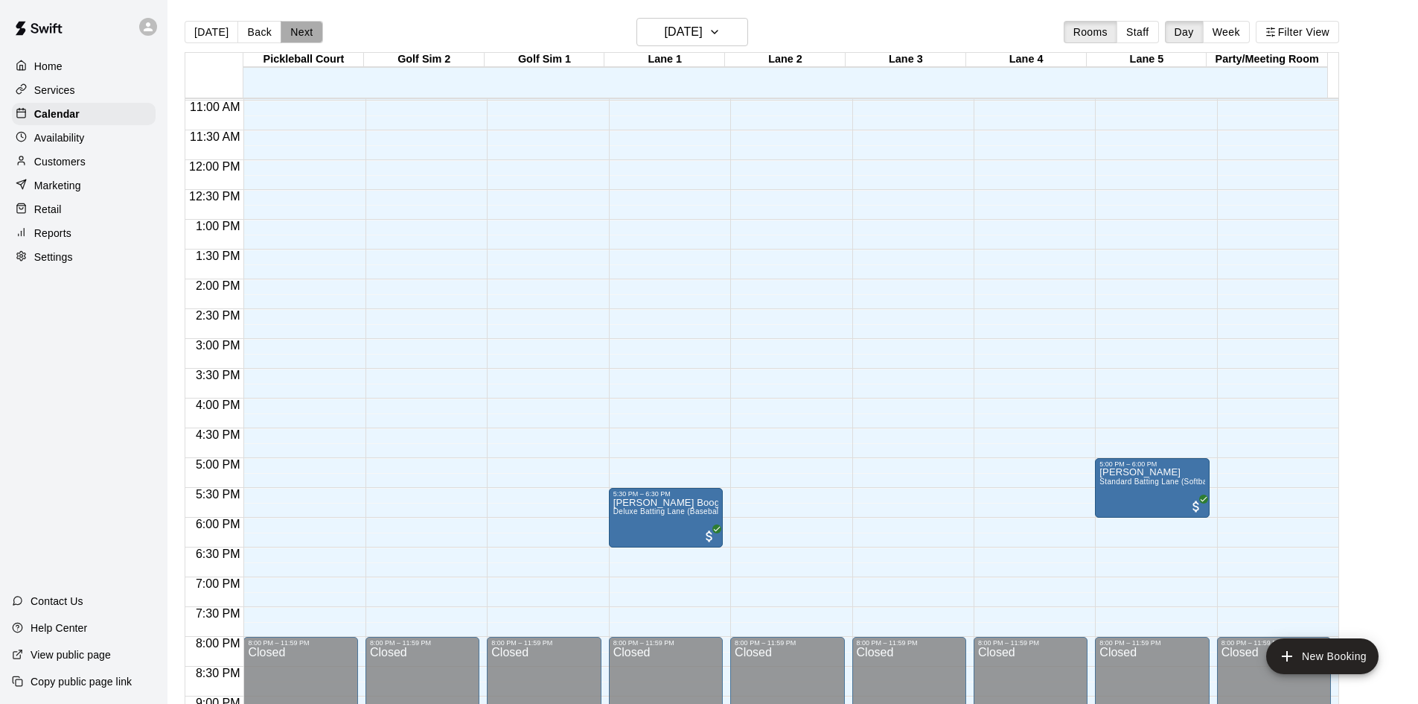
click at [286, 34] on button "Next" at bounding box center [302, 32] width 42 height 22
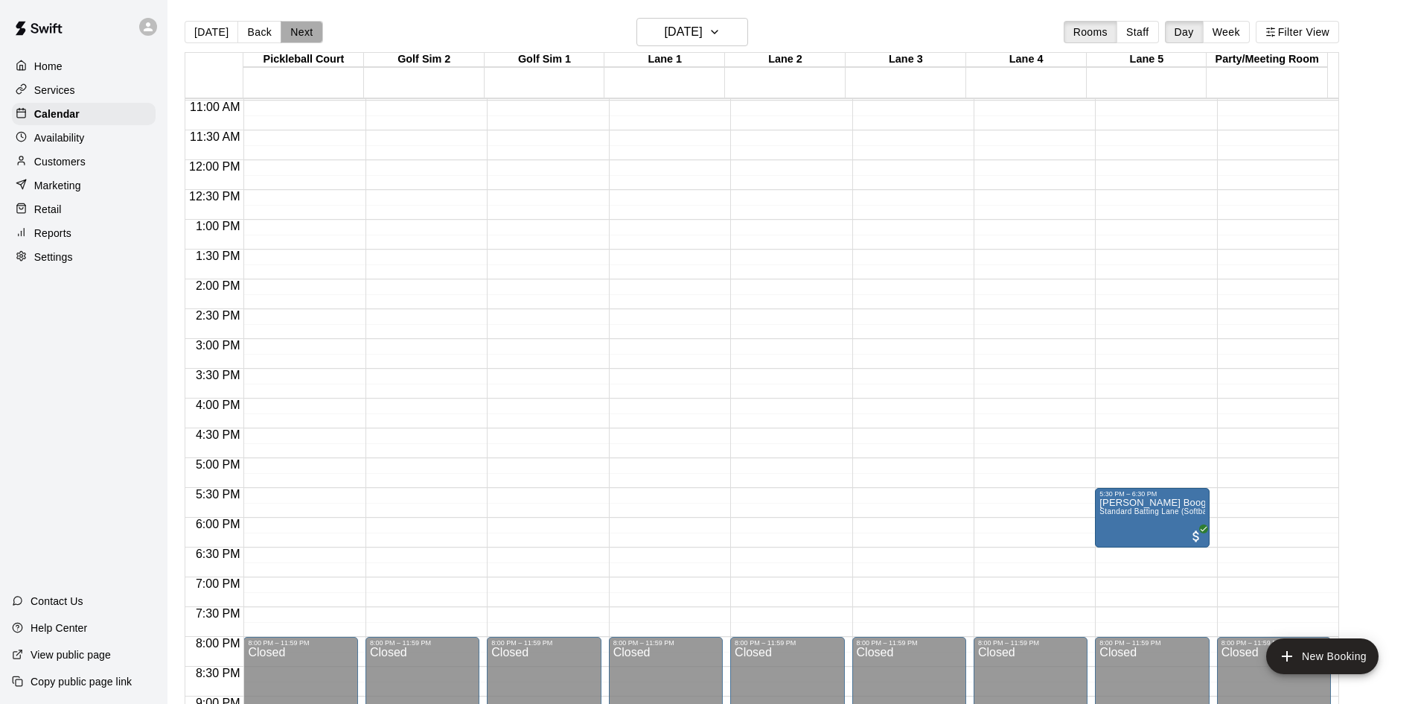
click at [286, 34] on button "Next" at bounding box center [302, 32] width 42 height 22
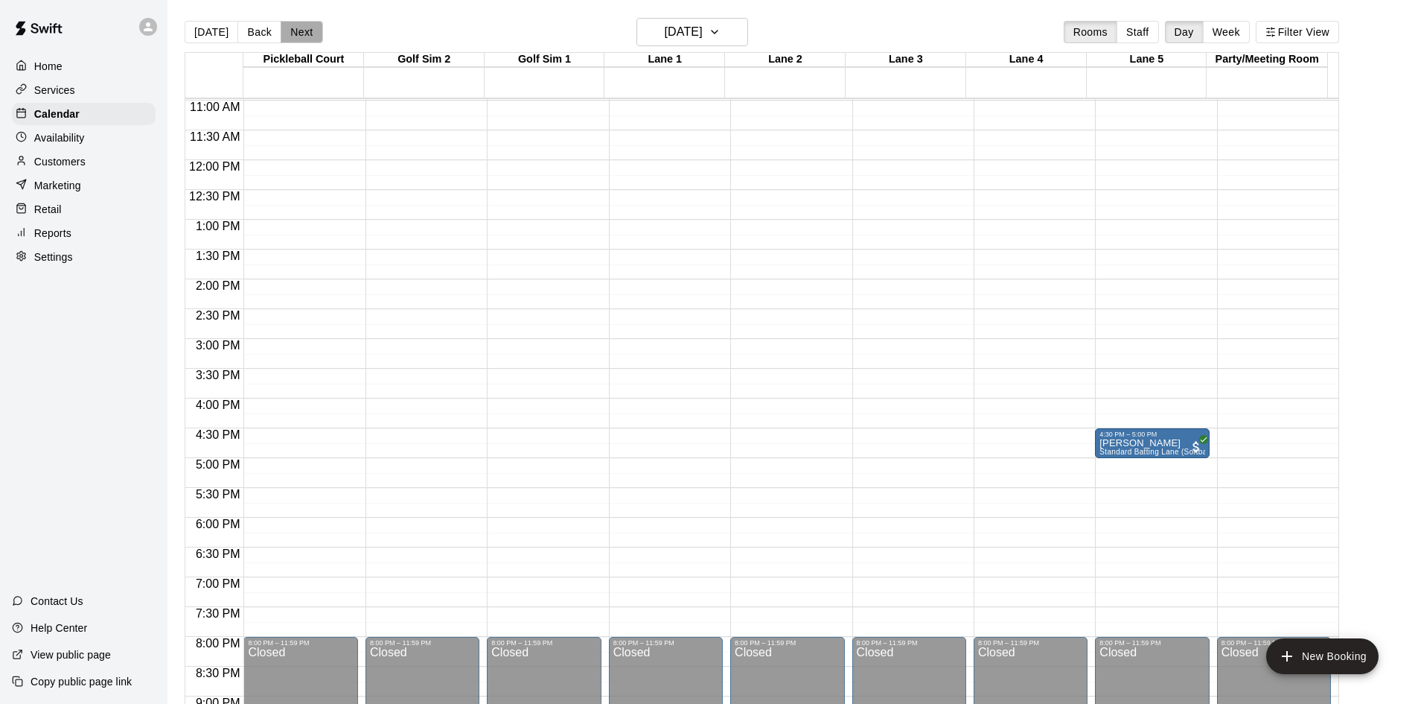
click at [286, 34] on button "Next" at bounding box center [302, 32] width 42 height 22
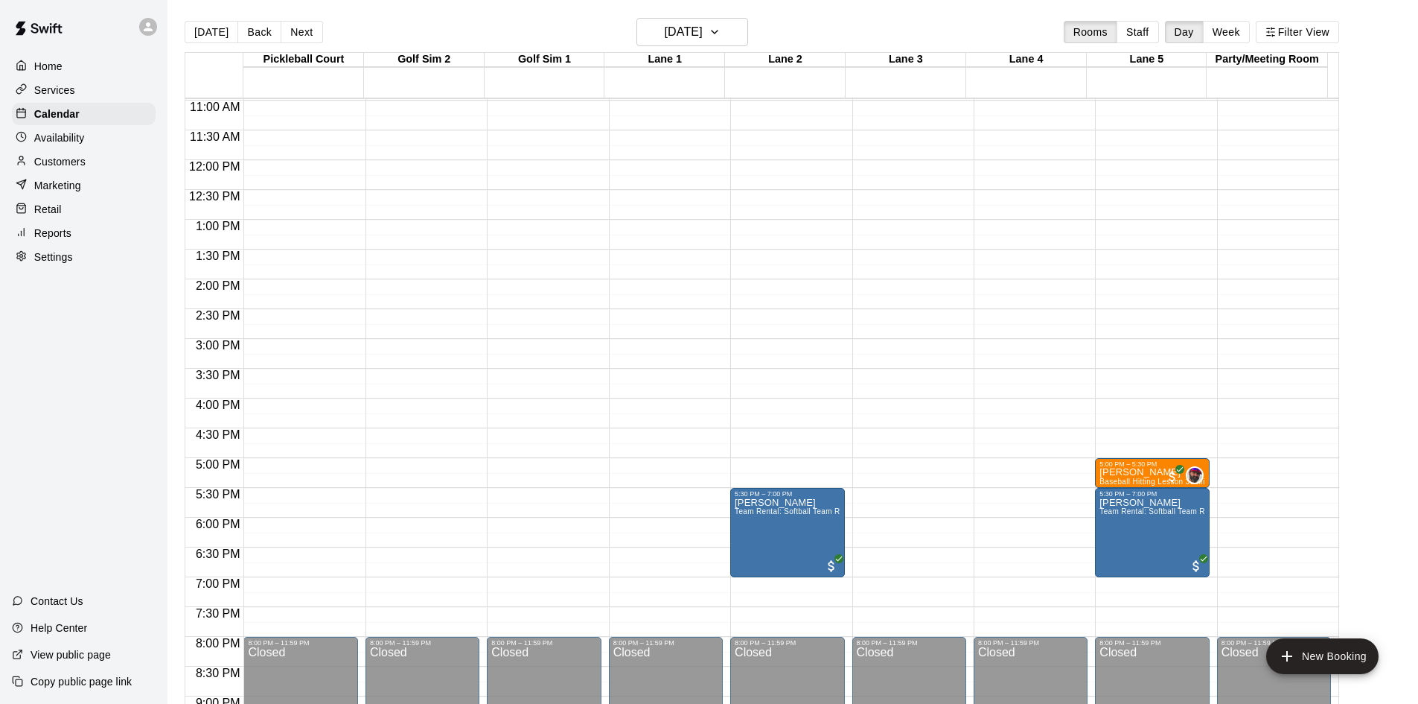
click at [43, 86] on p "Services" at bounding box center [54, 90] width 41 height 15
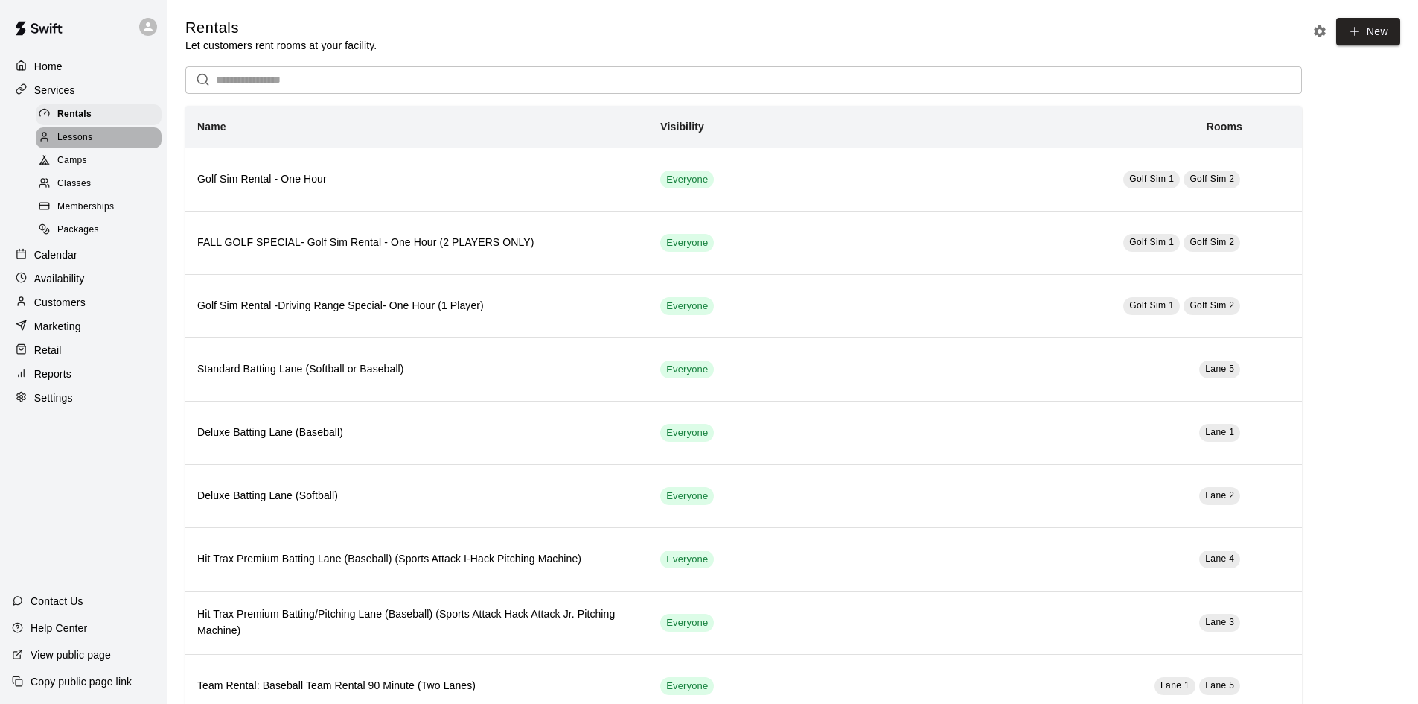
click at [86, 135] on span "Lessons" at bounding box center [75, 137] width 36 height 15
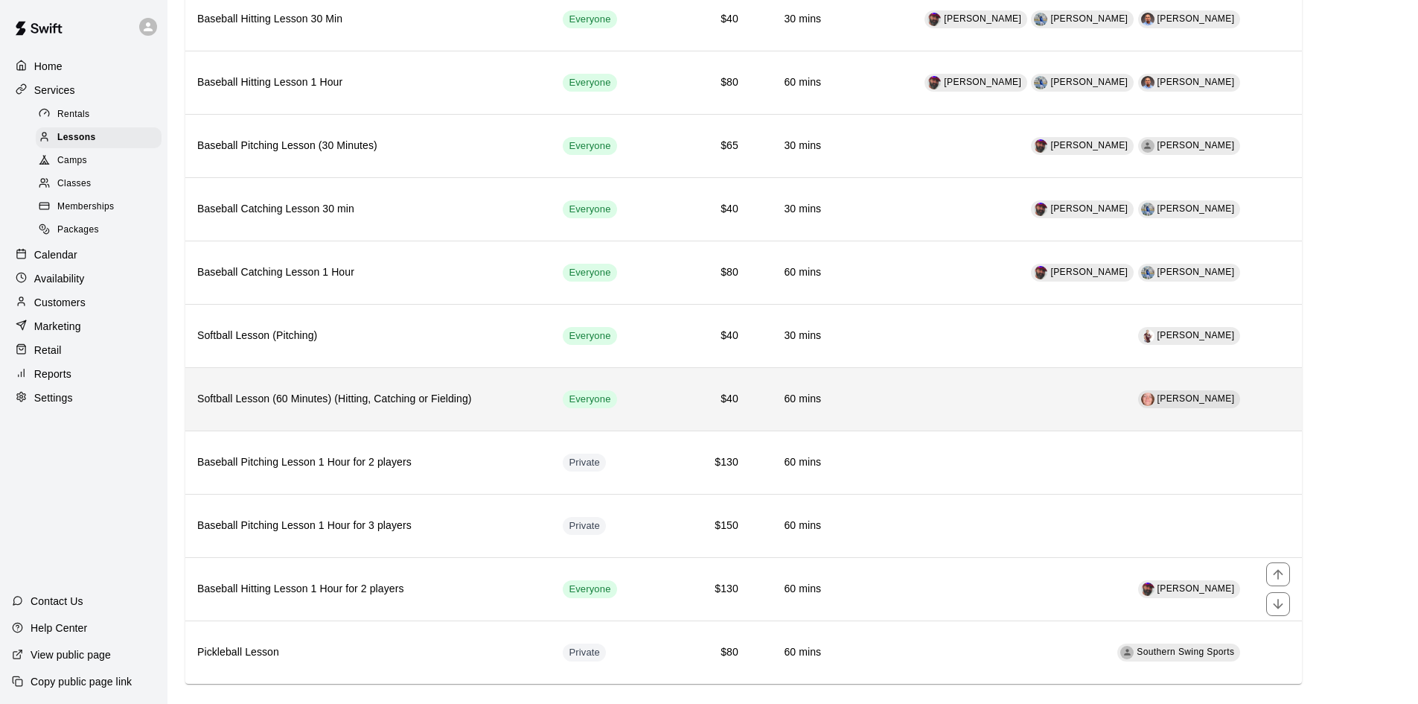
scroll to position [247, 0]
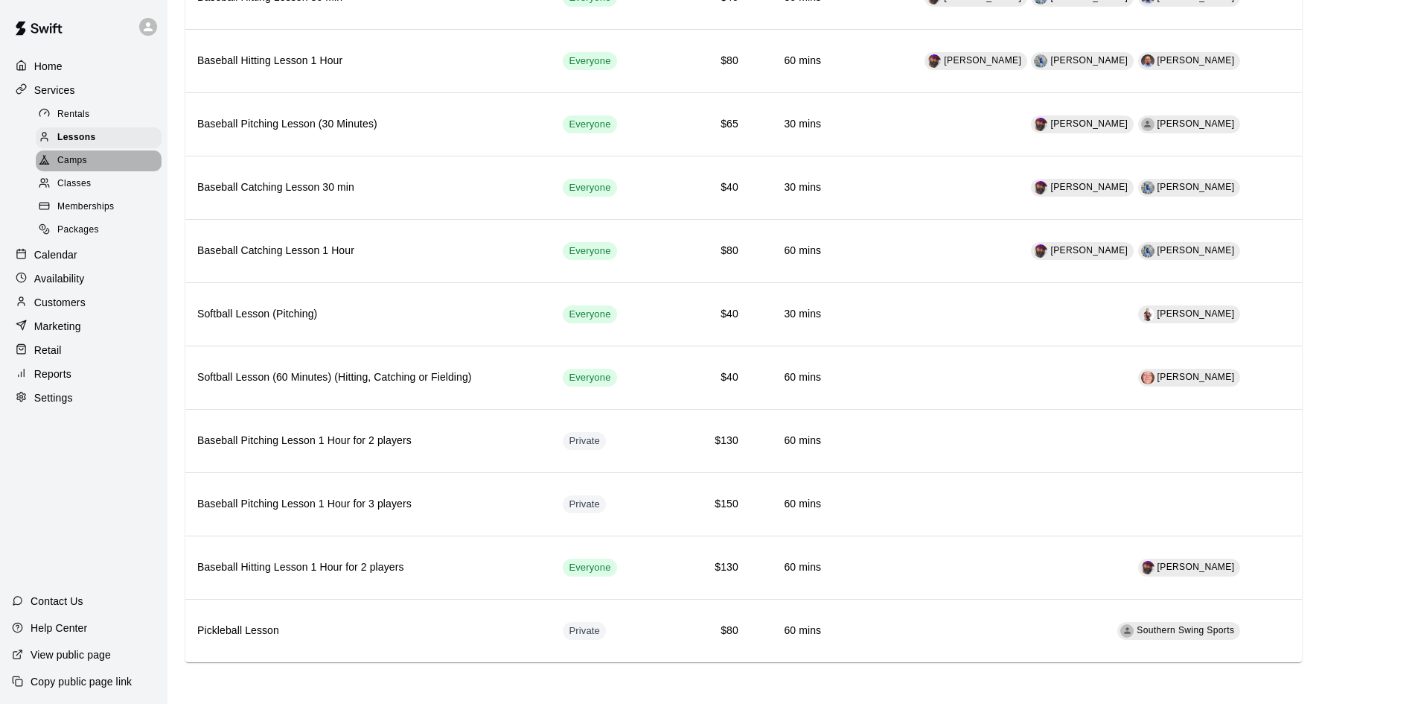
click at [84, 165] on span "Camps" at bounding box center [72, 160] width 30 height 15
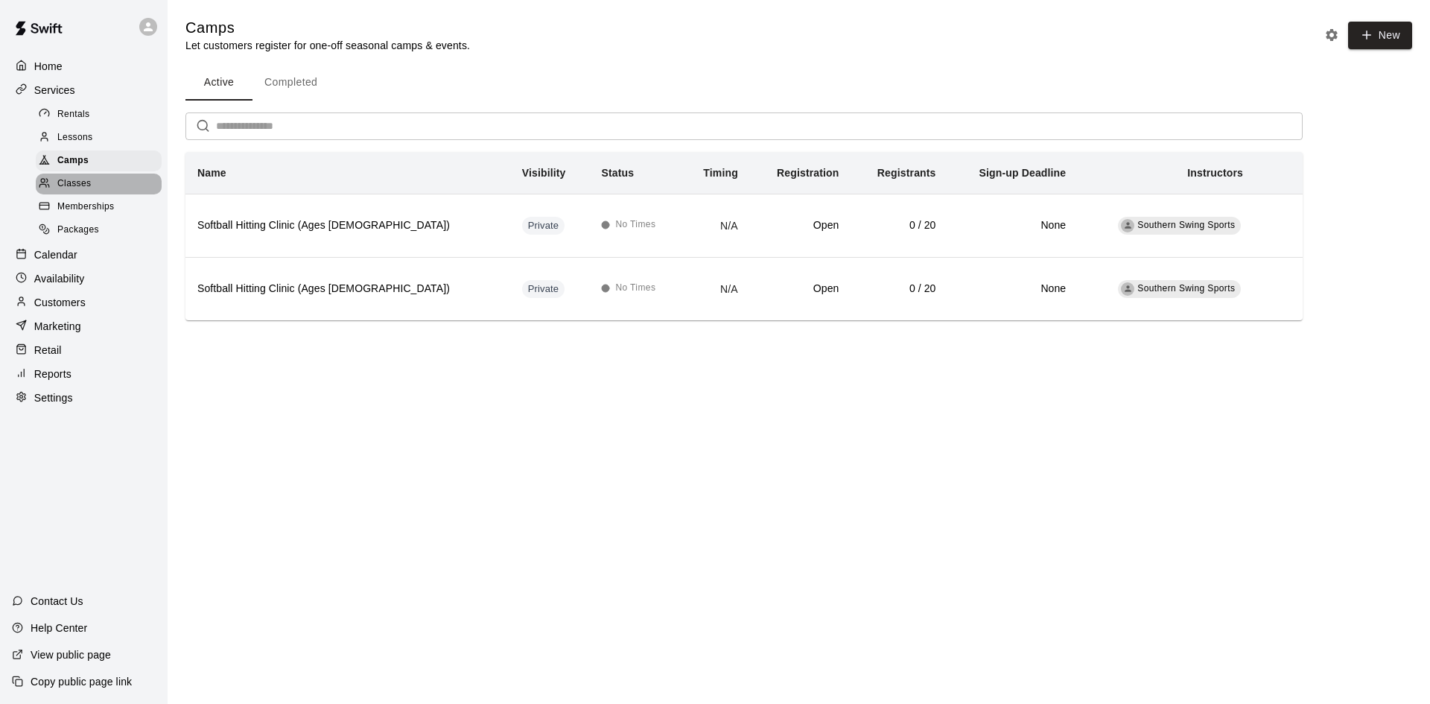
click at [95, 182] on div "Classes" at bounding box center [99, 183] width 126 height 21
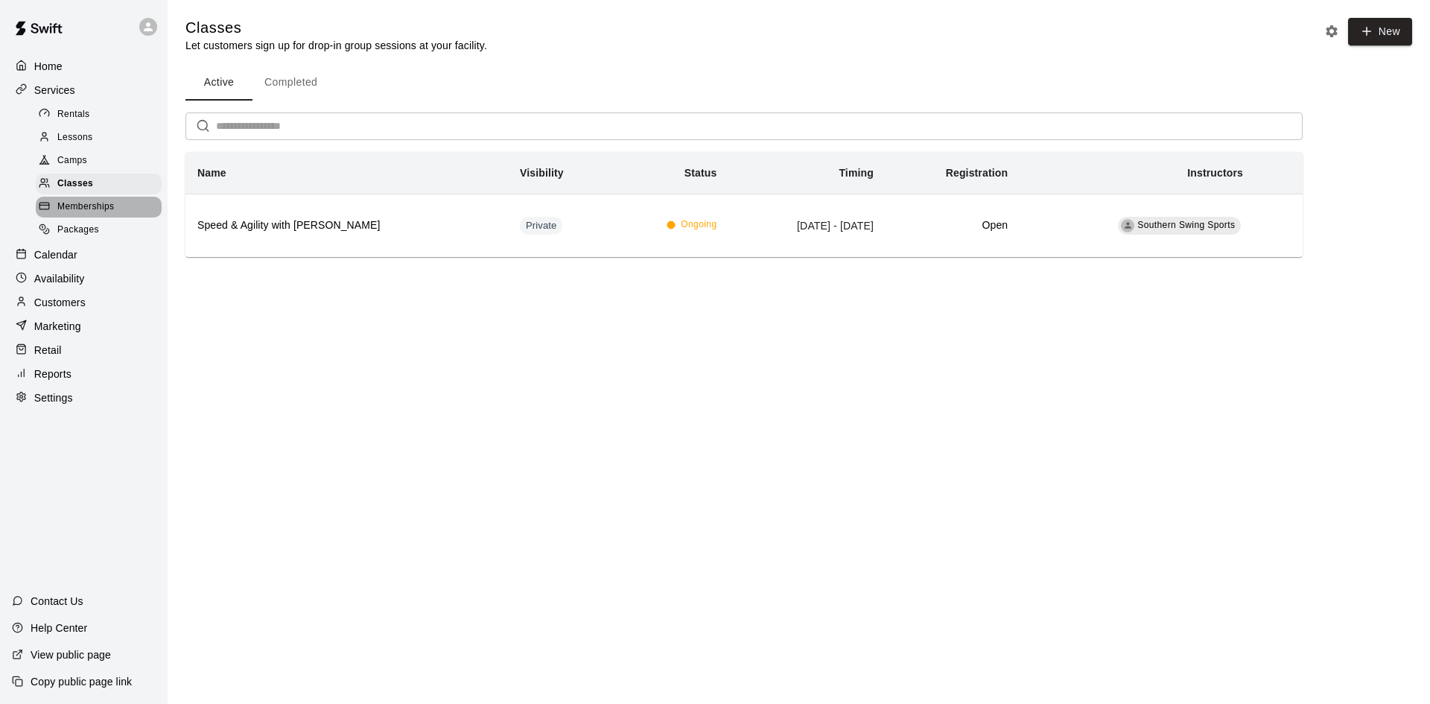
click at [115, 211] on div "Memberships" at bounding box center [99, 207] width 126 height 21
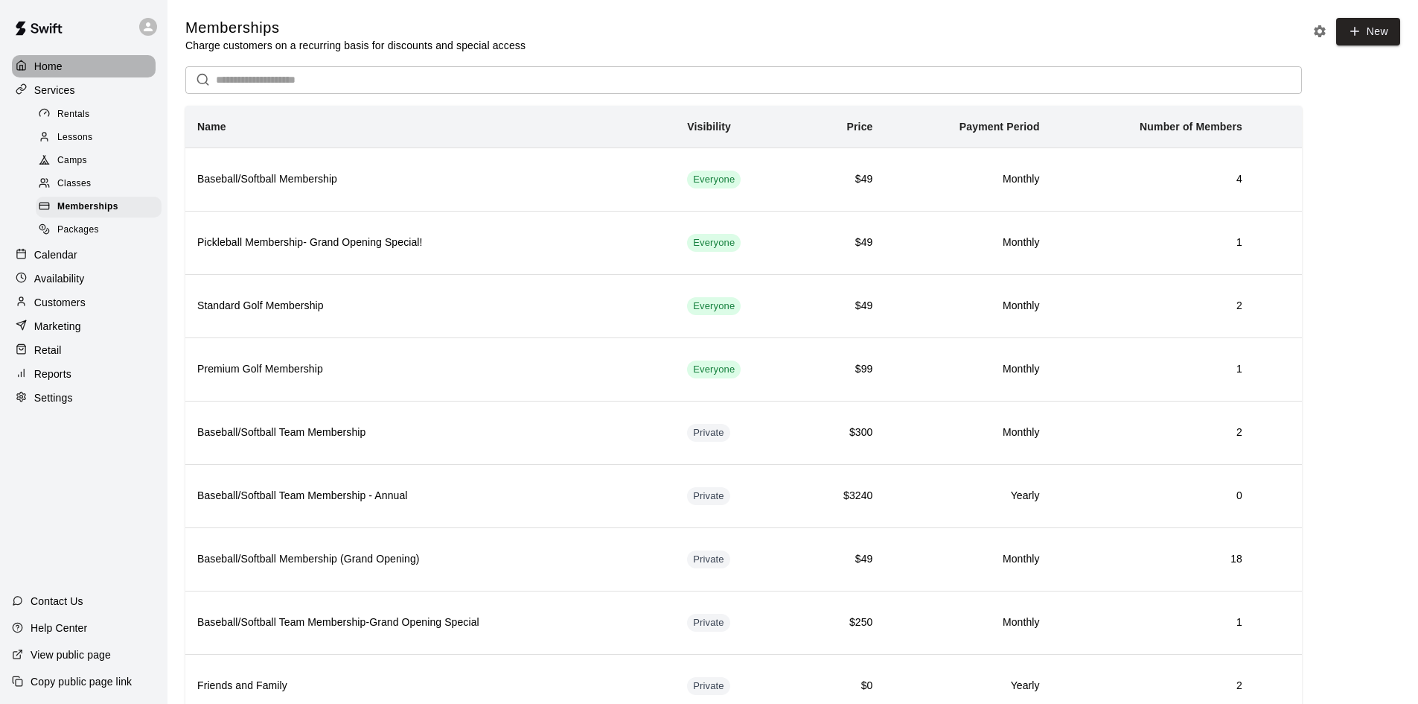
click at [57, 72] on p "Home" at bounding box center [48, 66] width 28 height 15
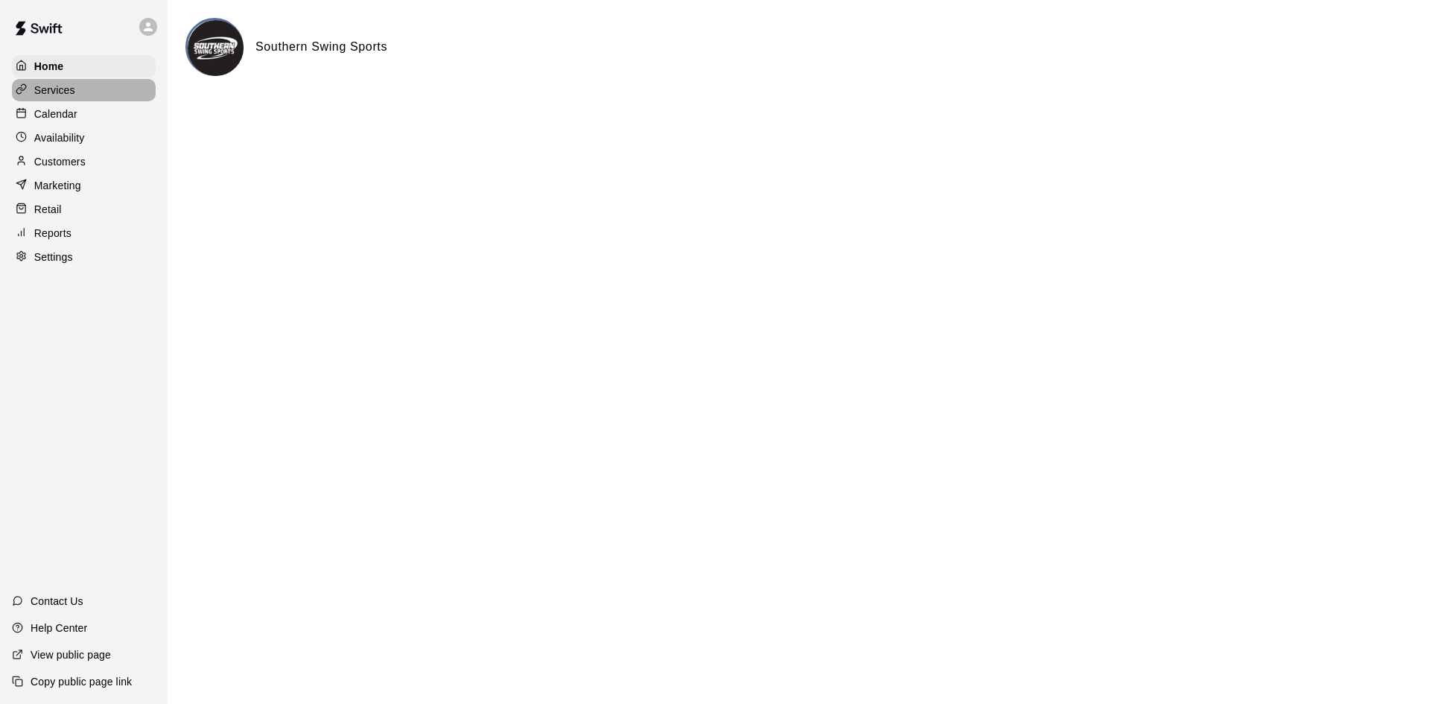
click at [76, 93] on div "Services" at bounding box center [84, 90] width 144 height 22
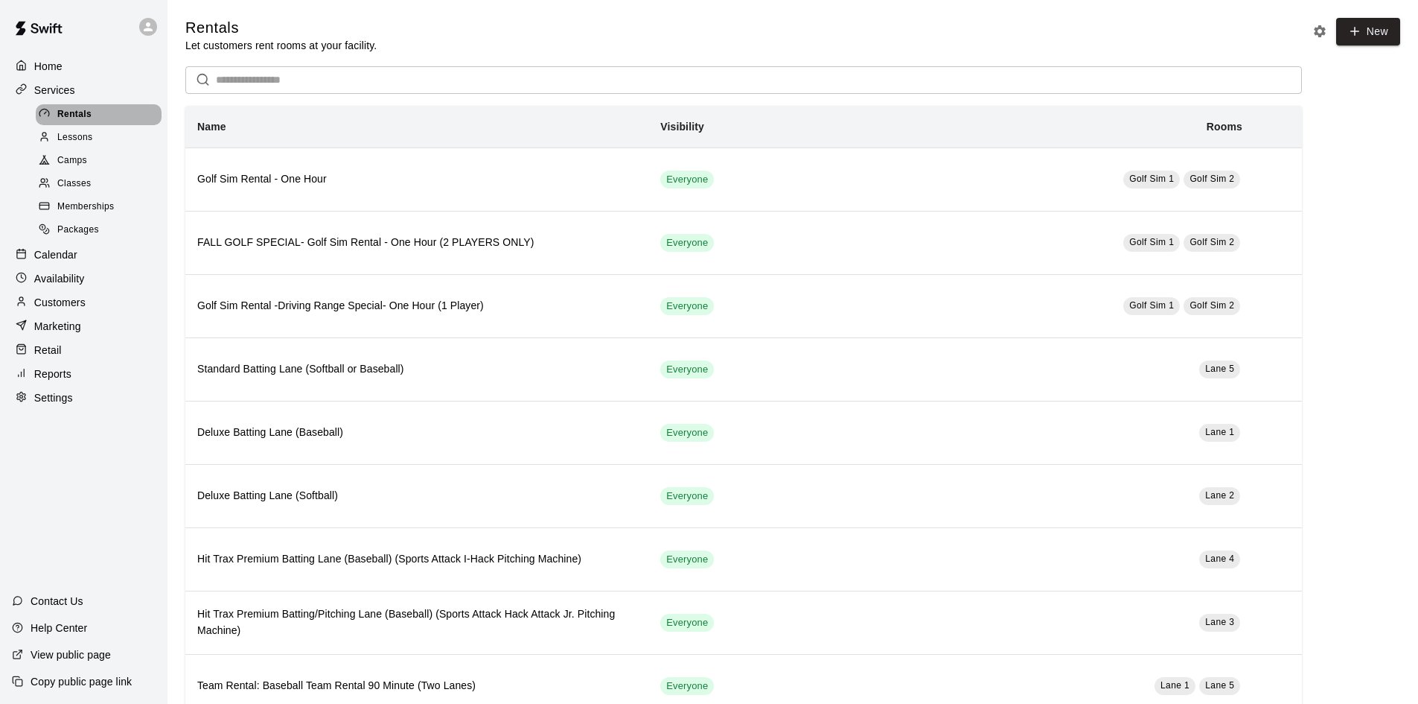
click at [83, 110] on span "Rentals" at bounding box center [74, 114] width 34 height 15
click at [77, 262] on p "Calendar" at bounding box center [55, 254] width 43 height 15
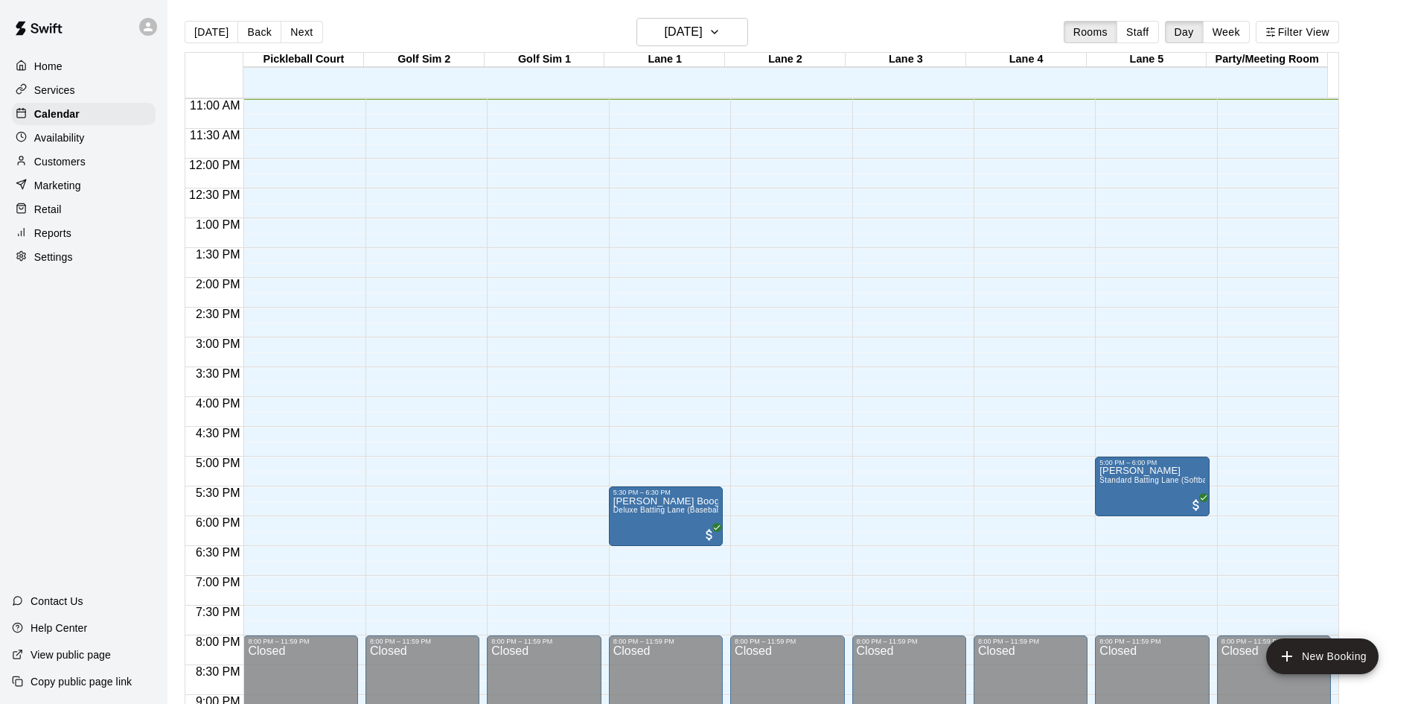
scroll to position [730, 0]
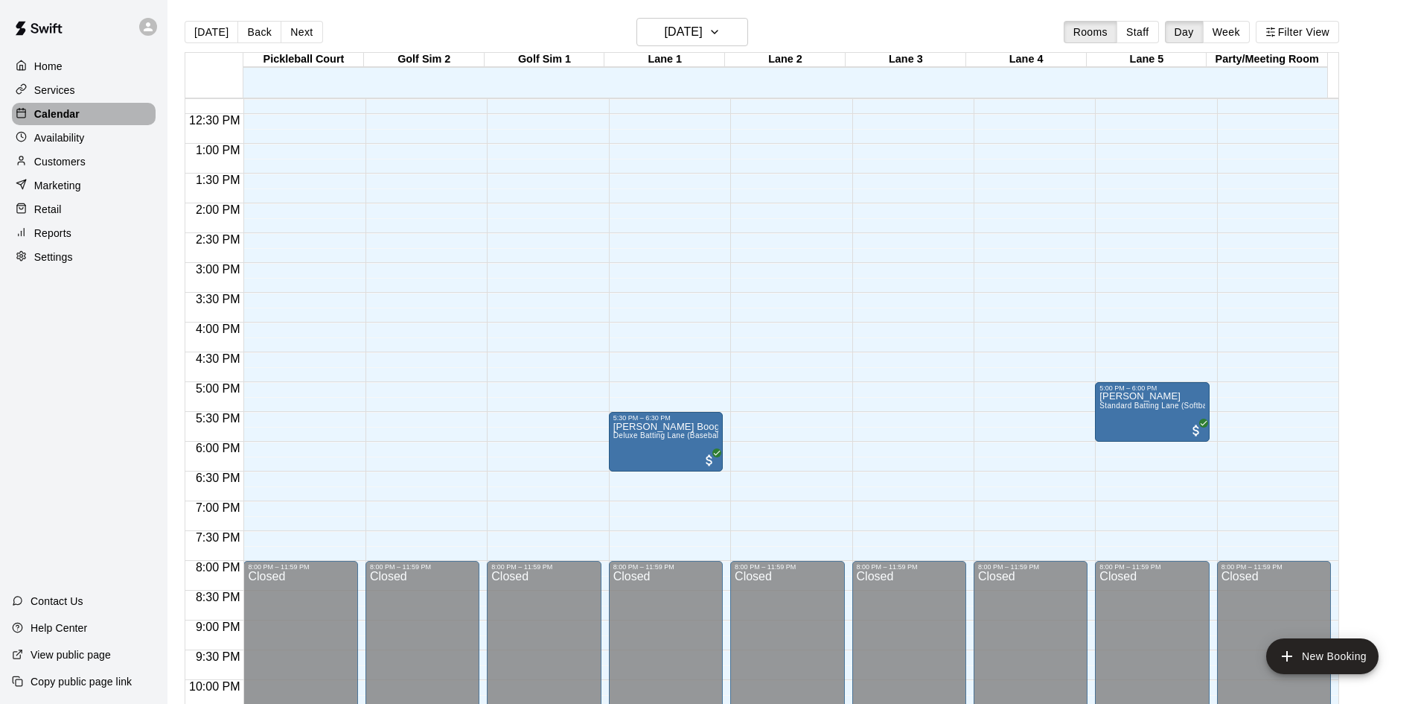
click at [52, 115] on p "Calendar" at bounding box center [56, 113] width 45 height 15
